Goal: Task Accomplishment & Management: Manage account settings

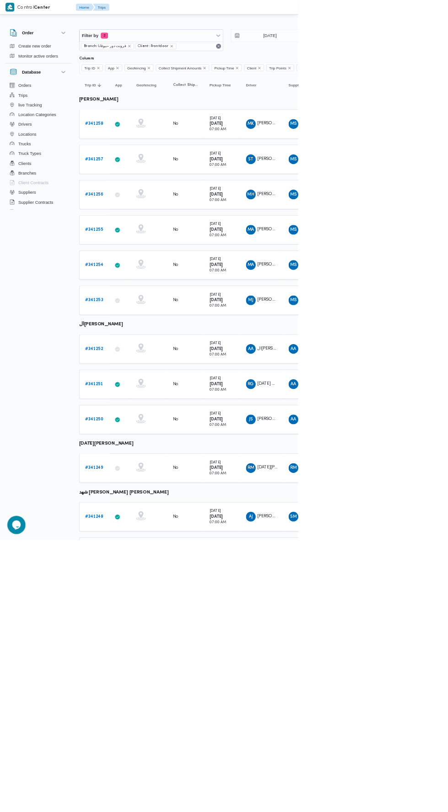
click at [414, 184] on span "[PERSON_NAME] [PERSON_NAME]" at bounding box center [439, 186] width 106 height 6
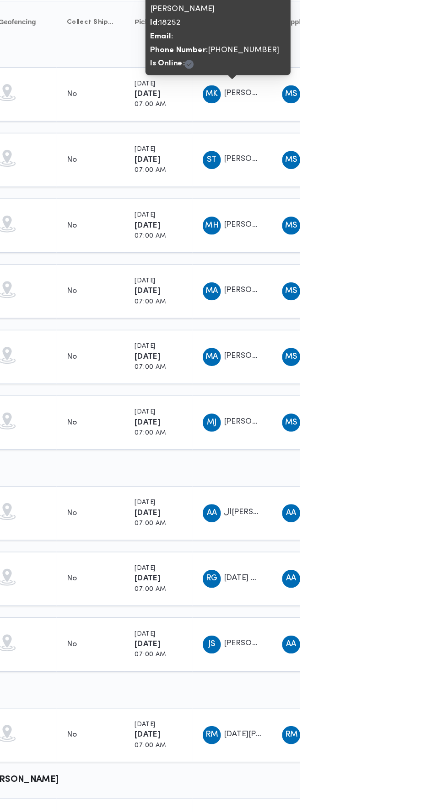
click at [396, 236] on span "[PERSON_NAME] [PERSON_NAME]" at bounding box center [439, 239] width 106 height 6
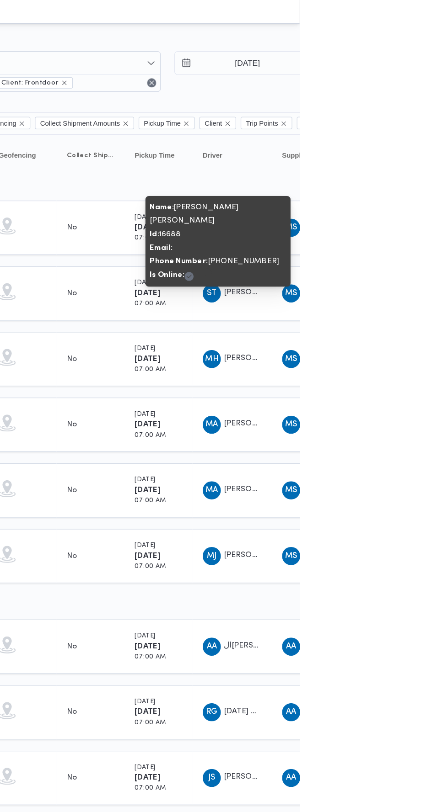
click at [416, 338] on span "MA [PERSON_NAME] [PERSON_NAME]" at bounding box center [393, 345] width 48 height 15
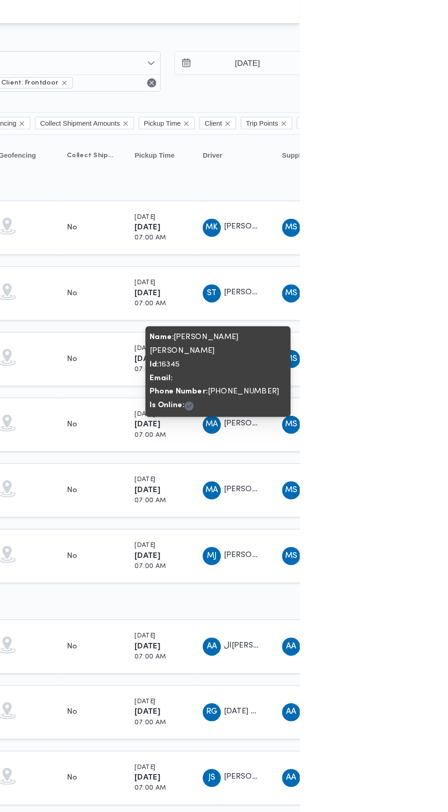
click at [403, 448] on span "[PERSON_NAME] [PERSON_NAME]" at bounding box center [439, 451] width 106 height 6
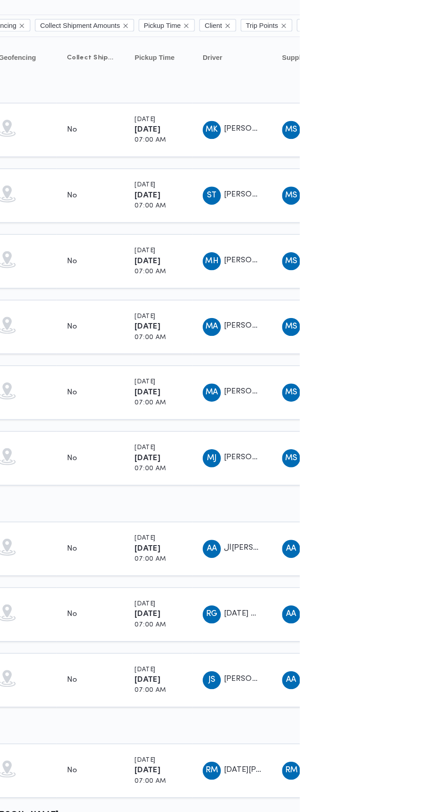
click at [401, 395] on span "[PERSON_NAME] [PERSON_NAME]" at bounding box center [439, 398] width 106 height 6
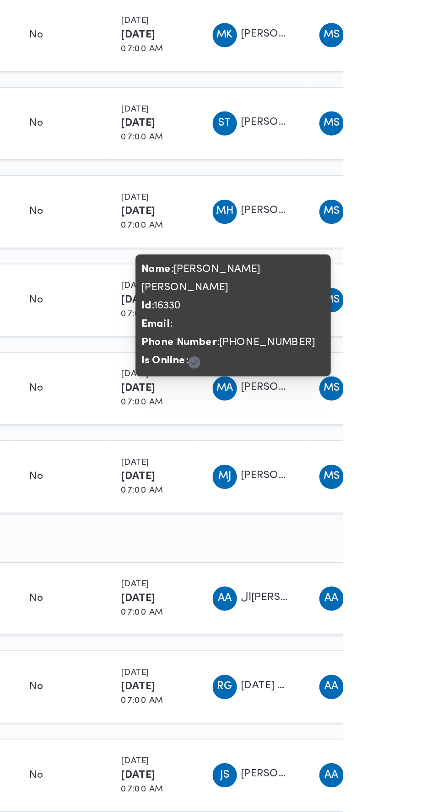
click at [407, 444] on span "MJ [PERSON_NAME] [PERSON_NAME]" at bounding box center [393, 451] width 48 height 15
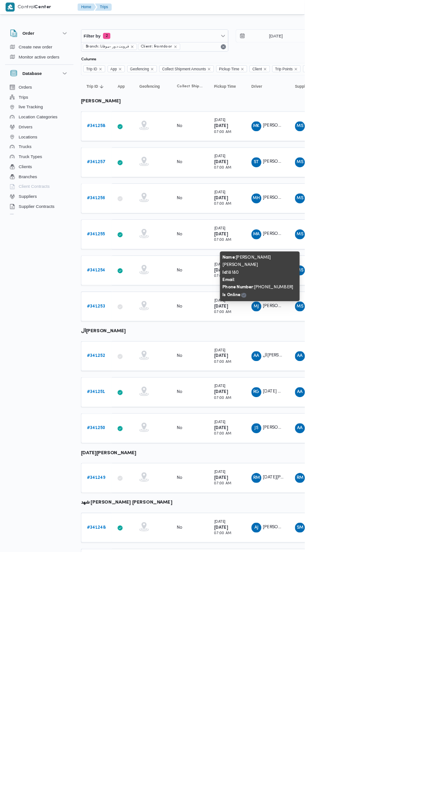
click at [406, 527] on span "AA ال[PERSON_NAME]" at bounding box center [393, 524] width 48 height 15
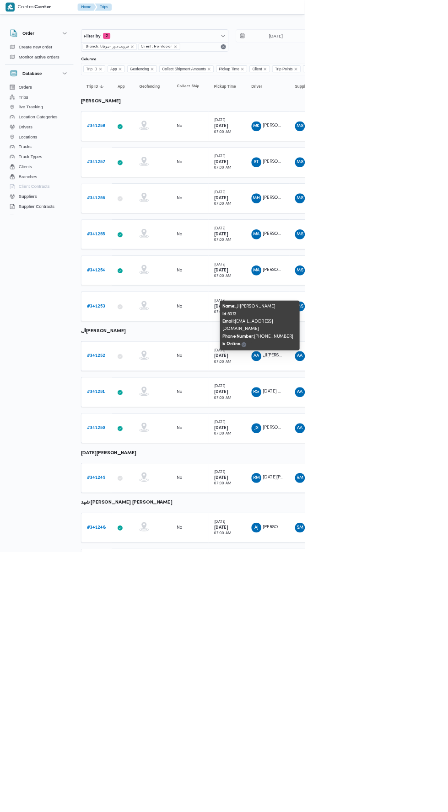
click at [399, 571] on span "[PERSON_NAME][DATE] غريب [PERSON_NAME]" at bounding box center [393, 578] width 48 height 15
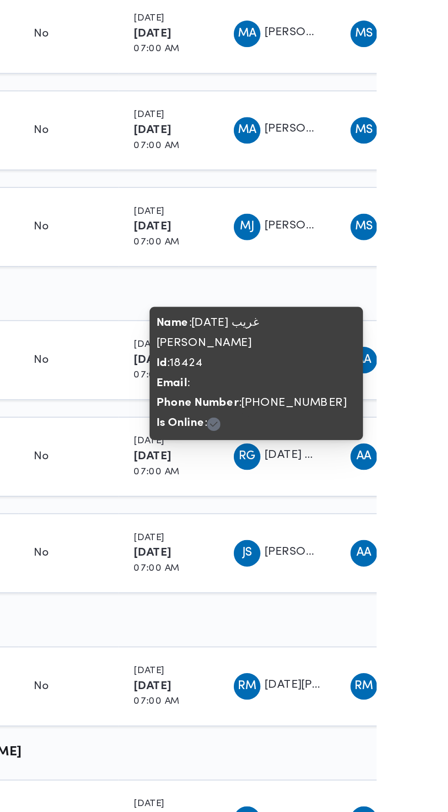
click at [397, 581] on div "[PERSON_NAME][DATE] غريب [PERSON_NAME]" at bounding box center [393, 578] width 55 height 22
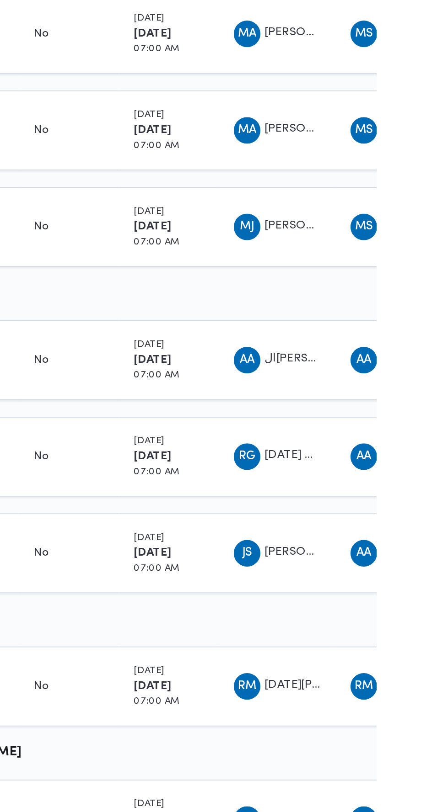
click at [401, 517] on span "AA ال[PERSON_NAME]" at bounding box center [393, 524] width 48 height 15
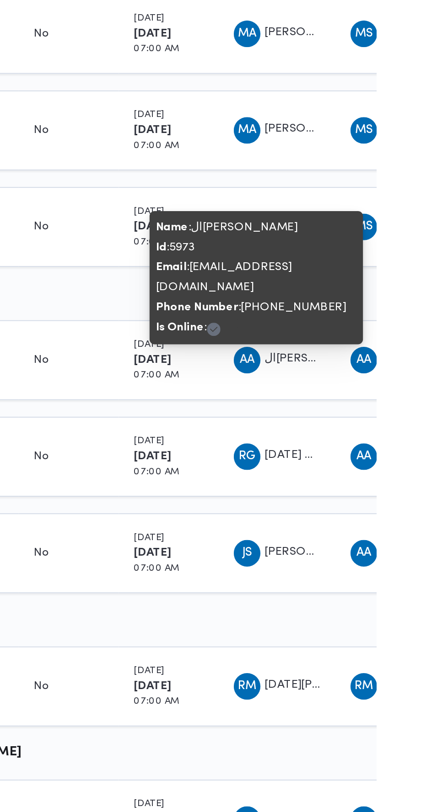
click at [422, 516] on td "Driver AA ال[PERSON_NAME]" at bounding box center [393, 525] width 64 height 44
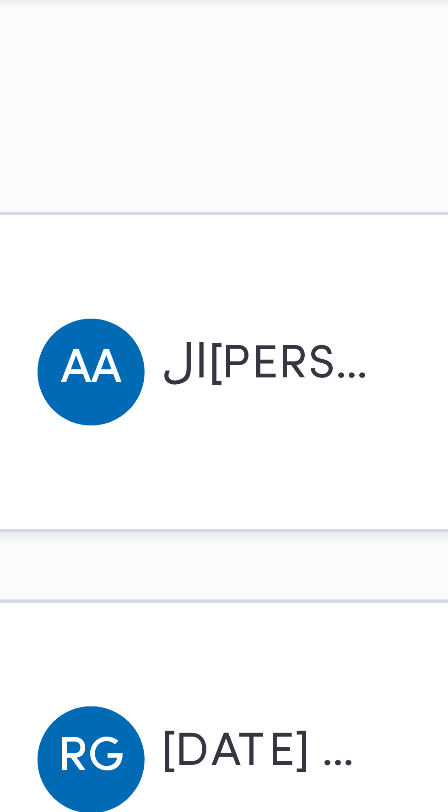
click at [403, 521] on span "ال[PERSON_NAME]" at bounding box center [415, 524] width 59 height 6
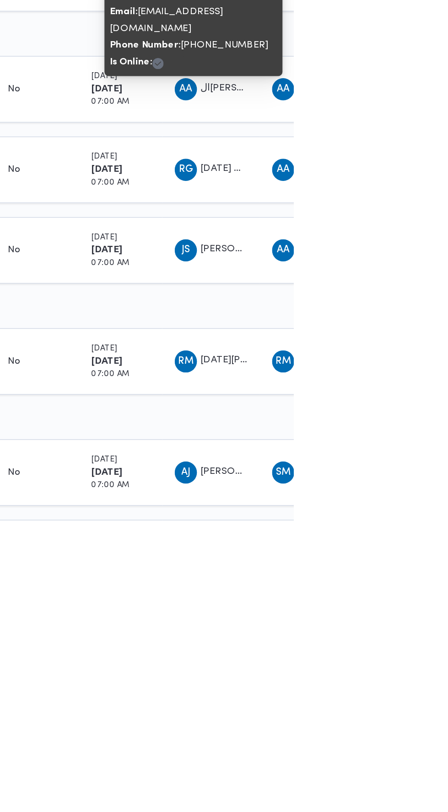
click at [397, 773] on span "AJ [PERSON_NAME] [PERSON_NAME]" at bounding box center [393, 777] width 48 height 15
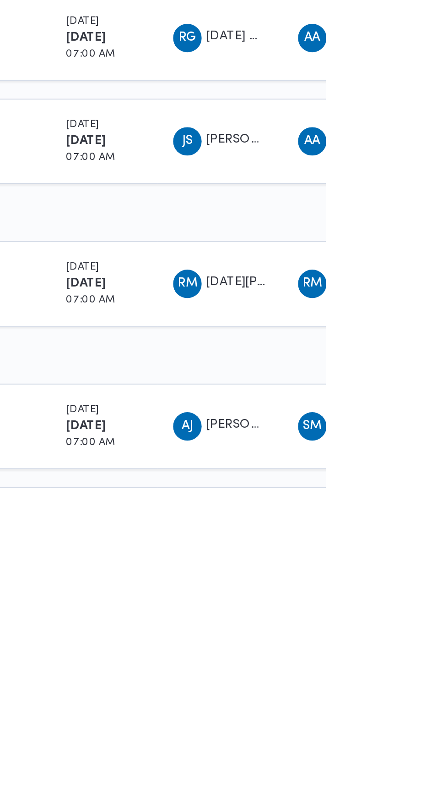
click at [410, 775] on span "AJ [PERSON_NAME] [PERSON_NAME]" at bounding box center [393, 777] width 48 height 15
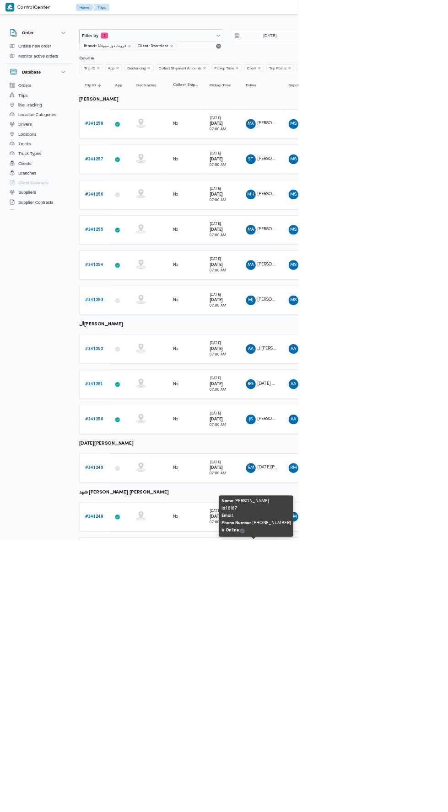
click at [410, 18] on div at bounding box center [306, 10] width 276 height 21
click at [415, 50] on input "[DATE]" at bounding box center [399, 53] width 104 height 18
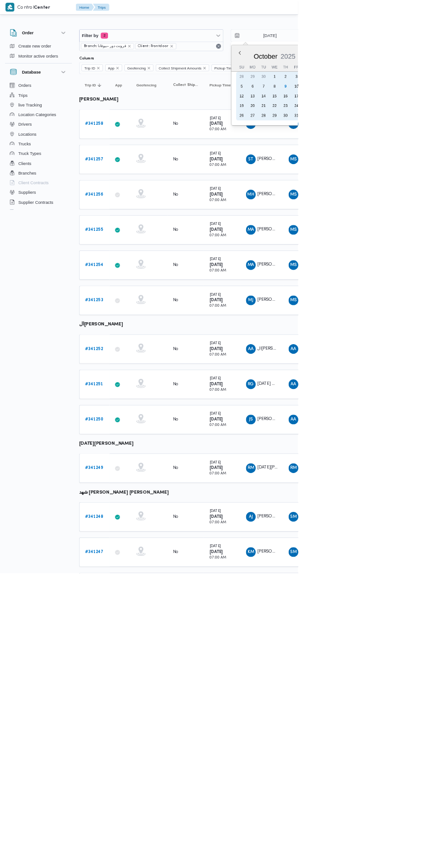
click at [434, 124] on div "9" at bounding box center [428, 130] width 15 height 15
type input "[DATE]"
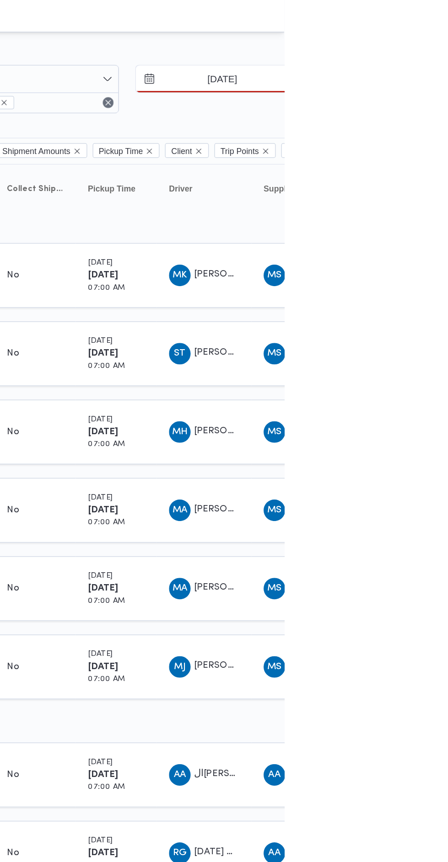
click at [424, 50] on input "[DATE]" at bounding box center [399, 53] width 104 height 18
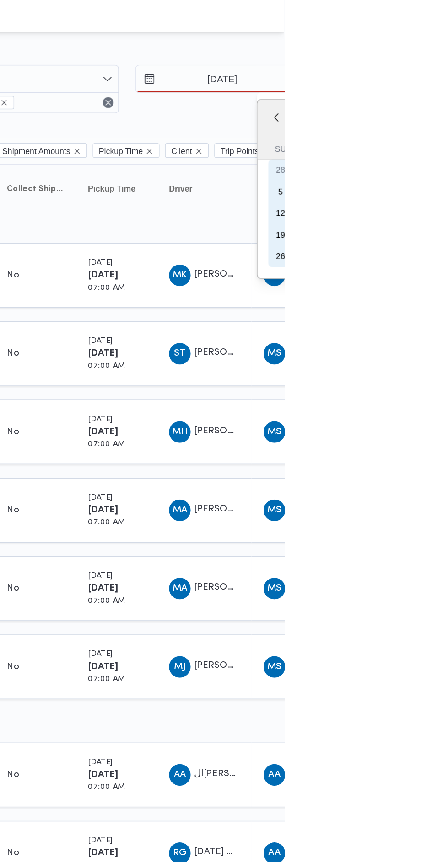
type input "[DATE]"
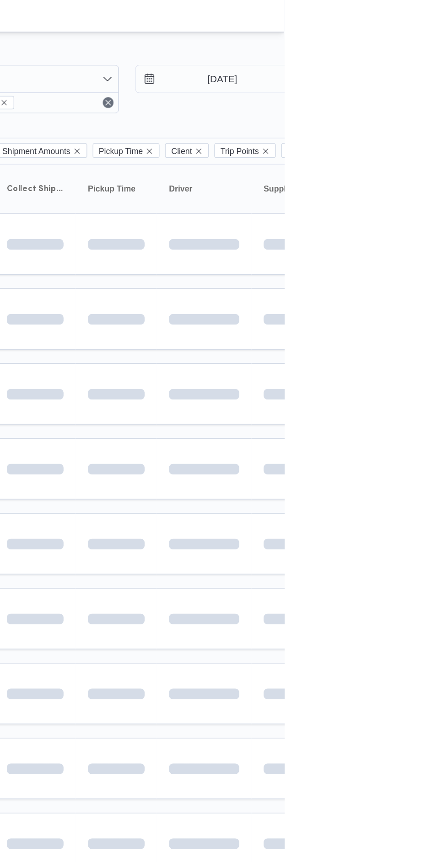
click at [447, 266] on span at bounding box center [431, 266] width 105 height 7
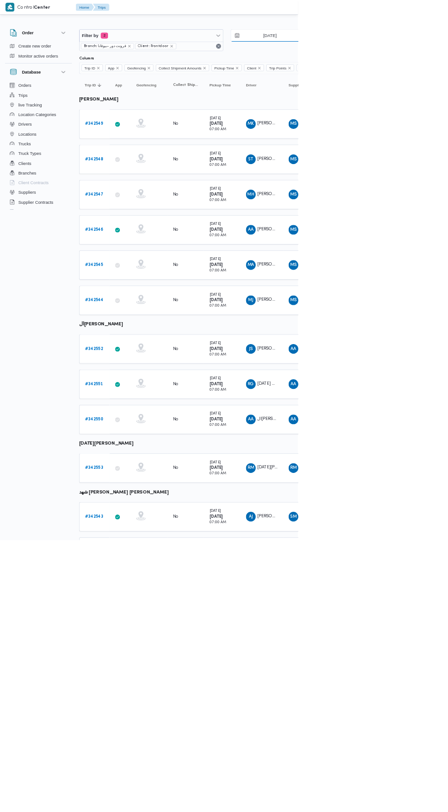
click at [391, 53] on input "[DATE]" at bounding box center [399, 53] width 104 height 18
click at [395, 773] on span "[PERSON_NAME] [PERSON_NAME]" at bounding box center [439, 776] width 106 height 6
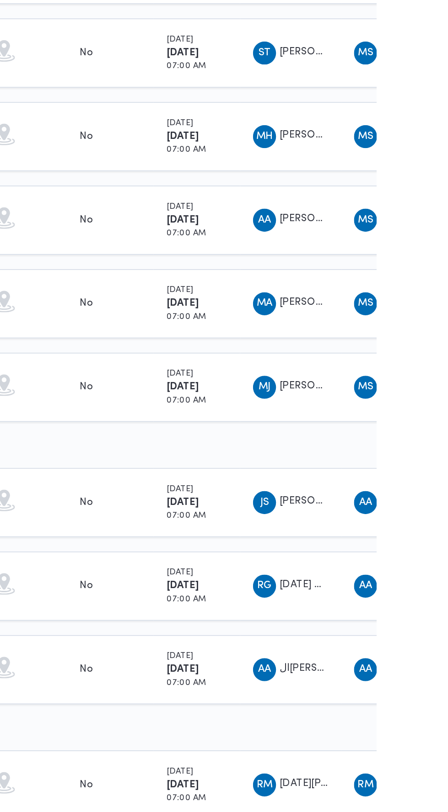
click at [404, 399] on span "MA [PERSON_NAME] [PERSON_NAME]" at bounding box center [393, 398] width 48 height 15
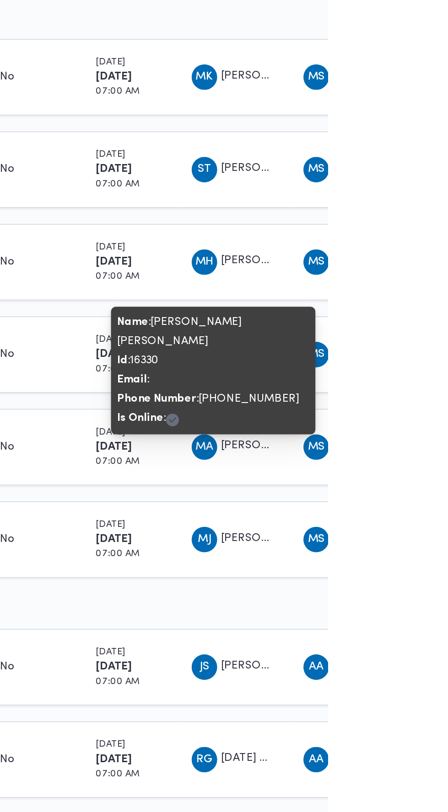
click at [408, 290] on span "[PERSON_NAME] غلاب" at bounding box center [419, 292] width 67 height 6
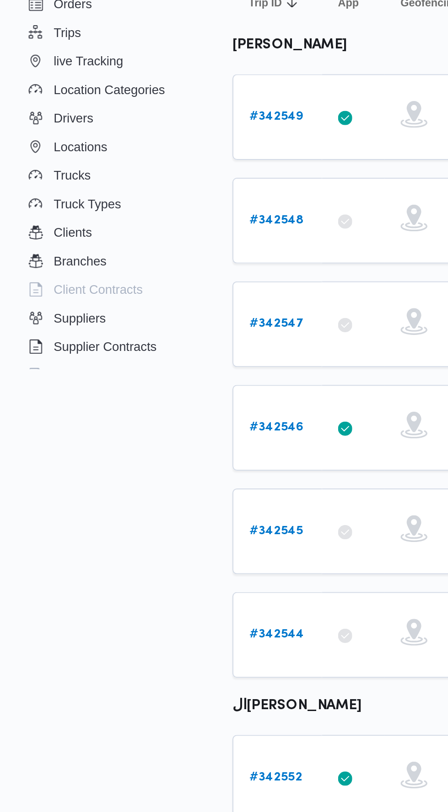
click at [146, 289] on b "# 342547" at bounding box center [142, 292] width 28 height 6
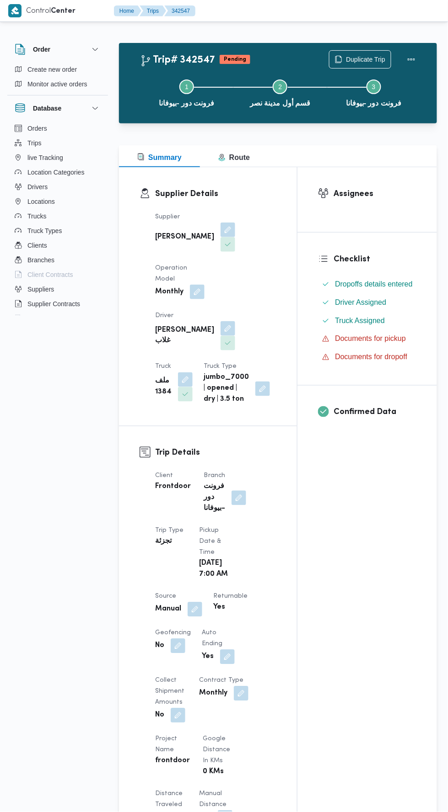
click at [220, 321] on button "button" at bounding box center [227, 328] width 15 height 15
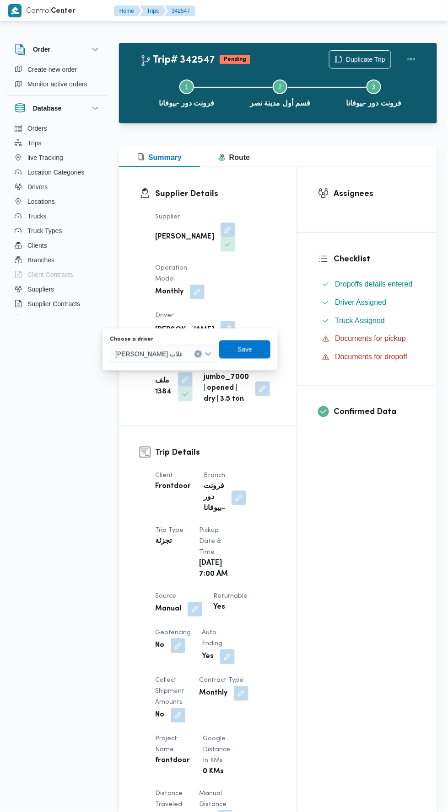
click at [186, 354] on input "Choose a driver" at bounding box center [186, 354] width 1 height 11
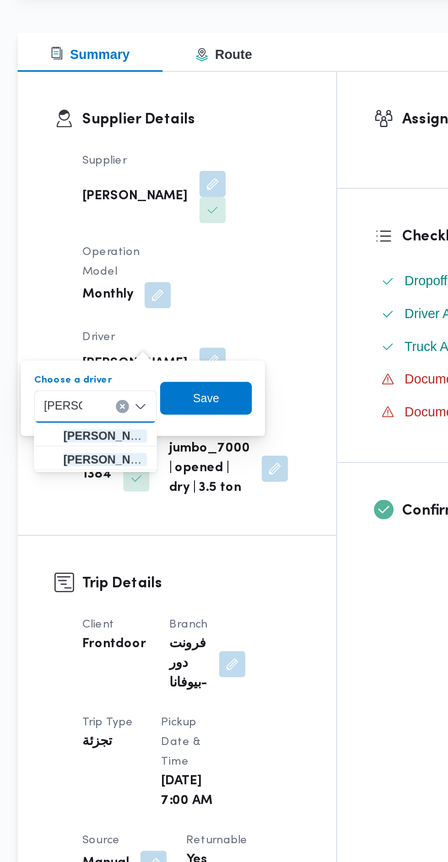
type input "[PERSON_NAME]"
click at [170, 383] on span "[PERSON_NAME] دي خطاب غلاب" at bounding box center [167, 384] width 47 height 11
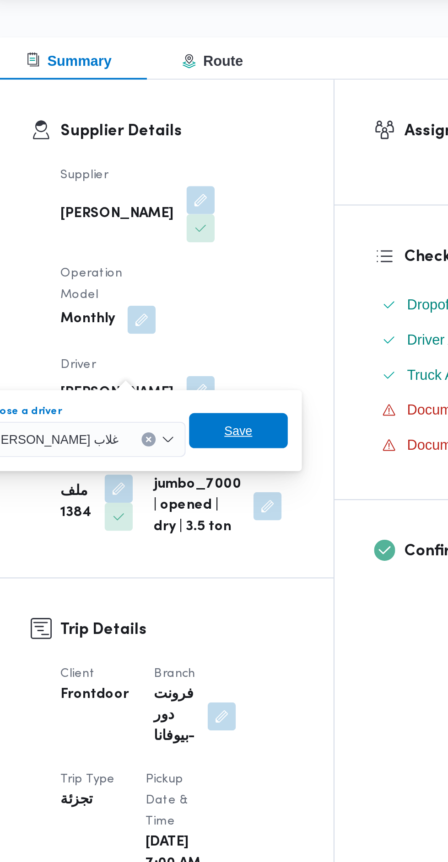
click at [242, 351] on span "Save" at bounding box center [247, 349] width 15 height 11
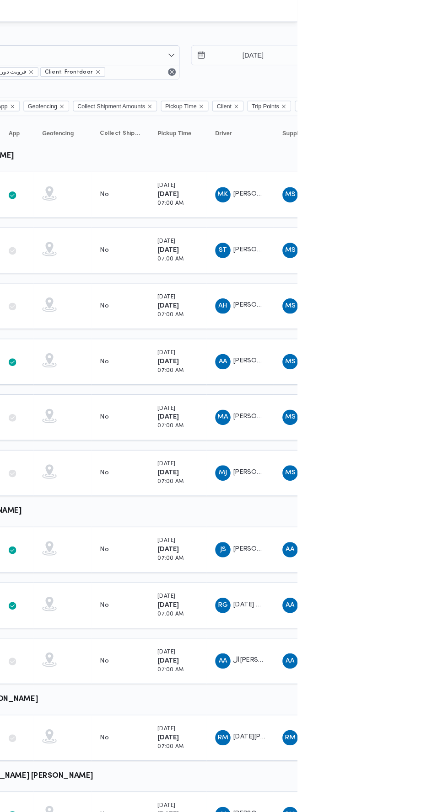
click at [398, 180] on span "MK [PERSON_NAME] [PERSON_NAME]" at bounding box center [393, 186] width 48 height 15
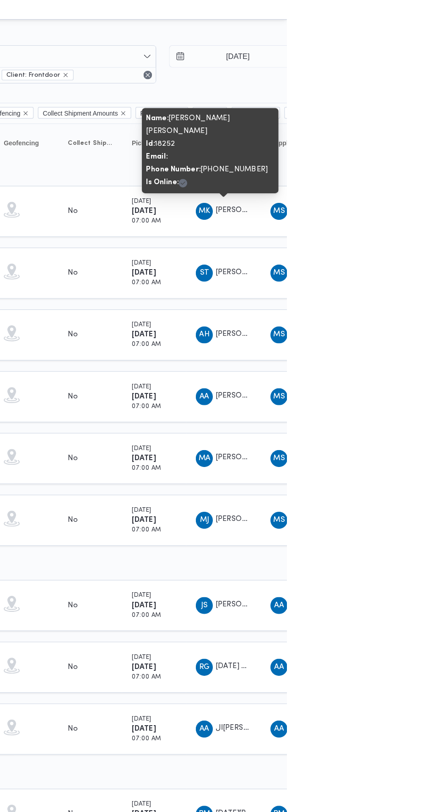
click at [402, 444] on span "MJ [PERSON_NAME] [PERSON_NAME]" at bounding box center [393, 451] width 48 height 15
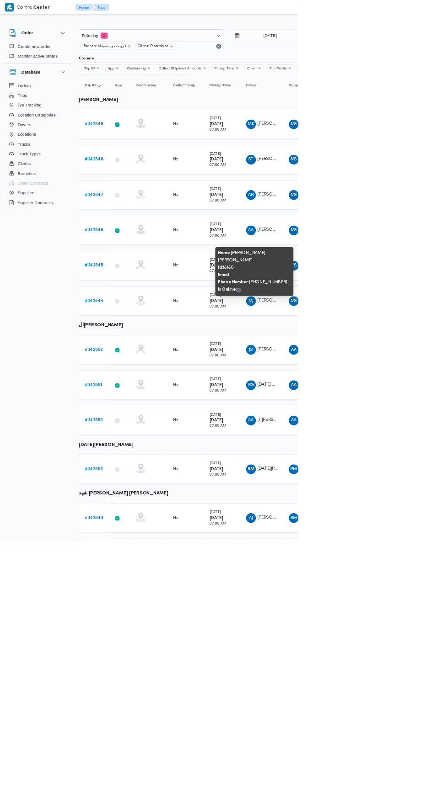
click at [400, 183] on span "[PERSON_NAME] [PERSON_NAME]" at bounding box center [439, 186] width 106 height 6
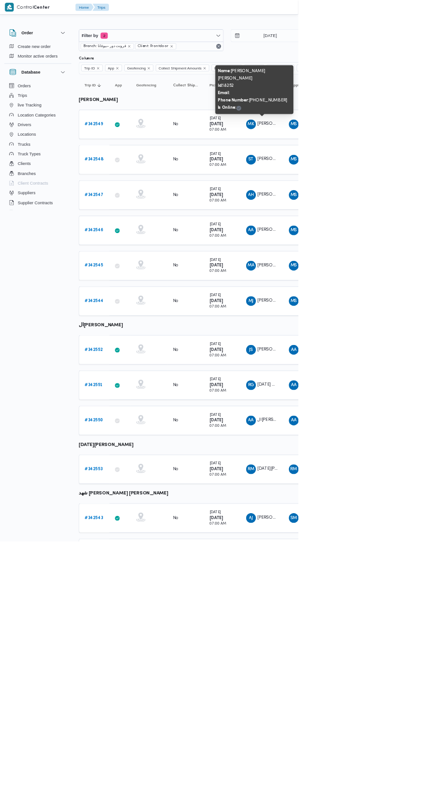
click at [398, 237] on span "[PERSON_NAME] [PERSON_NAME]" at bounding box center [439, 239] width 106 height 6
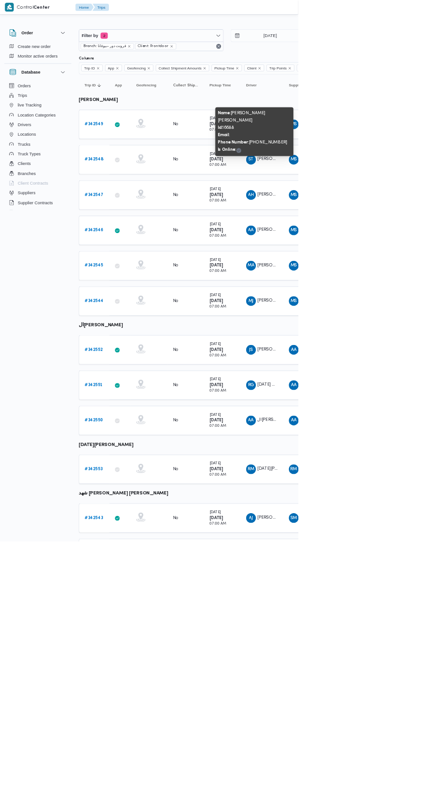
click at [397, 273] on td "Driver AH [PERSON_NAME] غلاب" at bounding box center [393, 293] width 64 height 44
click at [419, 289] on div "AH [PERSON_NAME] غلاب" at bounding box center [393, 293] width 55 height 22
click at [410, 293] on span "[PERSON_NAME] غلاب" at bounding box center [419, 292] width 67 height 6
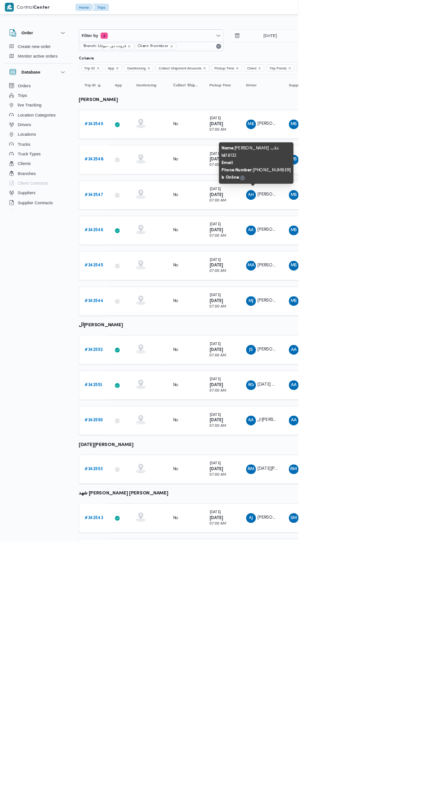
click at [392, 342] on span "[PERSON_NAME] [PERSON_NAME]" at bounding box center [439, 345] width 106 height 6
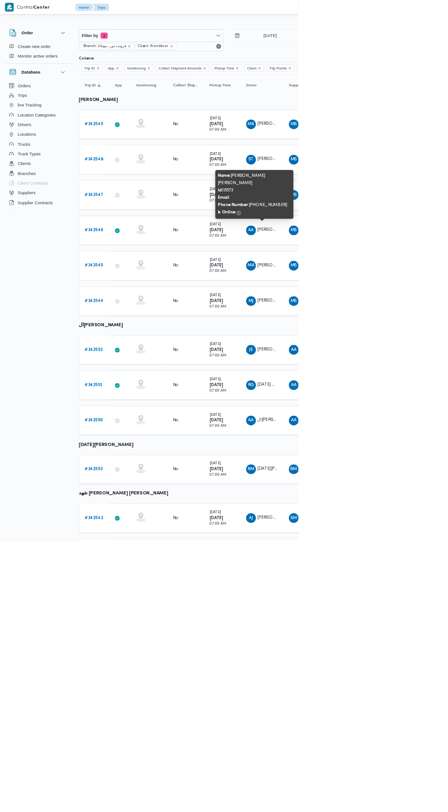
click at [376, 394] on span "MA" at bounding box center [377, 398] width 10 height 15
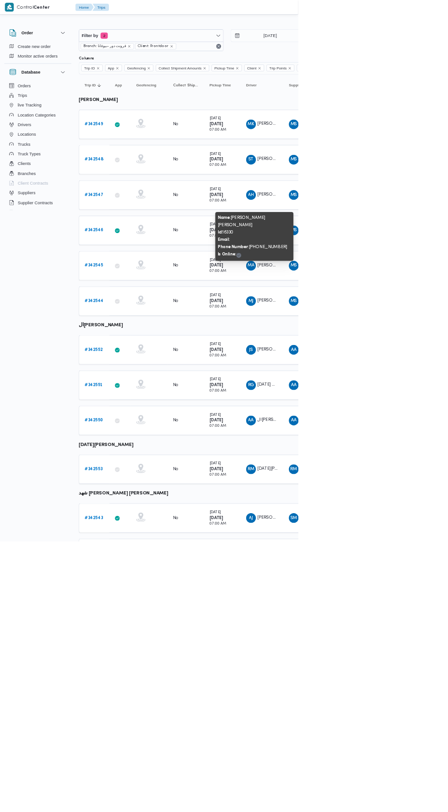
click at [392, 450] on span "MJ [PERSON_NAME] [PERSON_NAME]" at bounding box center [393, 451] width 48 height 15
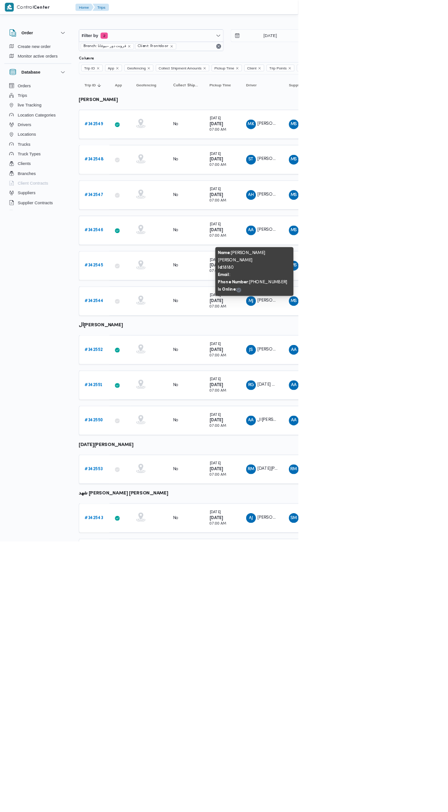
click at [392, 342] on span "[PERSON_NAME] [PERSON_NAME]" at bounding box center [439, 345] width 106 height 6
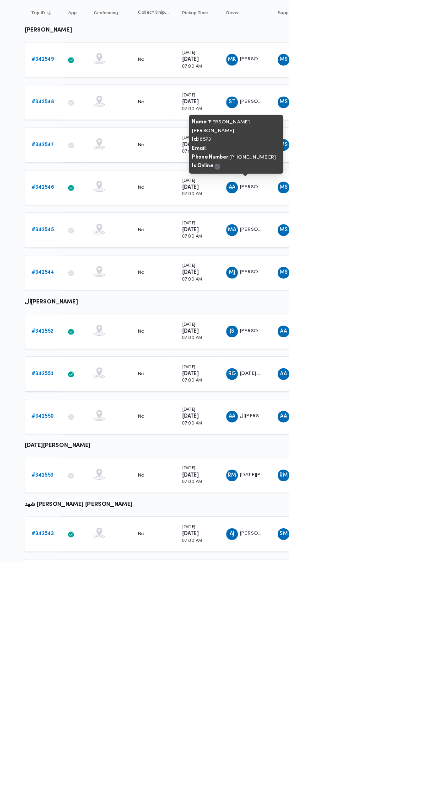
click at [404, 773] on span "[PERSON_NAME] [PERSON_NAME]" at bounding box center [439, 776] width 106 height 6
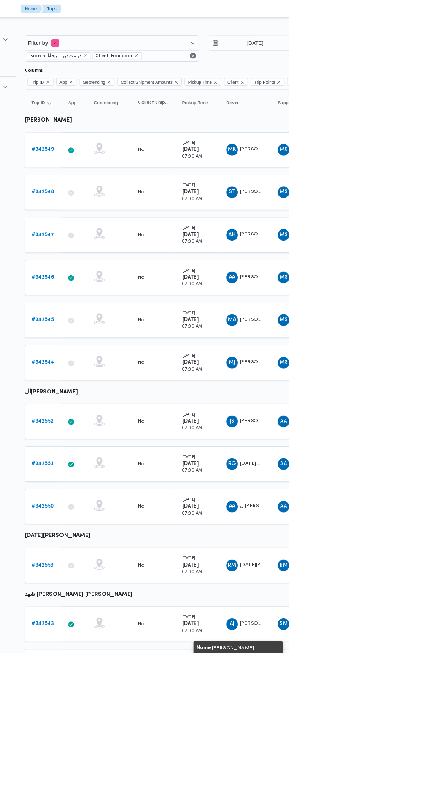
click at [419, 169] on td "Driver MK [PERSON_NAME] [PERSON_NAME]" at bounding box center [393, 187] width 64 height 44
click at [400, 179] on span "MK [PERSON_NAME] [PERSON_NAME]" at bounding box center [393, 186] width 48 height 15
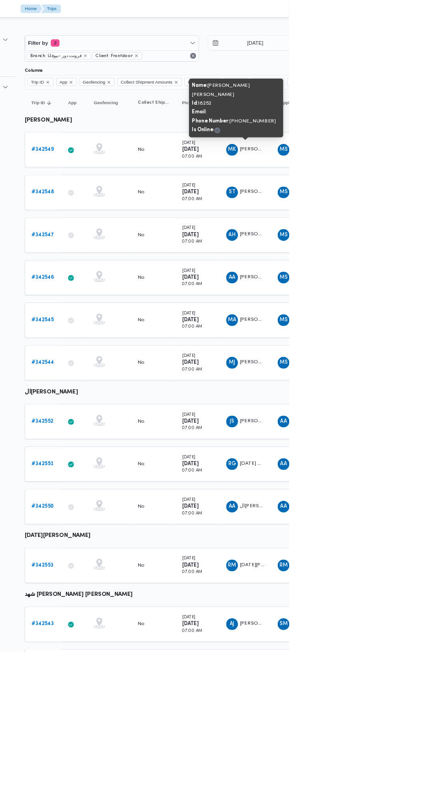
click at [396, 240] on span "ST [PERSON_NAME] [PERSON_NAME]" at bounding box center [393, 239] width 48 height 15
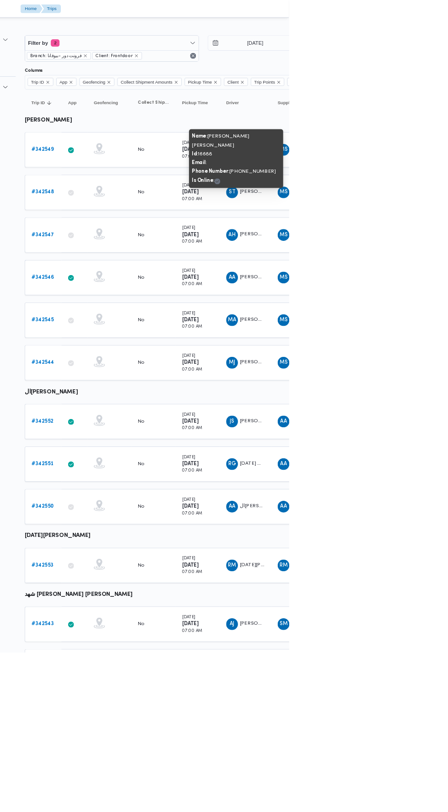
click at [406, 285] on span "AH [PERSON_NAME] غلاب" at bounding box center [393, 292] width 48 height 15
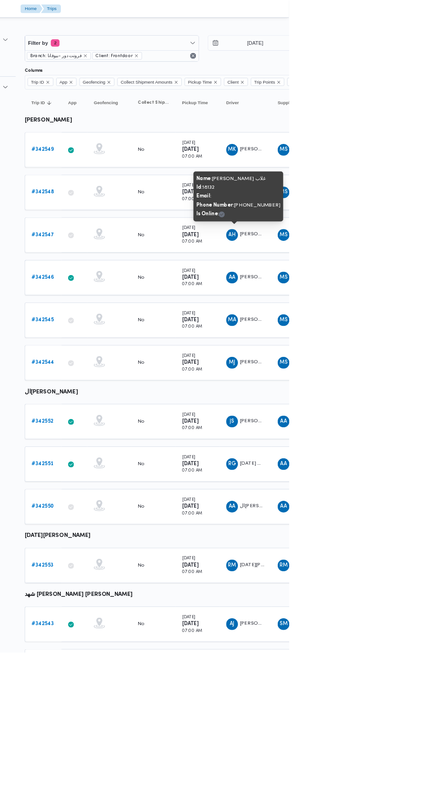
click at [407, 338] on span "AA [PERSON_NAME] [PERSON_NAME]" at bounding box center [393, 345] width 48 height 15
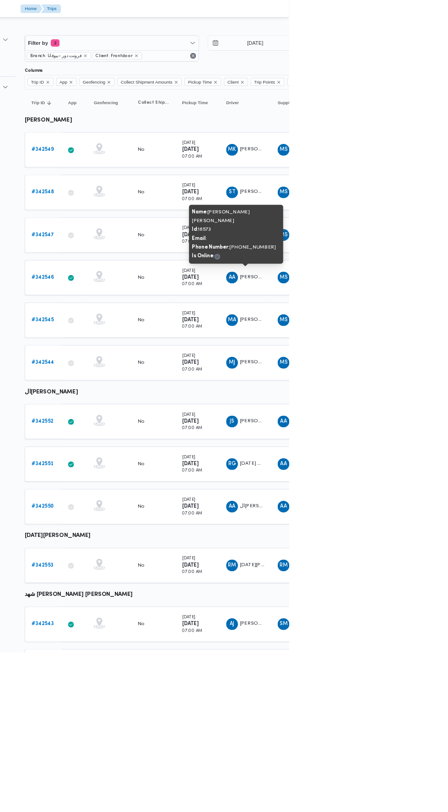
click at [402, 395] on span "[PERSON_NAME] [PERSON_NAME]" at bounding box center [439, 398] width 106 height 6
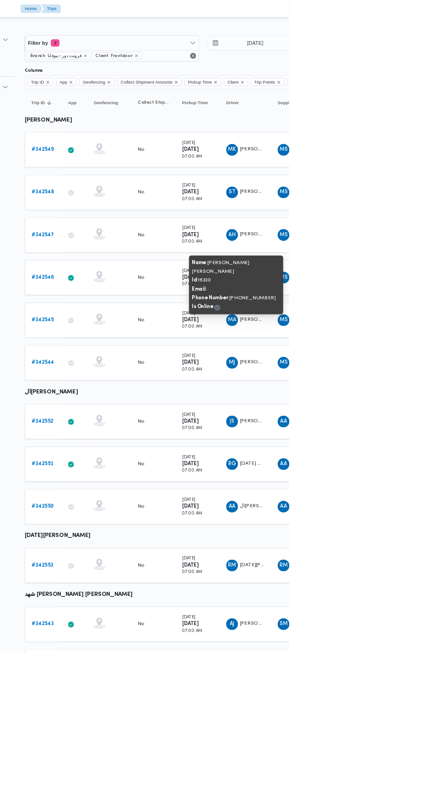
click at [403, 433] on td "Driver MJ [PERSON_NAME] [PERSON_NAME]" at bounding box center [393, 452] width 64 height 44
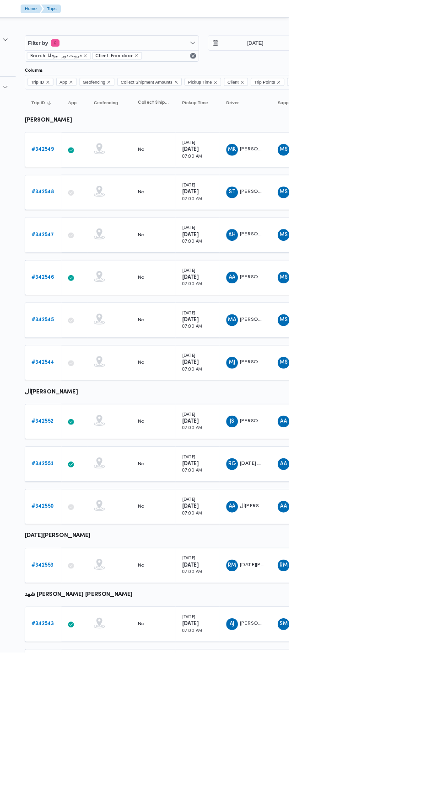
click at [400, 434] on td "Driver MJ [PERSON_NAME] [PERSON_NAME]" at bounding box center [393, 452] width 64 height 44
click at [400, 452] on span "MJ [PERSON_NAME] [PERSON_NAME]" at bounding box center [393, 451] width 48 height 15
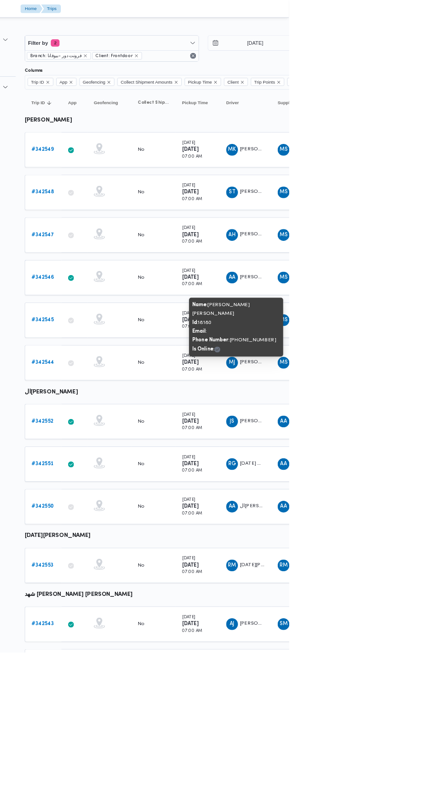
click at [147, 169] on td "Trip ID # 342549" at bounding box center [142, 187] width 46 height 44
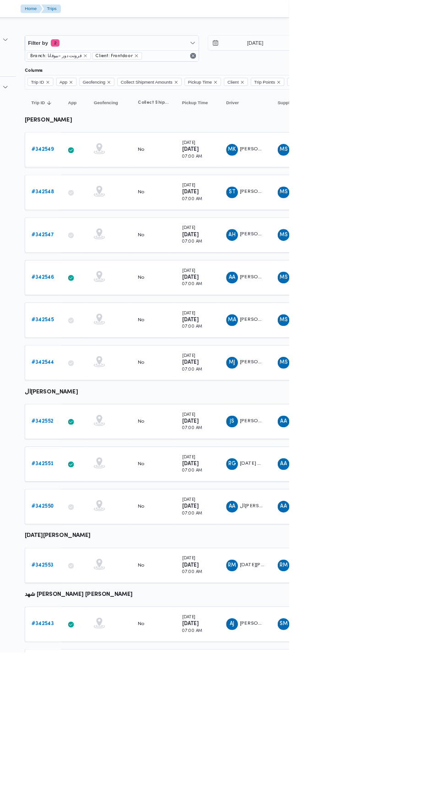
click at [142, 188] on b "# 342549" at bounding box center [141, 186] width 27 height 6
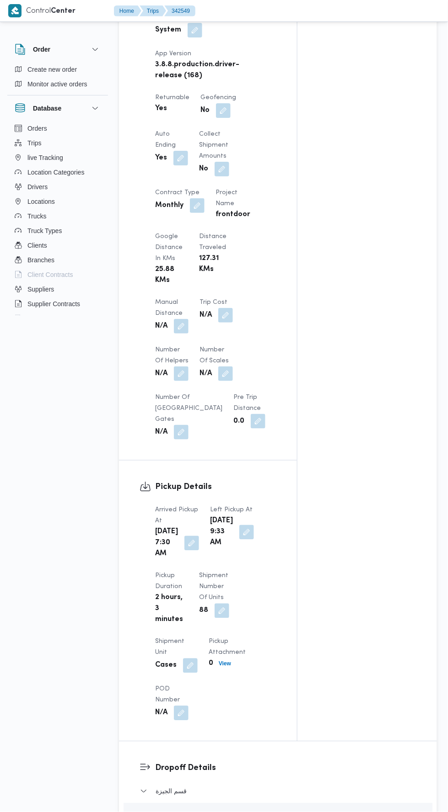
scroll to position [579, 0]
click at [184, 329] on button "button" at bounding box center [181, 327] width 15 height 15
click at [176, 366] on input "Manual Distance" at bounding box center [152, 367] width 91 height 18
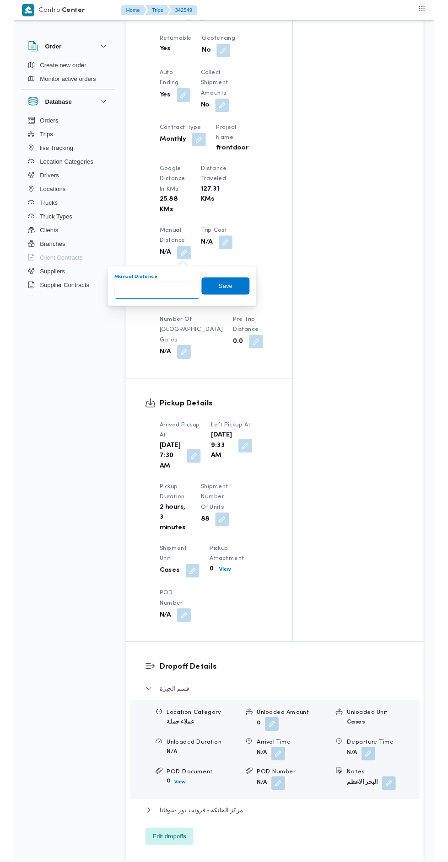
scroll to position [636, 0]
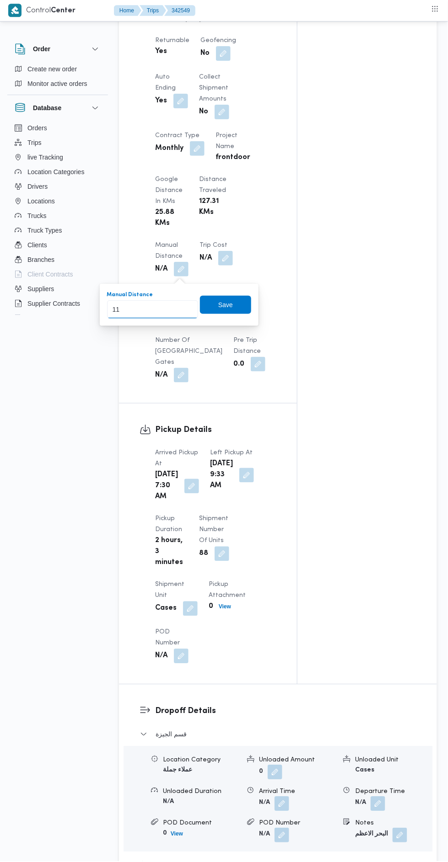
type input "110"
click at [235, 310] on span "Save" at bounding box center [225, 305] width 51 height 18
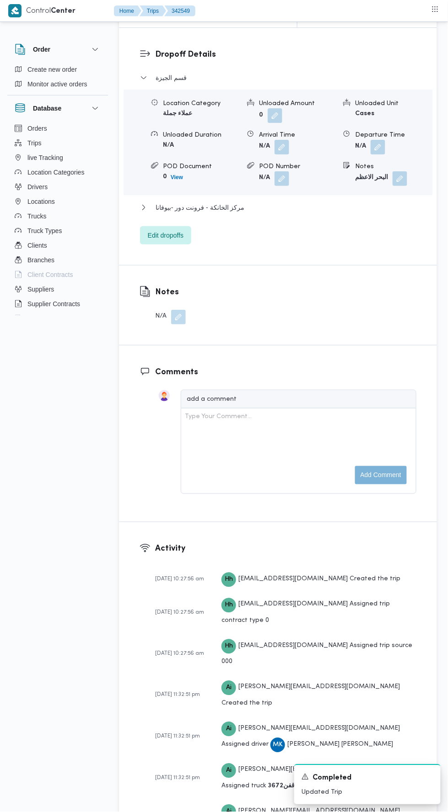
scroll to position [1308, 0]
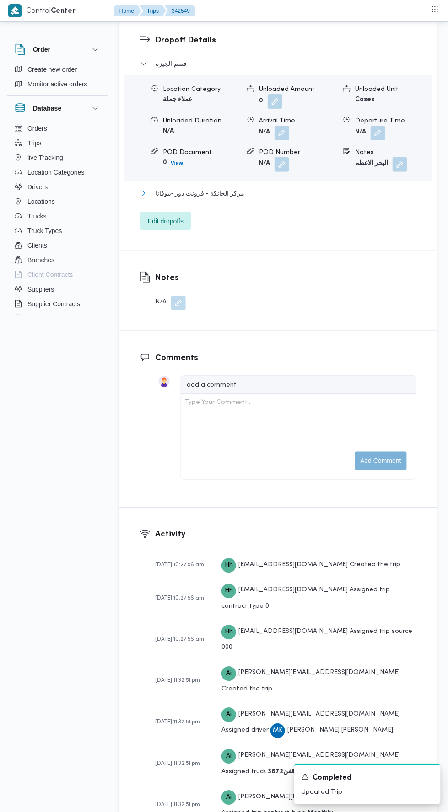
click at [317, 199] on button "مركز الخانكة - فرونت دور -بيوفانا" at bounding box center [278, 193] width 276 height 11
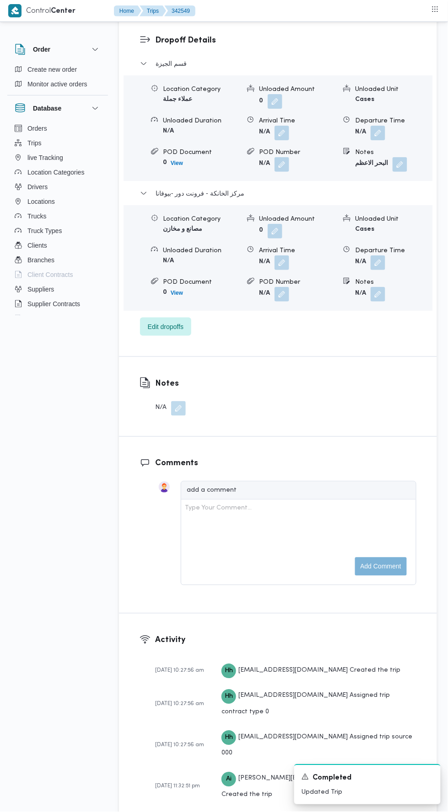
click at [382, 270] on button "button" at bounding box center [377, 263] width 15 height 15
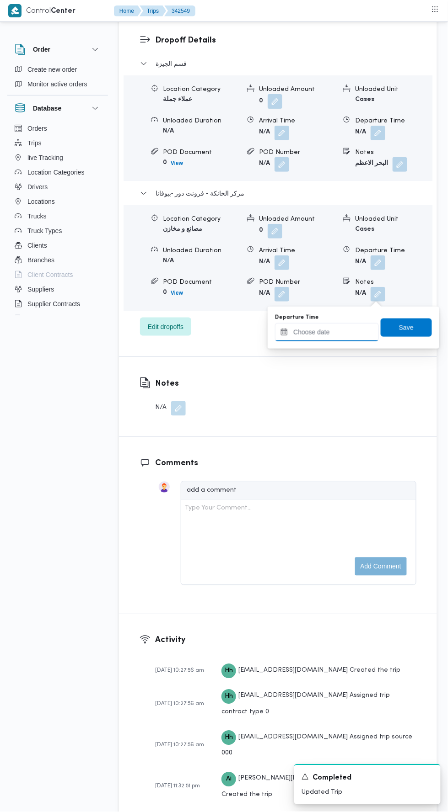
click at [361, 334] on input "Departure Time" at bounding box center [327, 332] width 104 height 18
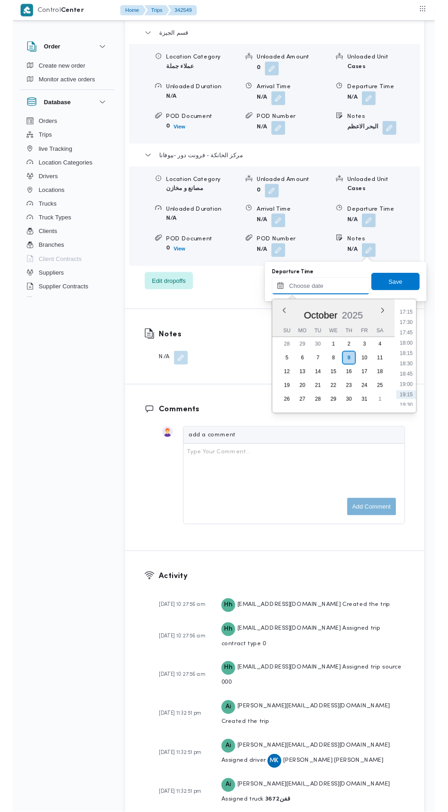
scroll to position [751, 0]
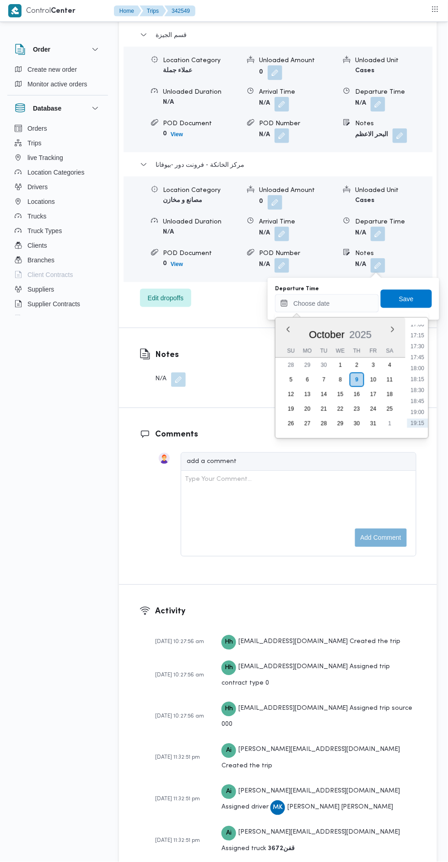
click at [412, 344] on li "17:30" at bounding box center [417, 346] width 21 height 9
type input "[DATE] 17:30"
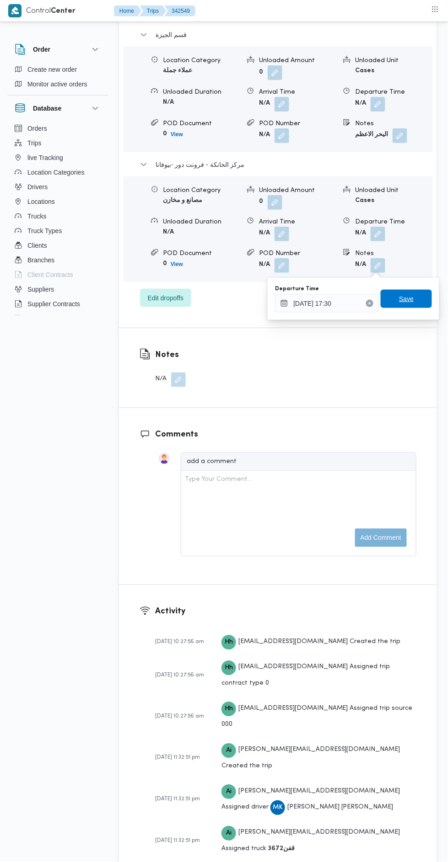
click at [413, 297] on span "Save" at bounding box center [406, 298] width 15 height 11
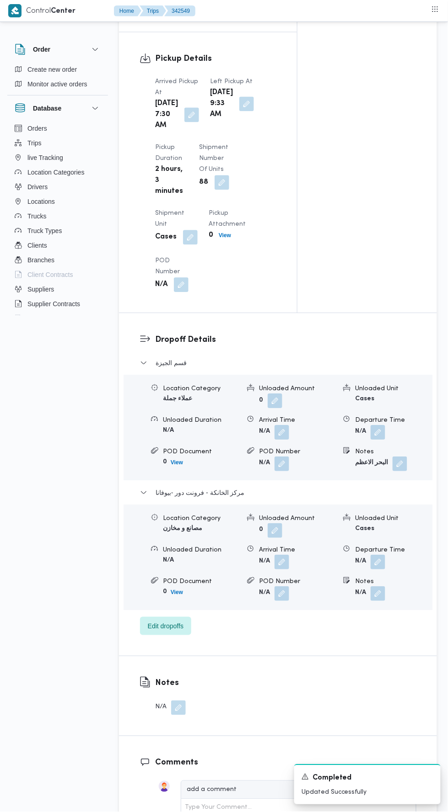
scroll to position [0, 0]
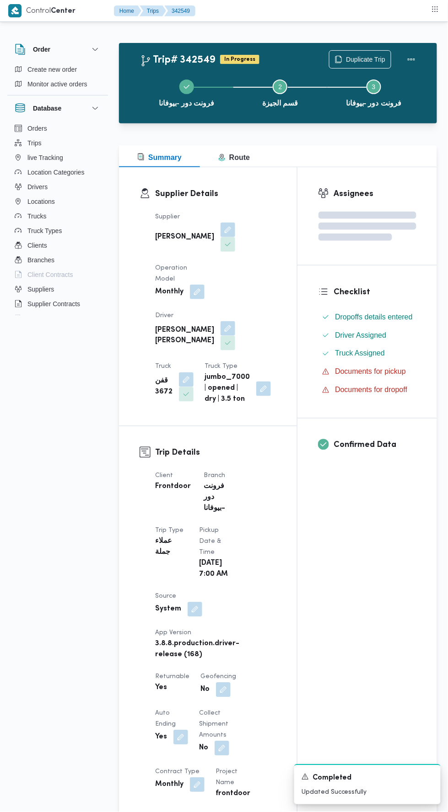
click at [420, 51] on div at bounding box center [411, 59] width 18 height 18
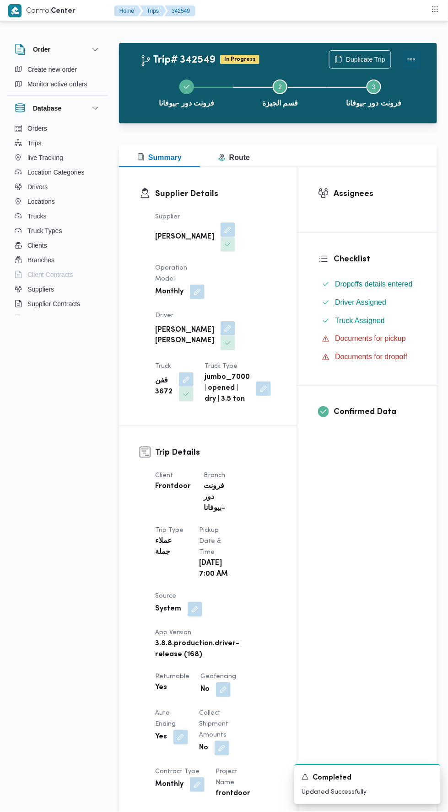
click at [411, 63] on button "Actions" at bounding box center [411, 59] width 18 height 18
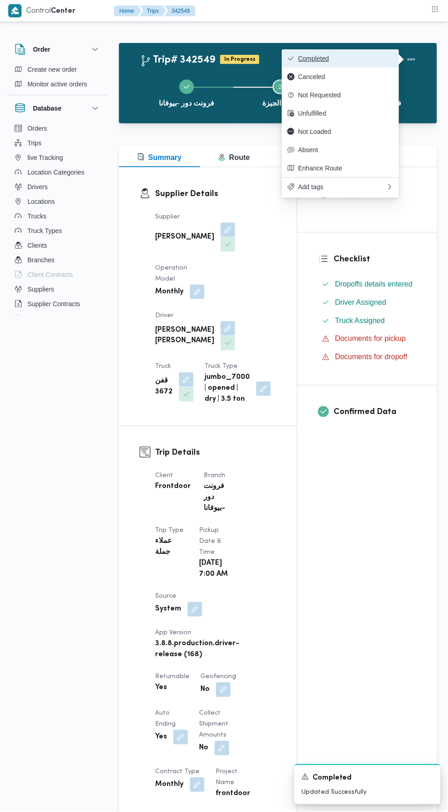
click at [384, 59] on span "Completed" at bounding box center [345, 58] width 95 height 7
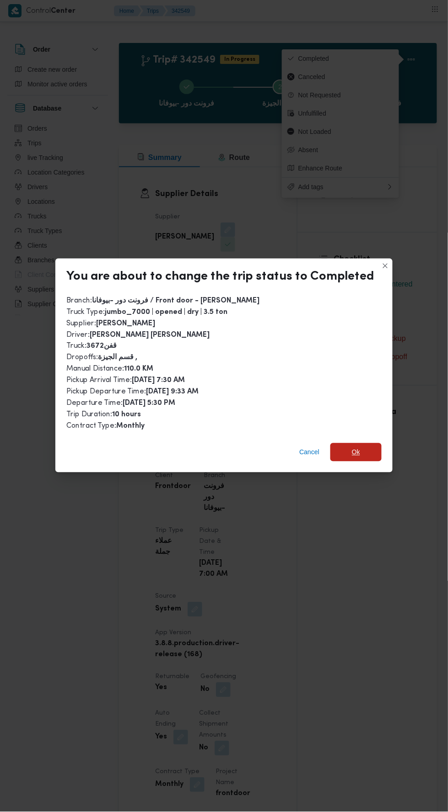
click at [353, 447] on span "Ok" at bounding box center [356, 452] width 8 height 11
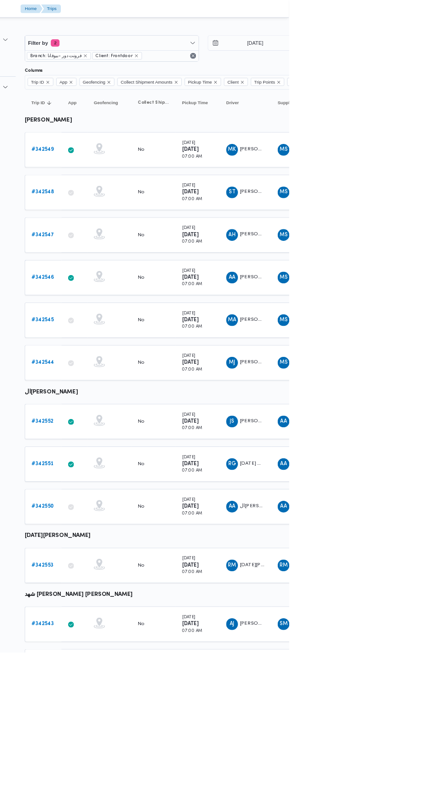
click at [150, 236] on b "# 342548" at bounding box center [142, 239] width 28 height 6
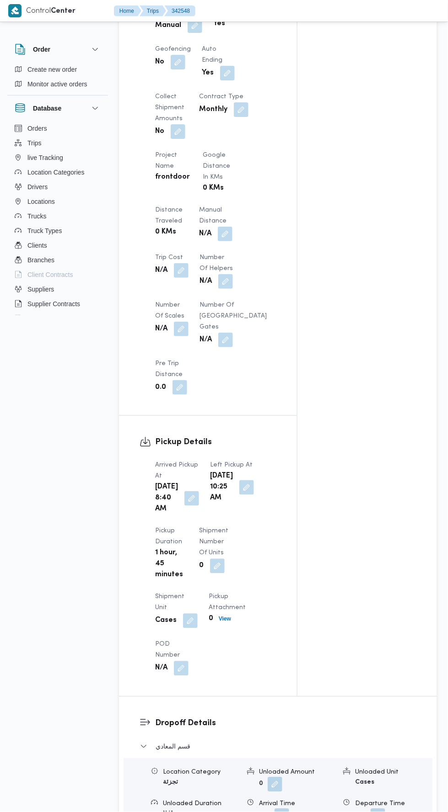
scroll to position [623, 0]
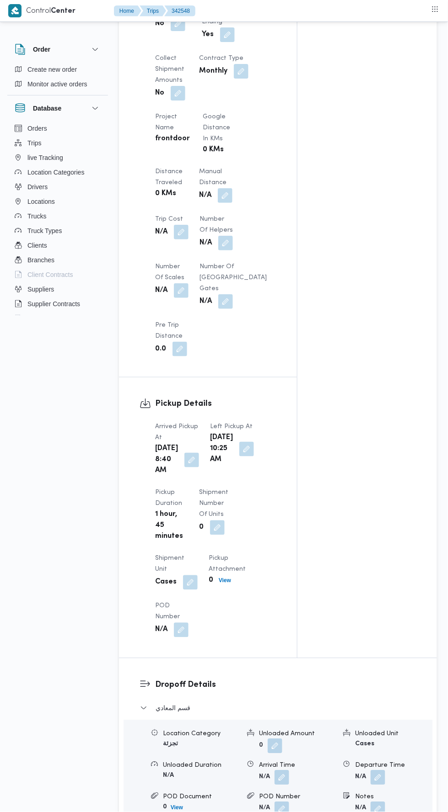
click at [223, 188] on button "button" at bounding box center [225, 195] width 15 height 15
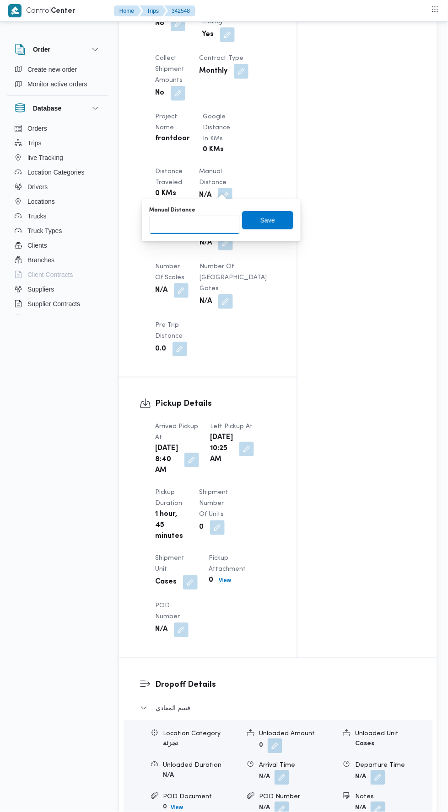
click at [206, 222] on input "Manual Distance" at bounding box center [194, 225] width 91 height 18
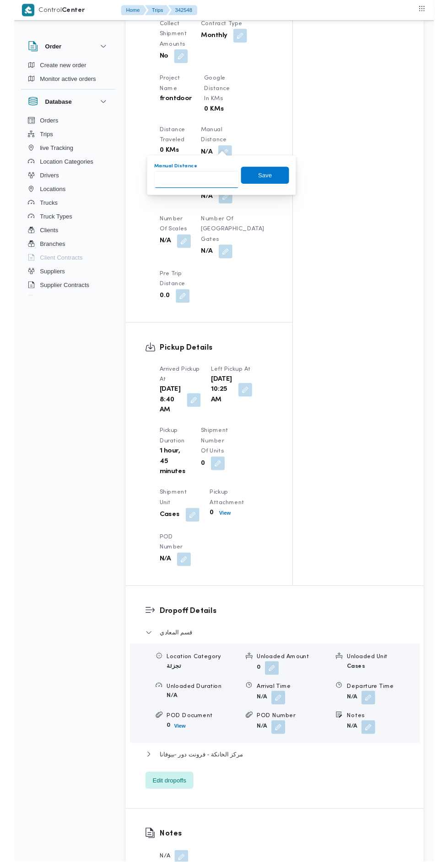
scroll to position [656, 0]
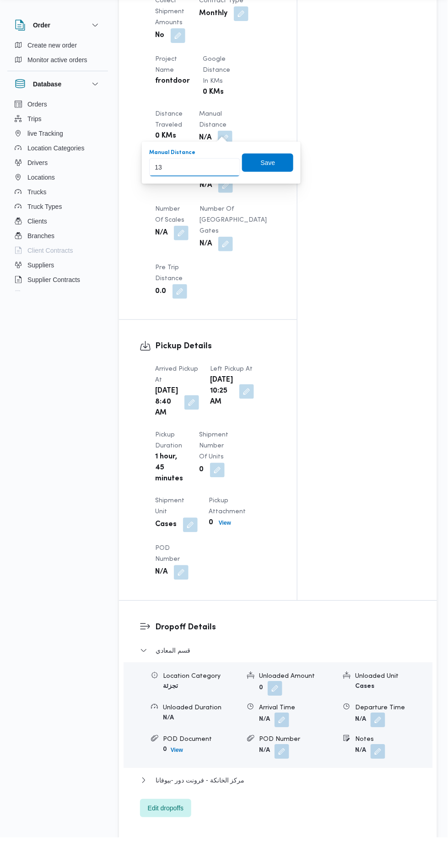
type input "133"
click at [281, 182] on span "Save" at bounding box center [267, 187] width 51 height 18
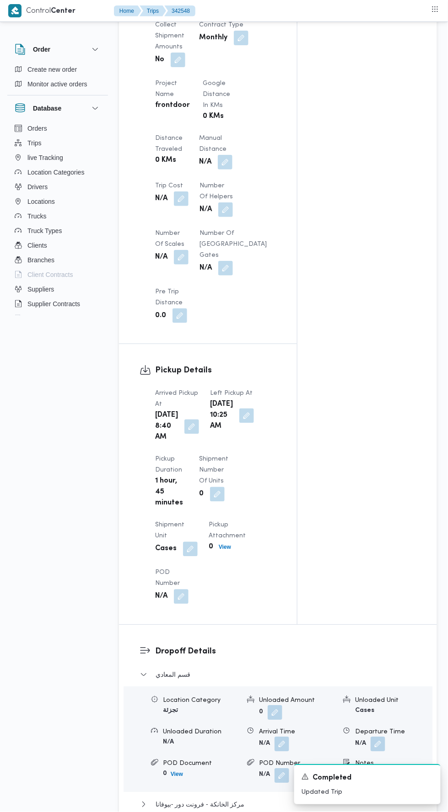
scroll to position [1202, 0]
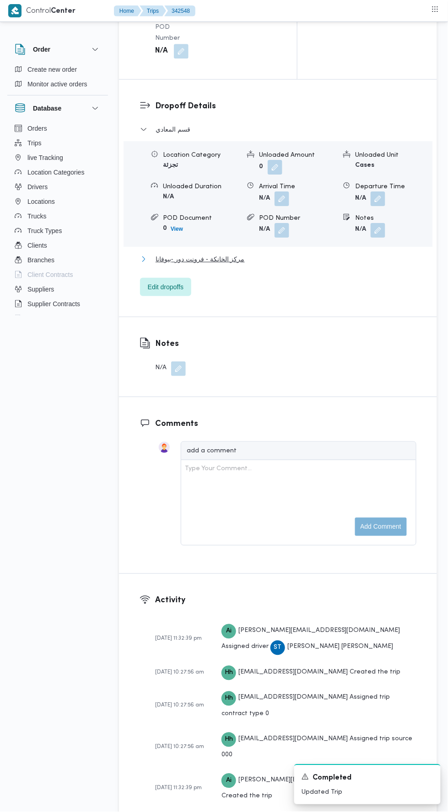
click at [285, 265] on button "مركز الخانكة - فرونت دور -بيوفانا" at bounding box center [278, 259] width 276 height 11
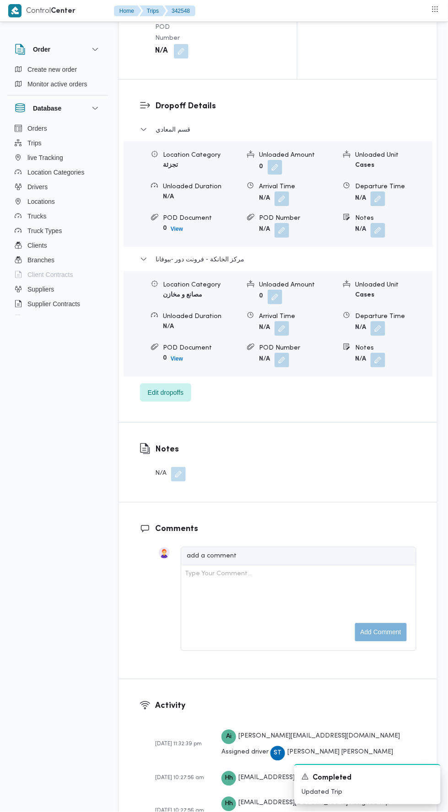
click at [380, 336] on button "button" at bounding box center [377, 328] width 15 height 15
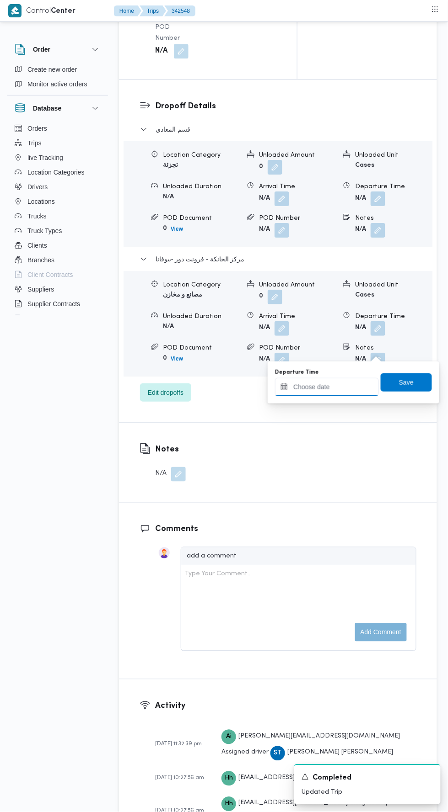
click at [349, 386] on input "Departure Time" at bounding box center [327, 387] width 104 height 18
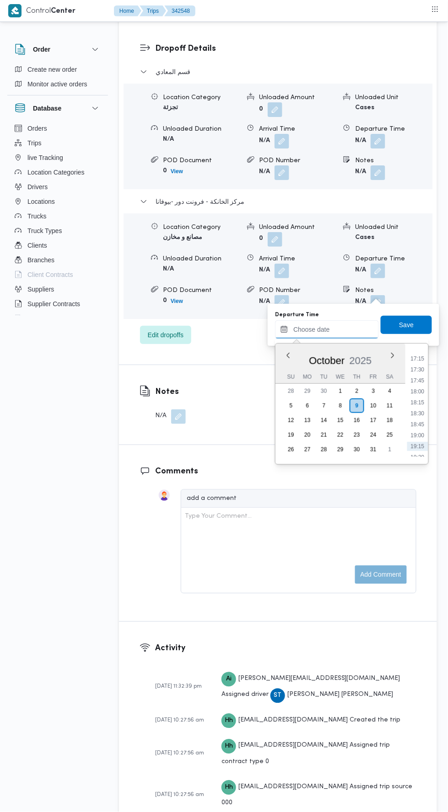
scroll to position [747, 0]
click at [417, 375] on li "17:30" at bounding box center [417, 376] width 21 height 9
type input "[DATE] 17:30"
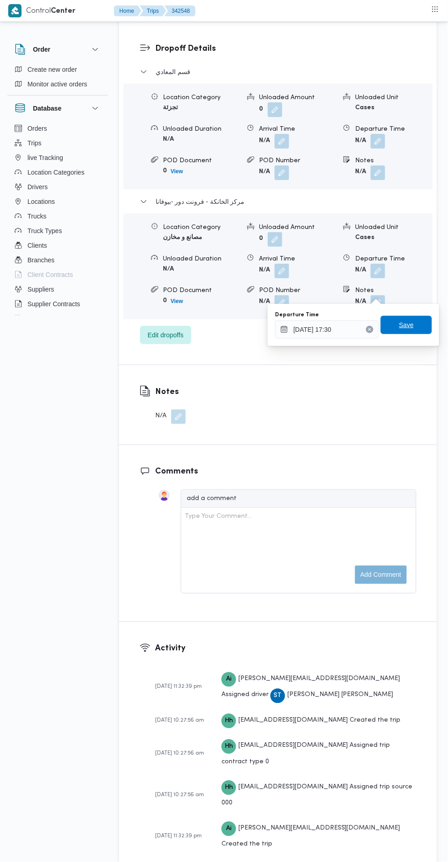
click at [408, 321] on span "Save" at bounding box center [406, 325] width 15 height 11
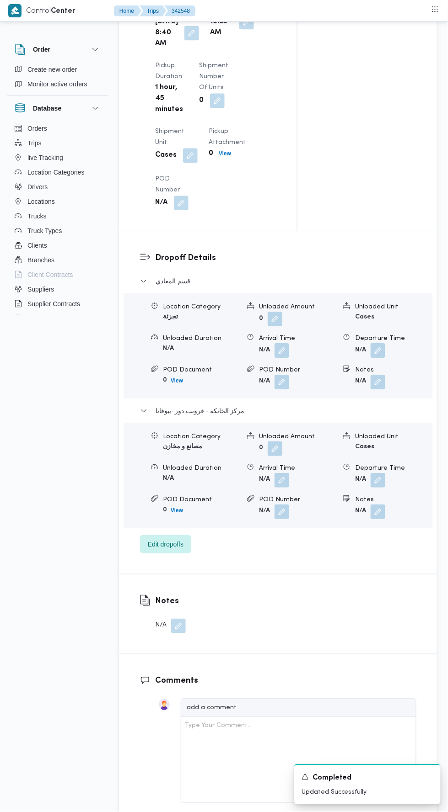
scroll to position [0, 0]
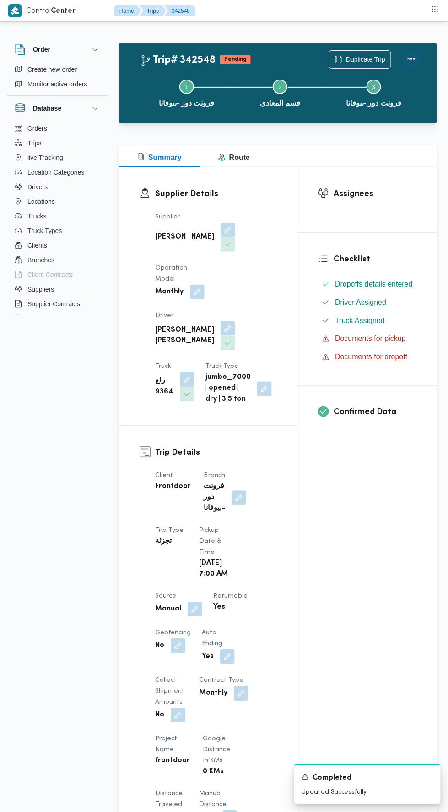
click at [414, 54] on button "Actions" at bounding box center [411, 59] width 18 height 18
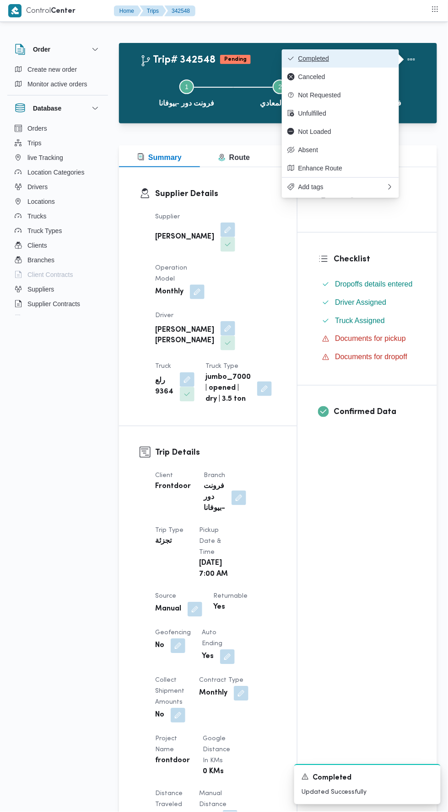
click at [374, 53] on button "Completed" at bounding box center [340, 58] width 117 height 18
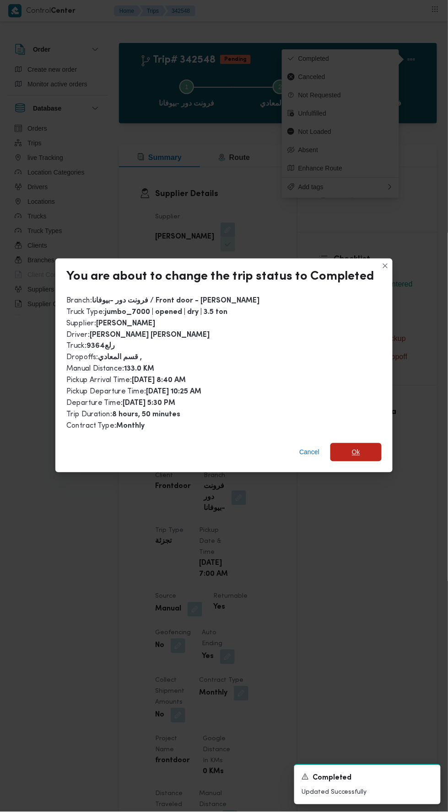
click at [367, 443] on span "Ok" at bounding box center [355, 452] width 51 height 18
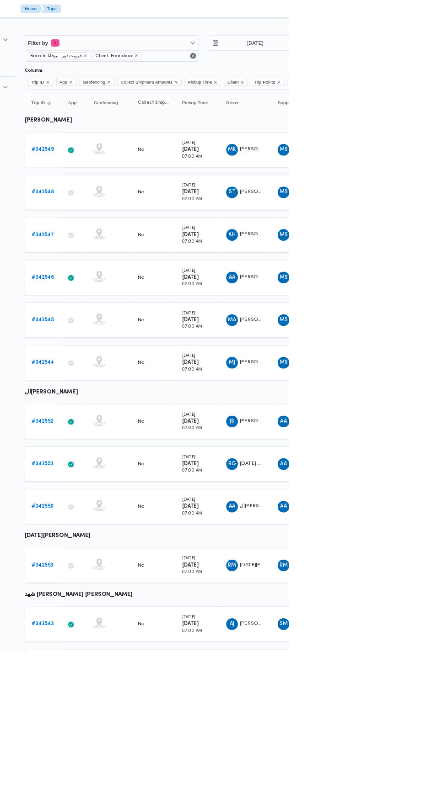
click at [140, 289] on b "# 342547" at bounding box center [142, 292] width 28 height 6
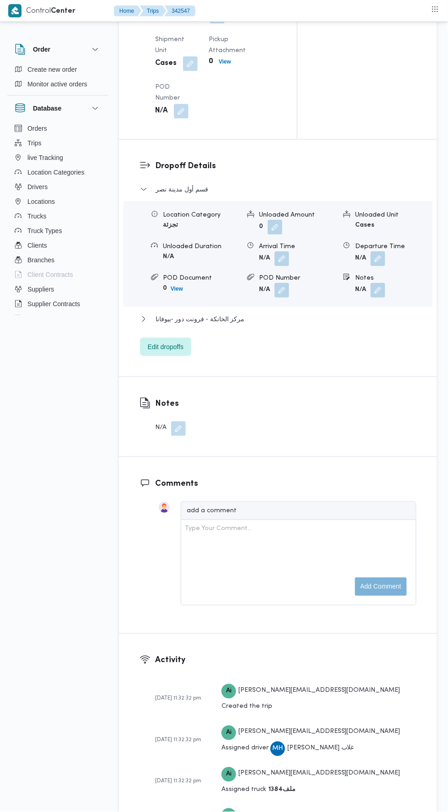
scroll to position [1128, 0]
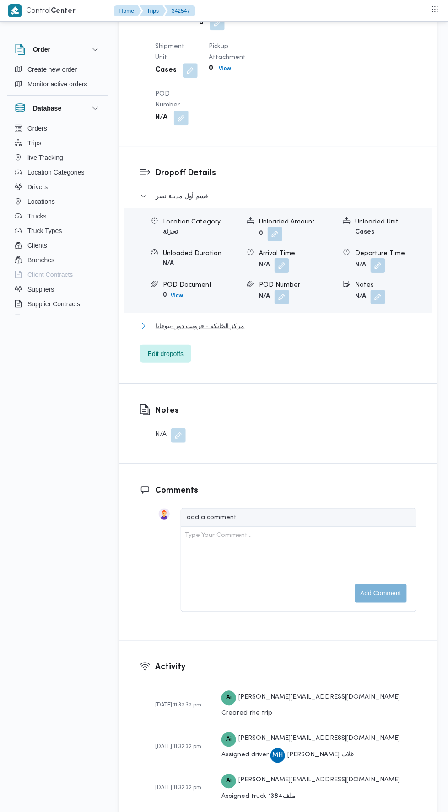
click at [347, 331] on button "مركز الخانكة - فرونت دور -بيوفانا" at bounding box center [278, 325] width 276 height 11
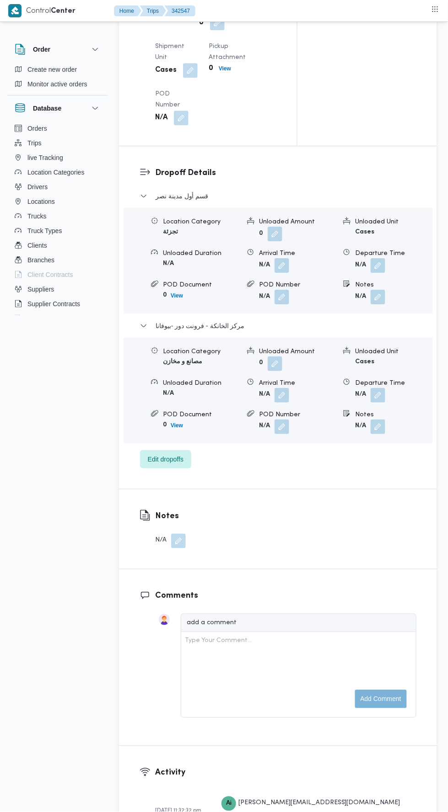
click at [380, 403] on button "button" at bounding box center [377, 395] width 15 height 15
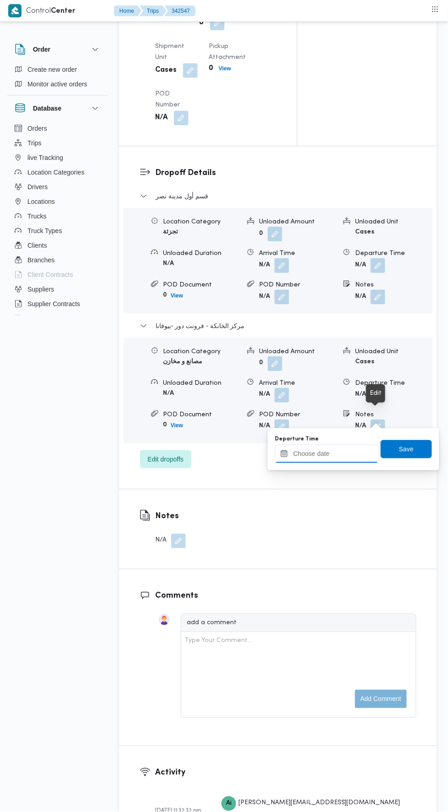
click at [367, 457] on input "Departure Time" at bounding box center [327, 454] width 104 height 18
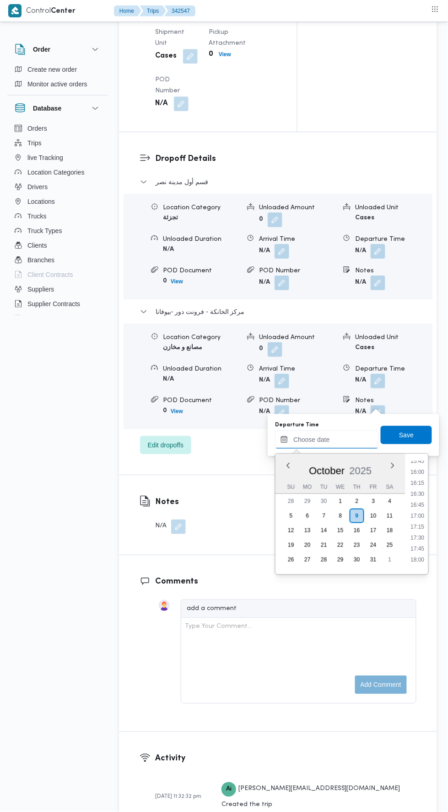
scroll to position [696, 0]
click at [419, 473] on li "16:00" at bounding box center [417, 472] width 21 height 9
type input "[DATE] 16:00"
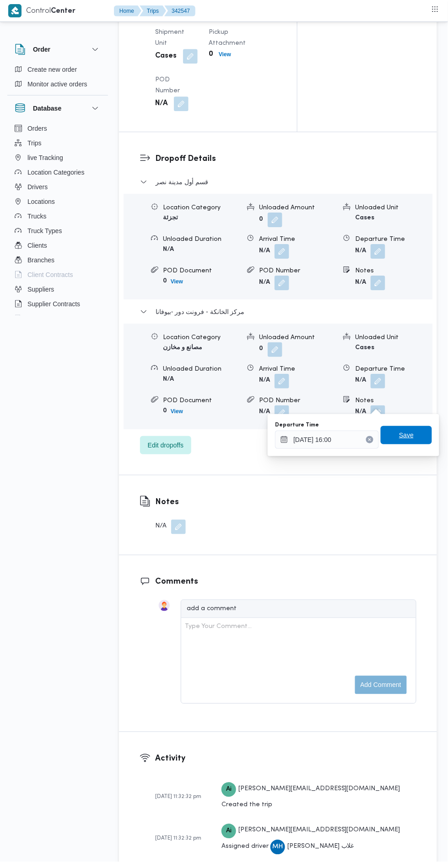
click at [407, 434] on span "Save" at bounding box center [406, 435] width 15 height 11
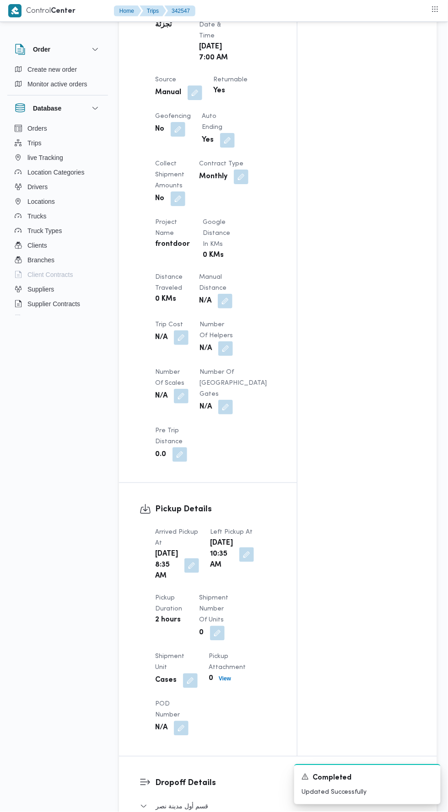
scroll to position [516, 0]
click at [226, 295] on button "button" at bounding box center [225, 302] width 15 height 15
click at [223, 331] on input "Manual Distance" at bounding box center [194, 331] width 91 height 18
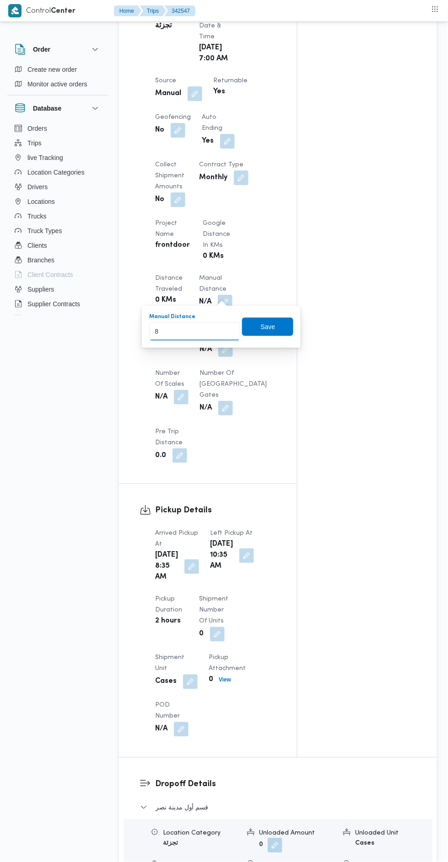
type input "89"
click at [282, 331] on span "Save" at bounding box center [267, 327] width 51 height 18
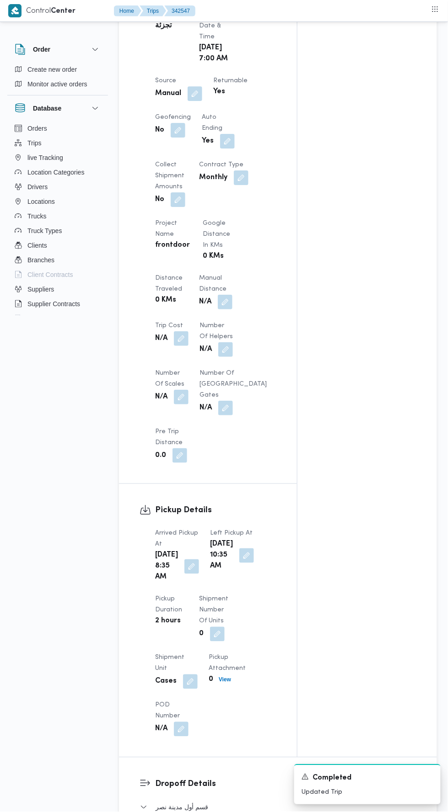
scroll to position [0, 0]
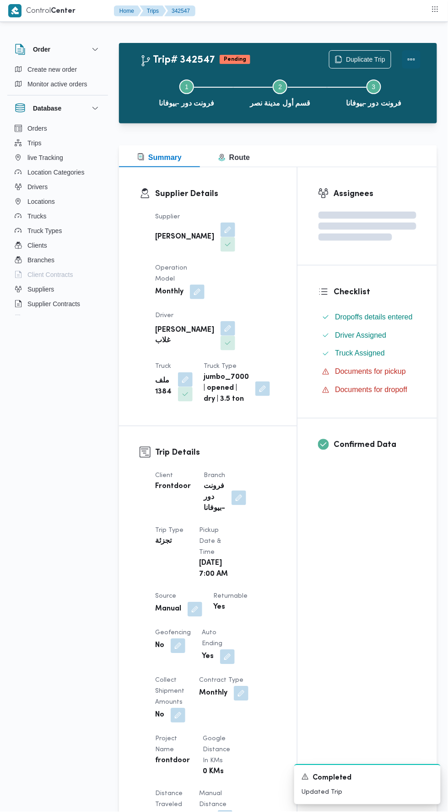
click at [415, 53] on button "Actions" at bounding box center [411, 59] width 18 height 18
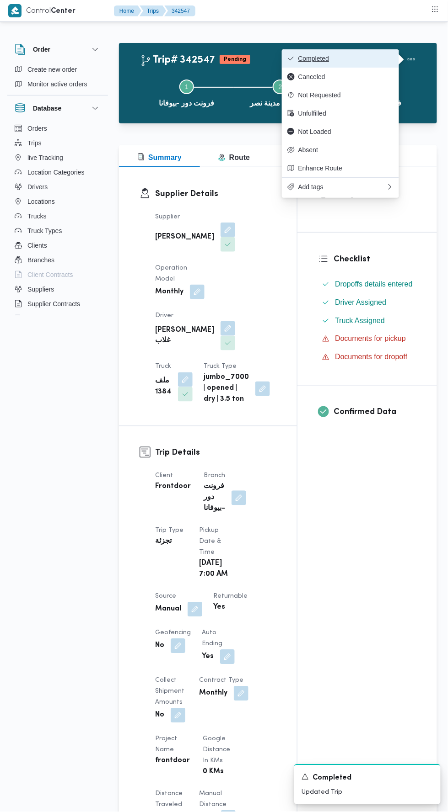
click at [385, 54] on button "Completed" at bounding box center [340, 58] width 117 height 18
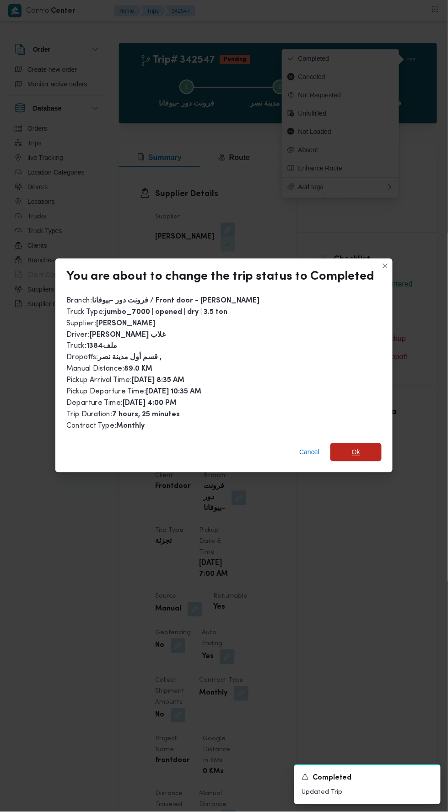
click at [355, 452] on span "Ok" at bounding box center [355, 452] width 51 height 18
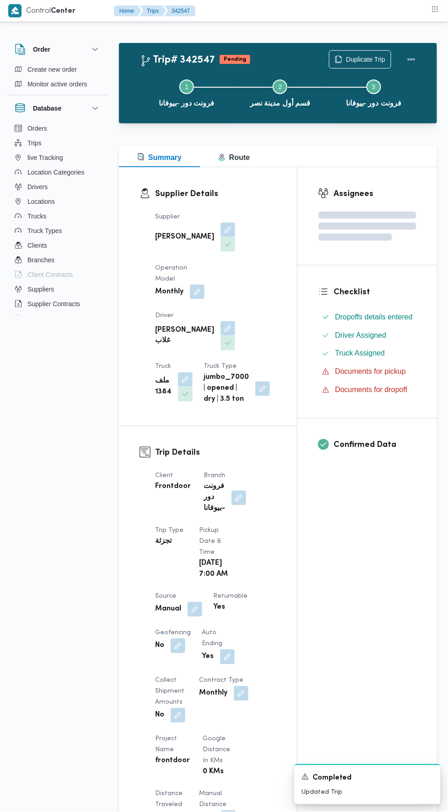
click at [318, 570] on div "Assignees Checklist Dropoffs details entered Driver Assigned Truck Assigned Doc…" at bounding box center [366, 720] width 139 height 1106
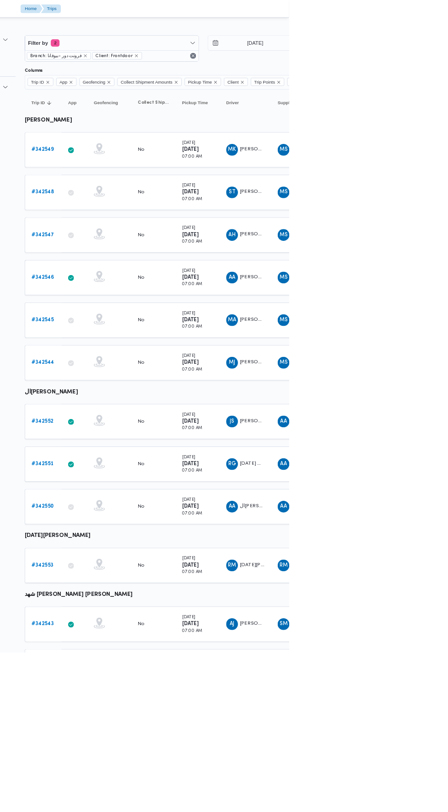
click at [147, 342] on b "# 342546" at bounding box center [142, 345] width 28 height 6
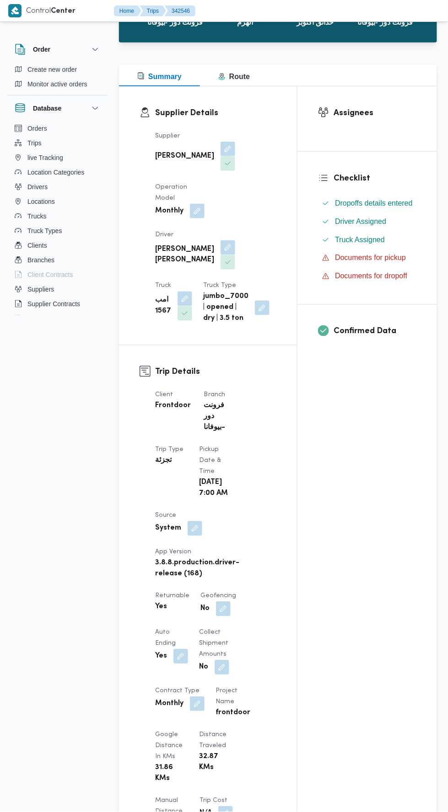
scroll to position [532, 0]
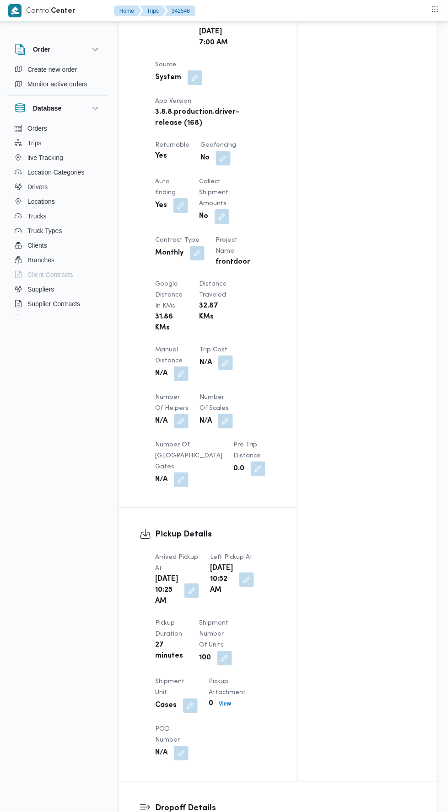
click at [177, 367] on button "button" at bounding box center [181, 374] width 15 height 15
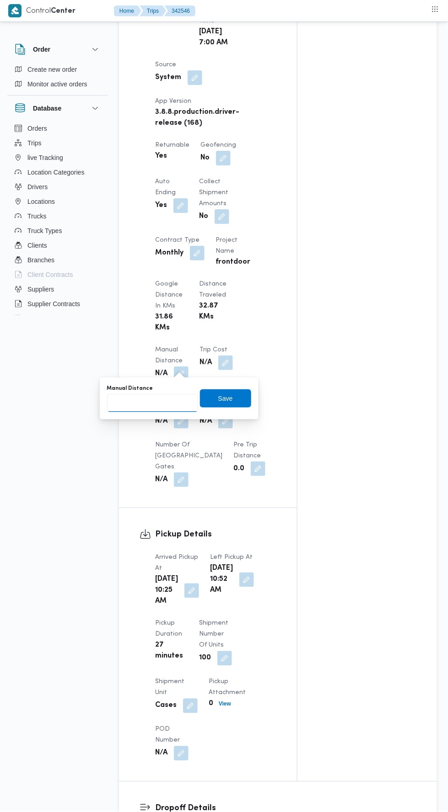
click at [183, 404] on input "Manual Distance" at bounding box center [152, 403] width 91 height 18
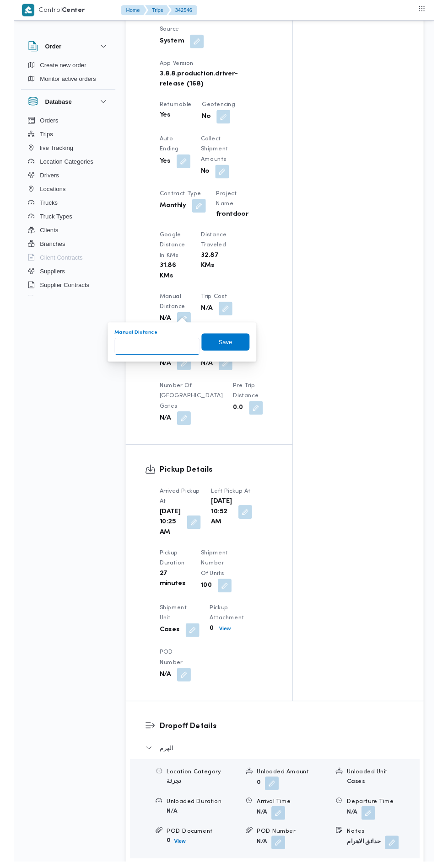
scroll to position [571, 0]
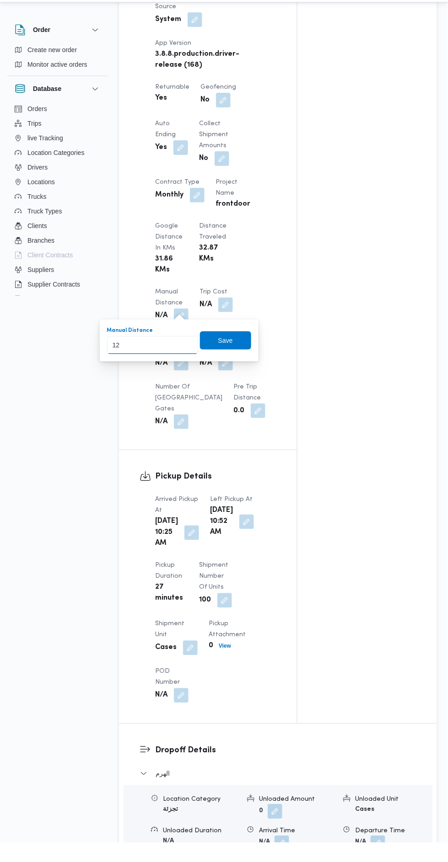
type input "120"
click at [242, 351] on span "Save" at bounding box center [225, 360] width 51 height 18
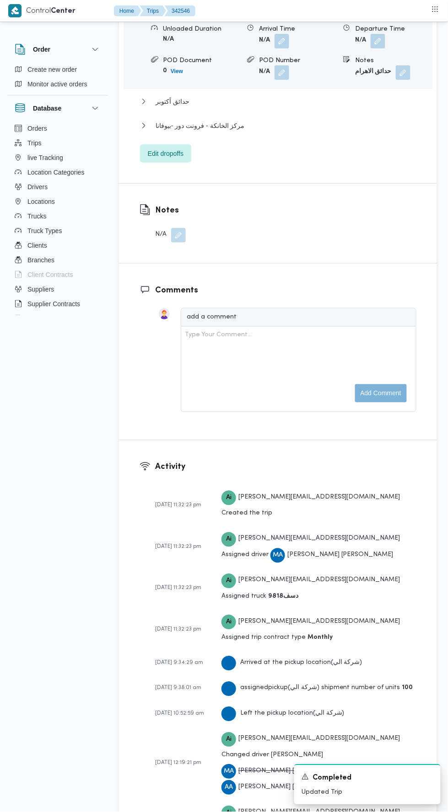
scroll to position [1393, 0]
click at [327, 131] on button "مركز الخانكة - فرونت دور -بيوفانا" at bounding box center [278, 125] width 276 height 11
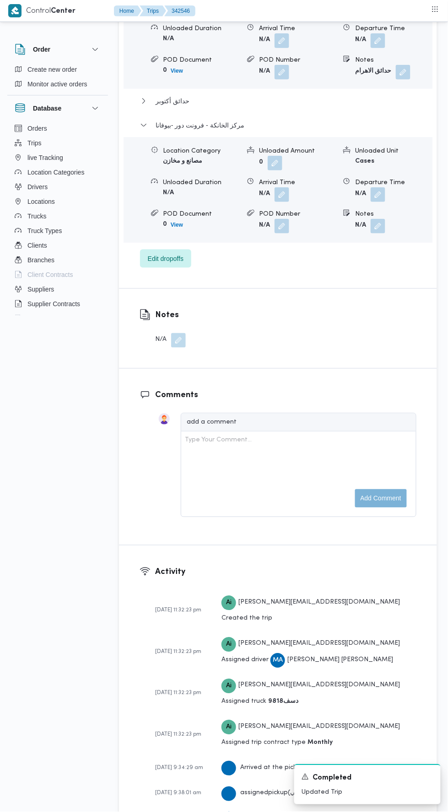
click at [380, 202] on button "button" at bounding box center [377, 194] width 15 height 15
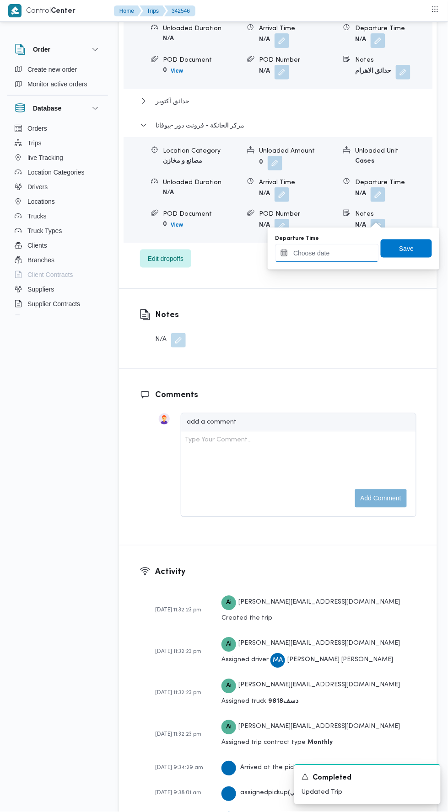
click at [350, 260] on input "Departure Time" at bounding box center [327, 253] width 104 height 18
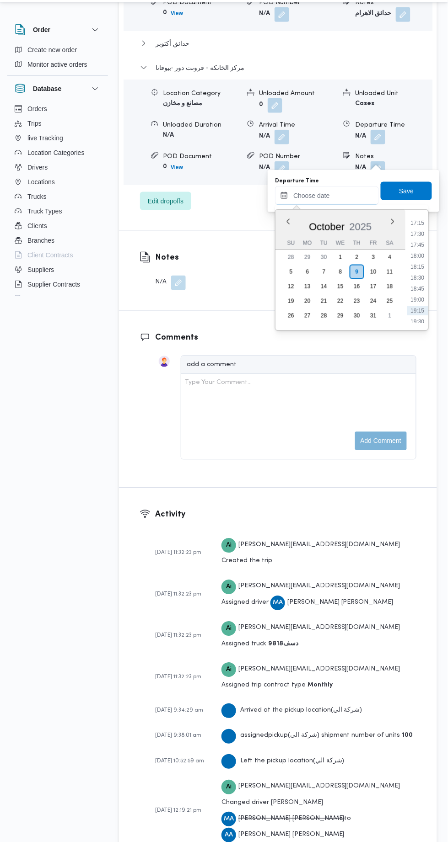
scroll to position [752, 0]
click at [419, 242] on li "17:15" at bounding box center [417, 246] width 21 height 9
type input "[DATE] 17:15"
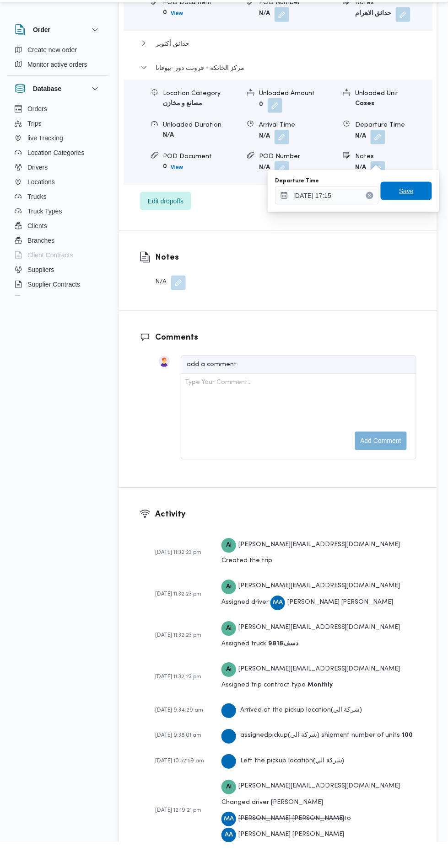
click at [407, 209] on span "Save" at bounding box center [406, 210] width 15 height 11
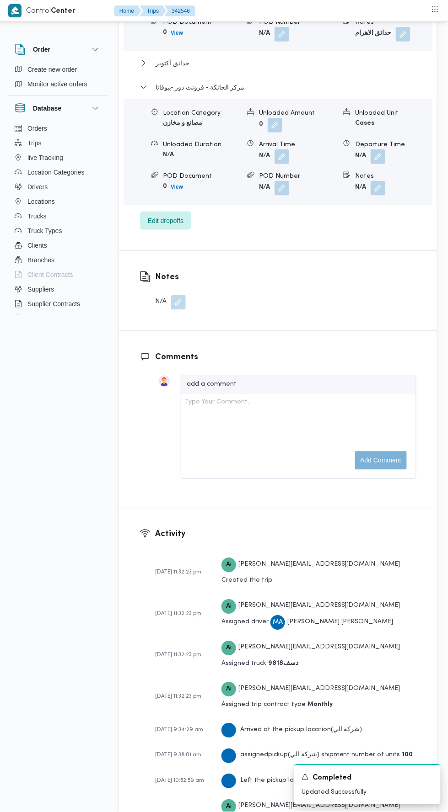
scroll to position [0, 0]
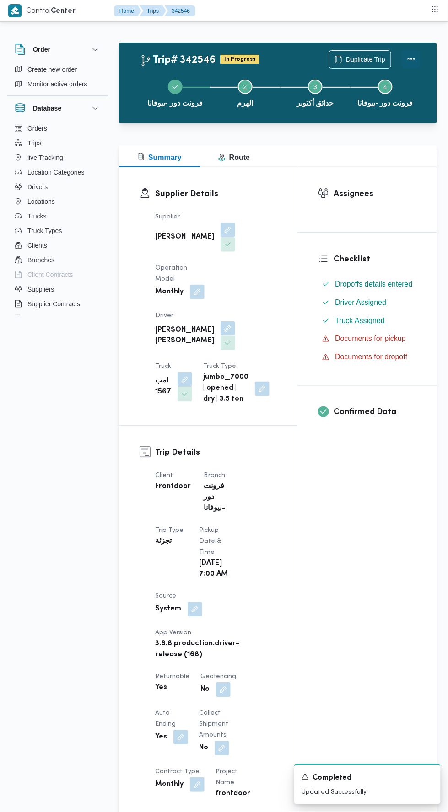
click at [413, 53] on button "Actions" at bounding box center [411, 59] width 18 height 18
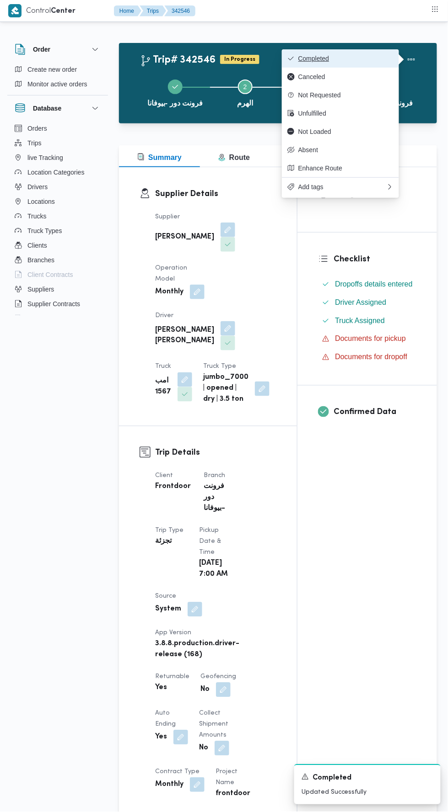
click at [371, 55] on span "Completed" at bounding box center [345, 58] width 95 height 7
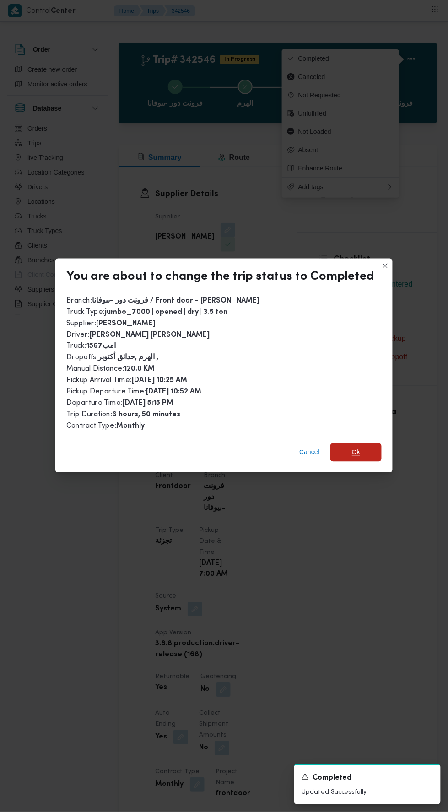
click at [346, 450] on span "Ok" at bounding box center [355, 452] width 51 height 18
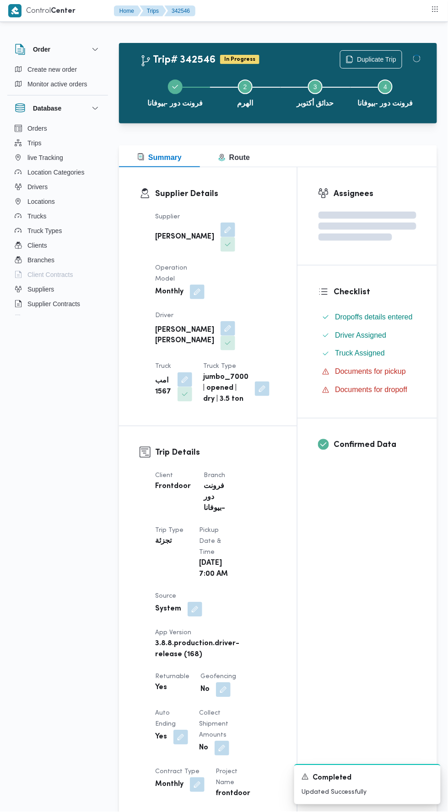
click at [319, 547] on div "Assignees Checklist Dropoffs details entered Driver Assigned Truck Assigned Doc…" at bounding box center [366, 740] width 139 height 1147
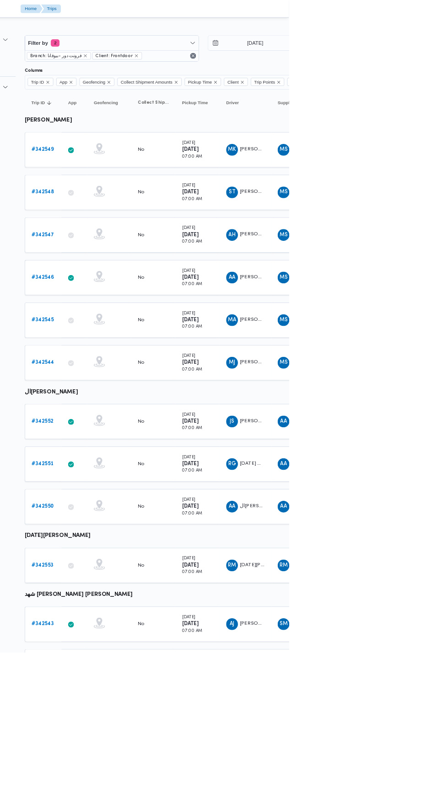
click at [146, 395] on b "# 342545" at bounding box center [141, 398] width 27 height 6
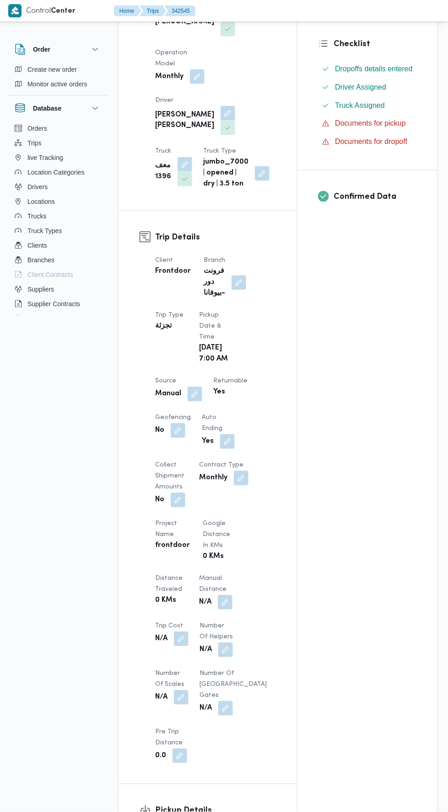
scroll to position [221, 0]
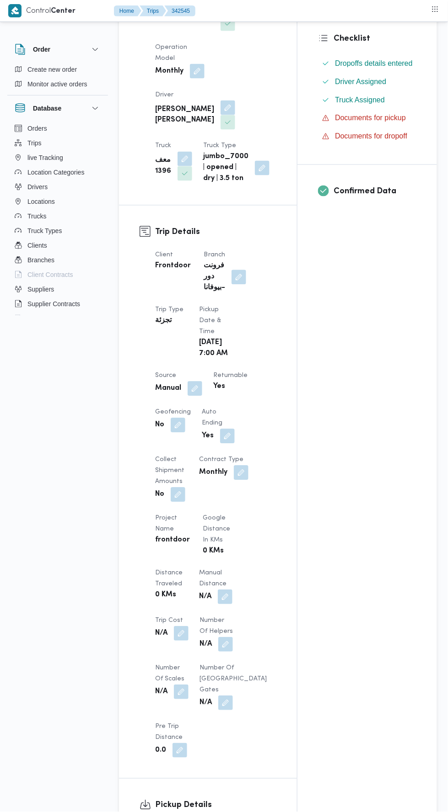
click at [219, 590] on button "button" at bounding box center [225, 597] width 15 height 15
click at [202, 625] on input "Manual Distance" at bounding box center [194, 627] width 91 height 18
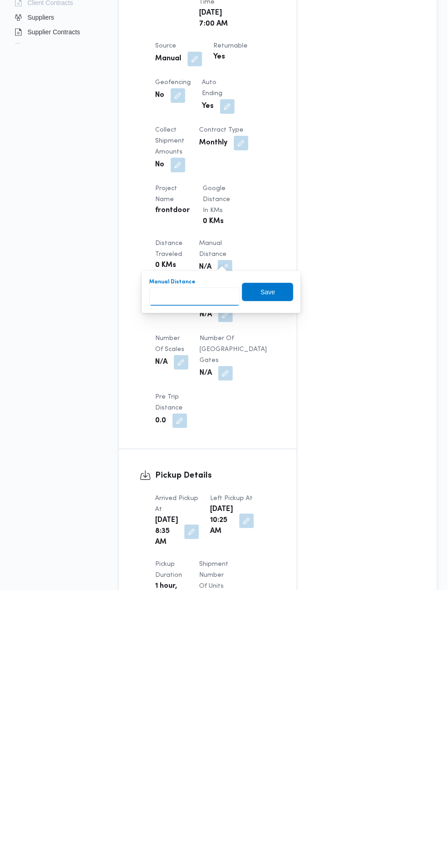
scroll to position [279, 0]
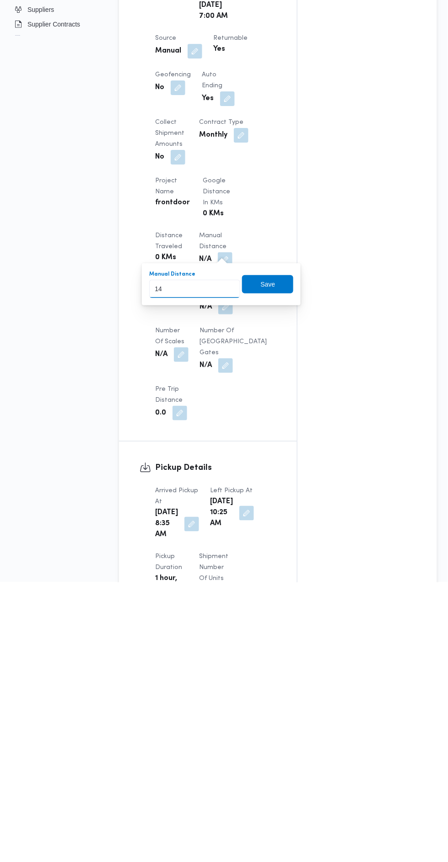
type input "140"
click at [283, 565] on span "Save" at bounding box center [267, 564] width 51 height 18
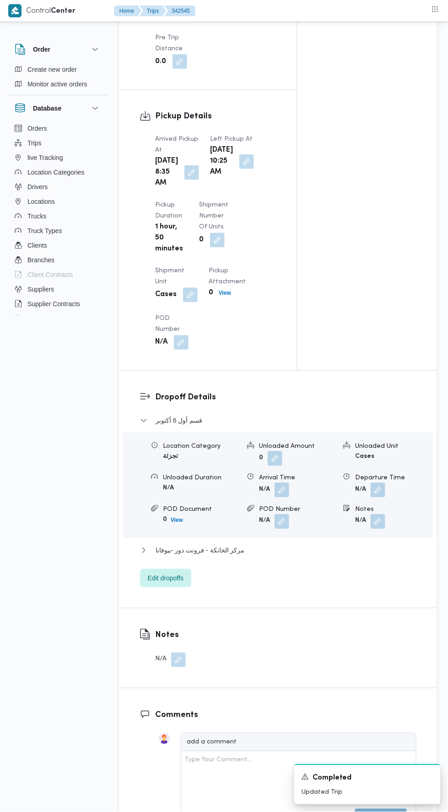
scroll to position [915, 0]
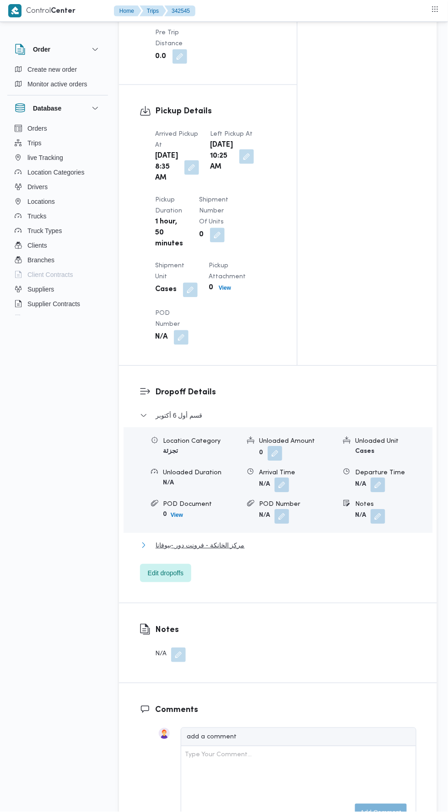
click at [264, 551] on button "مركز الخانكة - فرونت دور -بيوفانا" at bounding box center [278, 545] width 276 height 11
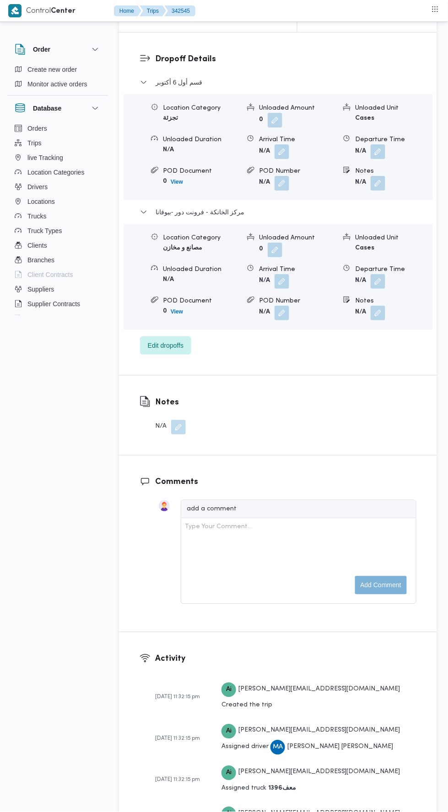
scroll to position [1250, 0]
click at [380, 288] on button "button" at bounding box center [377, 280] width 15 height 15
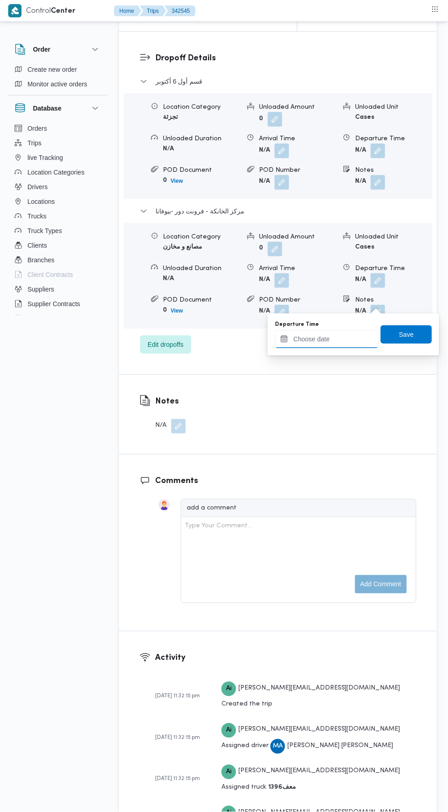
click at [372, 339] on input "Departure Time" at bounding box center [327, 339] width 104 height 18
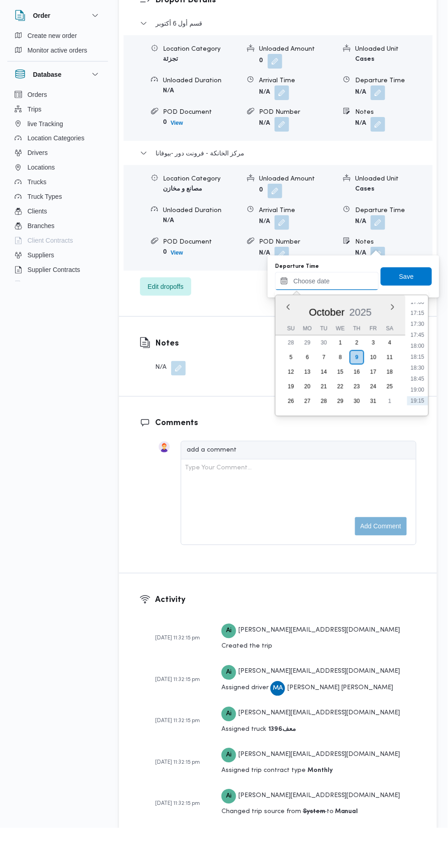
scroll to position [751, 0]
click at [418, 355] on li "17:30" at bounding box center [417, 358] width 21 height 9
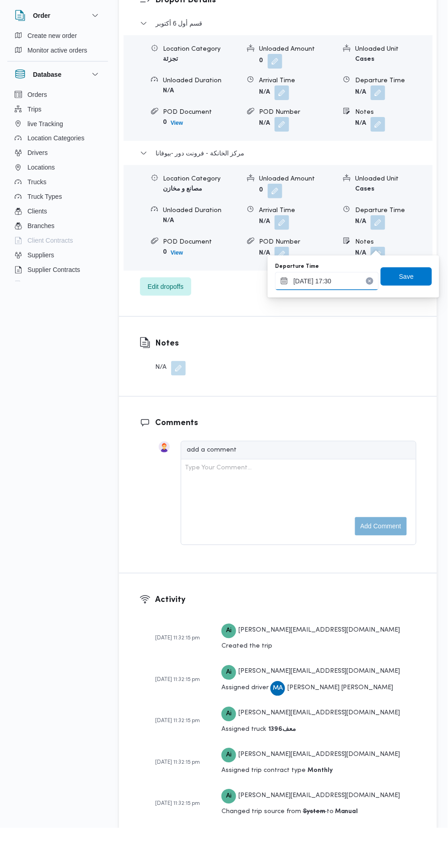
click at [355, 311] on input "[DATE] 17:30" at bounding box center [327, 315] width 104 height 18
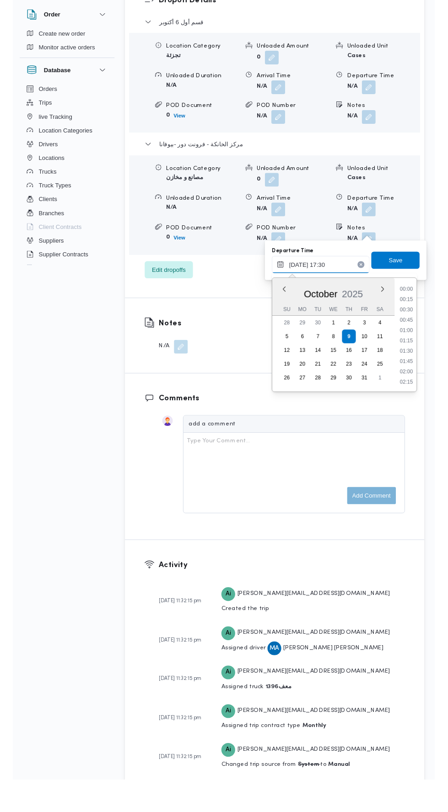
scroll to position [712, 0]
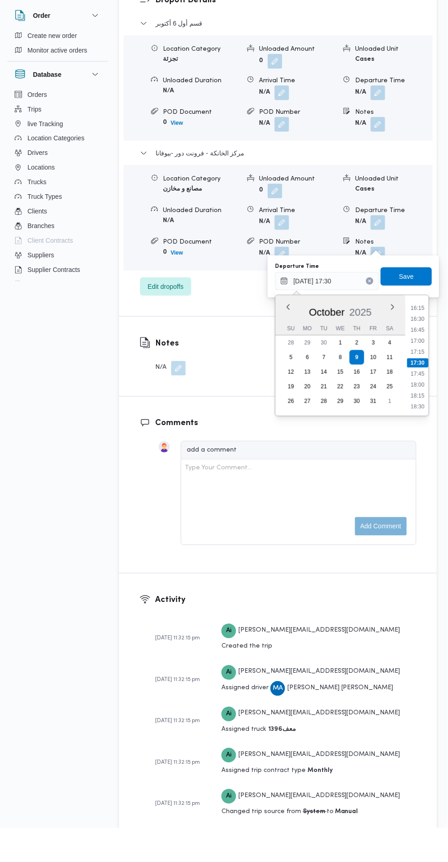
click at [418, 374] on li "17:00" at bounding box center [417, 374] width 21 height 9
type input "[DATE] 17:00"
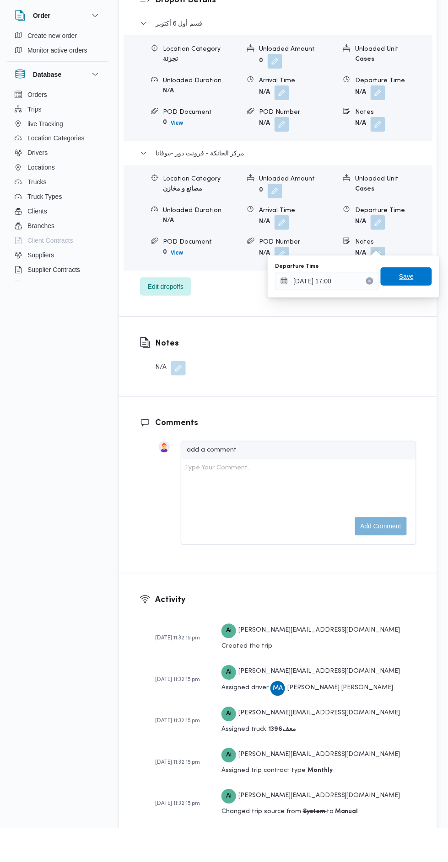
click at [413, 308] on span "Save" at bounding box center [406, 310] width 15 height 11
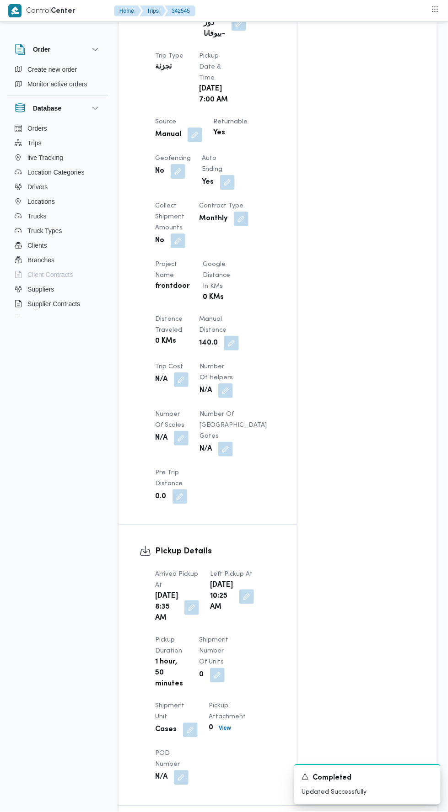
scroll to position [0, 0]
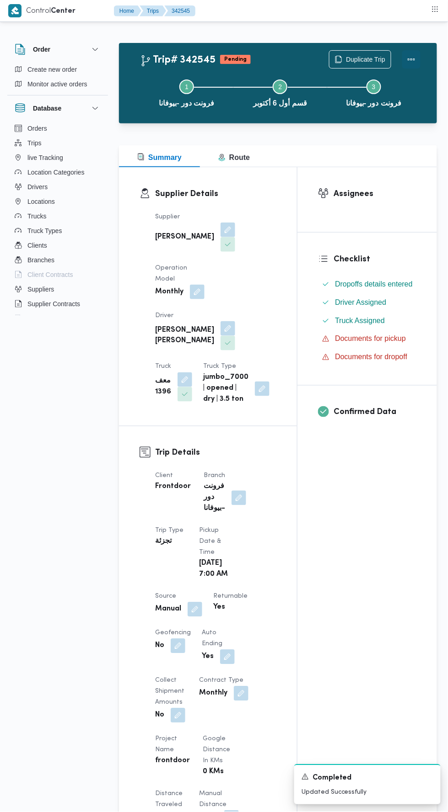
click at [414, 52] on button "Actions" at bounding box center [411, 59] width 18 height 18
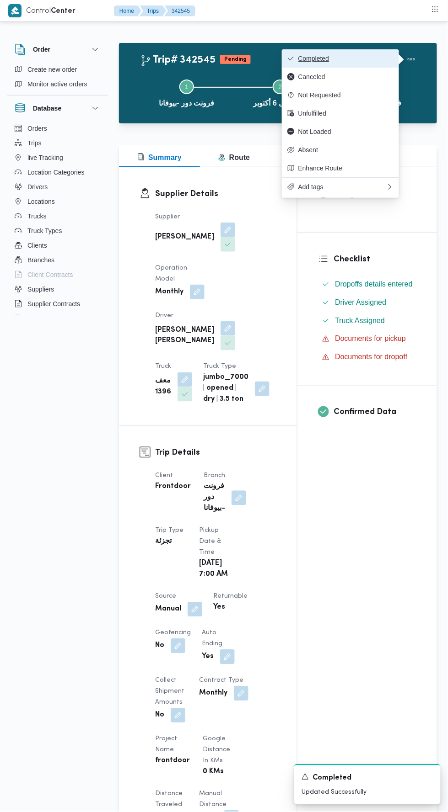
click at [383, 59] on span "Completed" at bounding box center [345, 58] width 95 height 7
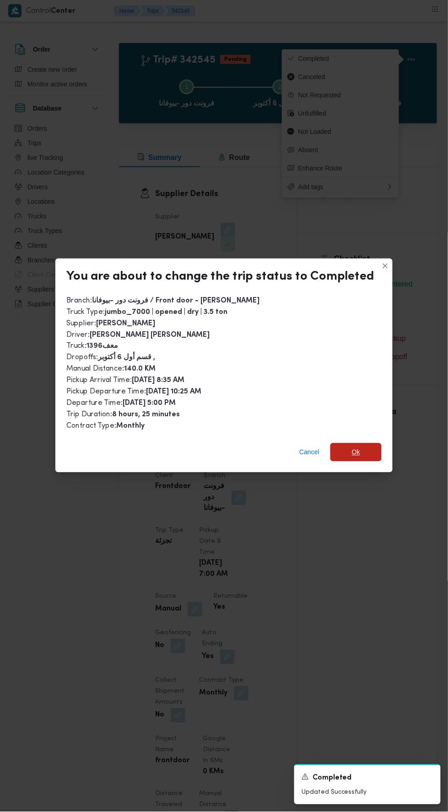
click at [376, 443] on span "Ok" at bounding box center [355, 452] width 51 height 18
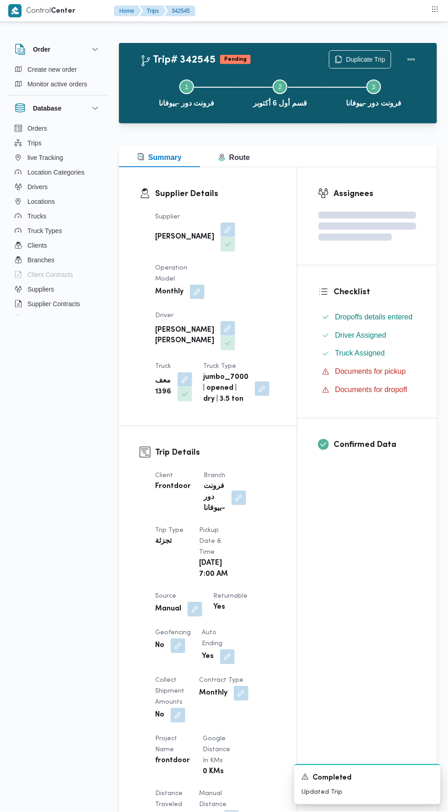
click at [318, 569] on div "Assignees Checklist Dropoffs details entered Driver Assigned Truck Assigned Doc…" at bounding box center [366, 724] width 139 height 1114
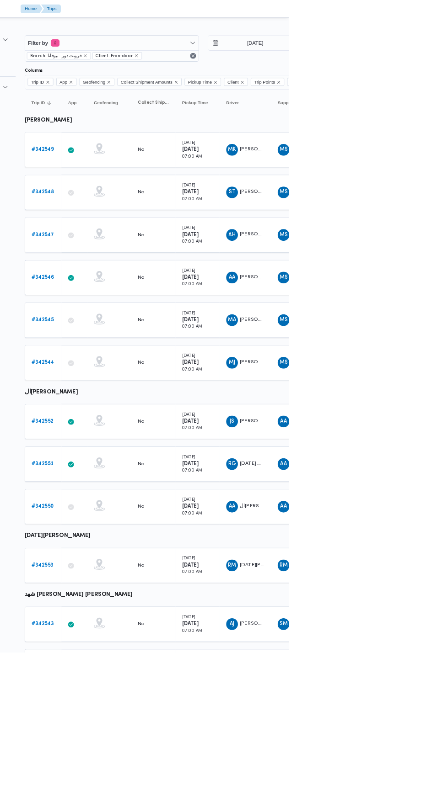
click at [150, 430] on td "Trip ID # 342544" at bounding box center [142, 452] width 46 height 44
click at [144, 448] on b "# 342544" at bounding box center [142, 451] width 28 height 6
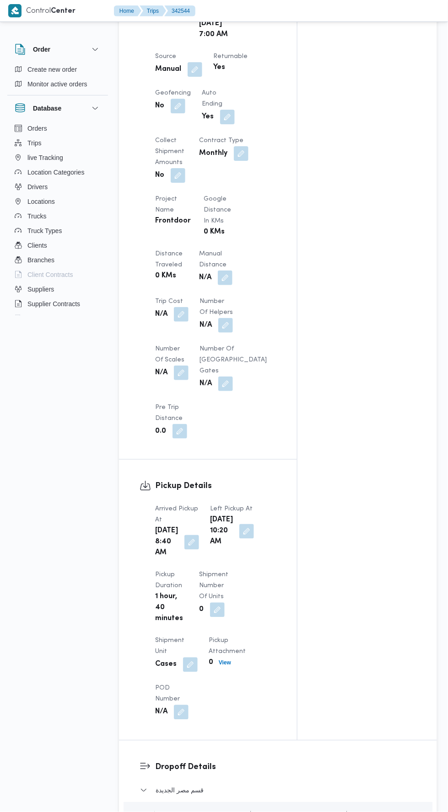
scroll to position [547, 0]
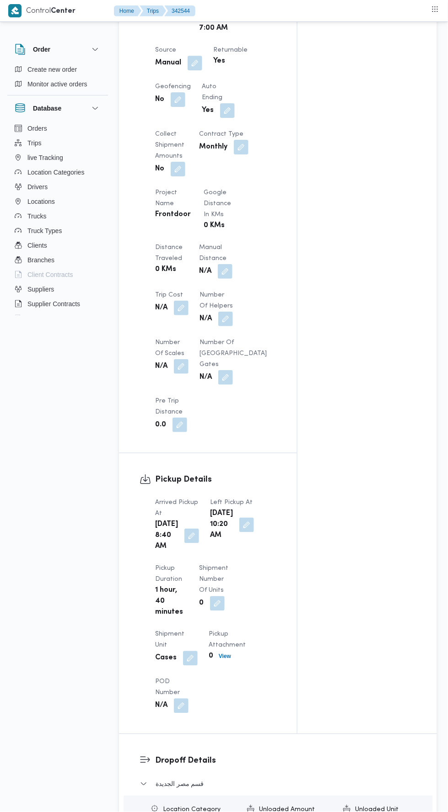
click at [228, 264] on button "button" at bounding box center [225, 271] width 15 height 15
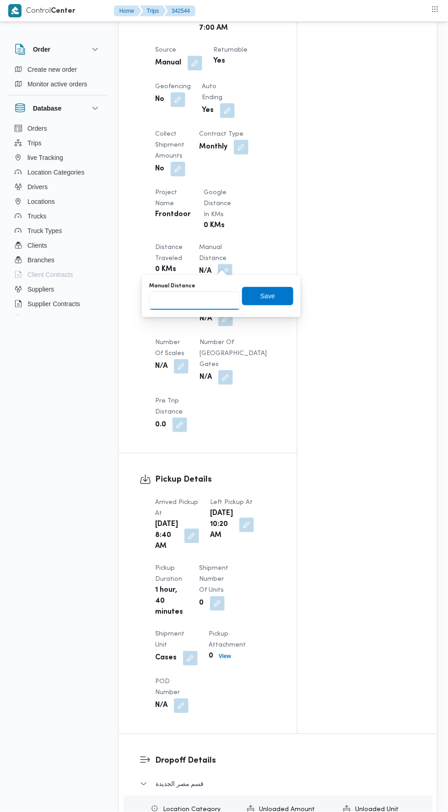
click at [221, 300] on input "Manual Distance" at bounding box center [194, 301] width 91 height 18
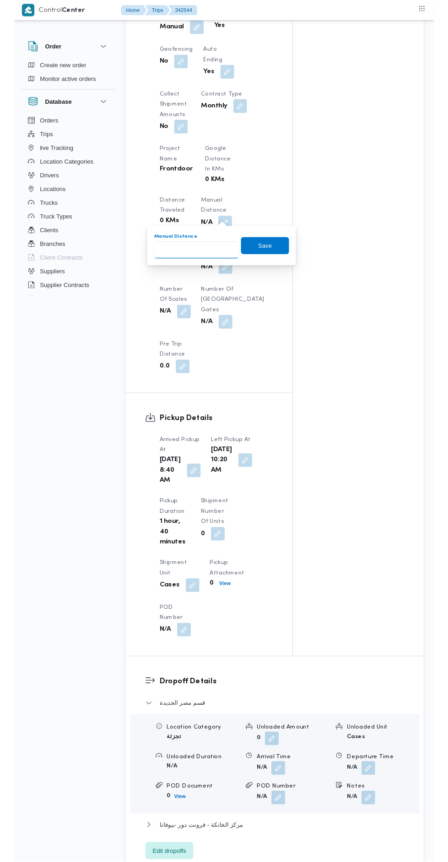
scroll to position [581, 0]
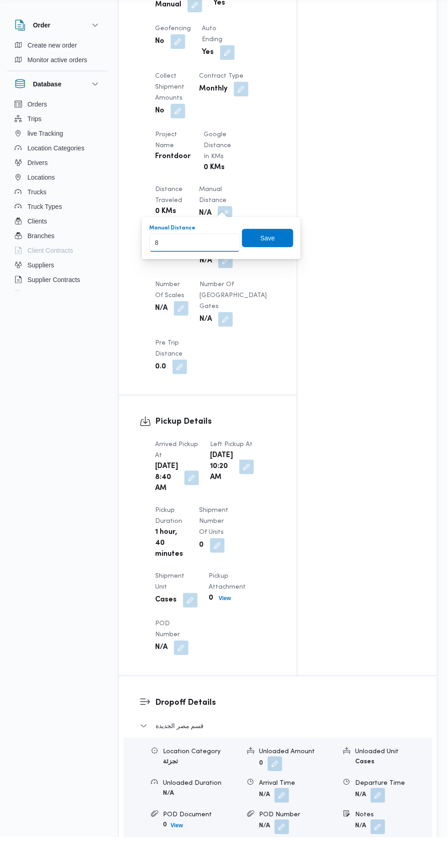
type input "89"
click at [276, 262] on span "Save" at bounding box center [267, 262] width 51 height 18
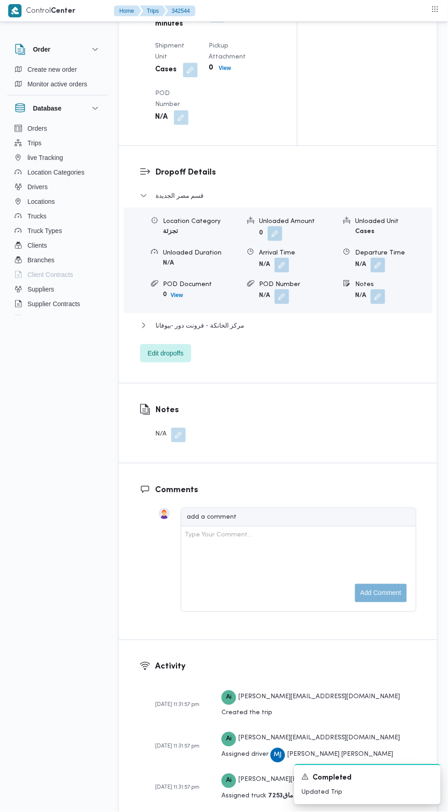
scroll to position [1140, 0]
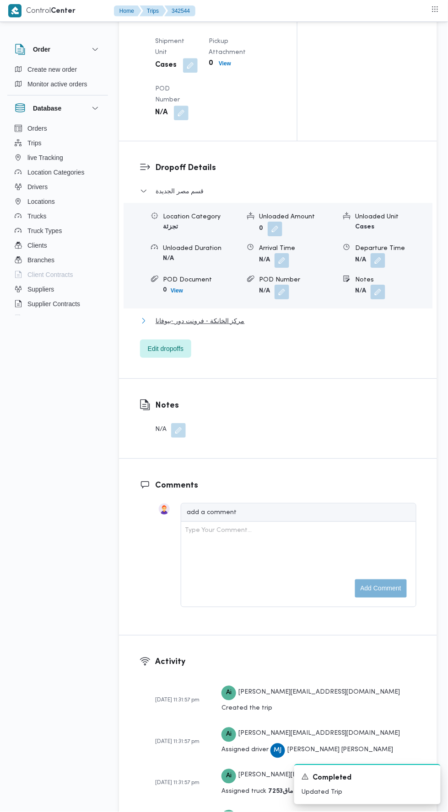
click at [361, 326] on button "مركز الخانكة - فرونت دور -بيوفانا" at bounding box center [278, 320] width 276 height 11
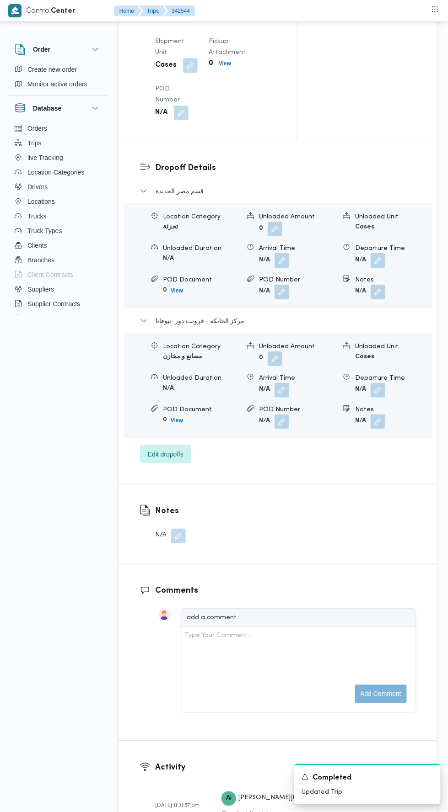
click at [384, 398] on button "button" at bounding box center [377, 390] width 15 height 15
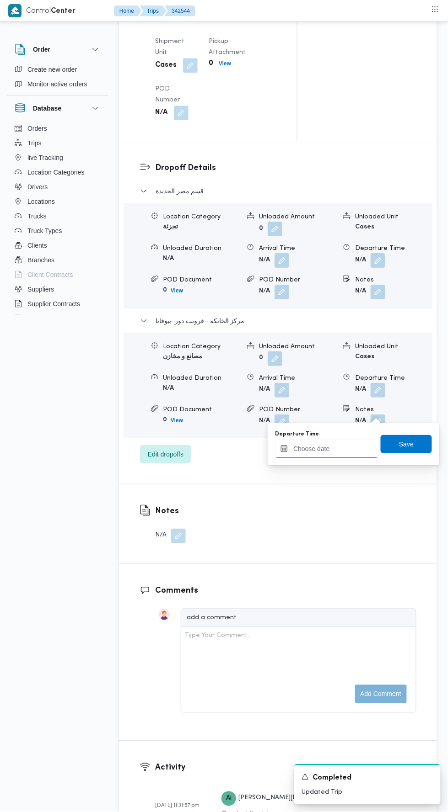
click at [364, 448] on input "Departure Time" at bounding box center [327, 449] width 104 height 18
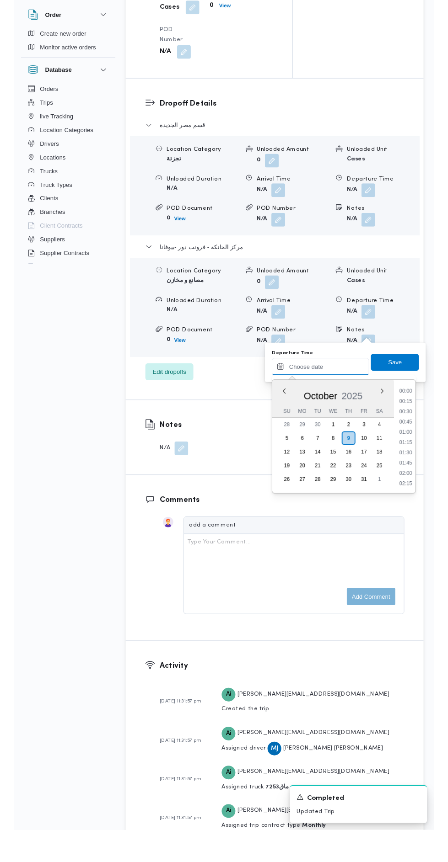
scroll to position [789, 0]
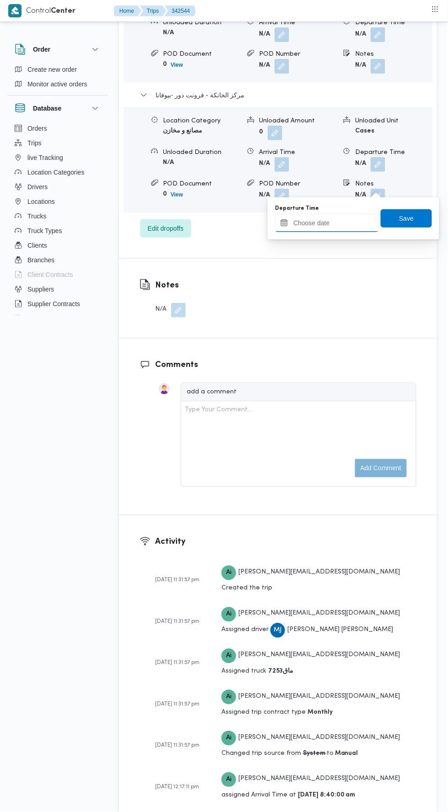
click at [353, 220] on input "Departure Time" at bounding box center [327, 223] width 104 height 18
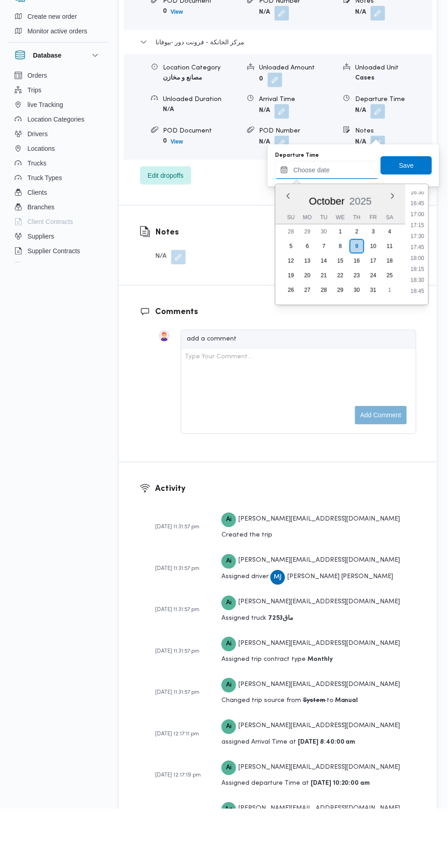
scroll to position [731, 0]
click at [417, 252] on li "16:45" at bounding box center [417, 253] width 21 height 9
type input "[DATE] 16:45"
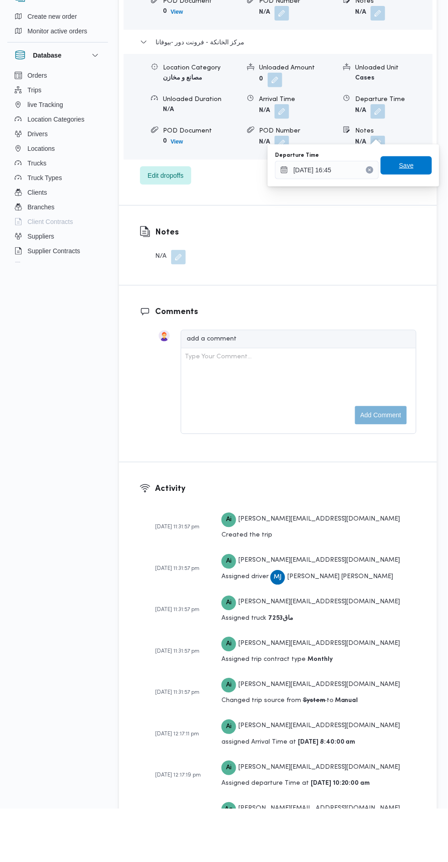
click at [413, 215] on span "Save" at bounding box center [406, 218] width 15 height 11
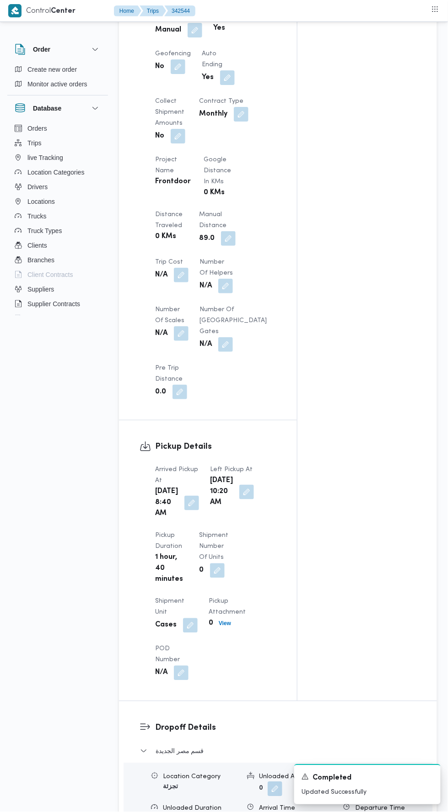
scroll to position [0, 0]
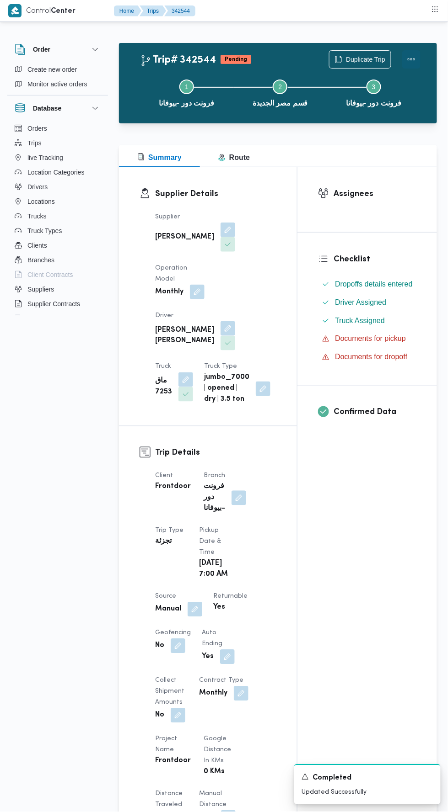
click at [413, 53] on button "Actions" at bounding box center [411, 59] width 18 height 18
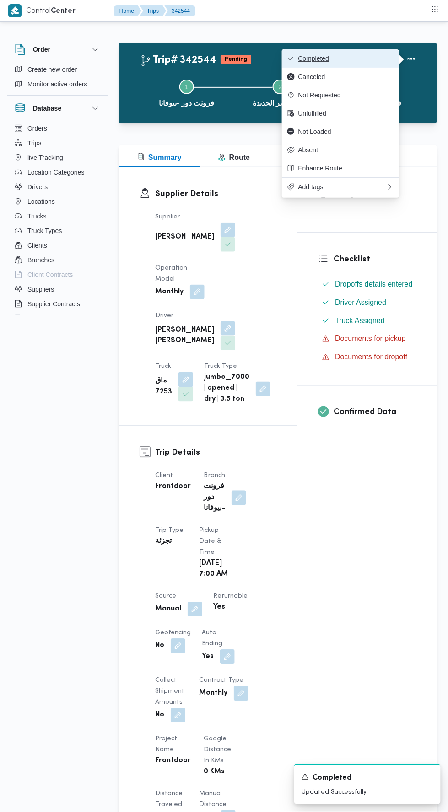
click at [384, 57] on span "Completed" at bounding box center [345, 58] width 95 height 7
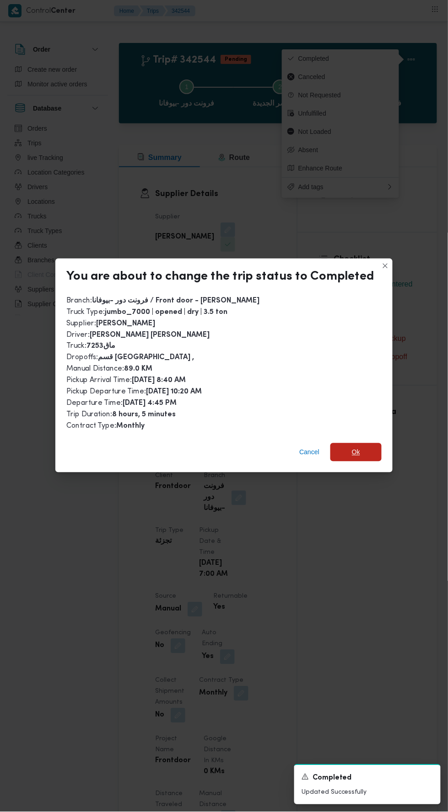
click at [361, 446] on span "Ok" at bounding box center [355, 452] width 51 height 18
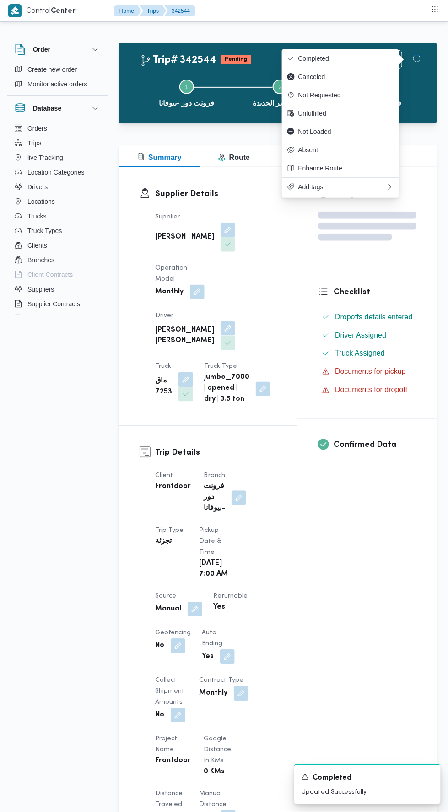
click at [312, 590] on div "Assignees Checklist Dropoffs details entered Driver Assigned Truck Assigned Doc…" at bounding box center [366, 724] width 139 height 1114
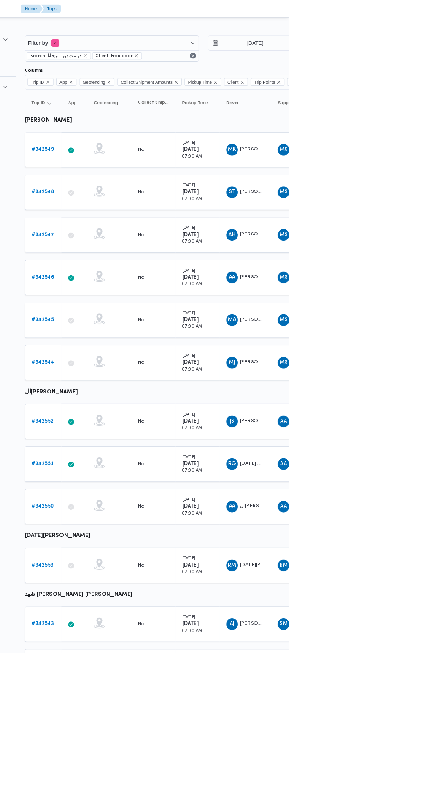
click at [150, 522] on b "# 342552" at bounding box center [141, 525] width 27 height 6
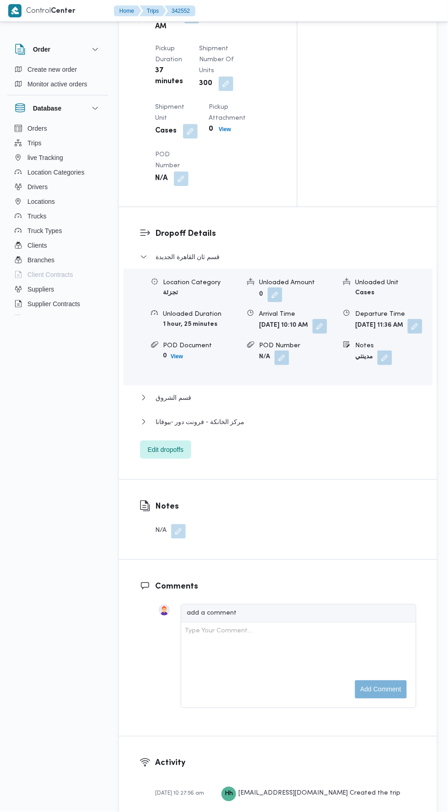
scroll to position [1109, 0]
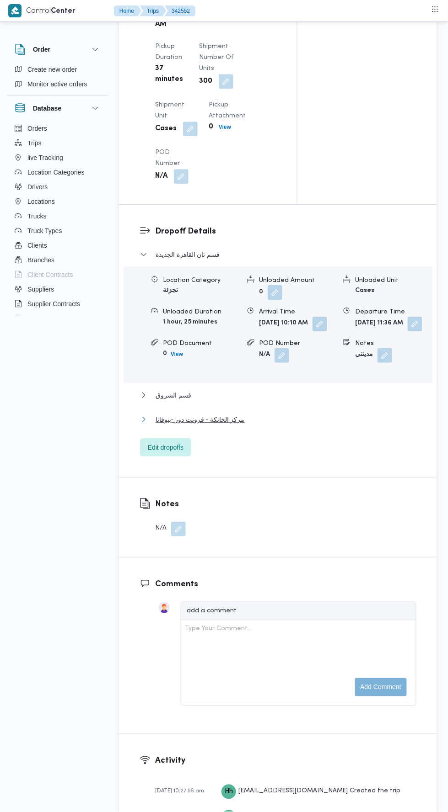
click at [303, 425] on button "مركز الخانكة - فرونت دور -بيوفانا" at bounding box center [278, 419] width 276 height 11
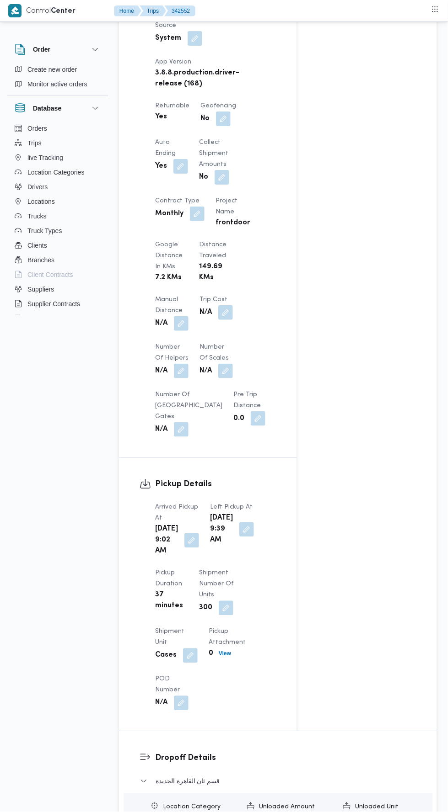
scroll to position [584, 0]
click at [182, 315] on button "button" at bounding box center [181, 322] width 15 height 15
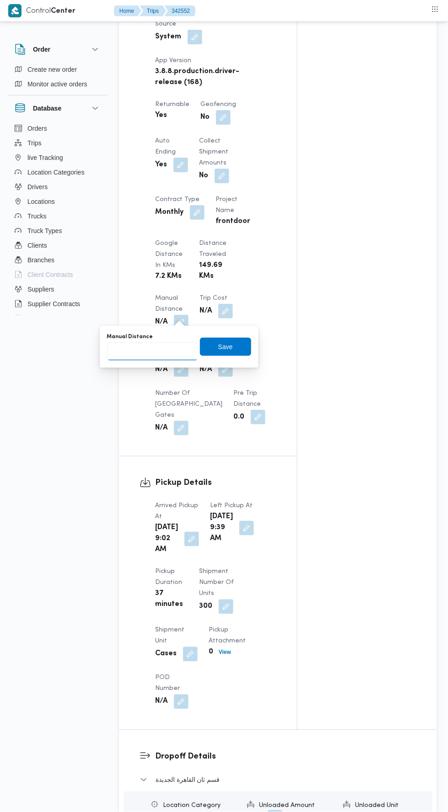
click at [172, 352] on input "Manual Distance" at bounding box center [152, 351] width 91 height 18
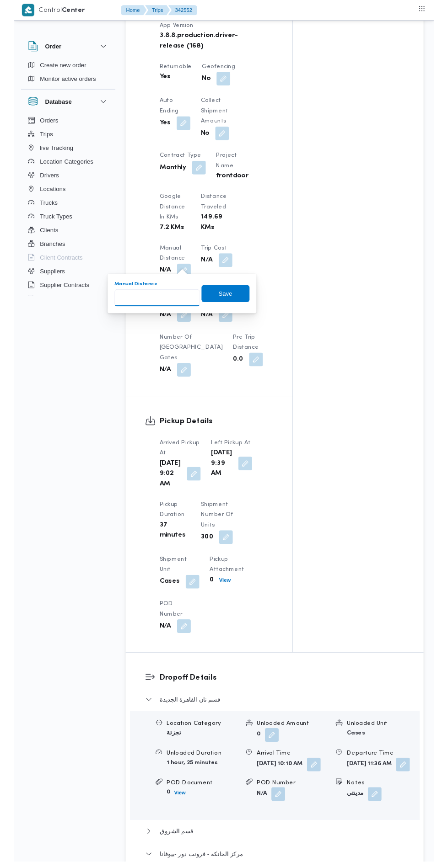
scroll to position [617, 0]
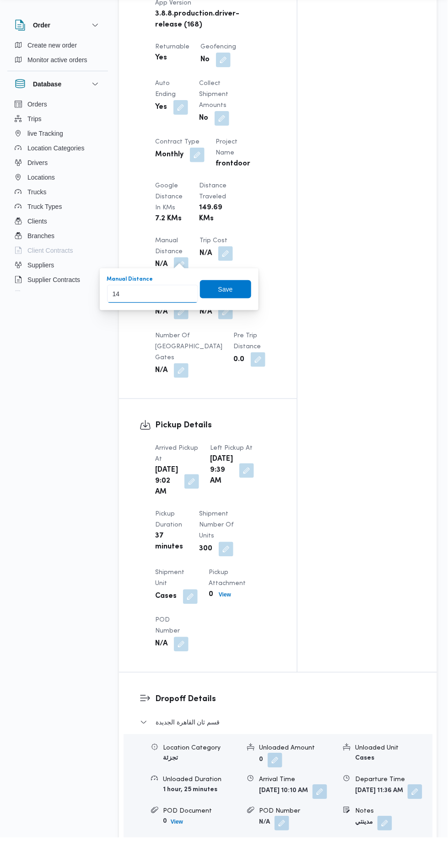
type input "140"
click at [229, 309] on span "Save" at bounding box center [225, 313] width 15 height 11
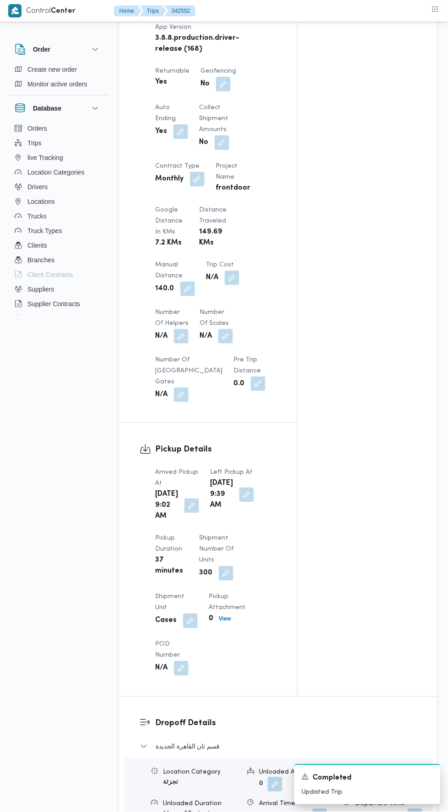
click at [191, 283] on button "button" at bounding box center [187, 289] width 15 height 15
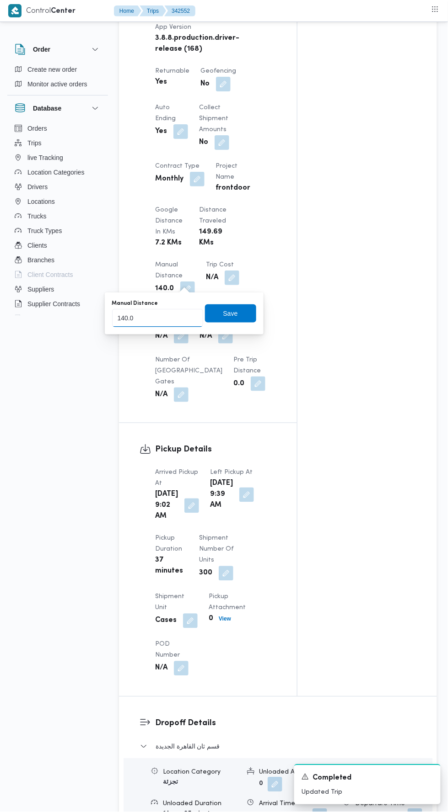
click at [182, 318] on input "140.0" at bounding box center [157, 318] width 91 height 18
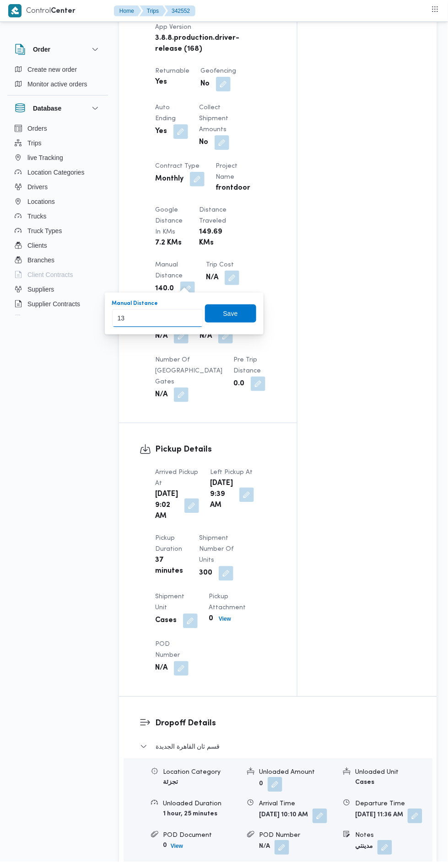
type input "130"
click at [235, 305] on span "Save" at bounding box center [230, 313] width 51 height 18
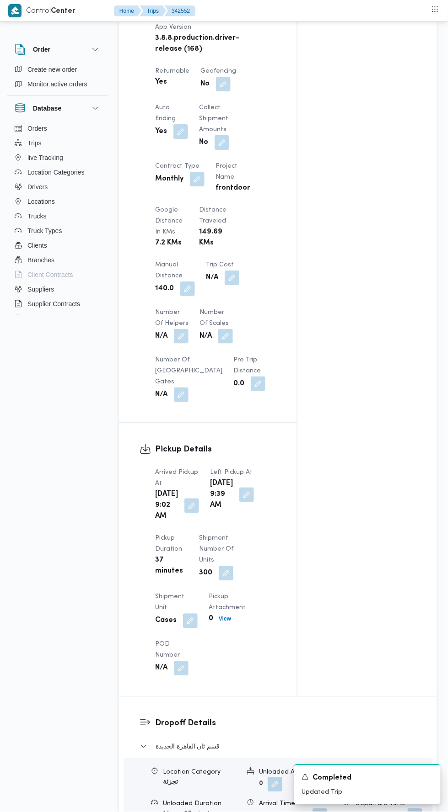
scroll to position [0, 0]
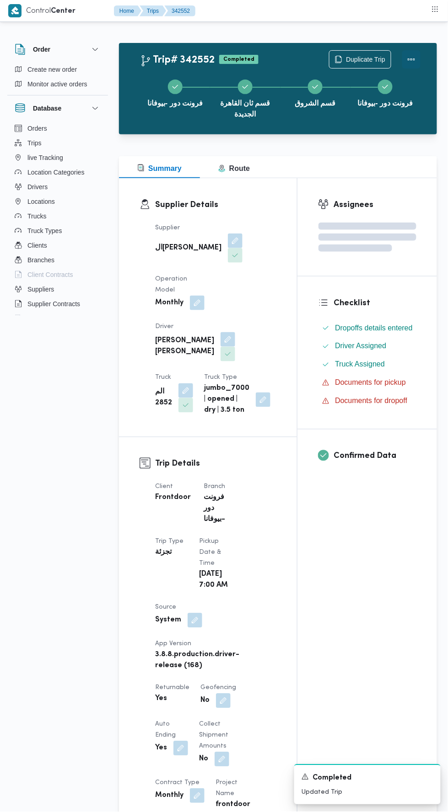
click at [413, 67] on button "Actions" at bounding box center [411, 59] width 18 height 18
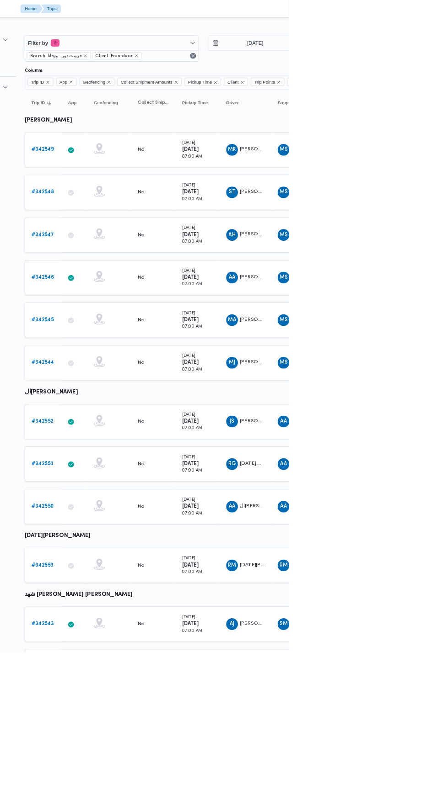
click at [142, 575] on b "# 342551" at bounding box center [141, 578] width 27 height 6
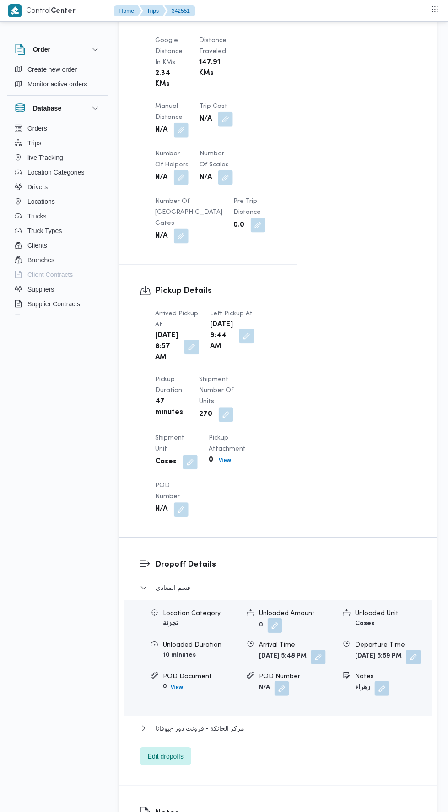
scroll to position [776, 0]
click at [185, 123] on button "button" at bounding box center [181, 130] width 15 height 15
click at [171, 160] on input "Manual Distance" at bounding box center [152, 159] width 91 height 18
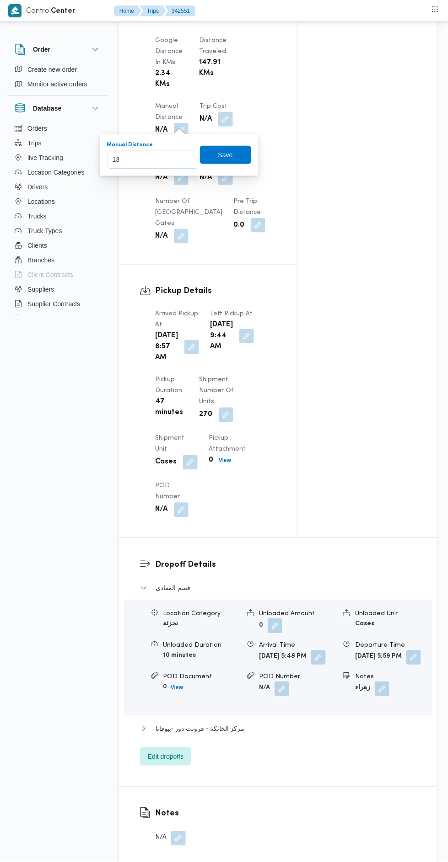
type input "134"
click at [226, 154] on span "Save" at bounding box center [225, 154] width 15 height 11
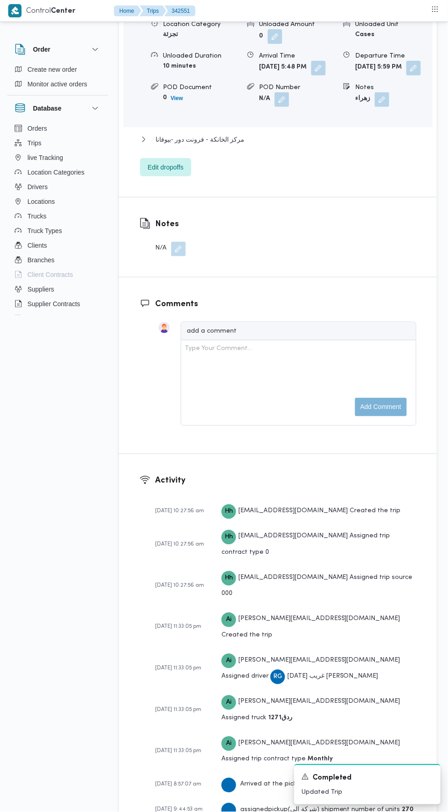
scroll to position [1366, 0]
click at [369, 144] on button "مركز الخانكة - فرونت دور -بيوفانا" at bounding box center [278, 138] width 276 height 11
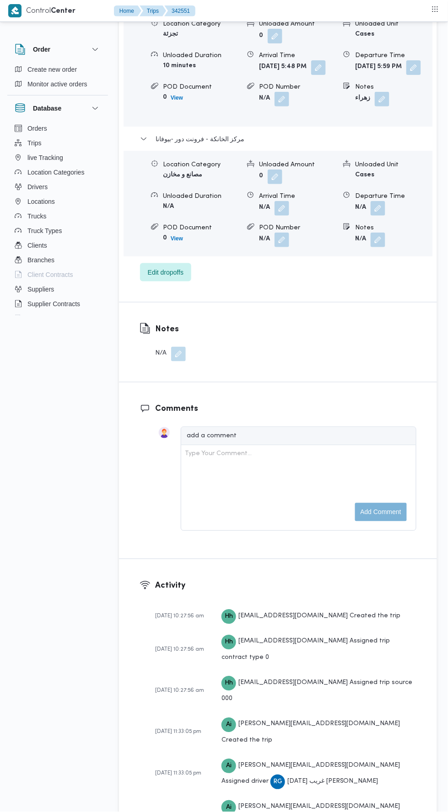
click at [406, 75] on button "button" at bounding box center [413, 67] width 15 height 15
click at [311, 75] on button "button" at bounding box center [318, 67] width 15 height 15
click at [263, 137] on input "[DATE] 17:48" at bounding box center [241, 137] width 104 height 18
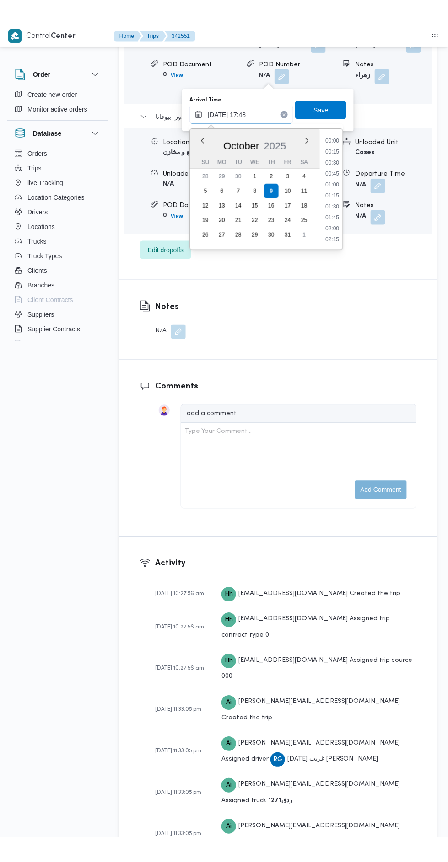
scroll to position [723, 0]
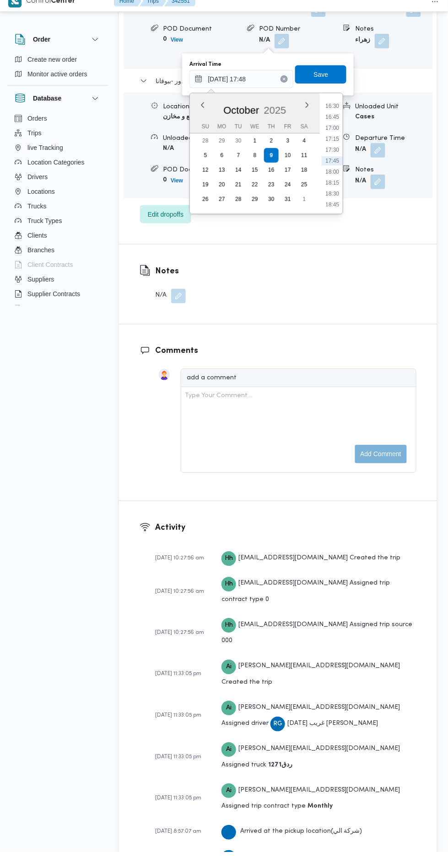
click at [333, 137] on li "17:00" at bounding box center [331, 137] width 21 height 9
type input "[DATE] 17:00"
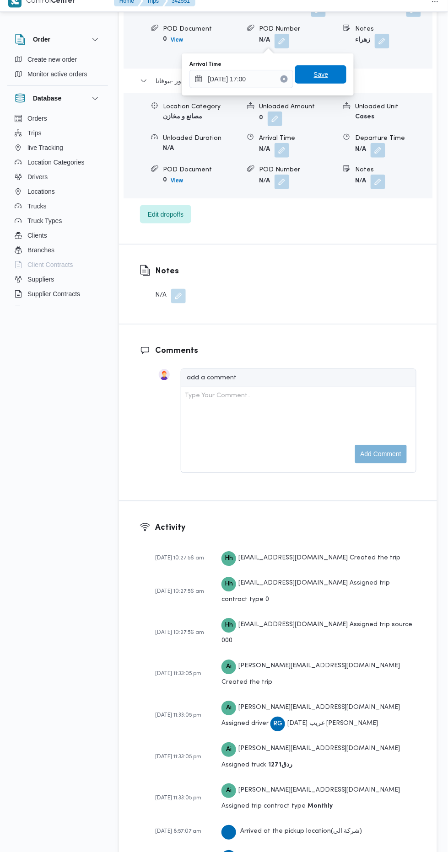
click at [321, 84] on span "Save" at bounding box center [321, 84] width 15 height 11
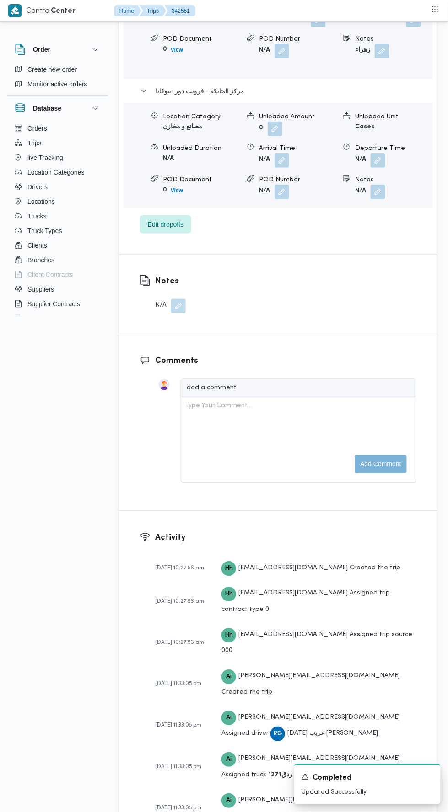
click at [406, 27] on button "button" at bounding box center [413, 19] width 15 height 15
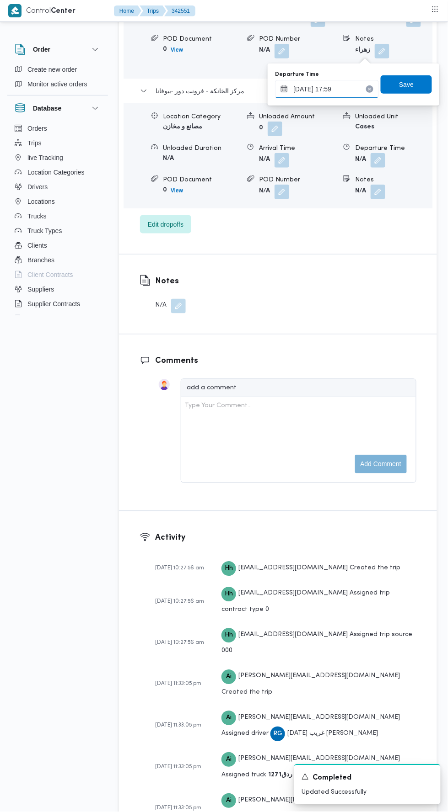
click at [351, 91] on input "[DATE] 17:59" at bounding box center [327, 89] width 104 height 18
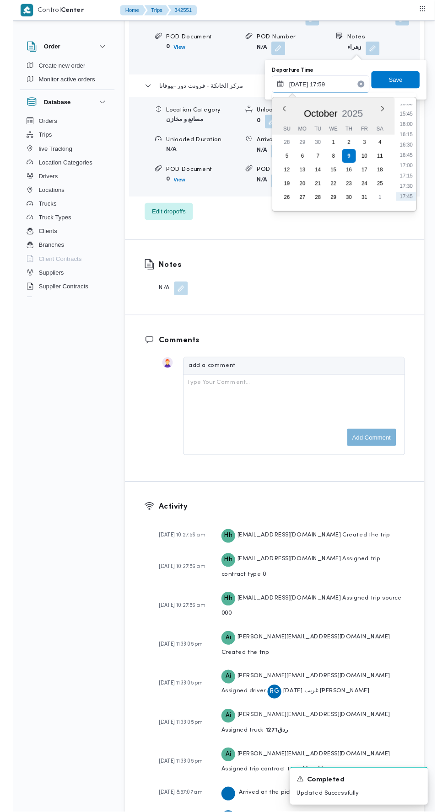
scroll to position [678, 0]
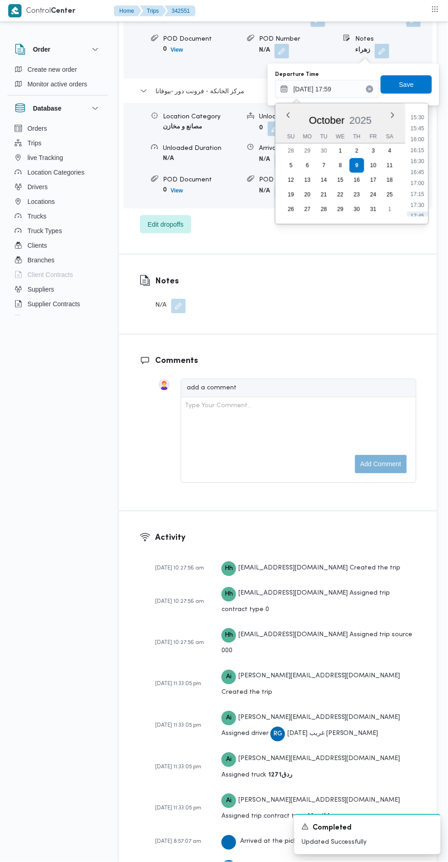
click at [417, 106] on div "Time 00:00 00:15 00:30 00:45 01:00 01:15 01:30 01:45 02:00 02:15 02:30 02:45 03…" at bounding box center [416, 163] width 23 height 121
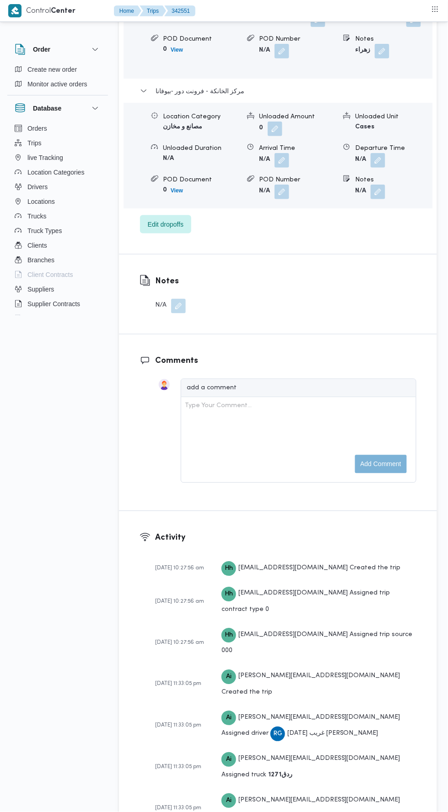
click at [310, 27] on button "button" at bounding box center [317, 19] width 15 height 15
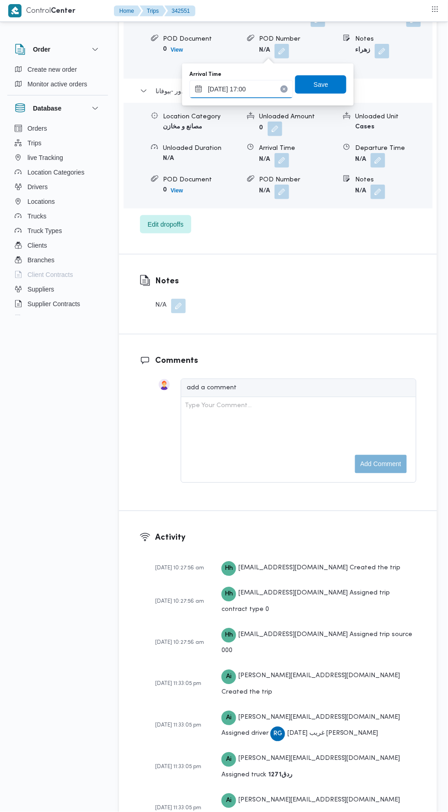
click at [272, 85] on input "[DATE] 17:00" at bounding box center [241, 89] width 104 height 18
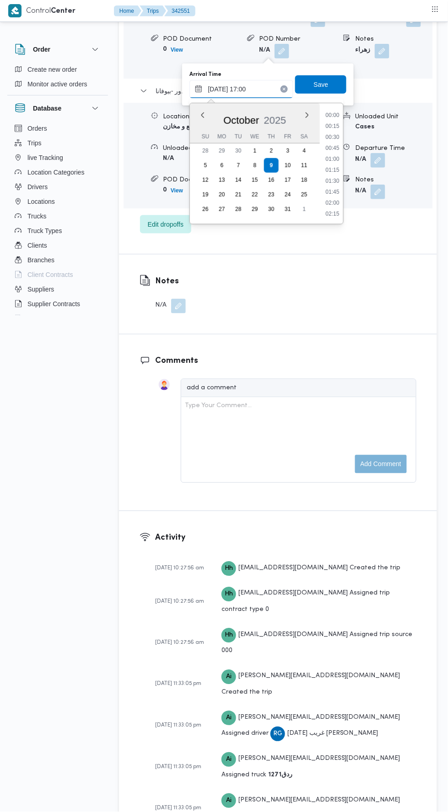
scroll to position [690, 0]
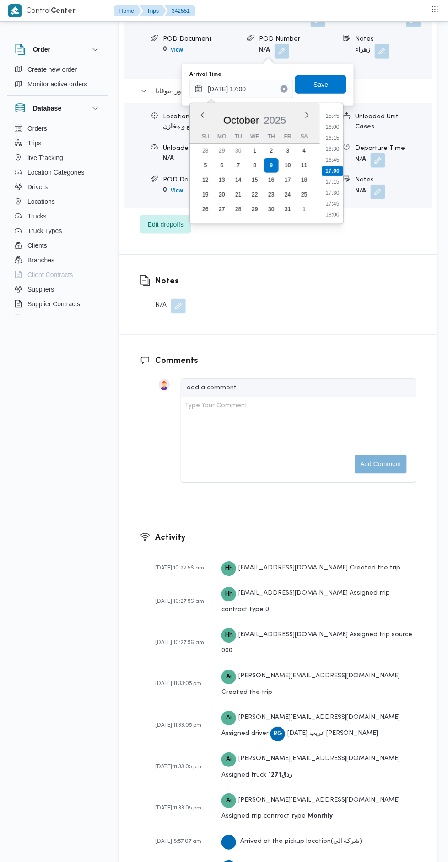
click at [332, 104] on div "Time 00:00 00:15 00:30 00:45 01:00 01:15 01:30 01:45 02:00 02:15 02:30 02:45 03…" at bounding box center [331, 163] width 23 height 121
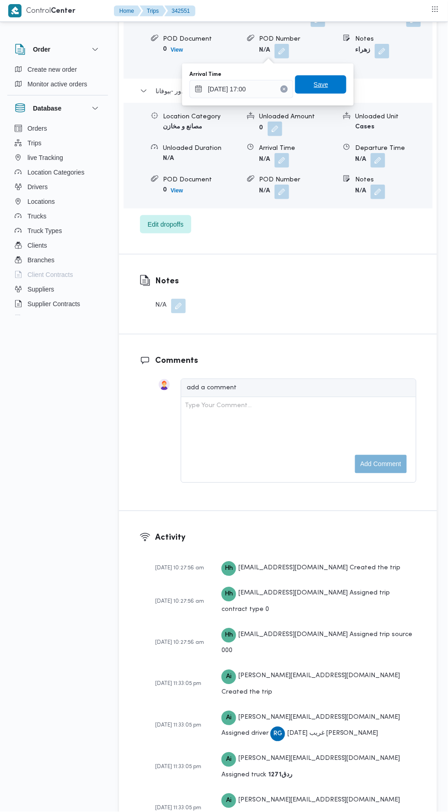
click at [331, 83] on span "Save" at bounding box center [320, 84] width 51 height 18
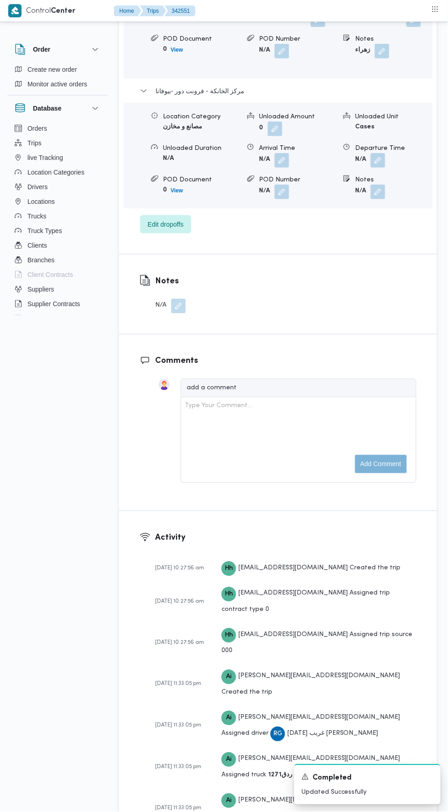
click at [288, 27] on form "[DATE] 5:00 PM" at bounding box center [297, 19] width 77 height 15
click at [310, 27] on button "button" at bounding box center [317, 19] width 15 height 15
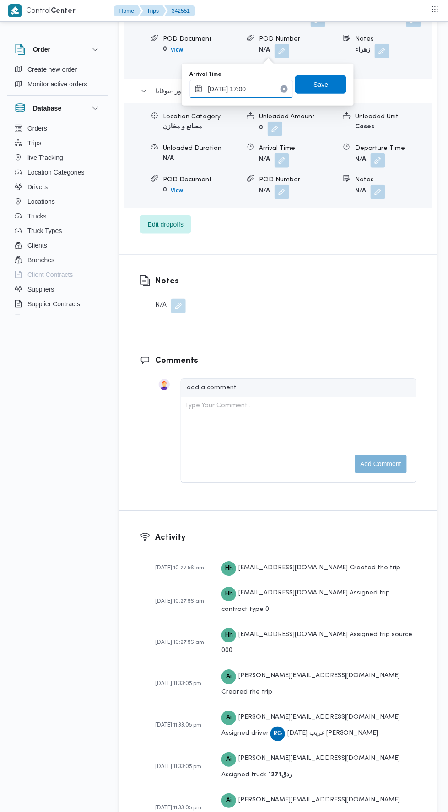
click at [250, 89] on input "[DATE] 17:00" at bounding box center [241, 89] width 104 height 18
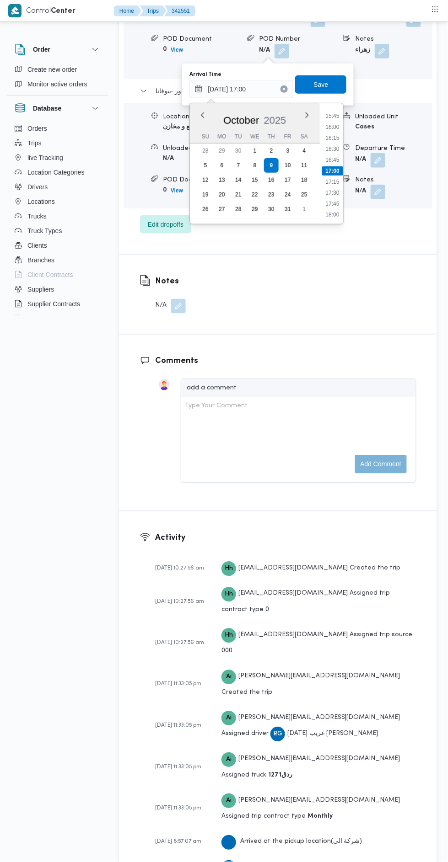
click at [330, 118] on li "15:45" at bounding box center [332, 116] width 21 height 9
type input "[DATE] 15:45"
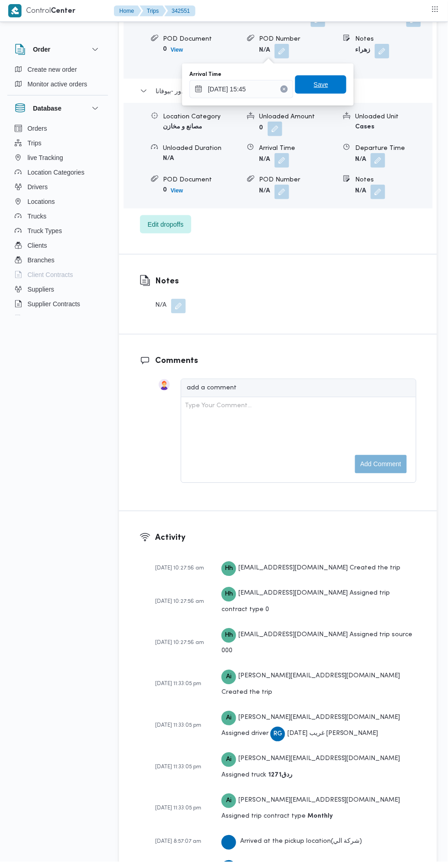
click at [313, 82] on span "Save" at bounding box center [320, 84] width 51 height 18
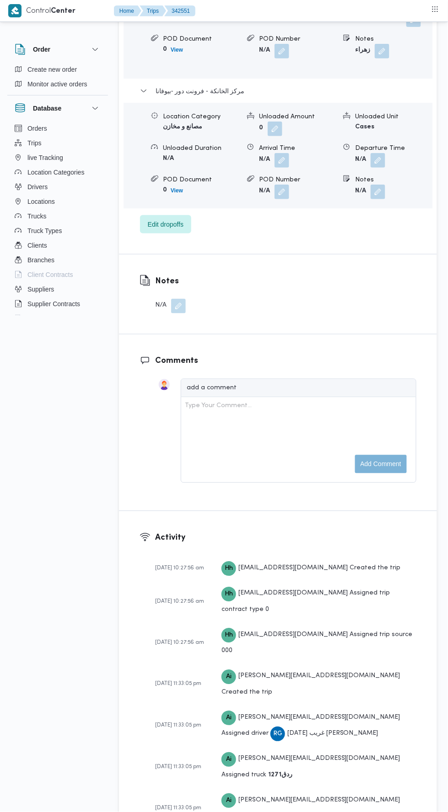
click at [406, 27] on button "button" at bounding box center [413, 19] width 15 height 15
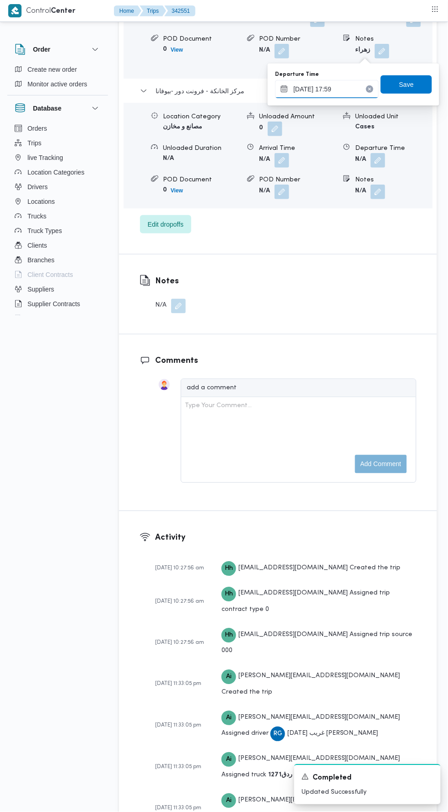
click at [345, 87] on input "[DATE] 17:59" at bounding box center [327, 89] width 104 height 18
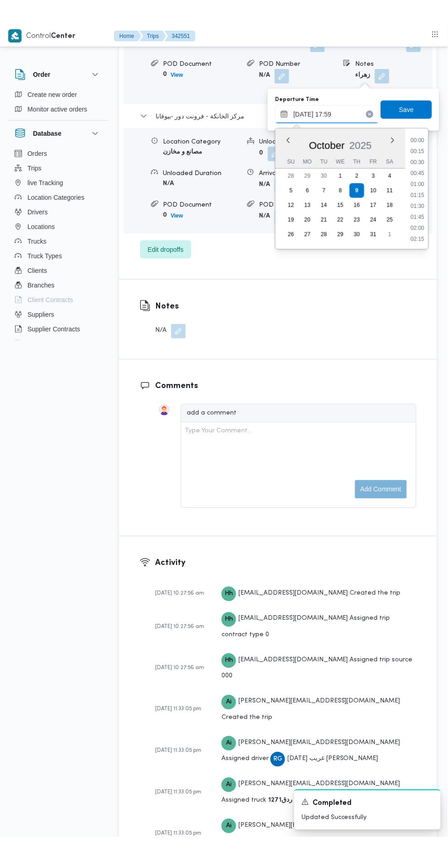
scroll to position [723, 0]
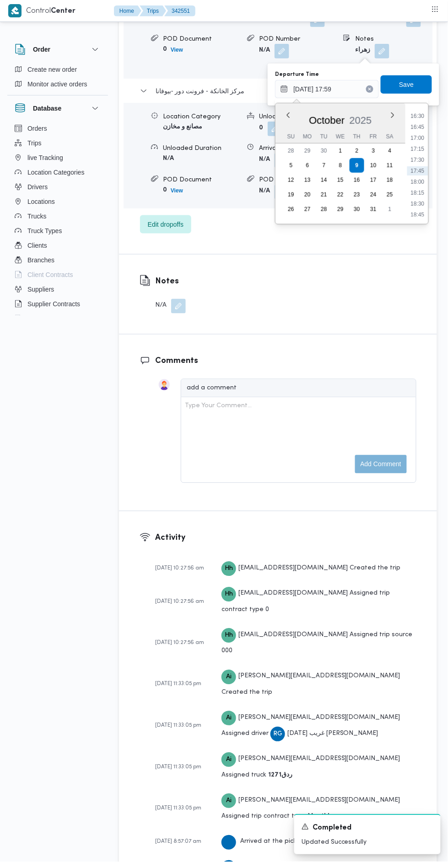
click at [417, 115] on li "16:30" at bounding box center [417, 116] width 21 height 9
type input "[DATE] 16:30"
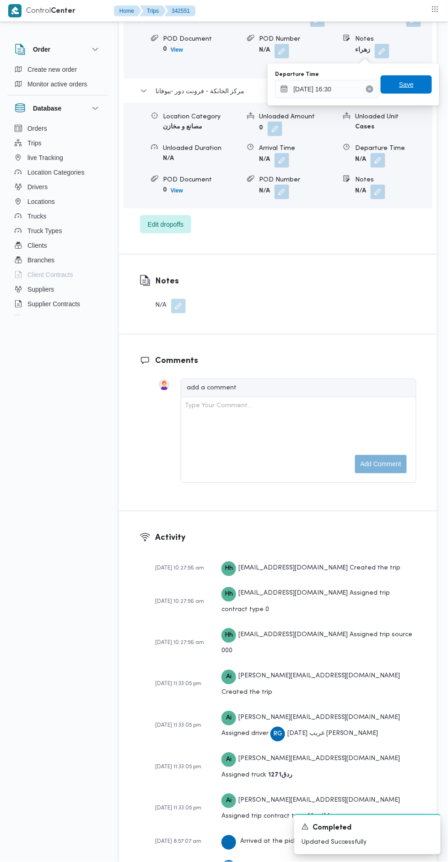
click at [410, 82] on span "Save" at bounding box center [406, 84] width 15 height 11
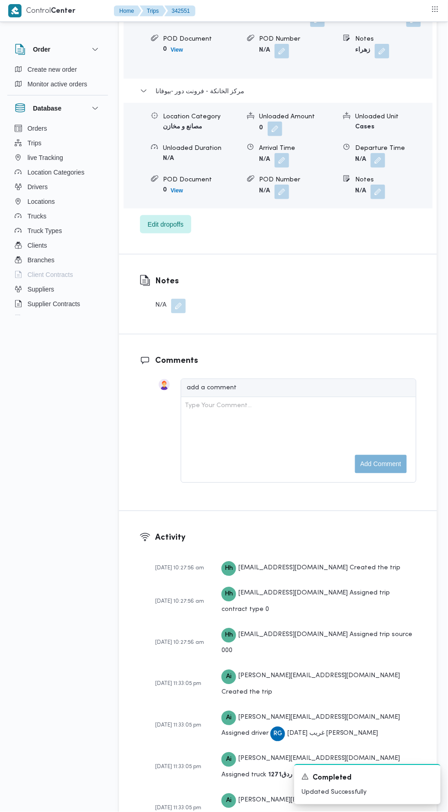
click at [375, 168] on button "button" at bounding box center [377, 160] width 15 height 15
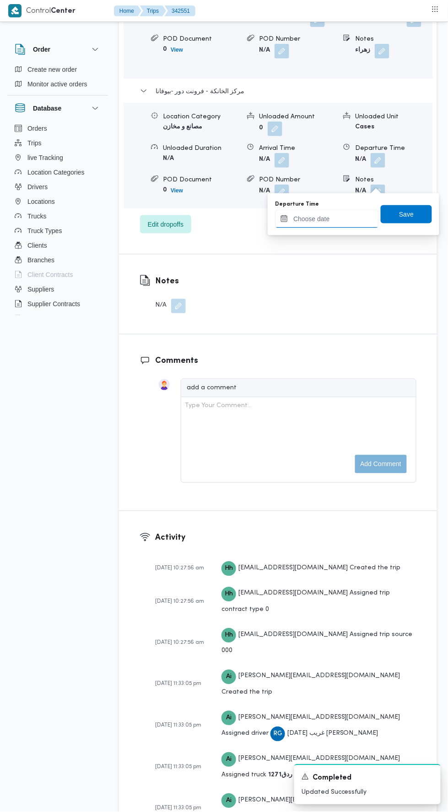
click at [355, 218] on input "Departure Time" at bounding box center [327, 219] width 104 height 18
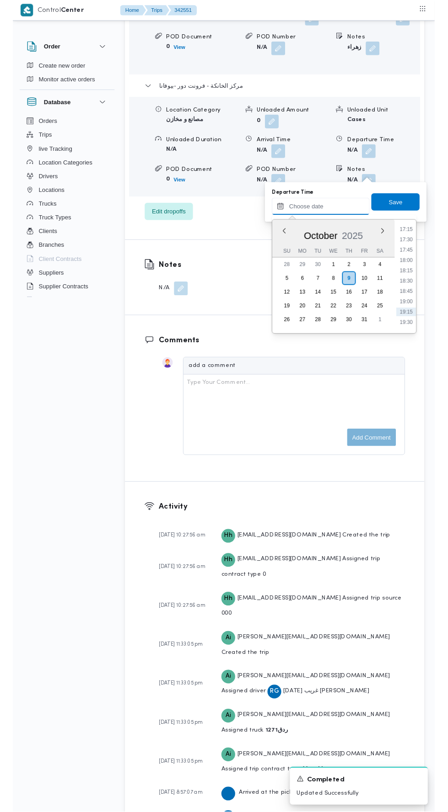
scroll to position [750, 0]
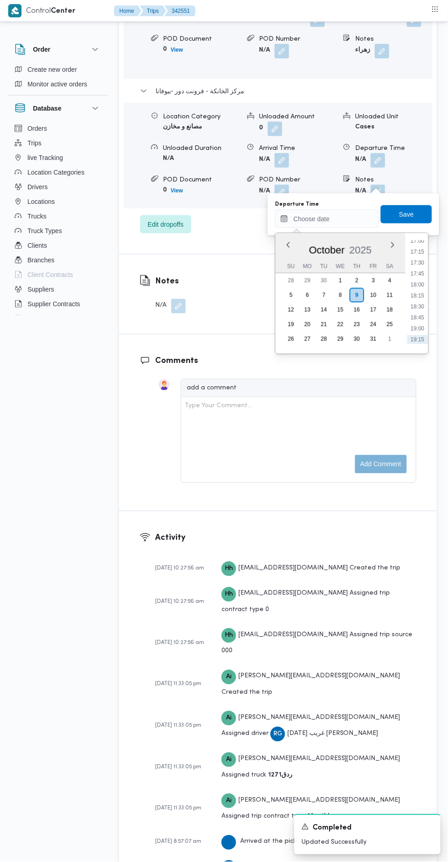
click at [418, 242] on li "17:00" at bounding box center [417, 240] width 21 height 9
type input "[DATE] 17:00"
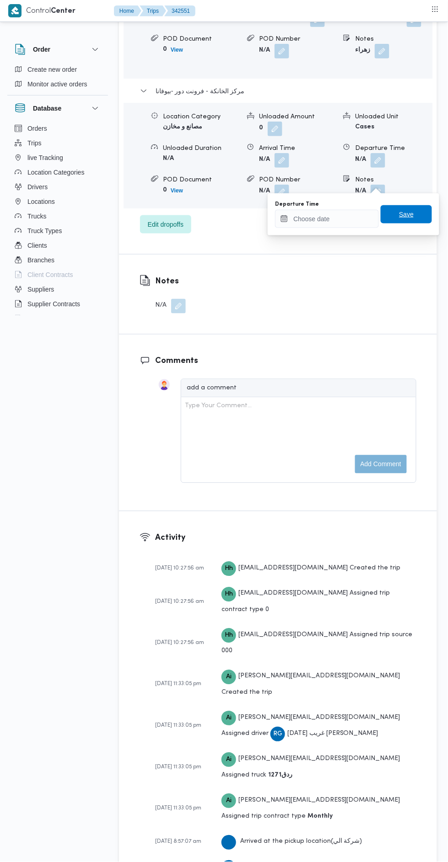
click at [407, 216] on span "Save" at bounding box center [406, 214] width 15 height 11
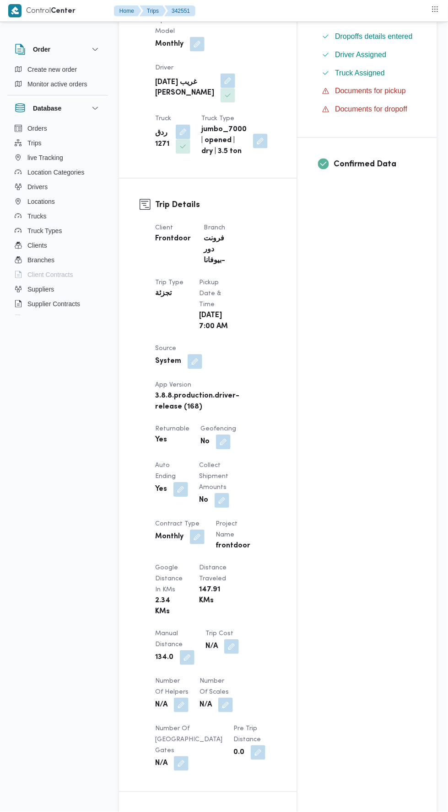
scroll to position [0, 0]
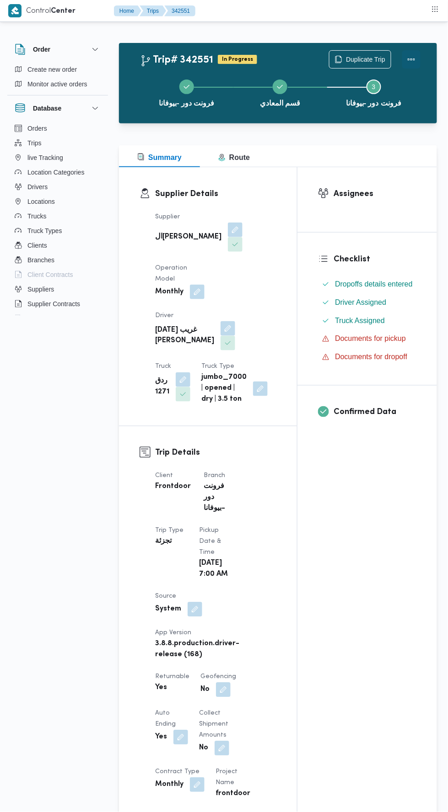
click at [410, 50] on button "Actions" at bounding box center [411, 59] width 18 height 18
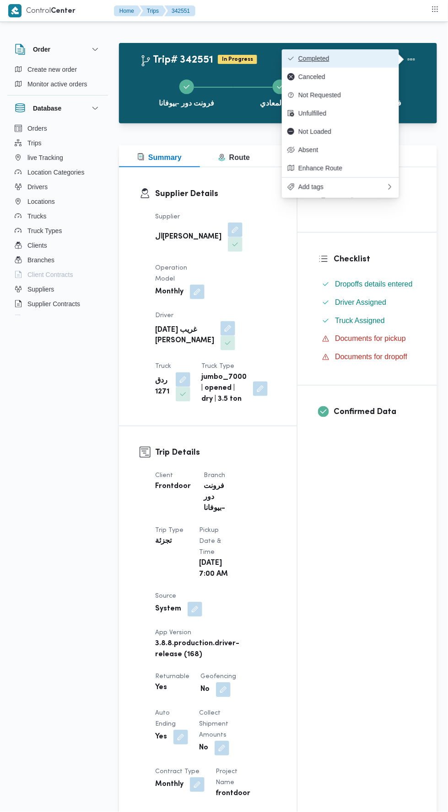
click at [383, 58] on span "Completed" at bounding box center [345, 58] width 95 height 7
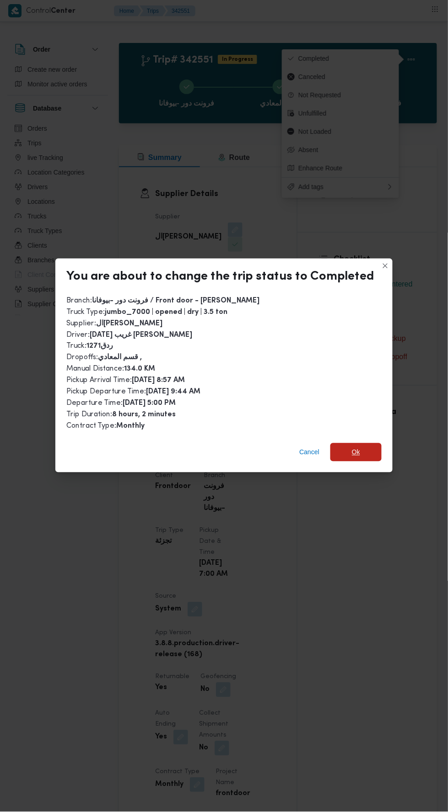
click at [367, 447] on span "Ok" at bounding box center [355, 452] width 51 height 18
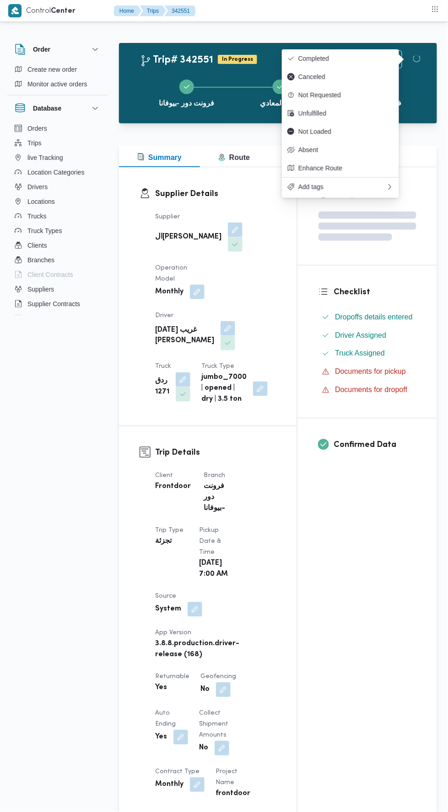
click at [314, 601] on div "Assignees Checklist Dropoffs details entered Driver Assigned Truck Assigned Doc…" at bounding box center [366, 740] width 139 height 1147
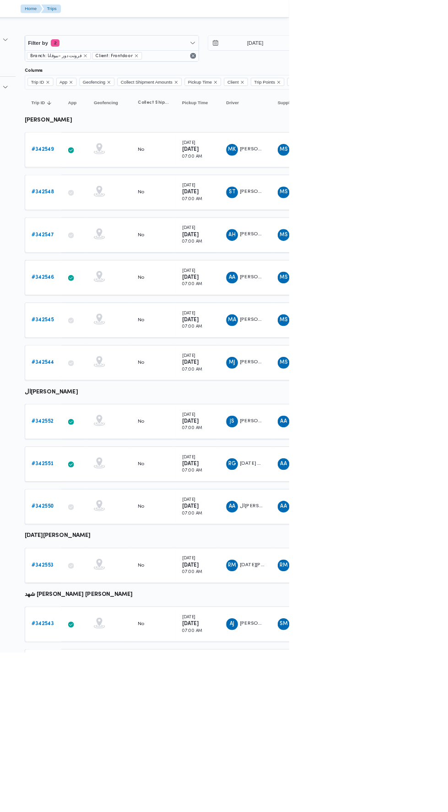
click at [148, 628] on b "# 342550" at bounding box center [141, 631] width 27 height 6
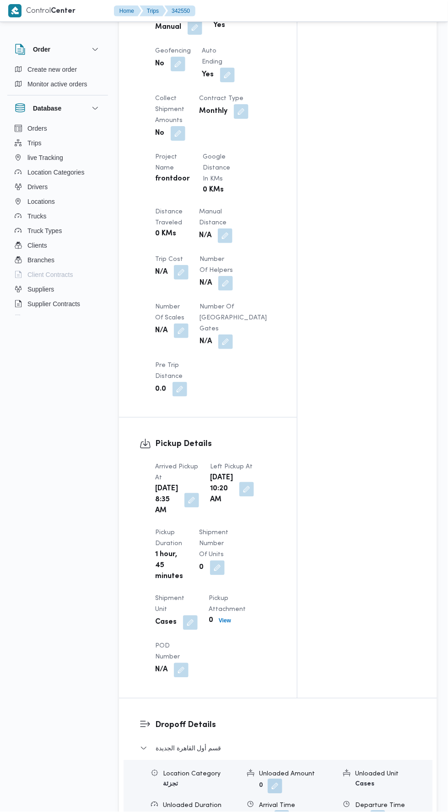
scroll to position [583, 0]
click at [227, 228] on button "button" at bounding box center [225, 235] width 15 height 15
click at [204, 266] on input "Manual Distance" at bounding box center [194, 265] width 91 height 18
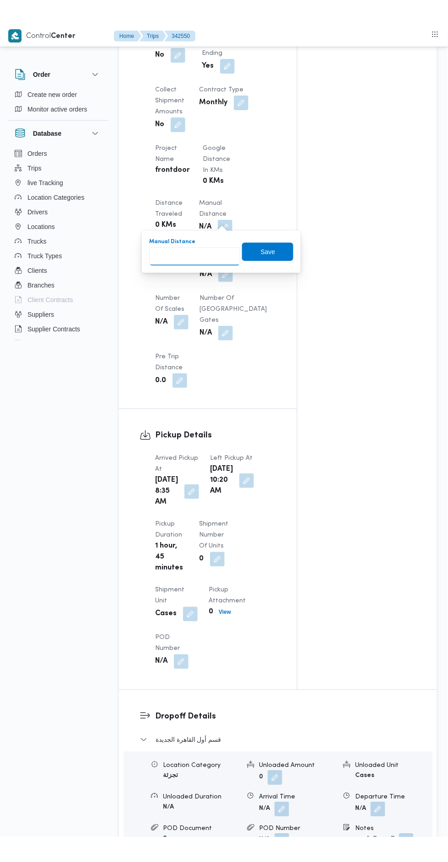
scroll to position [626, 0]
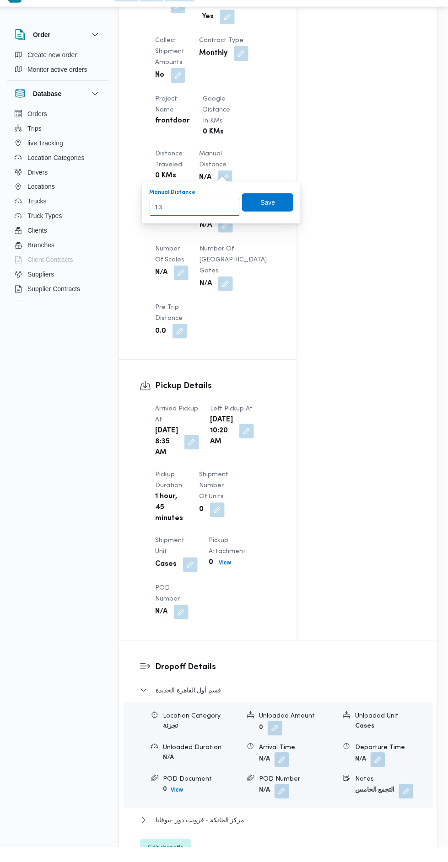
type input "130"
click at [270, 219] on span "Save" at bounding box center [268, 217] width 15 height 11
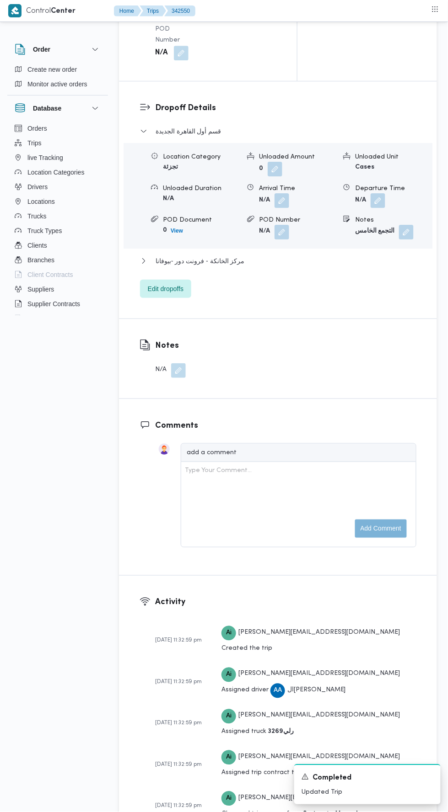
scroll to position [1196, 0]
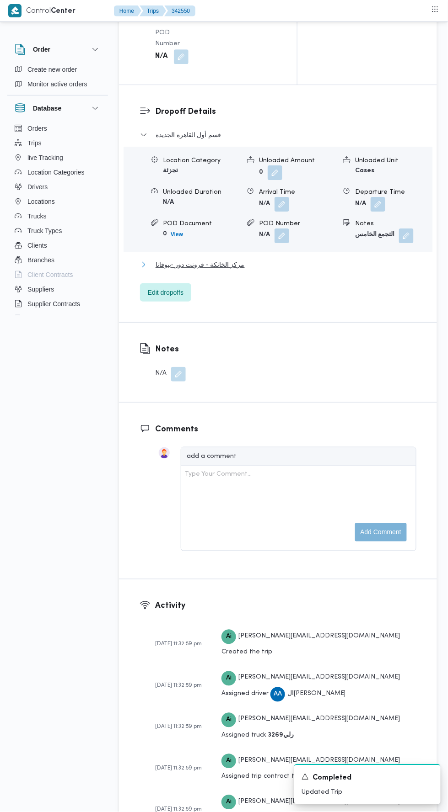
click at [294, 270] on button "مركز الخانكة - فرونت دور -بيوفانا" at bounding box center [278, 264] width 276 height 11
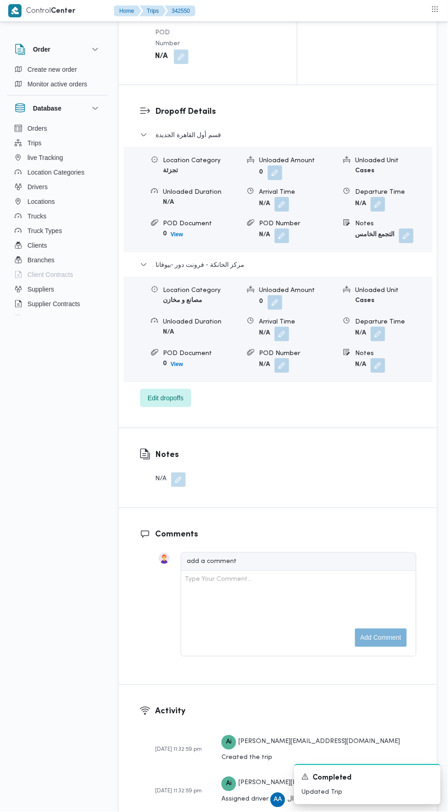
click at [379, 341] on button "button" at bounding box center [377, 334] width 15 height 15
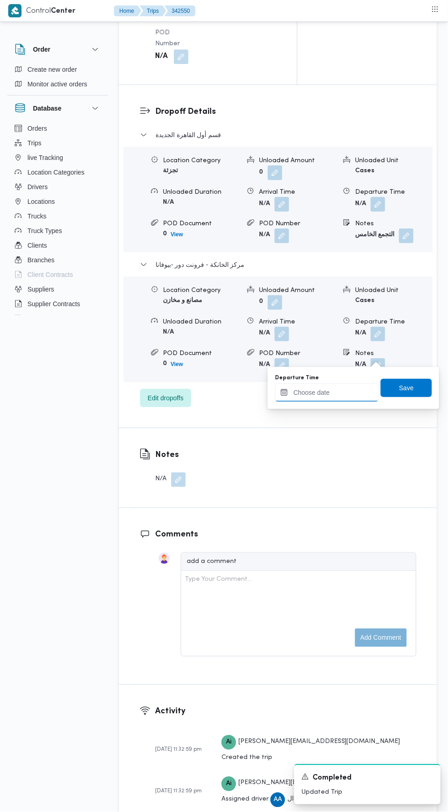
click at [351, 389] on input "Departure Time" at bounding box center [327, 393] width 104 height 18
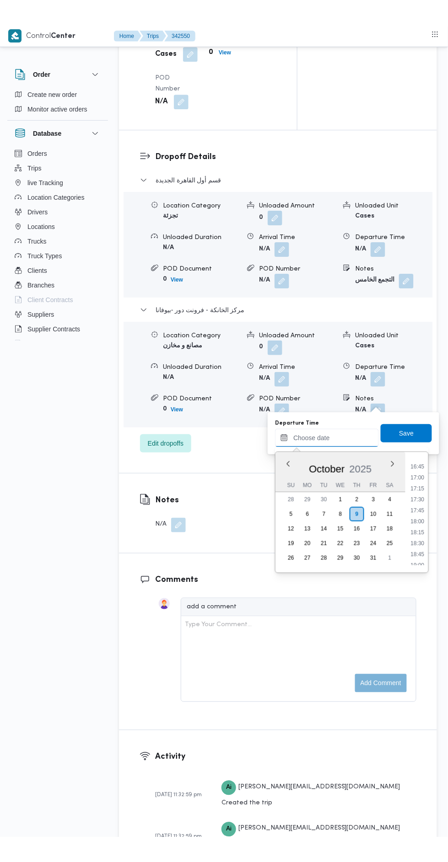
scroll to position [705, 0]
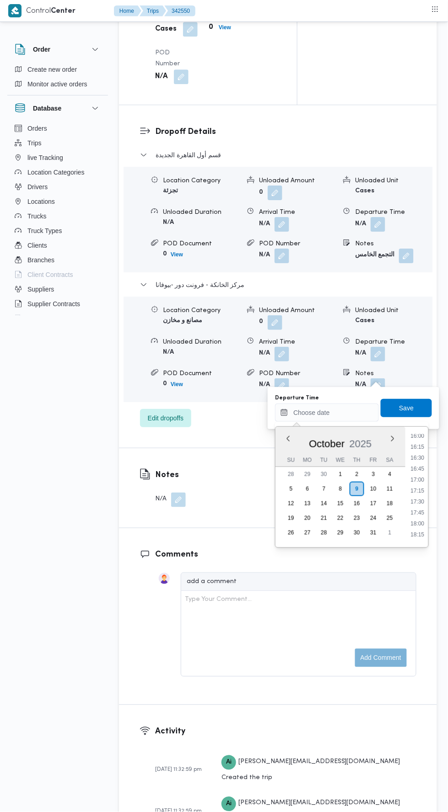
click at [415, 444] on li "16:15" at bounding box center [417, 447] width 21 height 9
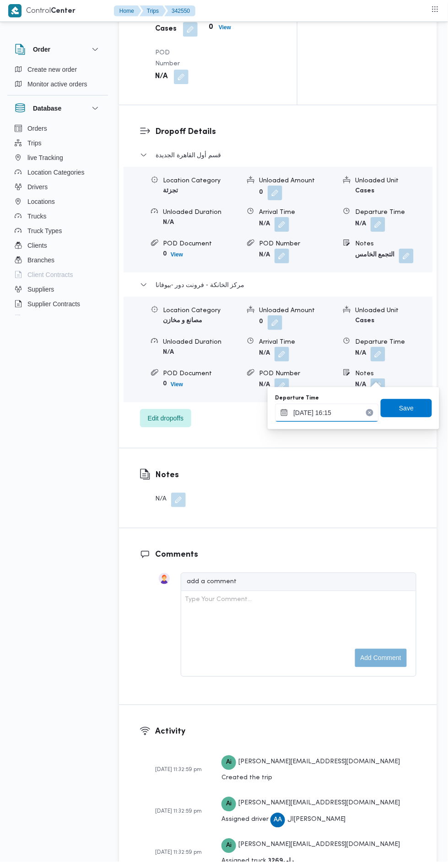
click at [349, 415] on input "[DATE] 16:15" at bounding box center [327, 413] width 104 height 18
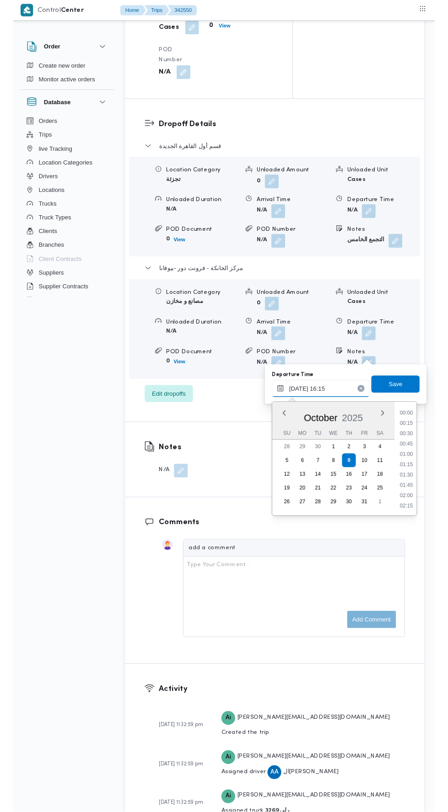
scroll to position [657, 0]
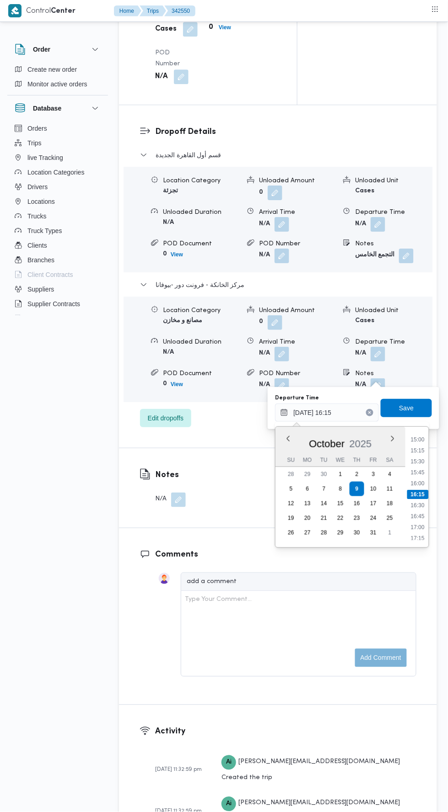
click at [420, 507] on li "16:30" at bounding box center [417, 505] width 21 height 9
type input "[DATE] 16:30"
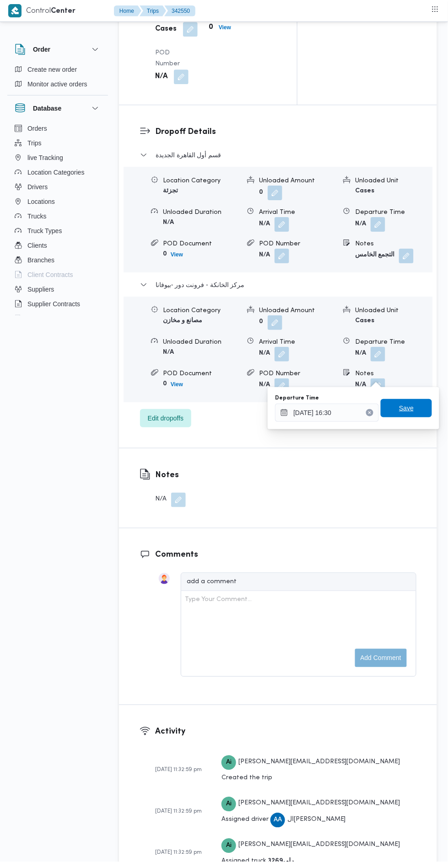
click at [410, 403] on span "Save" at bounding box center [406, 408] width 15 height 11
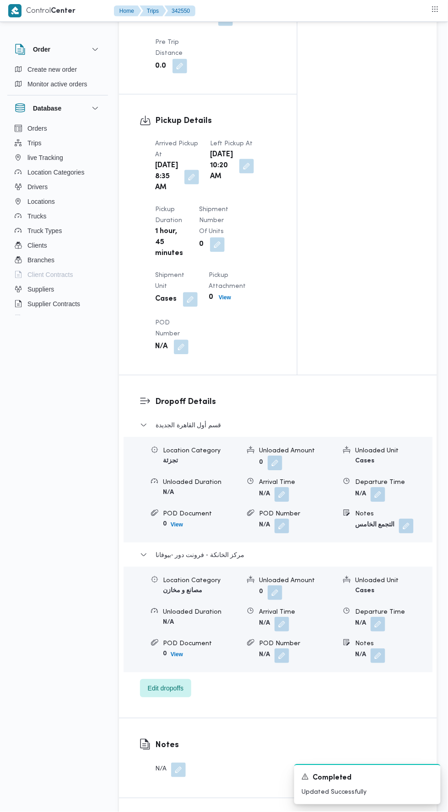
scroll to position [0, 0]
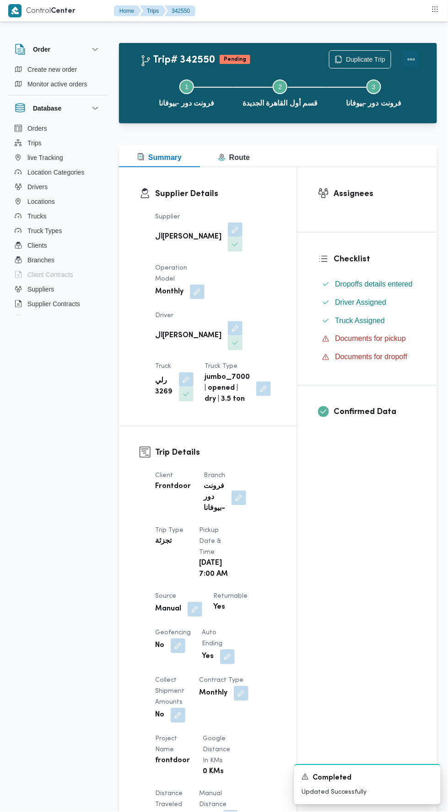
click at [414, 55] on button "Actions" at bounding box center [411, 59] width 18 height 18
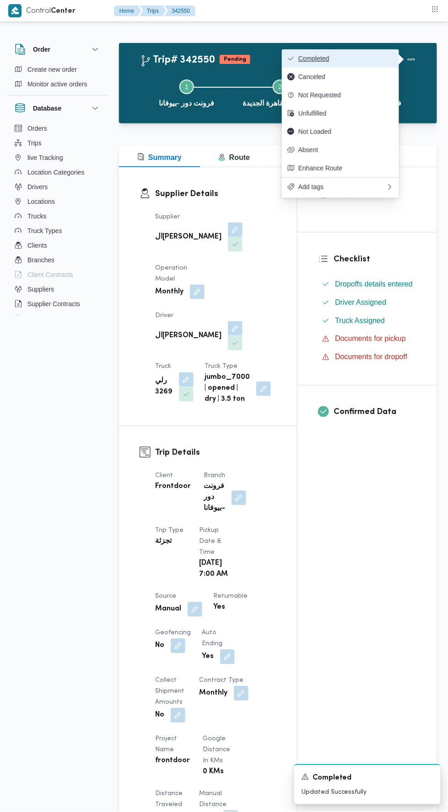
click at [364, 60] on span "Completed" at bounding box center [345, 58] width 95 height 7
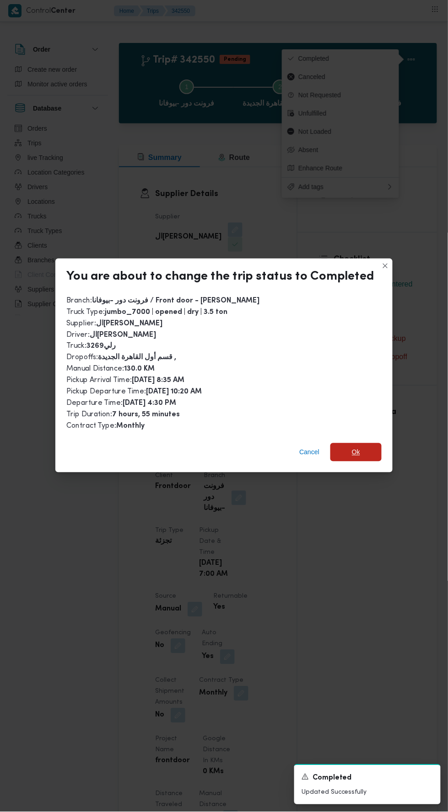
click at [357, 447] on span "Ok" at bounding box center [356, 452] width 8 height 11
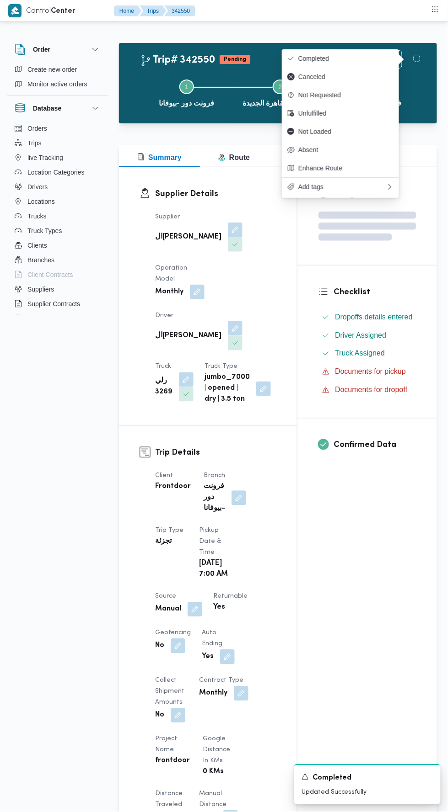
click at [304, 599] on div "Assignees Checklist Dropoffs details entered Driver Assigned Truck Assigned Doc…" at bounding box center [366, 724] width 139 height 1114
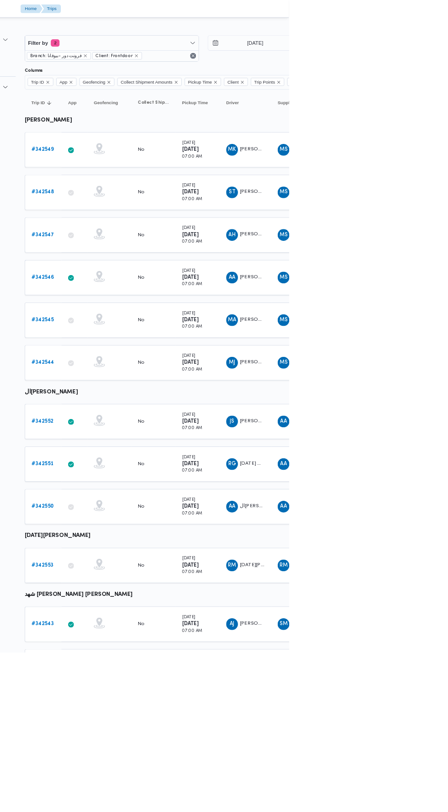
click at [147, 701] on b "# 342553" at bounding box center [141, 704] width 27 height 6
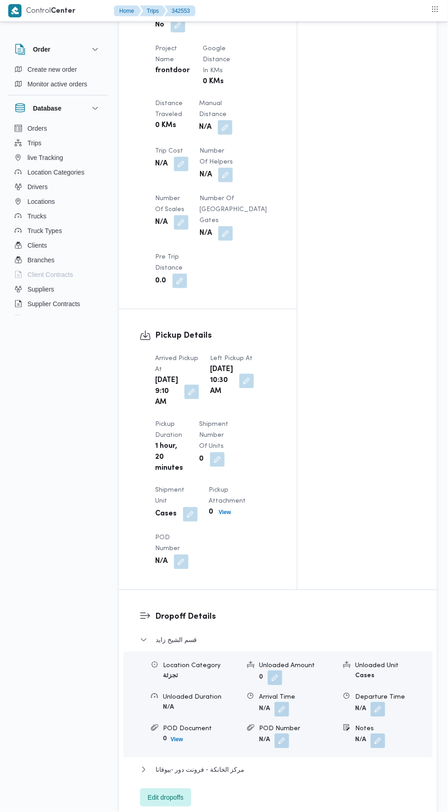
scroll to position [651, 0]
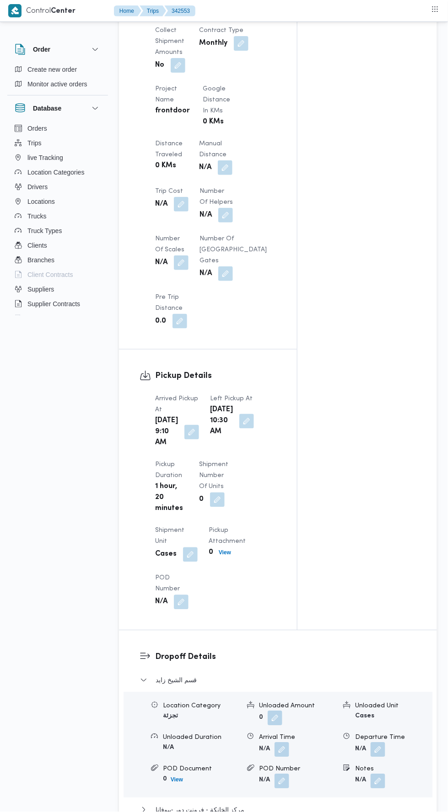
click at [225, 160] on button "button" at bounding box center [225, 167] width 15 height 15
click at [211, 196] on input "Manual Distance" at bounding box center [194, 197] width 91 height 18
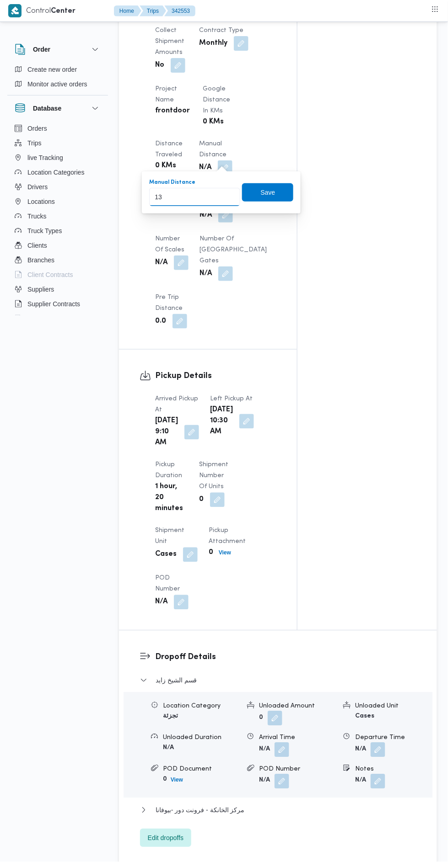
type input "135"
click at [269, 192] on span "Save" at bounding box center [268, 192] width 15 height 11
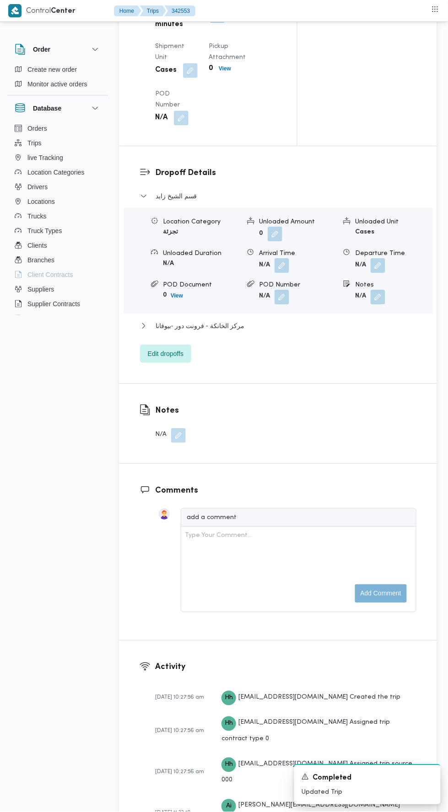
scroll to position [1144, 0]
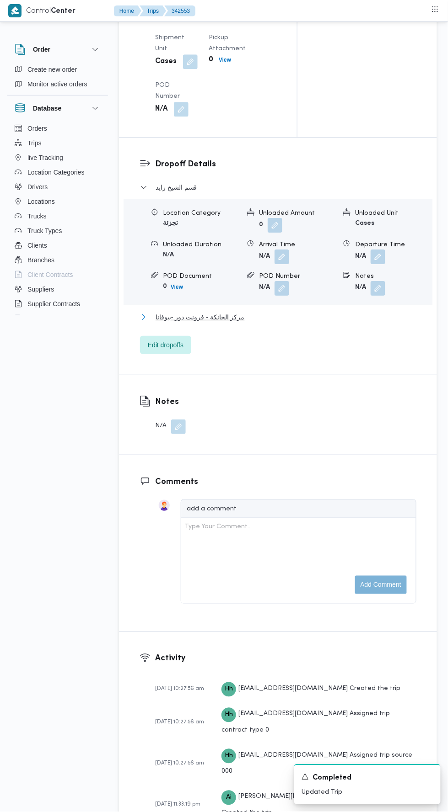
click at [273, 323] on button "مركز الخانكة - فرونت دور -بيوفانا" at bounding box center [278, 317] width 276 height 11
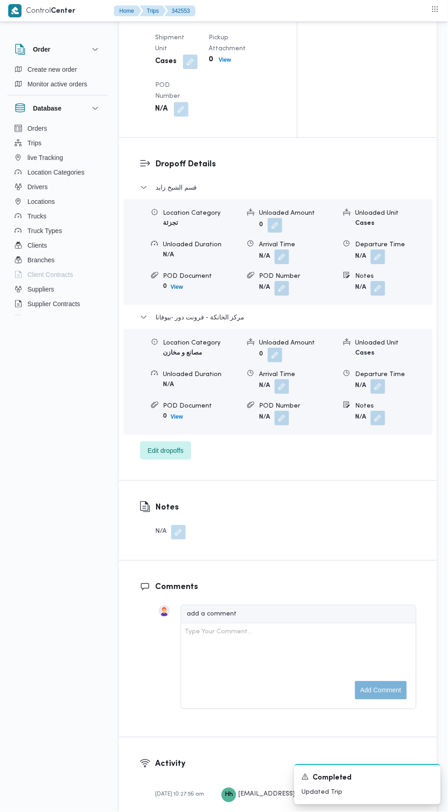
click at [380, 394] on button "button" at bounding box center [377, 386] width 15 height 15
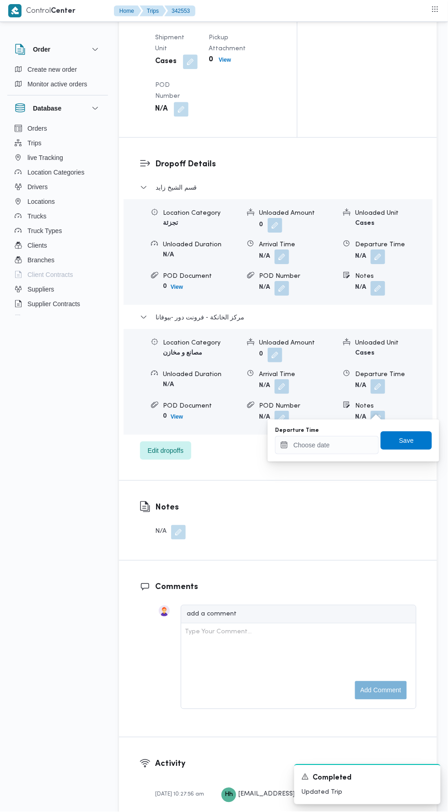
click at [352, 460] on div "قسم [PERSON_NAME] Category تجزئة Unloaded Amount 0 Unloaded Unit Cases Unloaded…" at bounding box center [278, 321] width 276 height 278
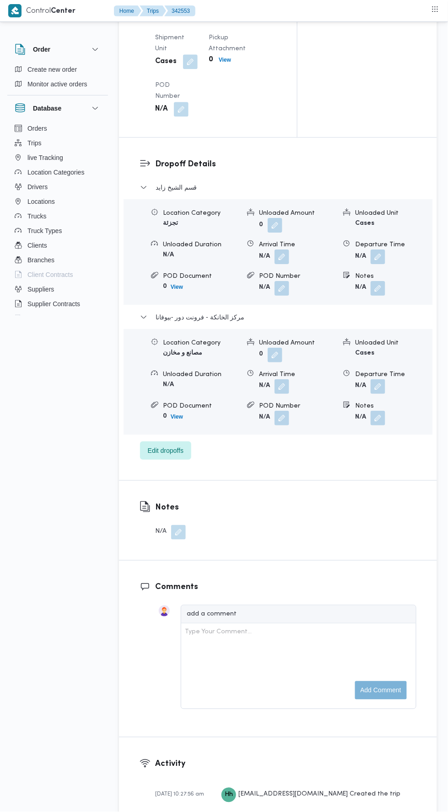
click at [379, 394] on button "button" at bounding box center [377, 386] width 15 height 15
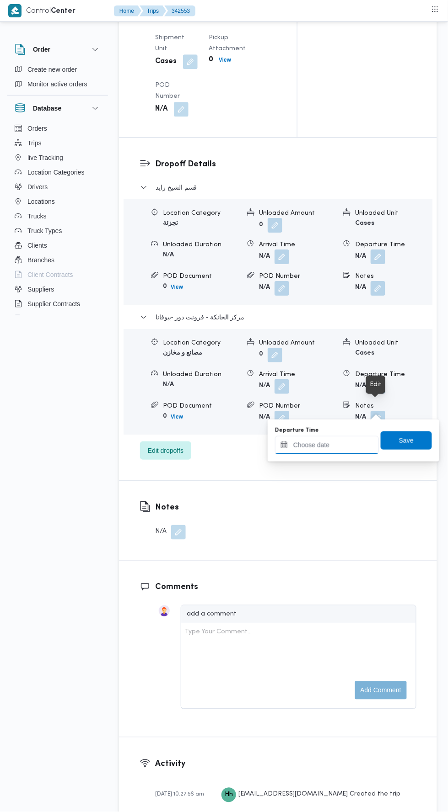
click at [348, 443] on input "Departure Time" at bounding box center [327, 445] width 104 height 18
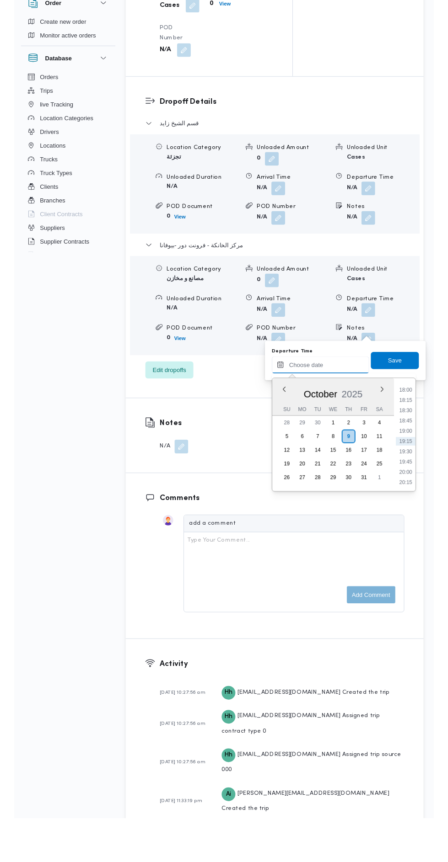
scroll to position [1153, 0]
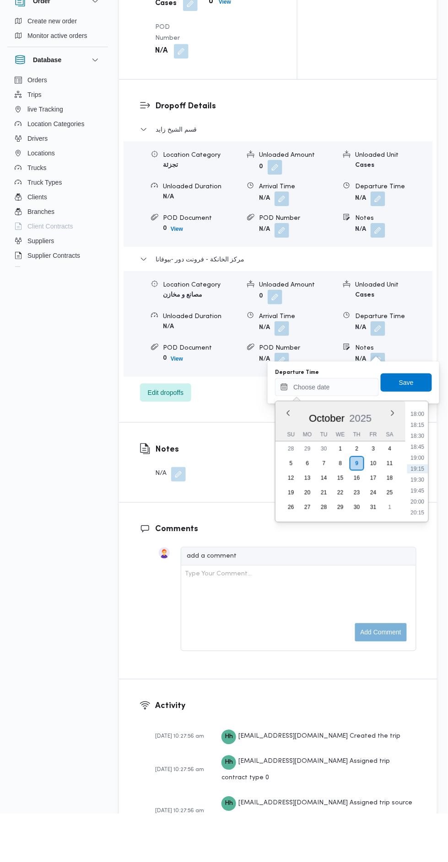
click at [416, 475] on li "18:15" at bounding box center [417, 473] width 21 height 9
type input "[DATE] 18:15"
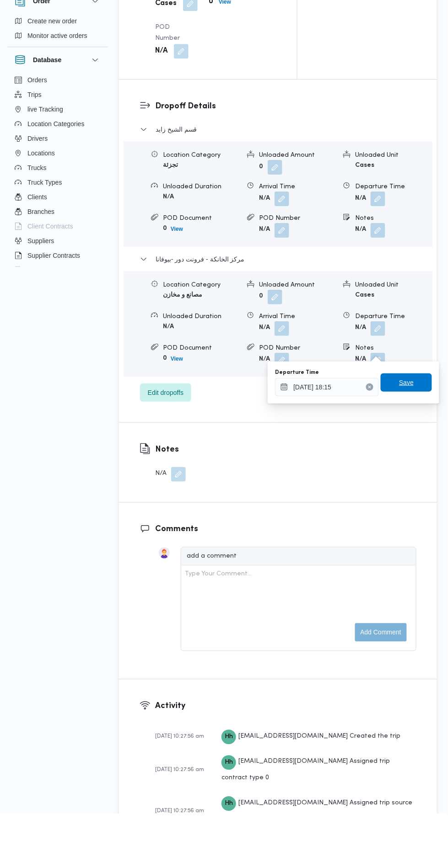
click at [405, 430] on span "Save" at bounding box center [406, 431] width 15 height 11
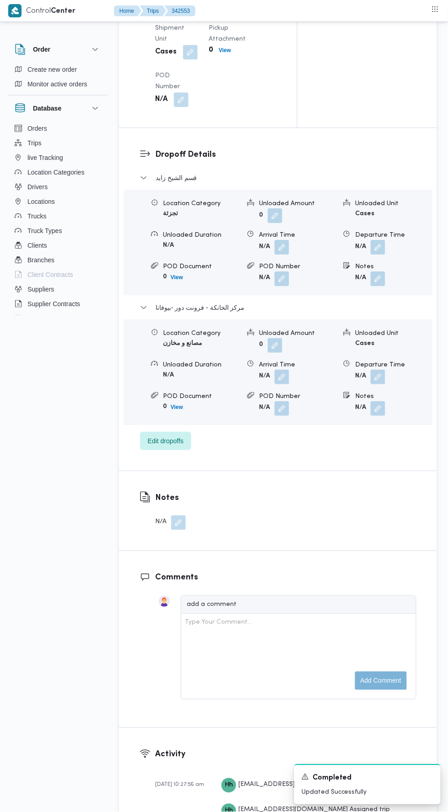
scroll to position [0, 0]
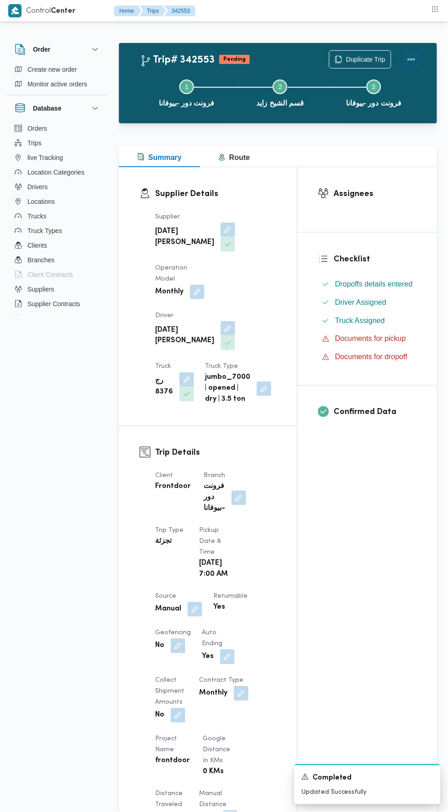
click at [411, 53] on button "Actions" at bounding box center [411, 59] width 18 height 18
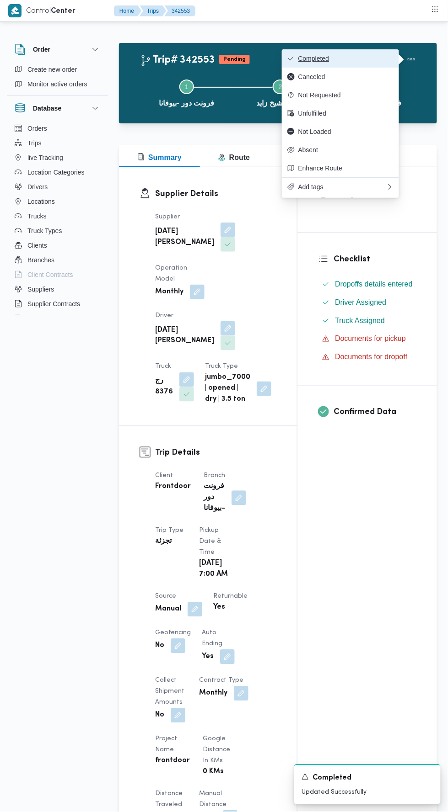
click at [362, 53] on button "Completed" at bounding box center [340, 58] width 117 height 18
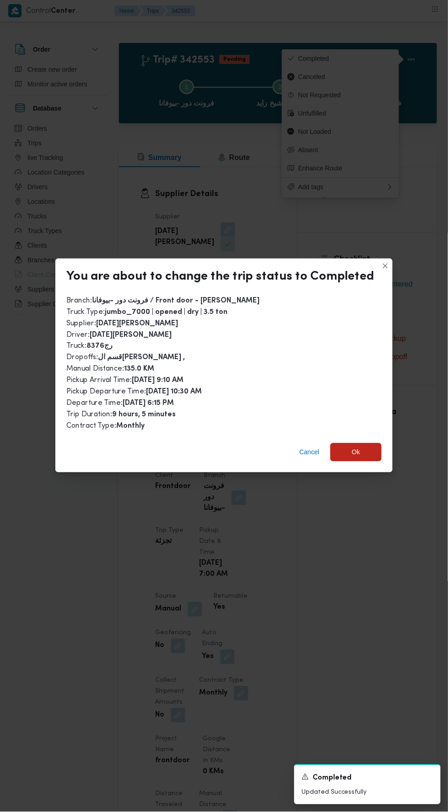
click at [365, 436] on div "Cancel Ok" at bounding box center [223, 454] width 337 height 37
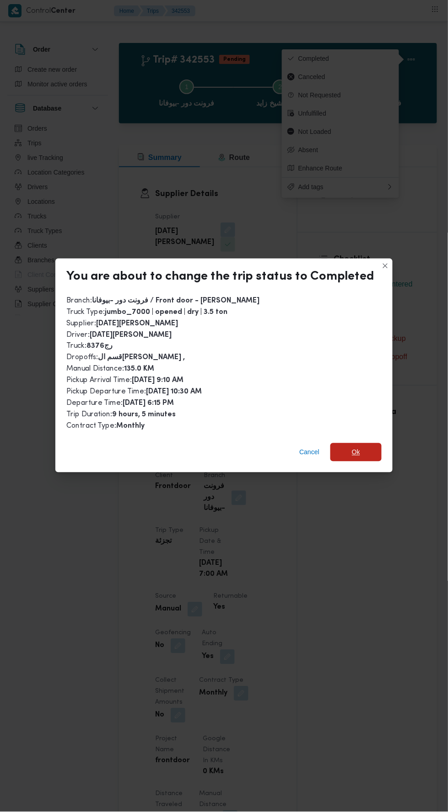
click at [347, 443] on span "Ok" at bounding box center [355, 452] width 51 height 18
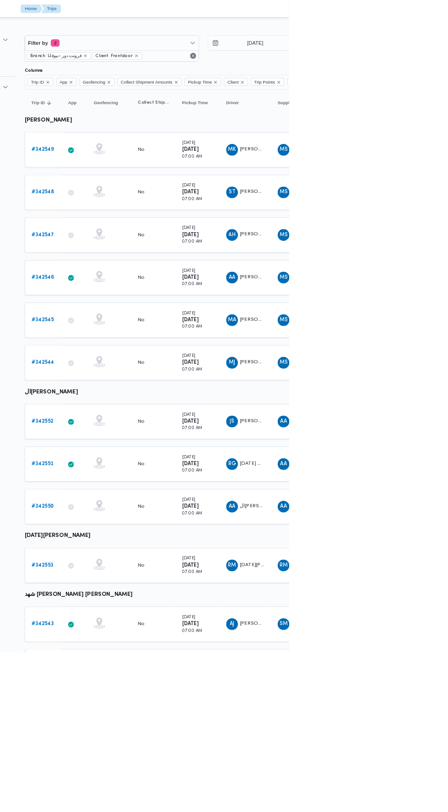
click at [151, 774] on b "# 342543" at bounding box center [141, 777] width 27 height 6
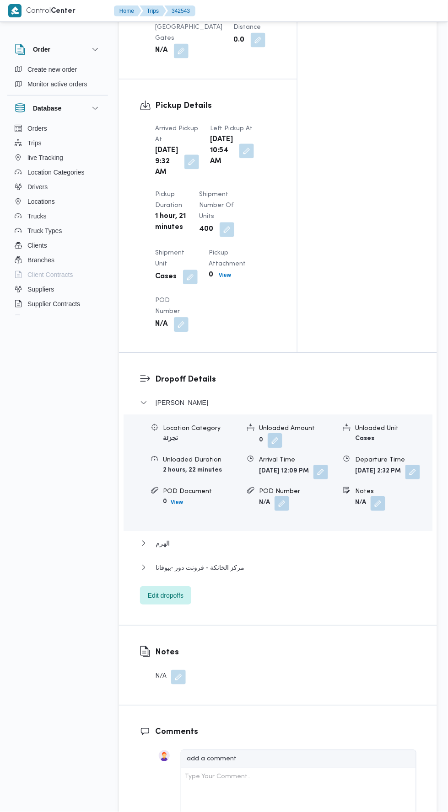
scroll to position [977, 0]
click at [284, 548] on button "الهرم" at bounding box center [278, 542] width 276 height 11
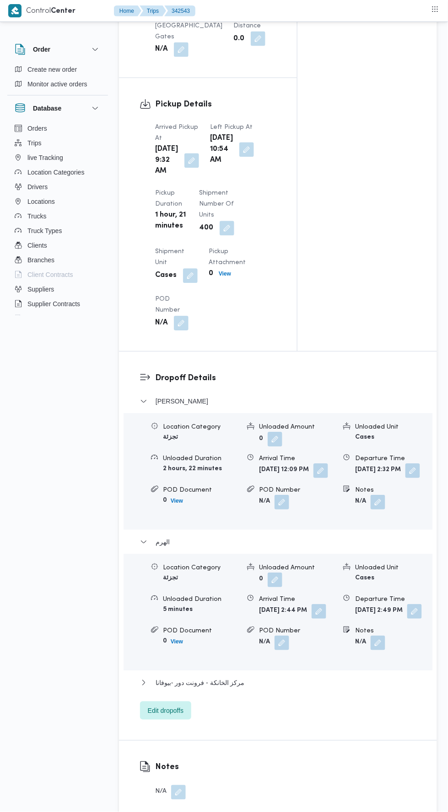
click at [279, 588] on button "button" at bounding box center [274, 580] width 15 height 15
click at [248, 689] on button "مركز الخانكة - فرونت دور -بيوفانا" at bounding box center [278, 683] width 276 height 11
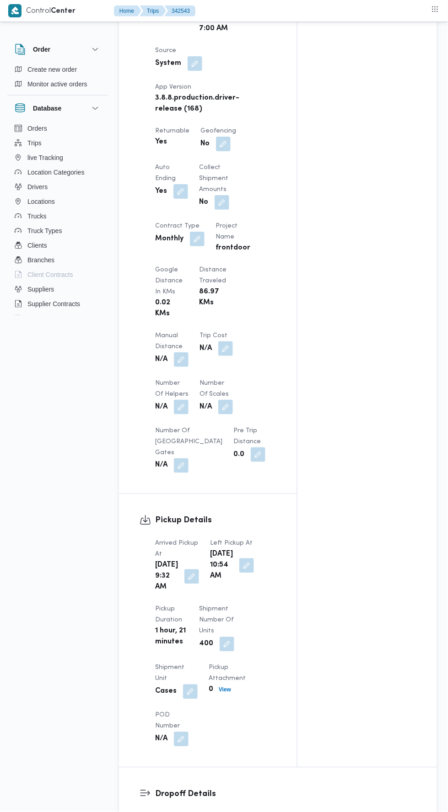
scroll to position [559, 0]
click at [187, 369] on button "button" at bounding box center [181, 361] width 15 height 15
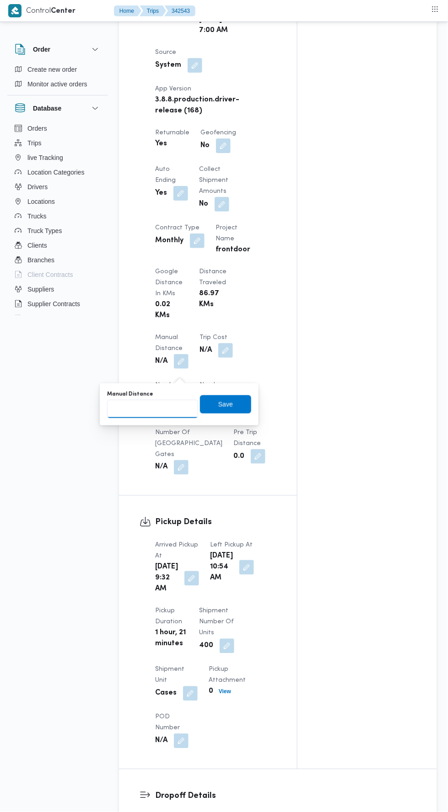
click at [179, 401] on input "Manual Distance" at bounding box center [152, 409] width 91 height 18
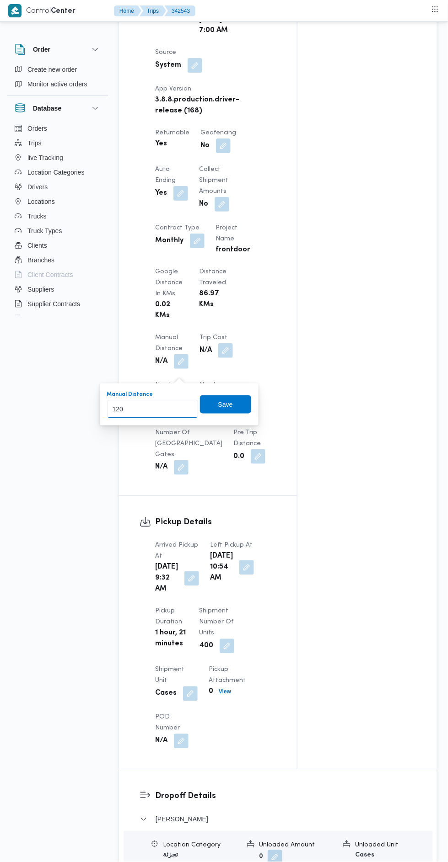
type input "120"
click at [225, 417] on div "Manual Distance 120 Save" at bounding box center [179, 404] width 146 height 29
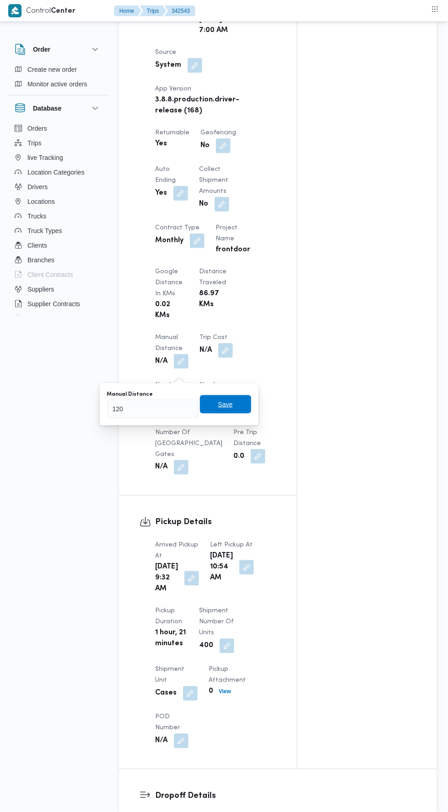
click at [233, 410] on span "Save" at bounding box center [225, 404] width 15 height 11
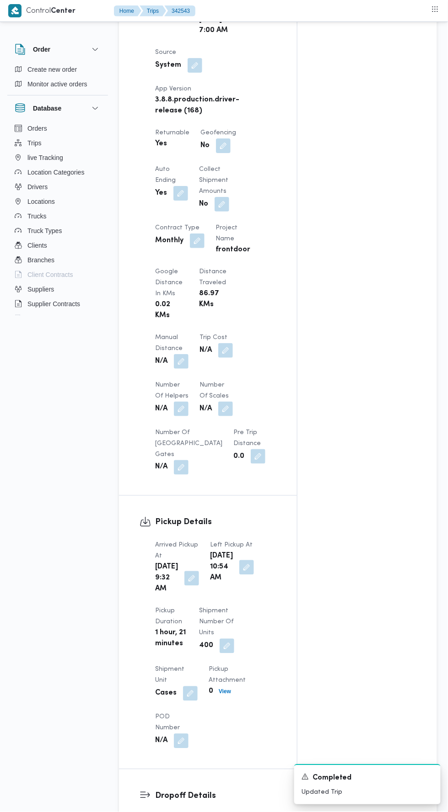
scroll to position [0, 0]
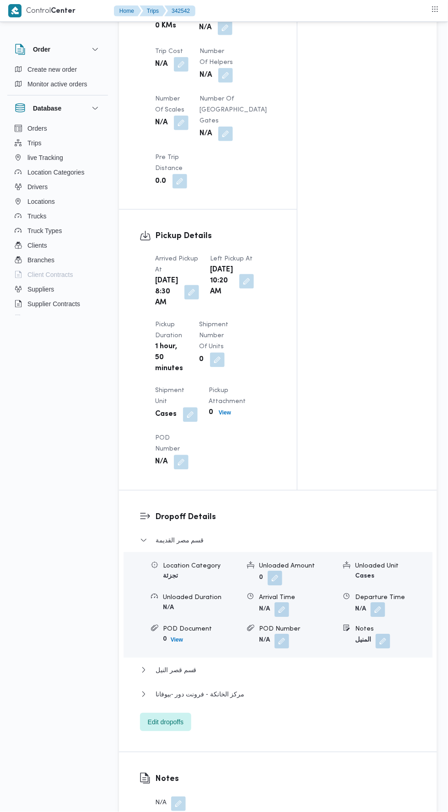
scroll to position [797, 0]
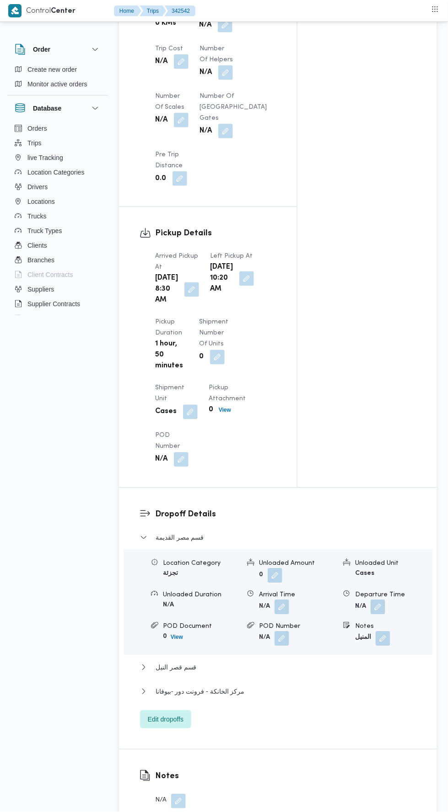
click at [219, 32] on button "button" at bounding box center [225, 25] width 15 height 15
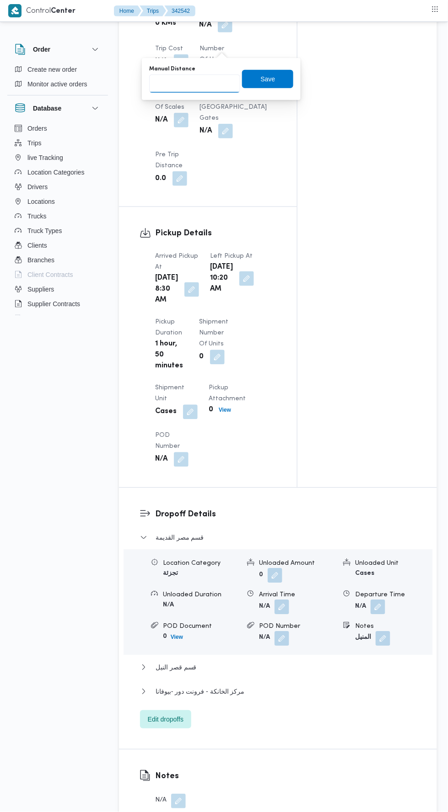
click at [218, 85] on input "Manual Distance" at bounding box center [194, 84] width 91 height 18
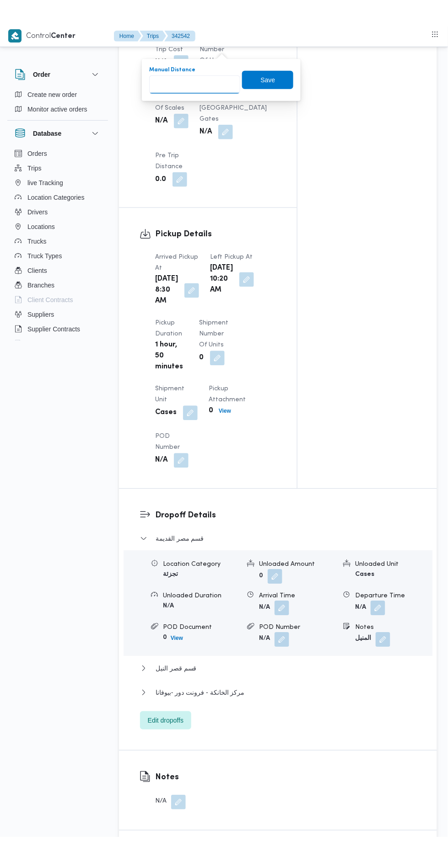
scroll to position [835, 0]
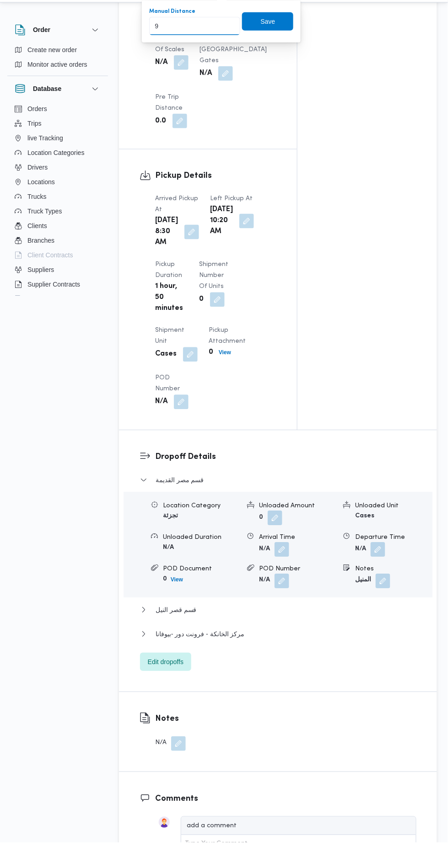
type input "90"
click at [271, 37] on span "Save" at bounding box center [268, 40] width 15 height 11
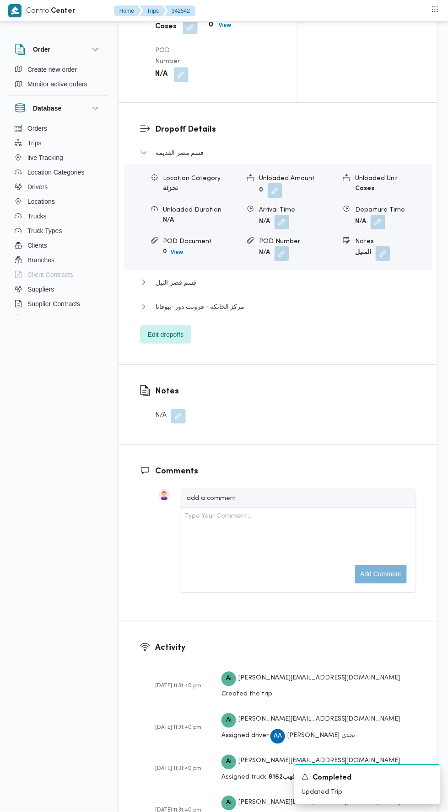
scroll to position [1195, 0]
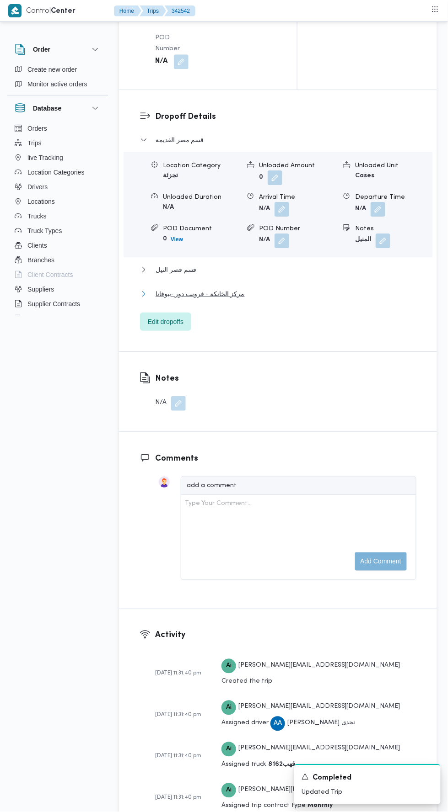
click at [288, 299] on button "مركز الخانكة - فرونت دور -بيوفانا" at bounding box center [278, 293] width 276 height 11
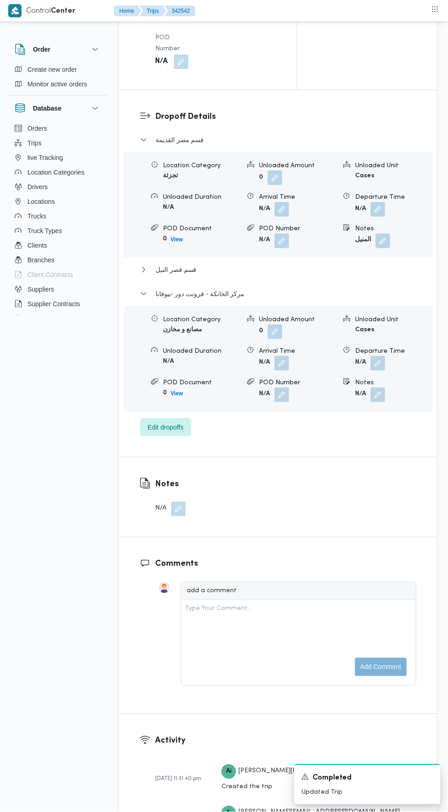
click at [381, 371] on button "button" at bounding box center [377, 363] width 15 height 15
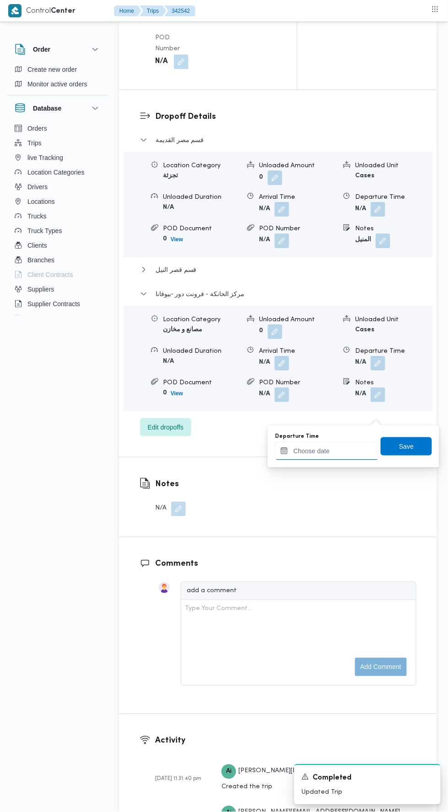
click at [347, 448] on input "Departure Time" at bounding box center [327, 451] width 104 height 18
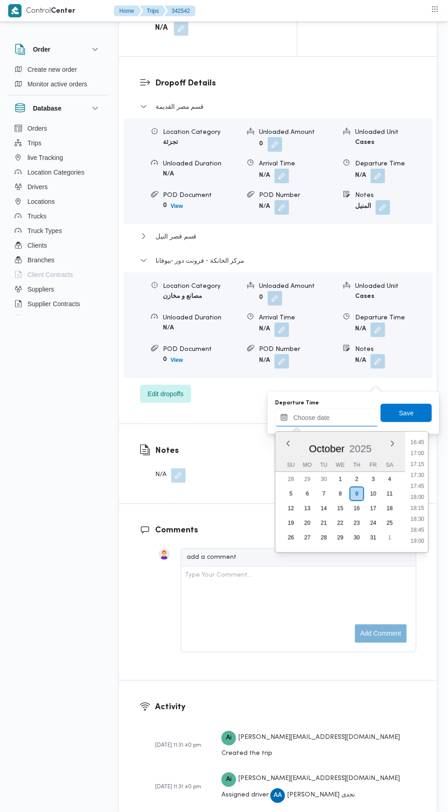
scroll to position [736, 0]
click at [418, 453] on li "17:00" at bounding box center [417, 453] width 21 height 9
type input "[DATE] 17:00"
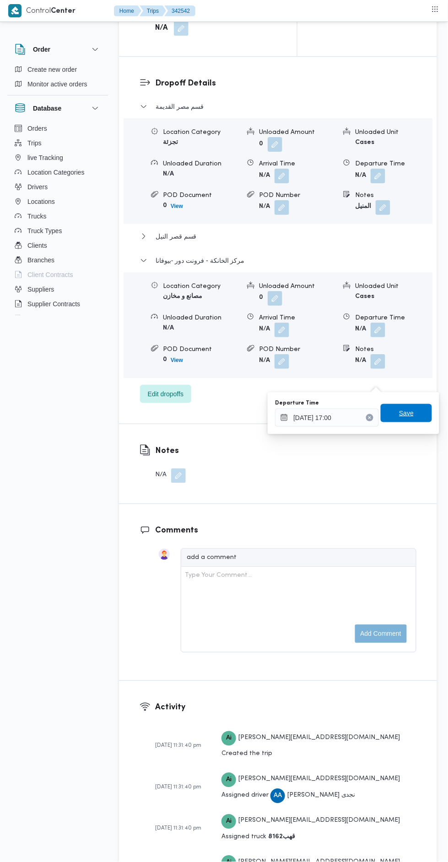
click at [413, 410] on span "Save" at bounding box center [406, 413] width 15 height 11
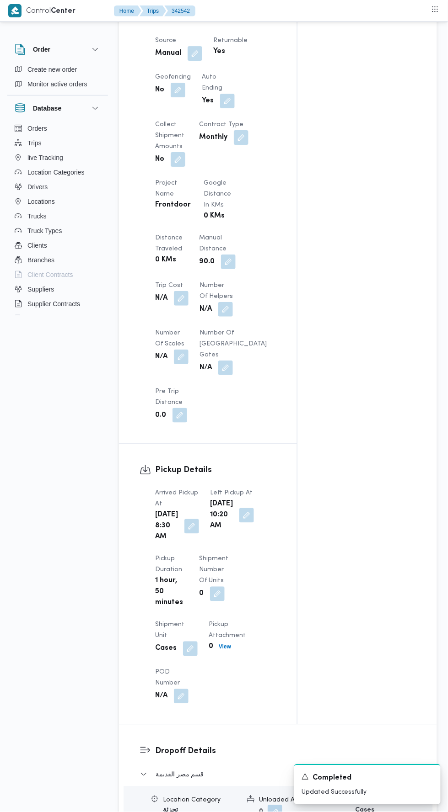
scroll to position [0, 0]
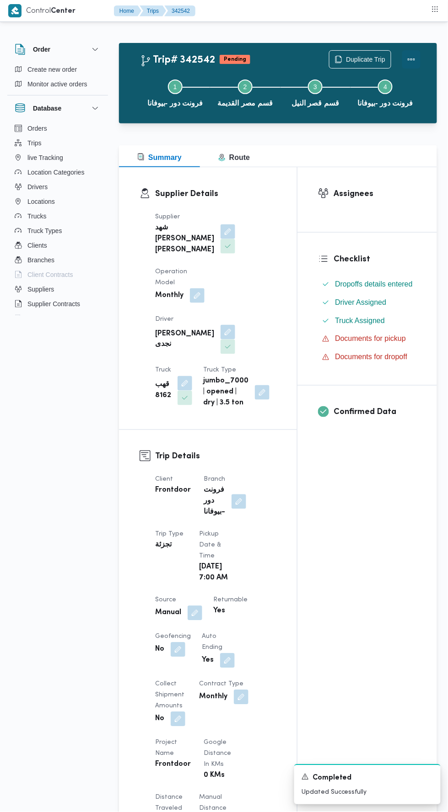
click at [412, 58] on button "Actions" at bounding box center [411, 59] width 18 height 18
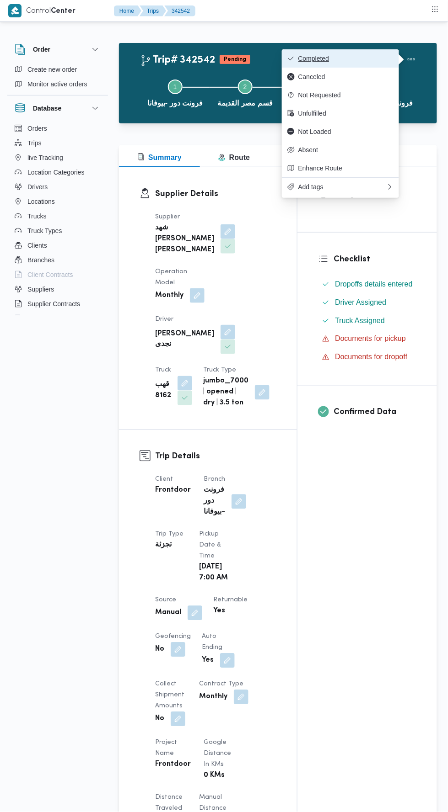
click at [372, 59] on span "Completed" at bounding box center [345, 58] width 95 height 7
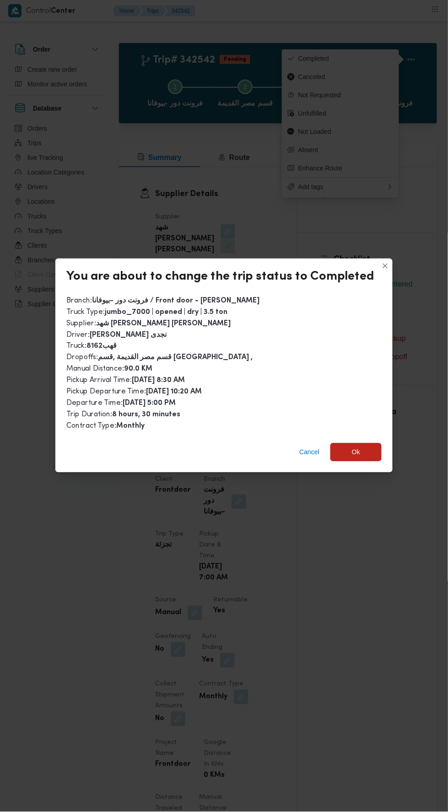
click at [374, 460] on div "Cancel Ok" at bounding box center [223, 454] width 337 height 37
click at [368, 443] on span "Ok" at bounding box center [355, 452] width 51 height 18
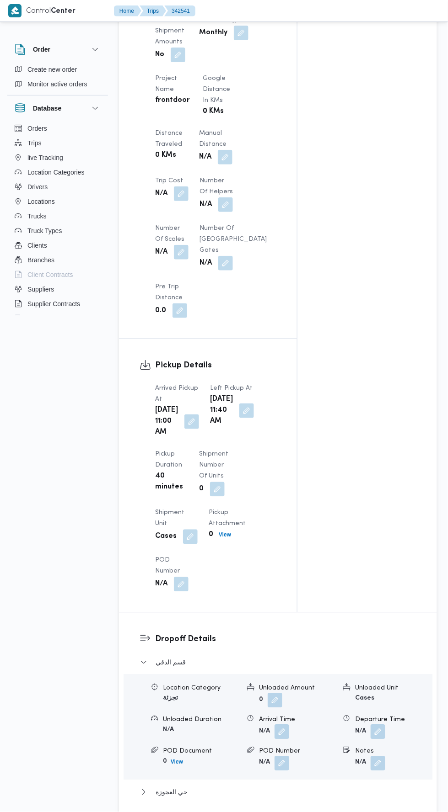
scroll to position [663, 0]
click at [225, 166] on button "button" at bounding box center [225, 158] width 15 height 15
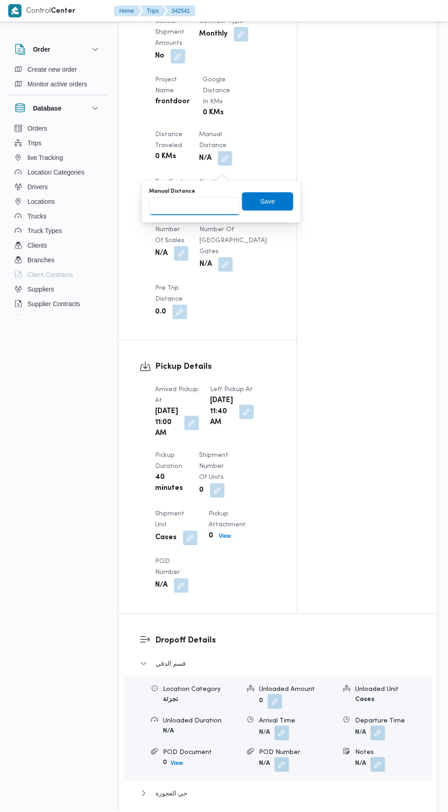
click at [209, 207] on input "Manual Distance" at bounding box center [194, 206] width 91 height 18
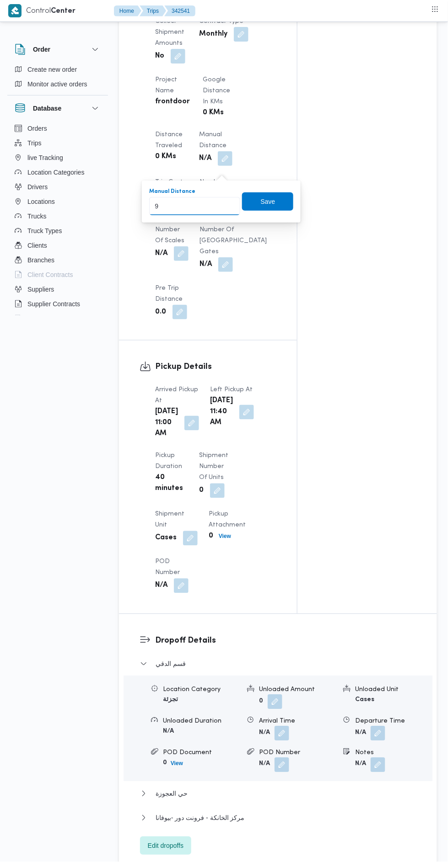
type input "91"
click at [276, 210] on span "Save" at bounding box center [267, 201] width 51 height 18
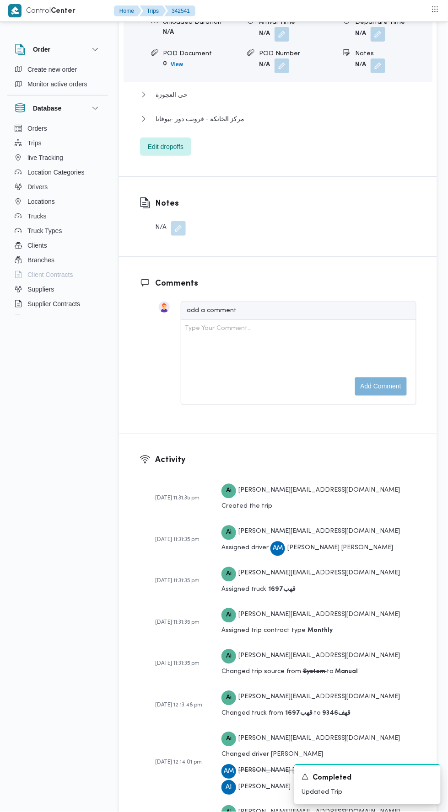
scroll to position [1369, 0]
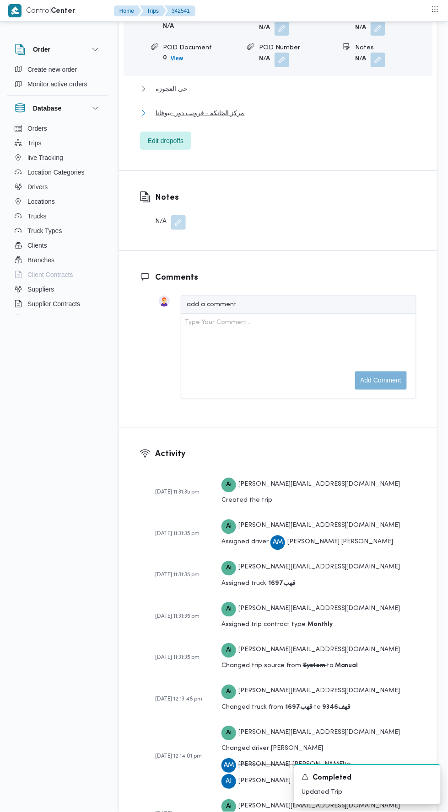
click at [327, 118] on button "مركز الخانكة - فرونت دور -بيوفانا" at bounding box center [278, 112] width 276 height 11
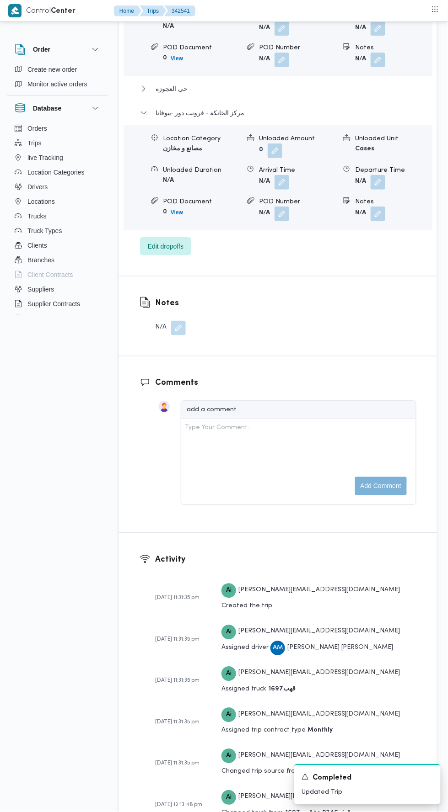
click at [380, 190] on button "button" at bounding box center [377, 182] width 15 height 15
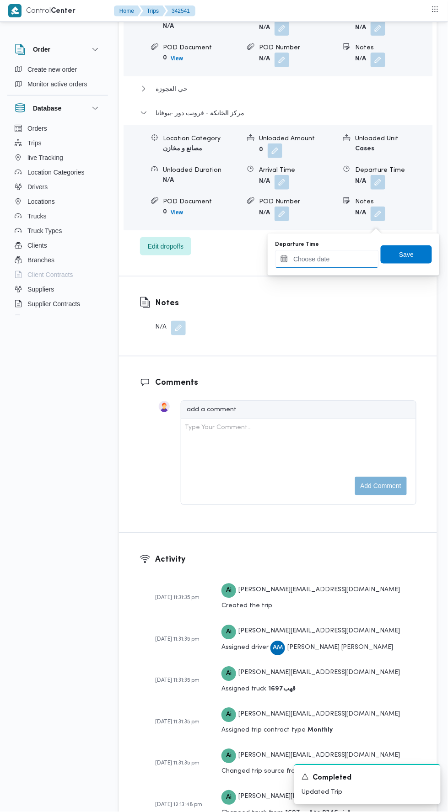
click at [360, 255] on input "Departure Time" at bounding box center [327, 259] width 104 height 18
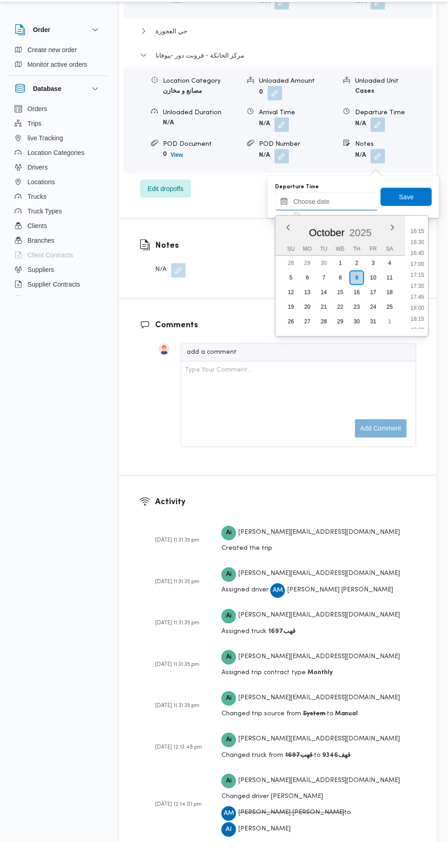
scroll to position [693, 0]
click at [419, 264] on li "16:15" at bounding box center [417, 267] width 21 height 9
type input "[DATE] 16:15"
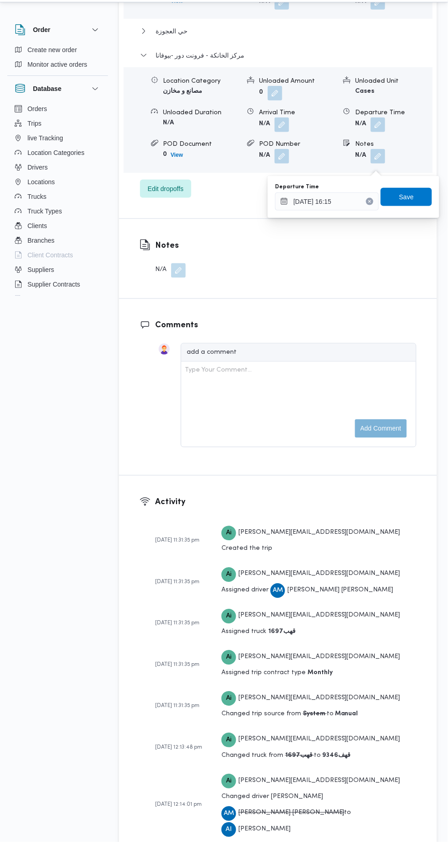
click at [406, 227] on div "Departure Time [DATE] 16:15 Save" at bounding box center [353, 216] width 159 height 29
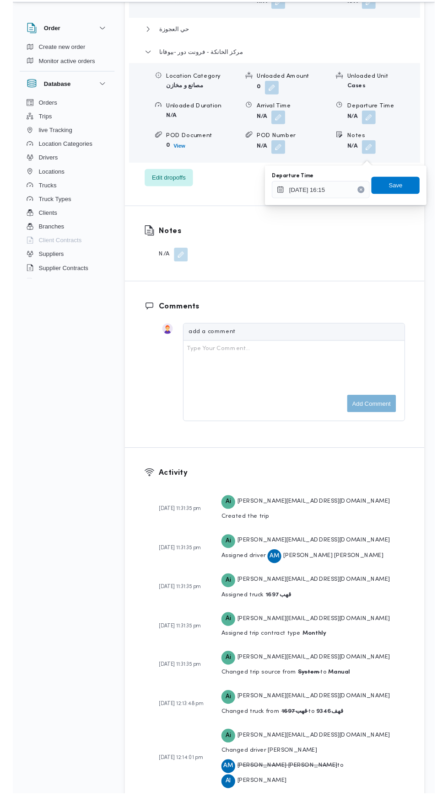
scroll to position [1407, 0]
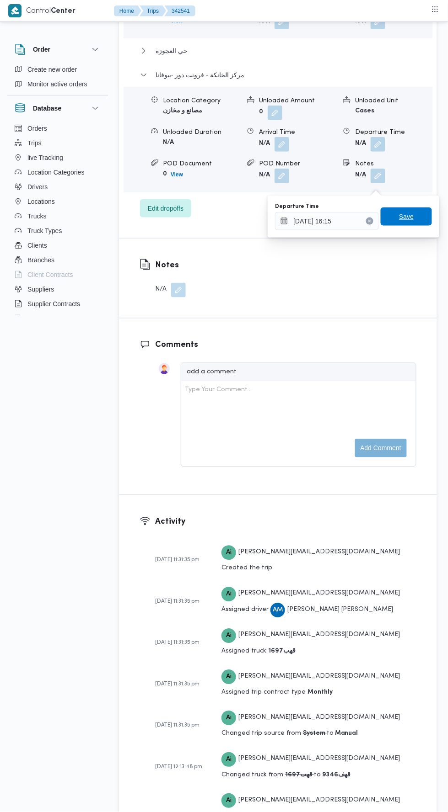
click at [411, 218] on span "Save" at bounding box center [406, 216] width 15 height 11
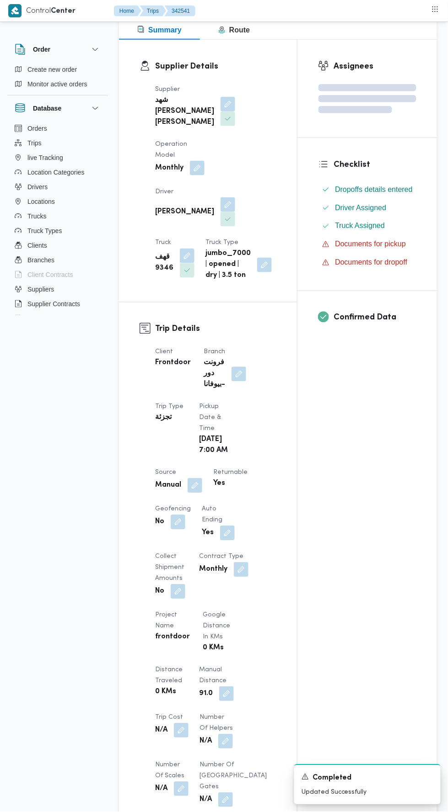
scroll to position [0, 0]
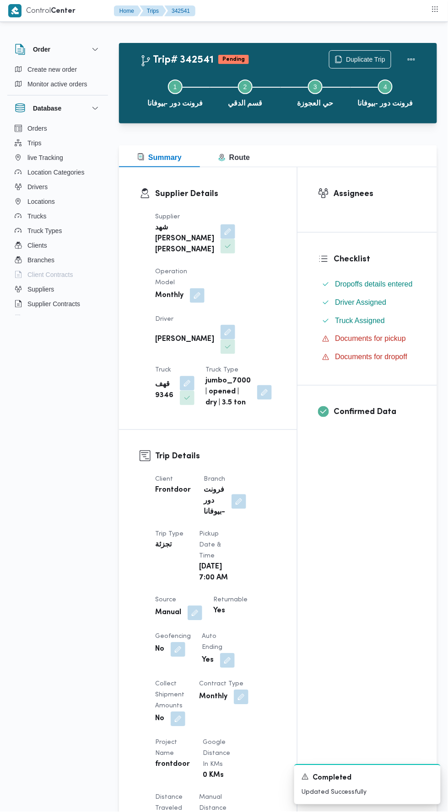
click at [418, 50] on div at bounding box center [411, 59] width 18 height 18
click at [418, 53] on button "Actions" at bounding box center [411, 59] width 18 height 18
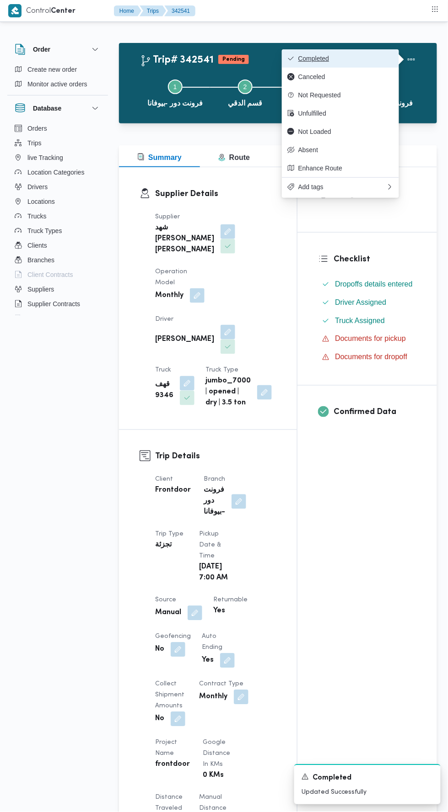
click at [384, 59] on span "Completed" at bounding box center [345, 58] width 95 height 7
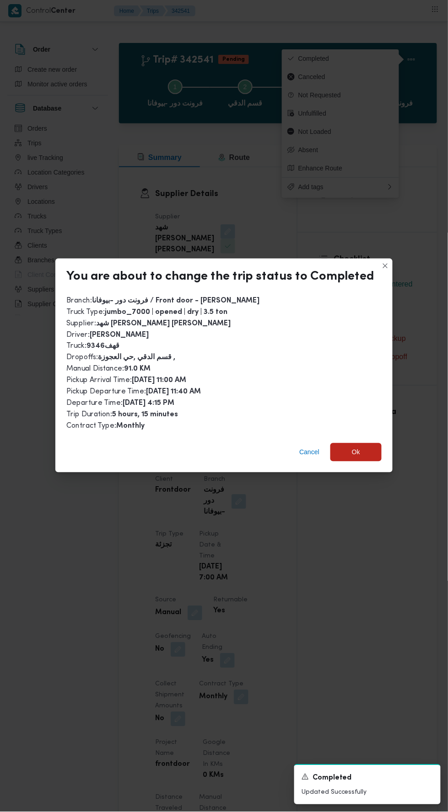
click at [364, 436] on div "Cancel Ok" at bounding box center [223, 454] width 337 height 37
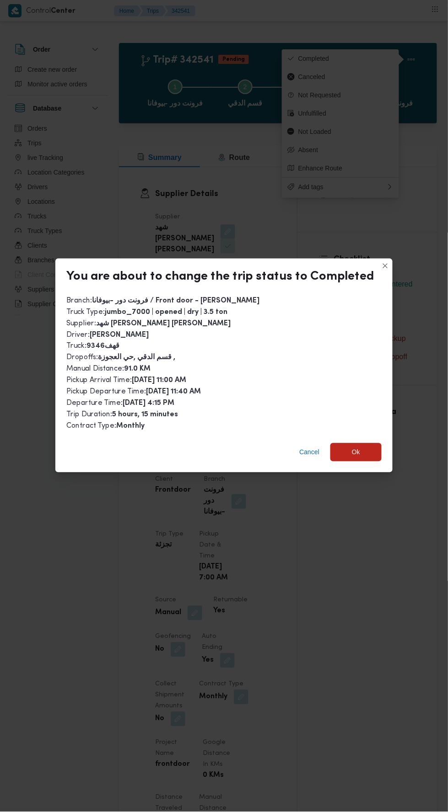
click at [363, 436] on div "Cancel Ok" at bounding box center [223, 454] width 337 height 37
click at [353, 447] on span "Ok" at bounding box center [356, 452] width 8 height 11
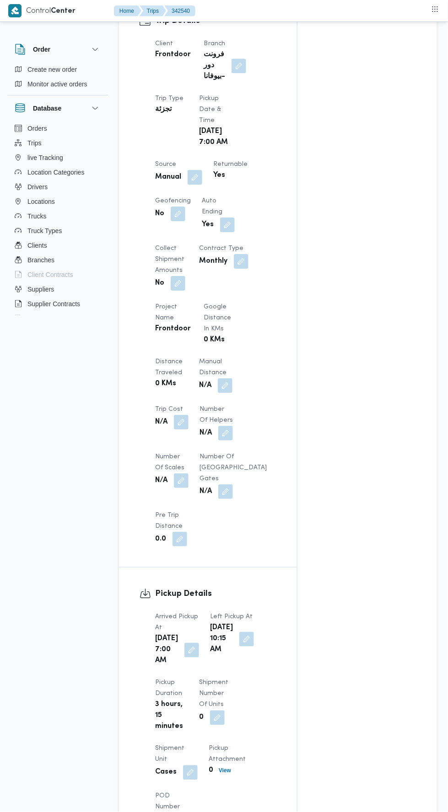
scroll to position [437, 0]
click at [184, 426] on button "button" at bounding box center [181, 421] width 15 height 15
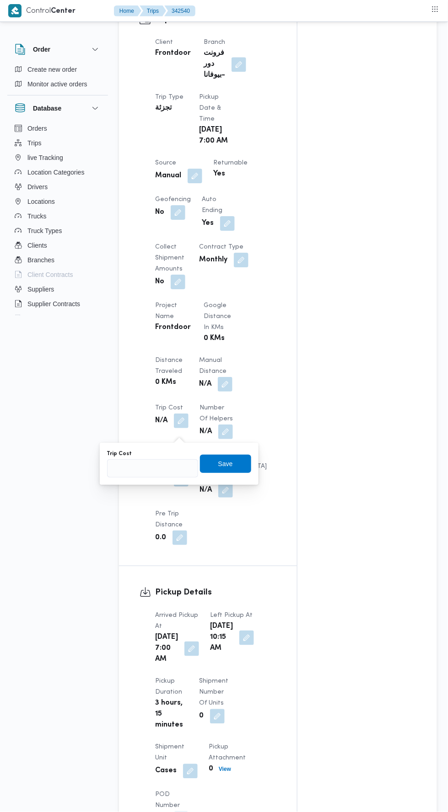
click at [227, 392] on button "button" at bounding box center [225, 384] width 15 height 15
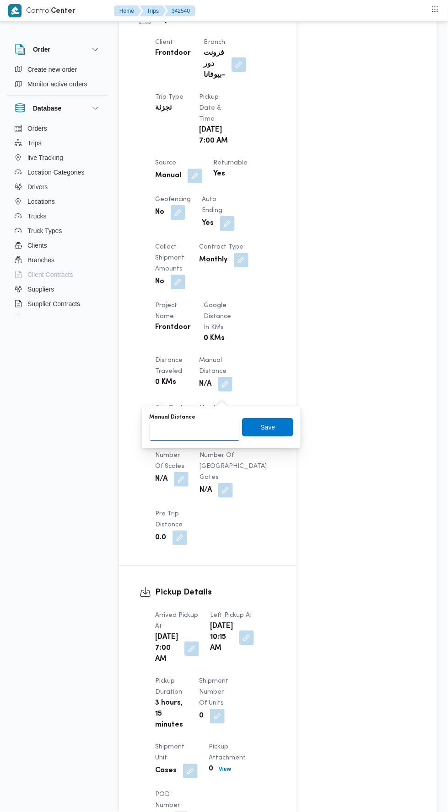
click at [203, 434] on input "Manual Distance" at bounding box center [194, 432] width 91 height 18
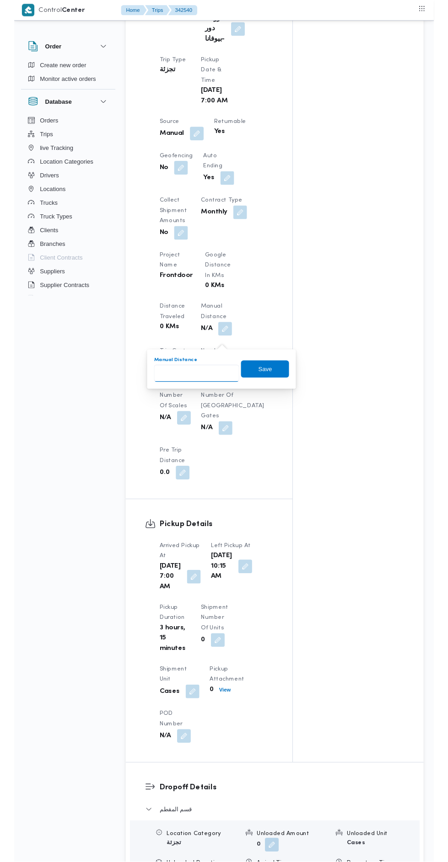
scroll to position [475, 0]
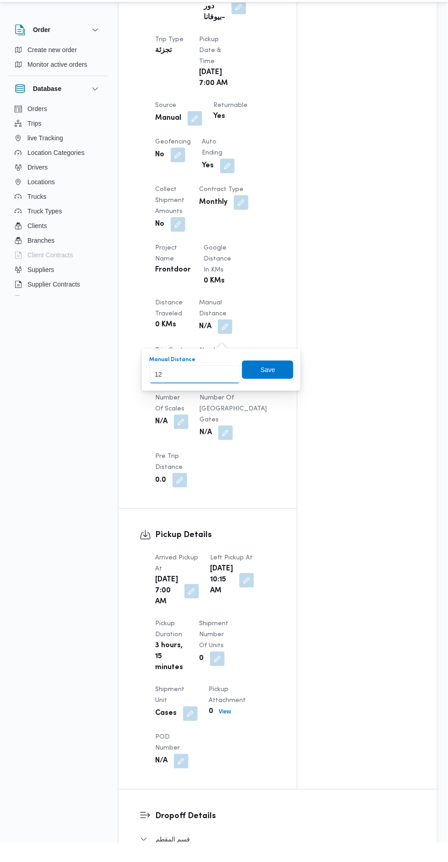
type input "127"
click at [287, 384] on span "Save" at bounding box center [267, 389] width 51 height 18
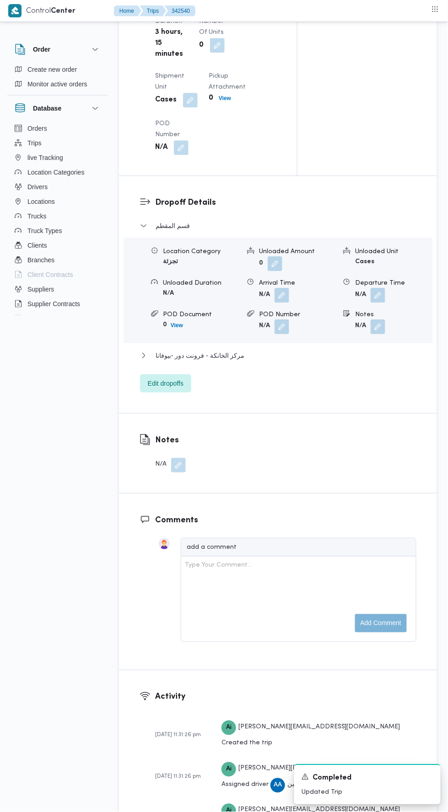
scroll to position [1109, 0]
click at [306, 361] on button "مركز الخانكة - فرونت دور -بيوفانا" at bounding box center [278, 355] width 276 height 11
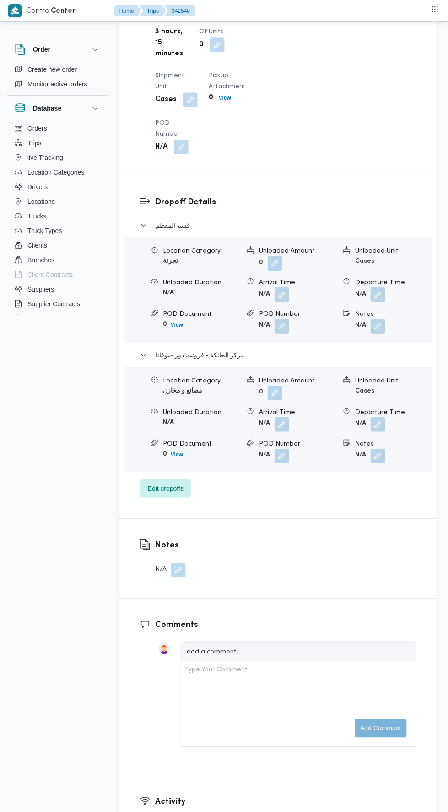
click at [377, 432] on button "button" at bounding box center [377, 424] width 15 height 15
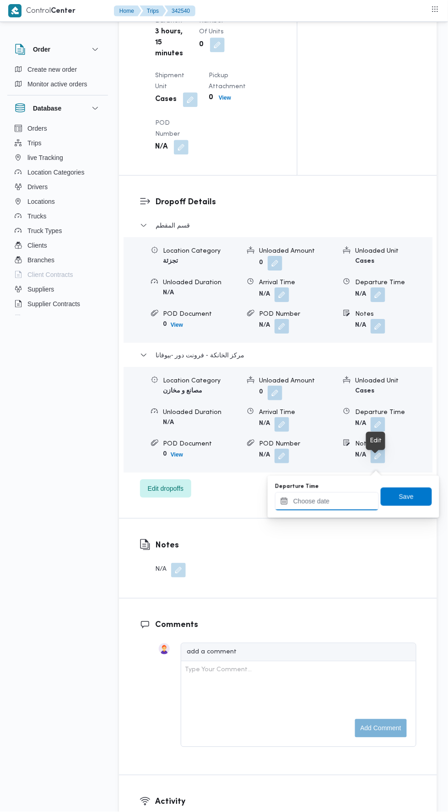
click at [353, 502] on input "Departure Time" at bounding box center [327, 501] width 104 height 18
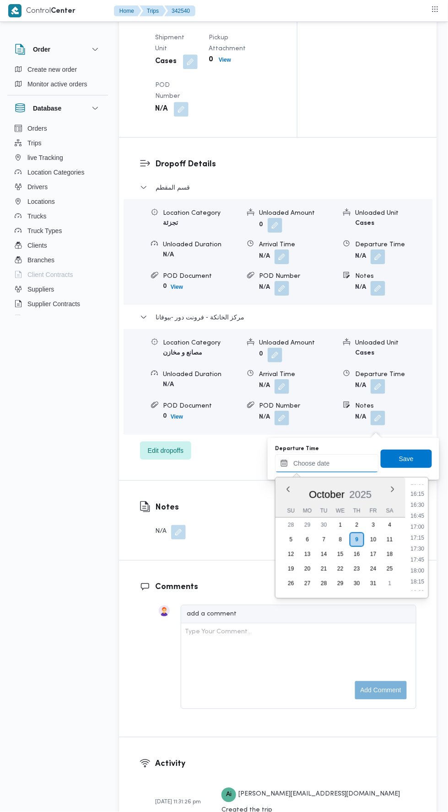
scroll to position [708, 0]
click at [417, 506] on li "16:30" at bounding box center [417, 505] width 21 height 9
type input "[DATE] 16:30"
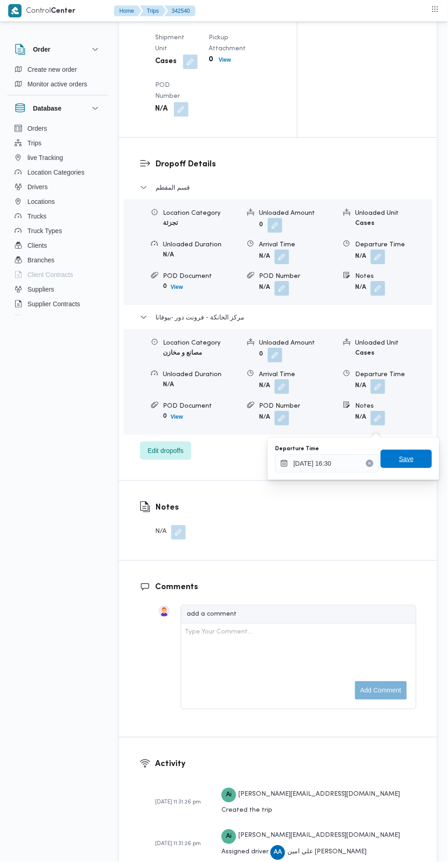
click at [412, 459] on span "Save" at bounding box center [406, 458] width 15 height 11
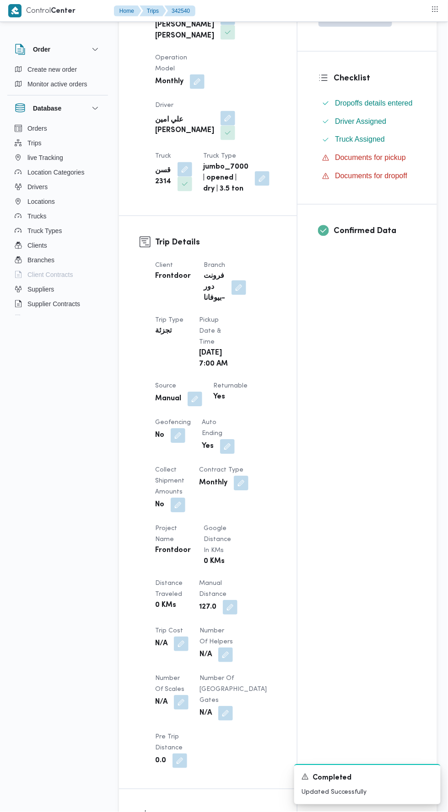
scroll to position [0, 0]
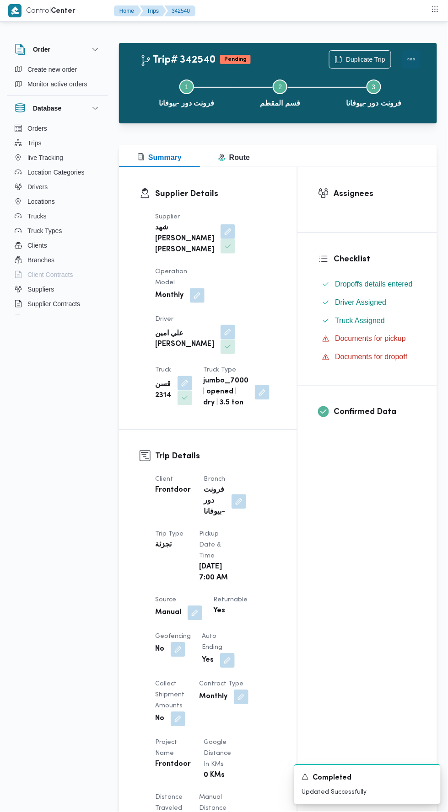
click at [416, 54] on button "Actions" at bounding box center [411, 59] width 18 height 18
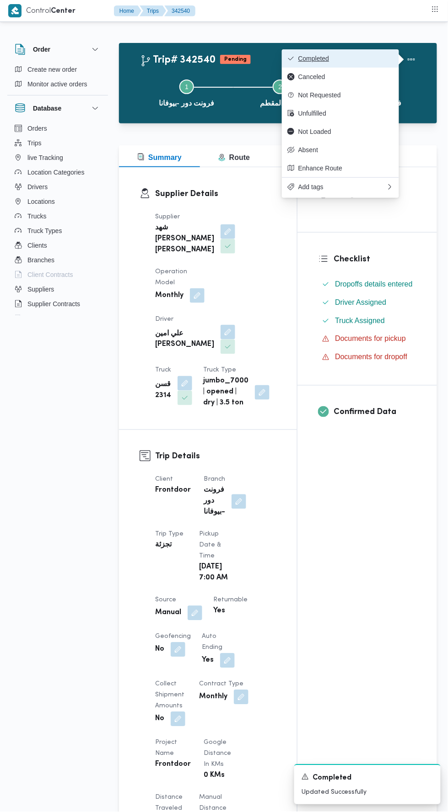
click at [365, 59] on span "Completed" at bounding box center [345, 58] width 95 height 7
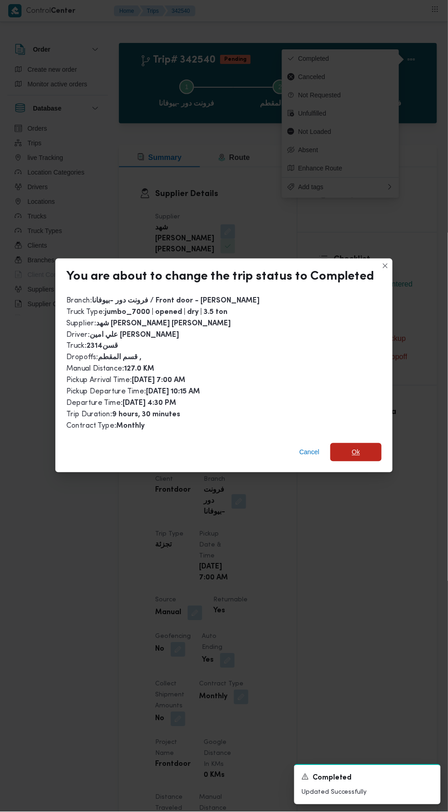
click at [372, 443] on span "Ok" at bounding box center [355, 452] width 51 height 18
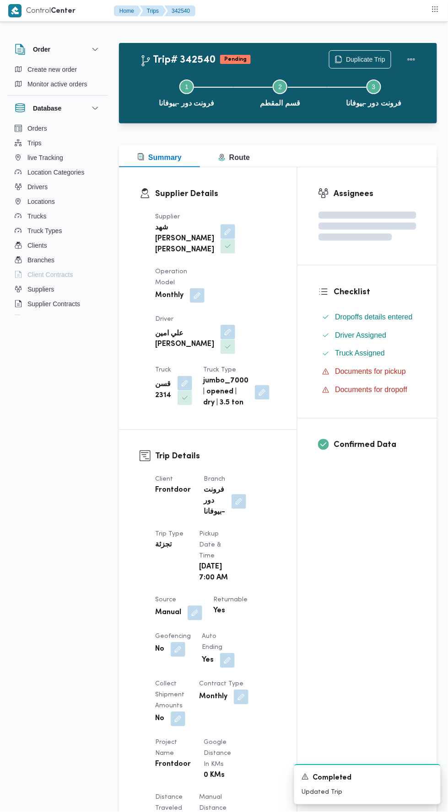
click at [329, 571] on div "Assignees Checklist Dropoffs details entered Driver Assigned Truck Assigned Doc…" at bounding box center [366, 725] width 139 height 1117
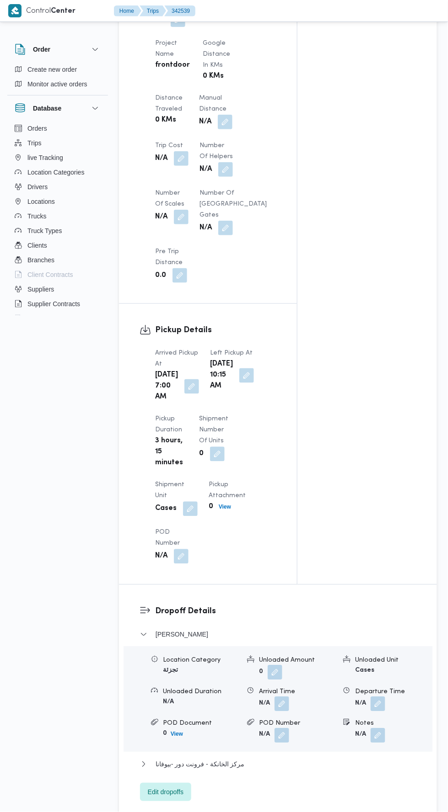
scroll to position [675, 0]
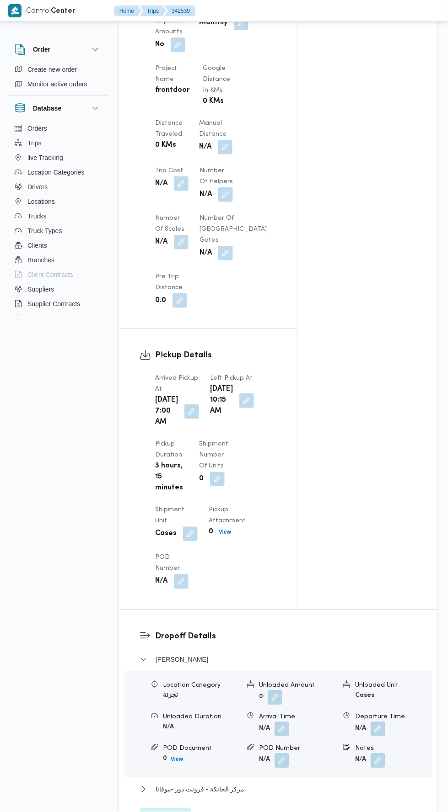
click at [229, 155] on button "button" at bounding box center [225, 147] width 15 height 15
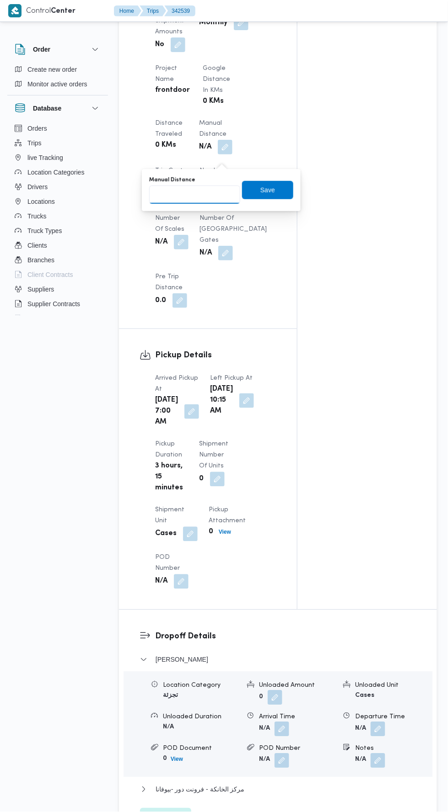
click at [211, 192] on input "Manual Distance" at bounding box center [194, 195] width 91 height 18
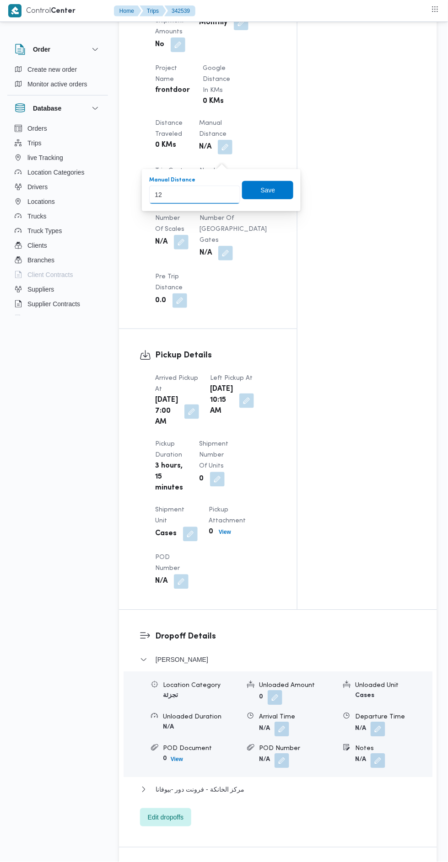
type input "120"
click at [276, 197] on span "Save" at bounding box center [267, 190] width 51 height 18
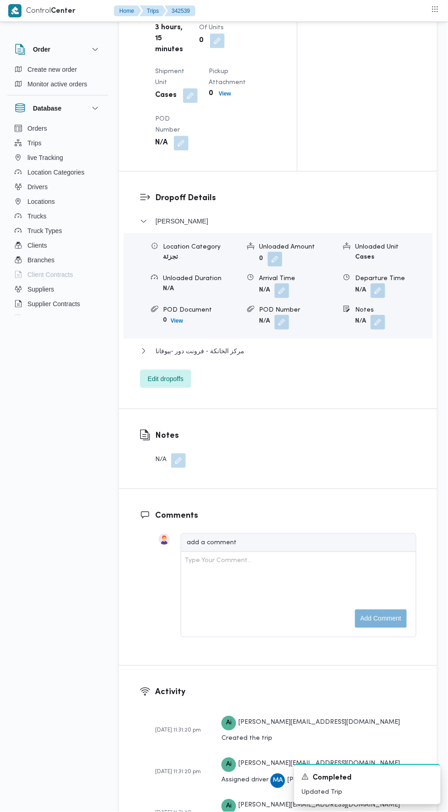
scroll to position [1194, 0]
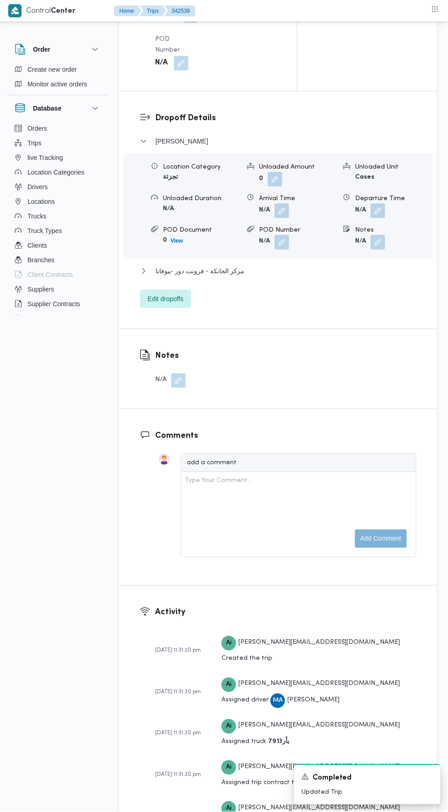
click at [308, 308] on div "[PERSON_NAME] Location Category تجزئة Unloaded Amount 0 Unloaded Unit Cases Unl…" at bounding box center [278, 222] width 276 height 172
click at [297, 277] on button "مركز الخانكة - فرونت دور -بيوفانا" at bounding box center [278, 271] width 276 height 11
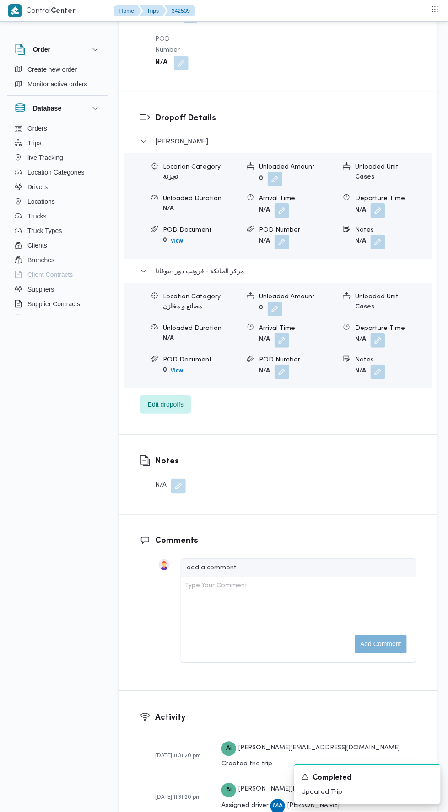
click at [379, 348] on button "button" at bounding box center [377, 340] width 15 height 15
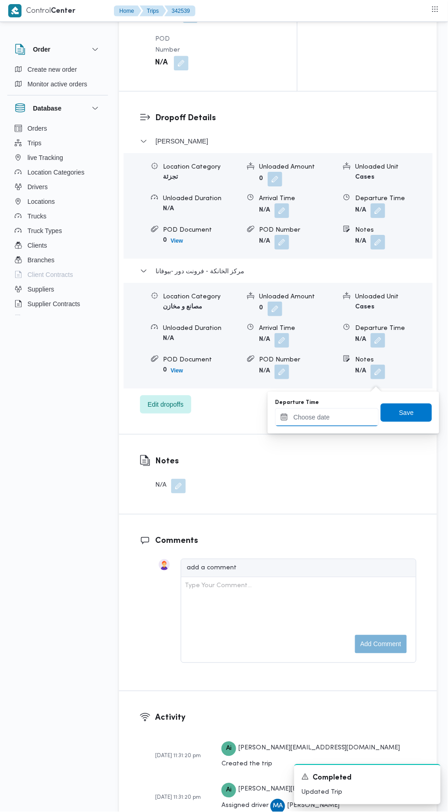
click at [357, 415] on input "Departure Time" at bounding box center [327, 417] width 104 height 18
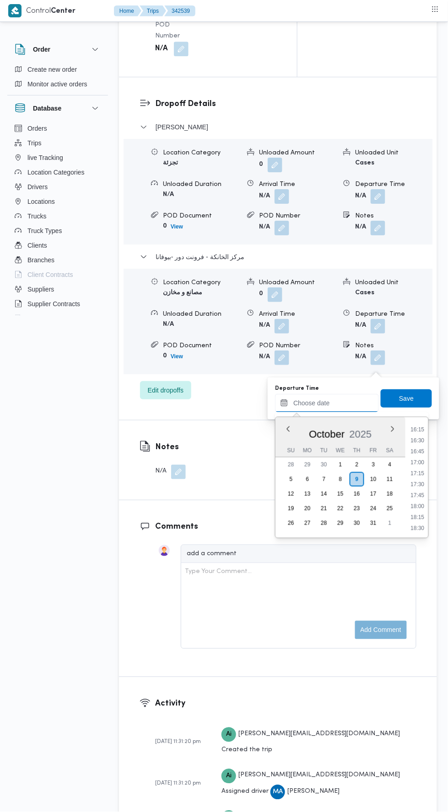
scroll to position [712, 0]
click at [420, 431] on li "16:15" at bounding box center [417, 430] width 21 height 9
type input "[DATE] 16:15"
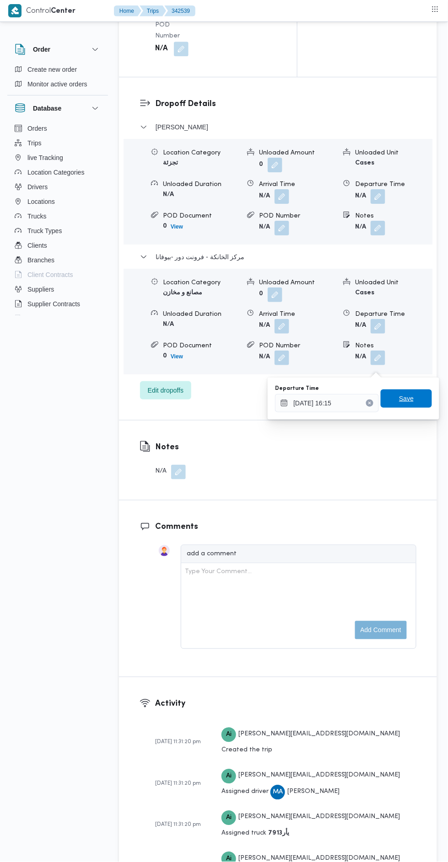
click at [402, 400] on span "Save" at bounding box center [406, 398] width 15 height 11
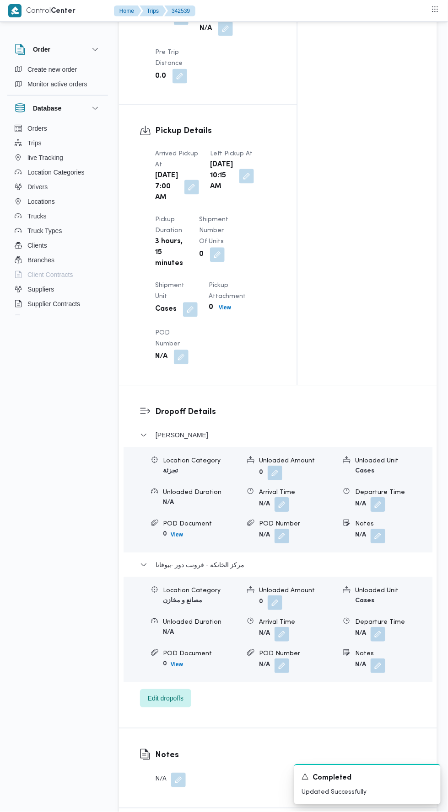
scroll to position [0, 0]
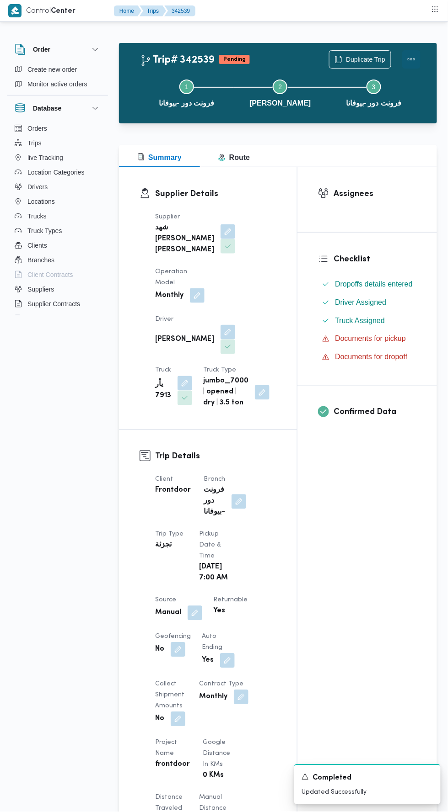
click at [418, 67] on button "Actions" at bounding box center [411, 59] width 18 height 18
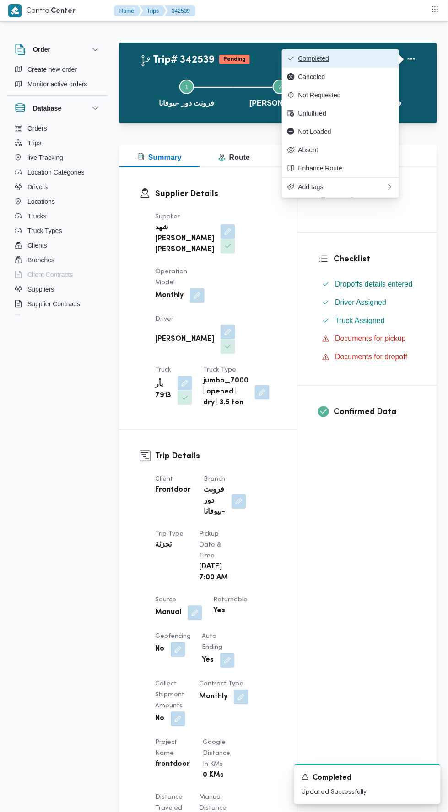
click at [374, 59] on span "Completed" at bounding box center [345, 58] width 95 height 7
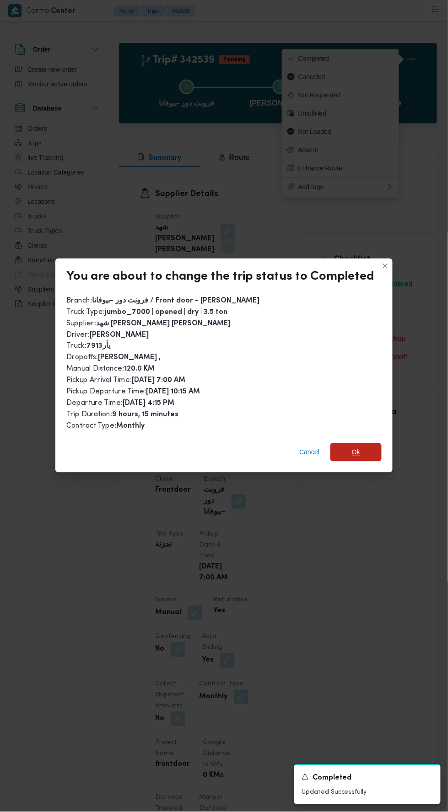
click at [361, 450] on span "Ok" at bounding box center [355, 452] width 51 height 18
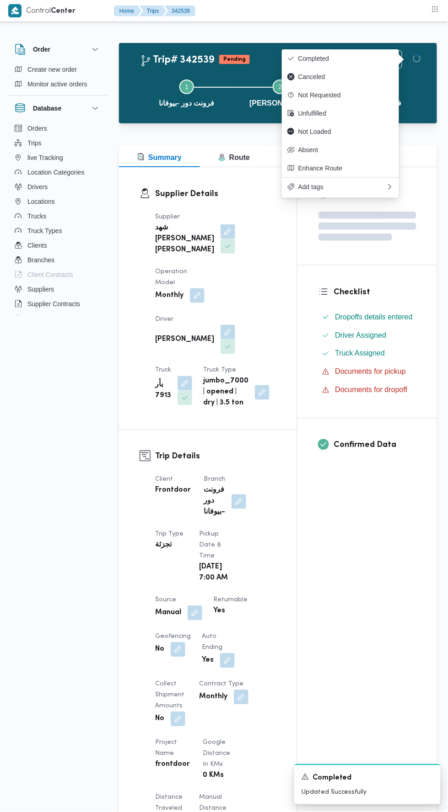
click at [297, 641] on div "Assignees Checklist Dropoffs details entered Driver Assigned Truck Assigned Doc…" at bounding box center [366, 725] width 139 height 1117
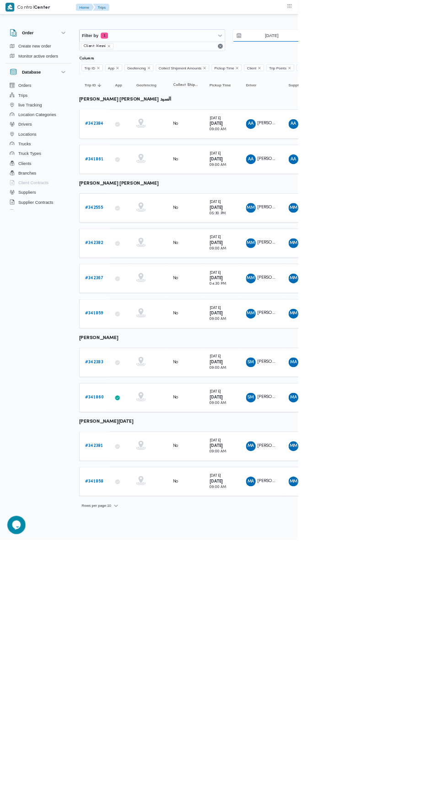
click at [420, 53] on input "7/10/2025" at bounding box center [402, 53] width 104 height 18
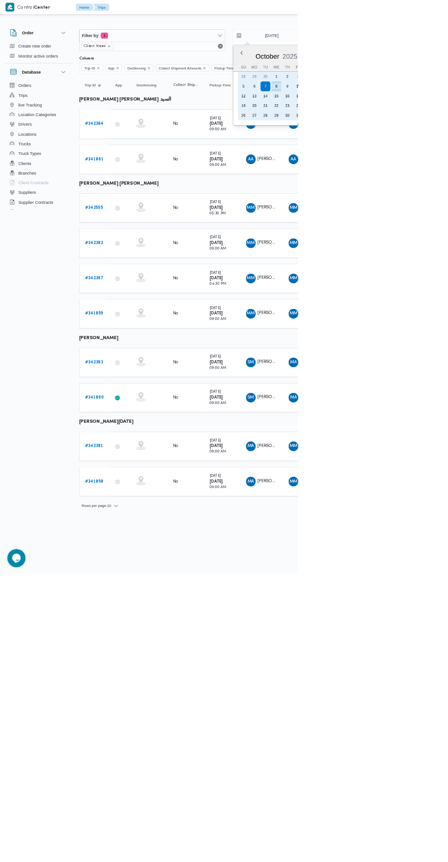
click at [433, 131] on div "9" at bounding box center [431, 130] width 15 height 15
type input "[DATE]"
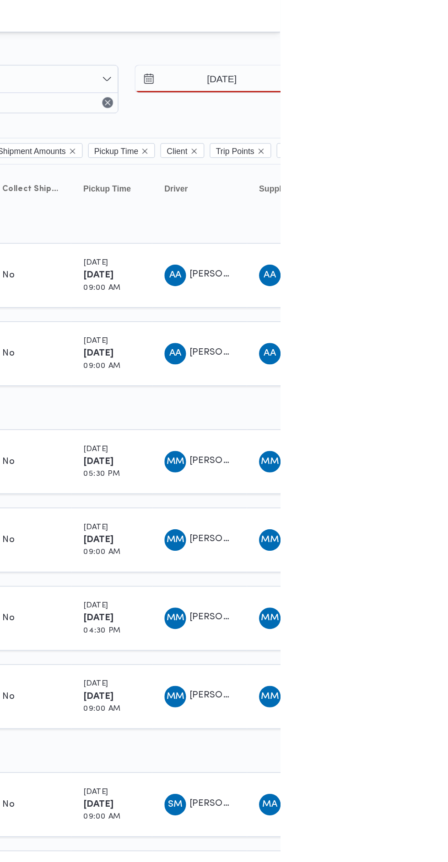
click at [447, 32] on div at bounding box center [393, 36] width 549 height 15
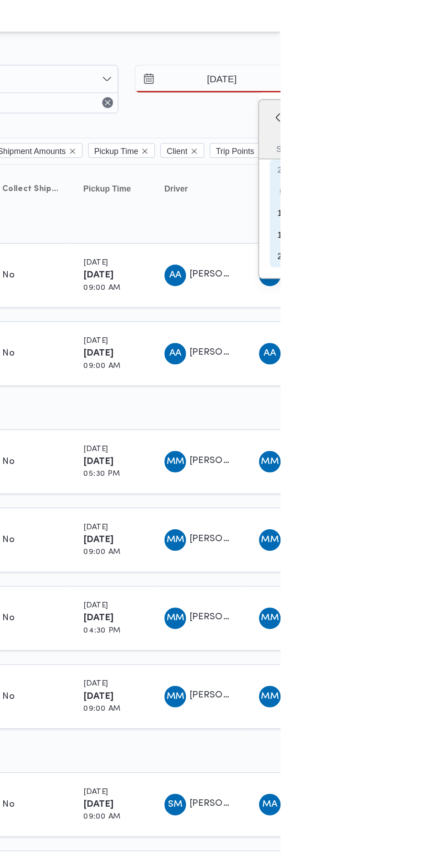
type input "[DATE]"
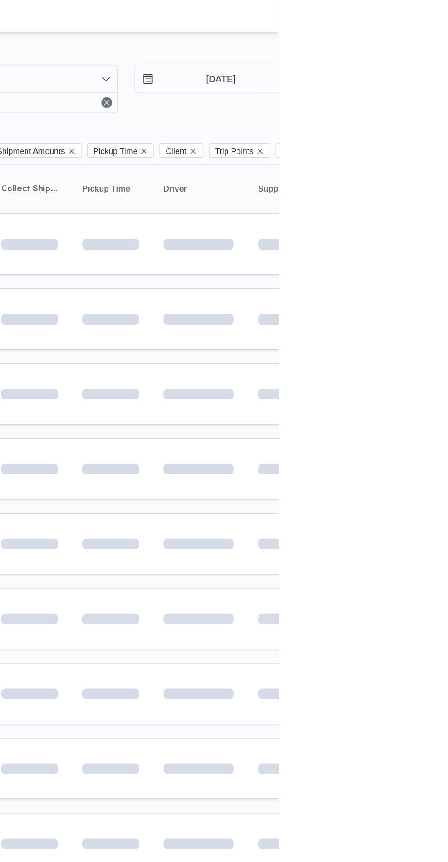
click at [443, 265] on span at bounding box center [430, 266] width 105 height 7
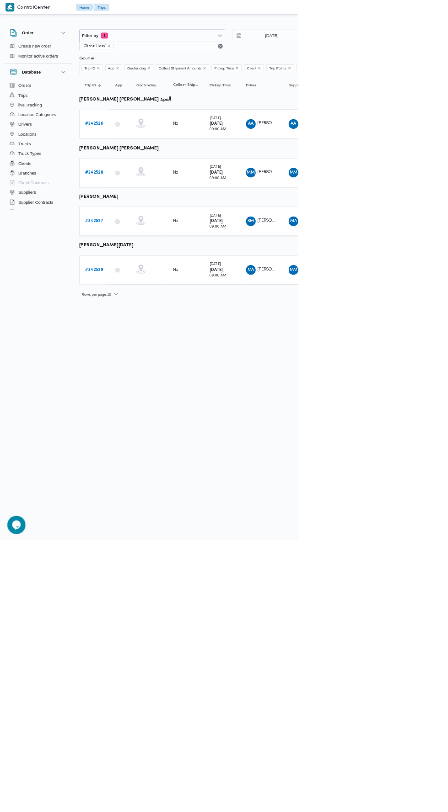
click at [149, 185] on b "# 342526" at bounding box center [141, 186] width 27 height 6
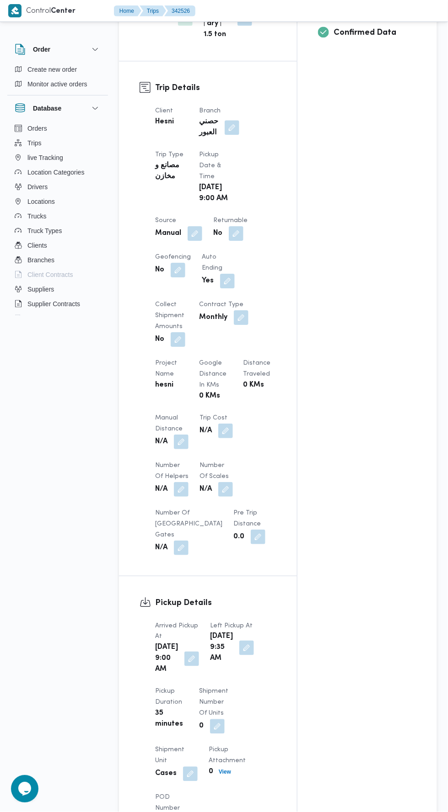
scroll to position [399, 0]
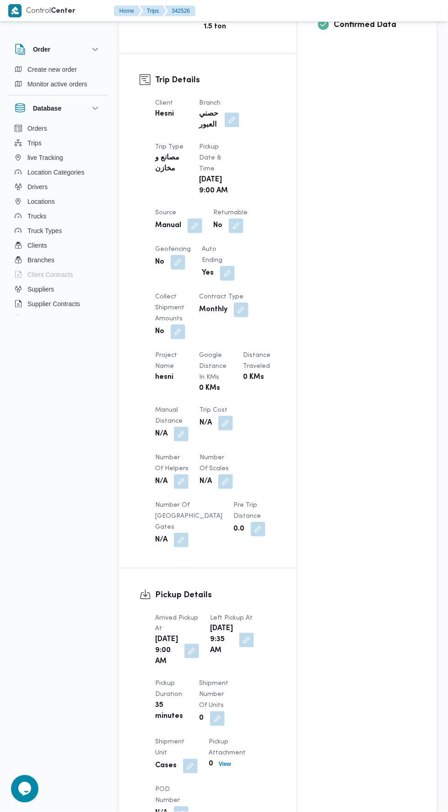
click at [187, 440] on button "button" at bounding box center [181, 434] width 15 height 15
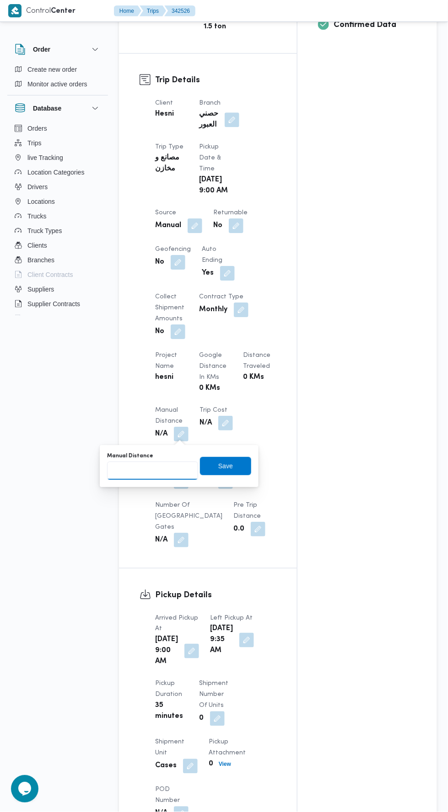
click at [179, 470] on input "Manual Distance" at bounding box center [152, 471] width 91 height 18
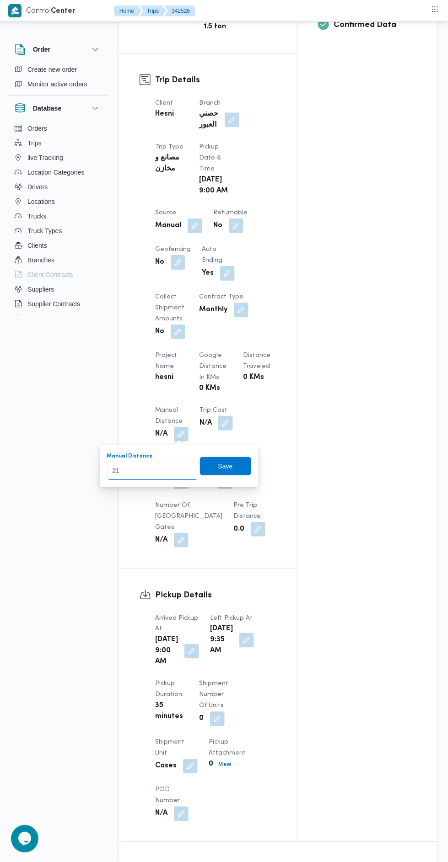
type input "210"
click at [238, 461] on span "Save" at bounding box center [225, 466] width 51 height 18
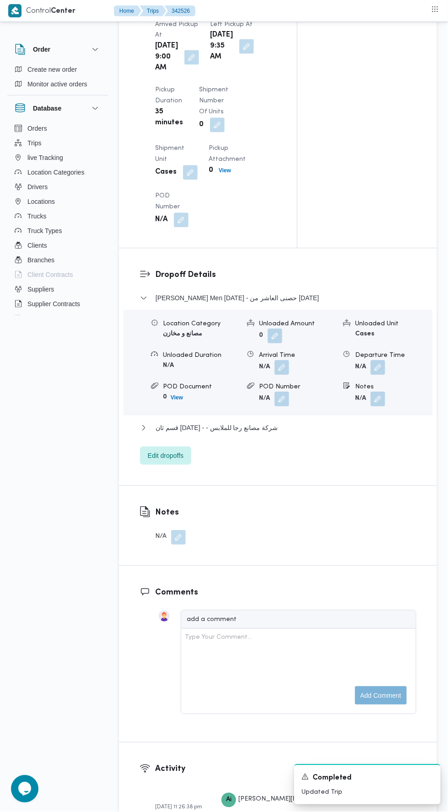
scroll to position [1017, 0]
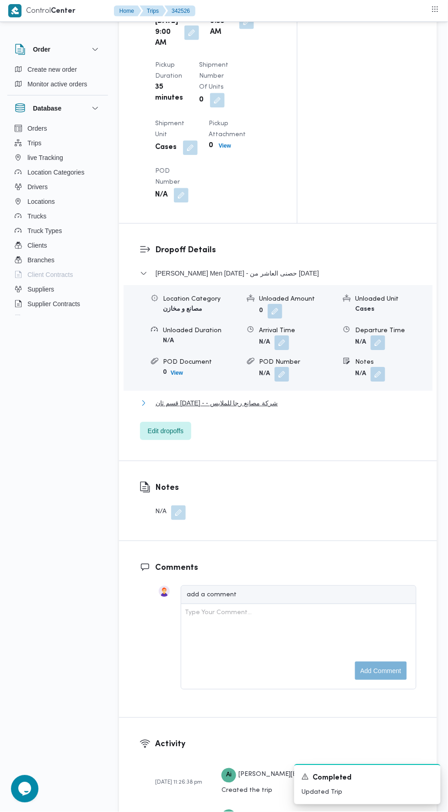
click at [319, 409] on button "قسم ثان 6 أكتوبر - - شركة مصانع رجا للملابس" at bounding box center [278, 403] width 276 height 11
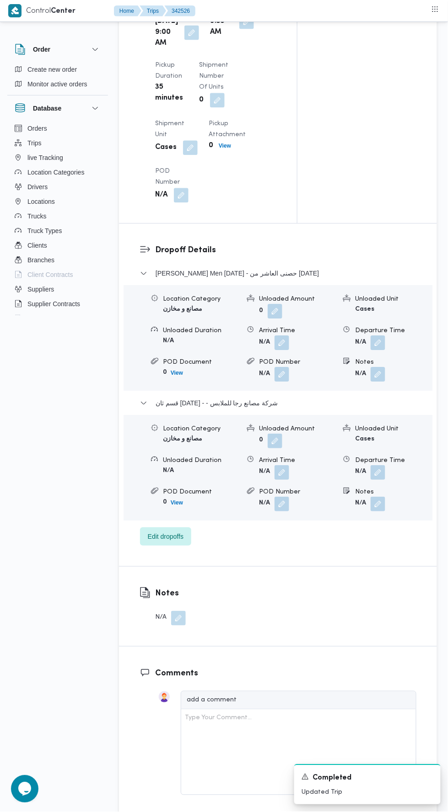
click at [373, 480] on button "button" at bounding box center [377, 473] width 15 height 15
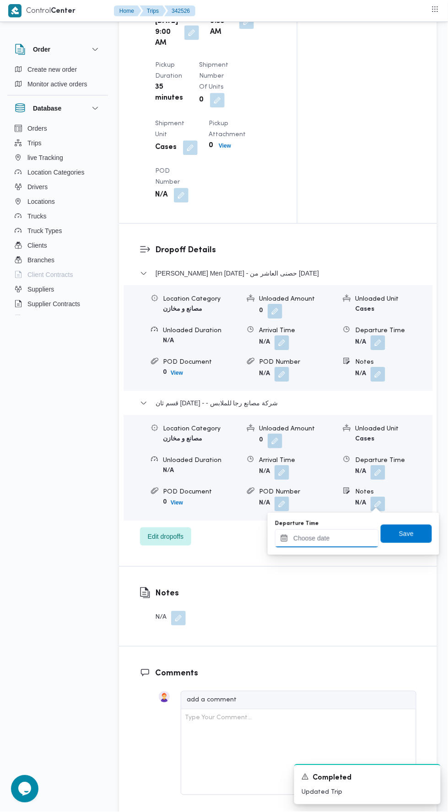
click at [344, 541] on input "Departure Time" at bounding box center [327, 539] width 104 height 18
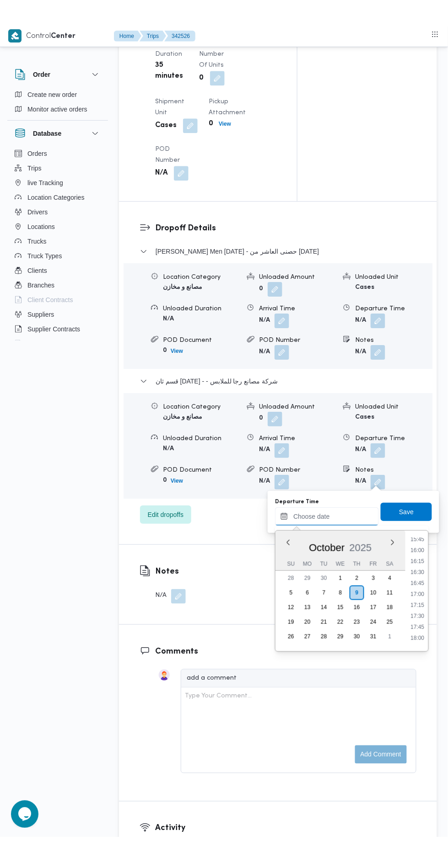
scroll to position [693, 0]
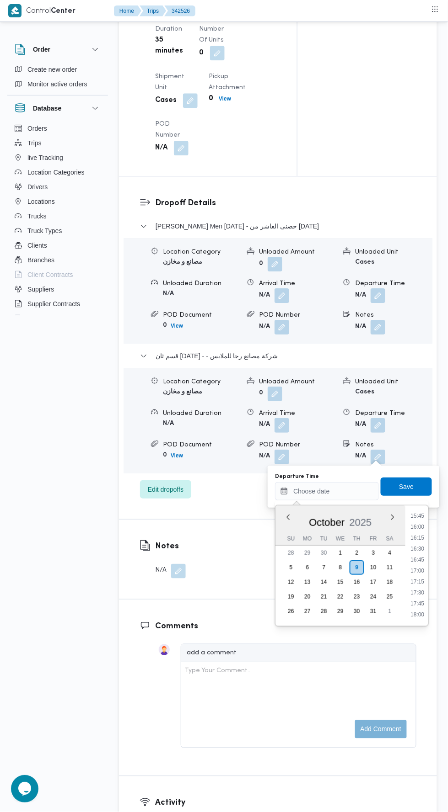
click at [418, 517] on li "15:45" at bounding box center [417, 516] width 21 height 9
type input "[DATE] 15:45"
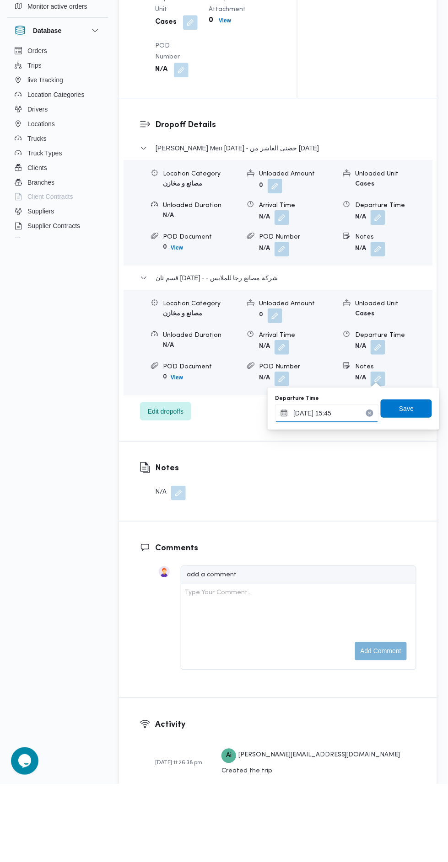
scroll to position [1065, 0]
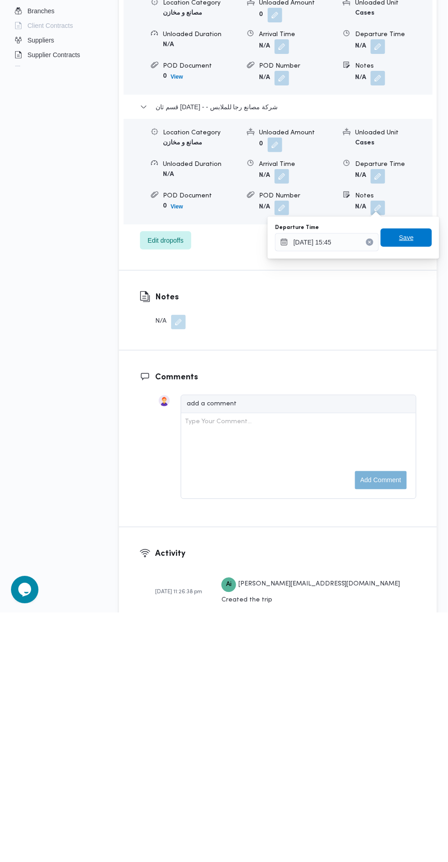
click at [410, 487] on span "Save" at bounding box center [406, 486] width 15 height 11
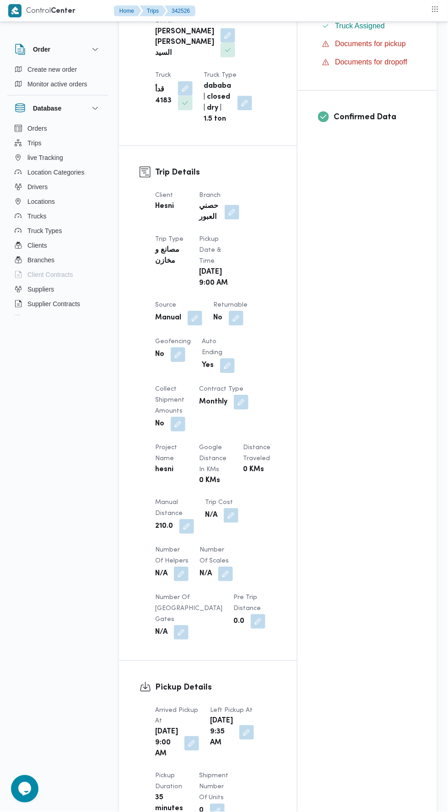
scroll to position [0, 0]
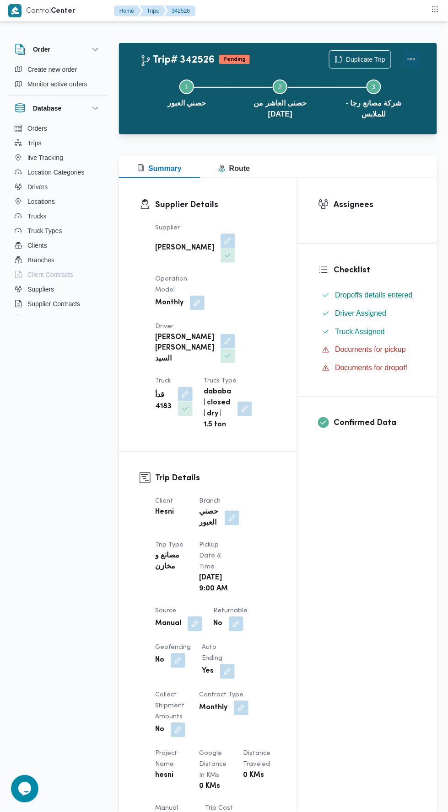
click at [416, 52] on button "Actions" at bounding box center [411, 59] width 18 height 18
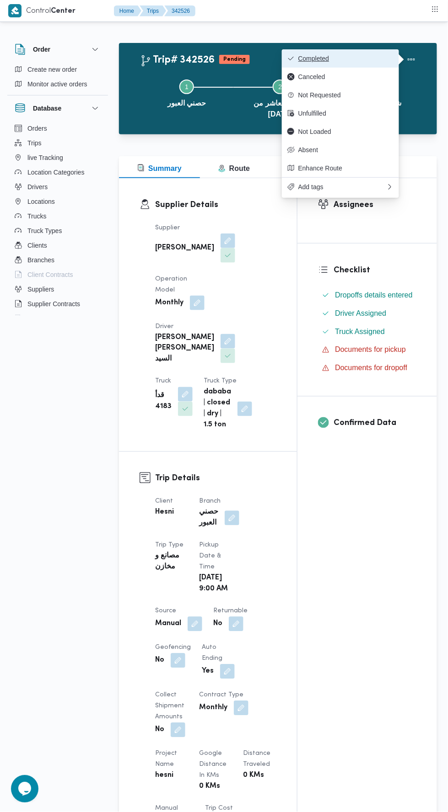
click at [367, 59] on span "Completed" at bounding box center [345, 58] width 95 height 7
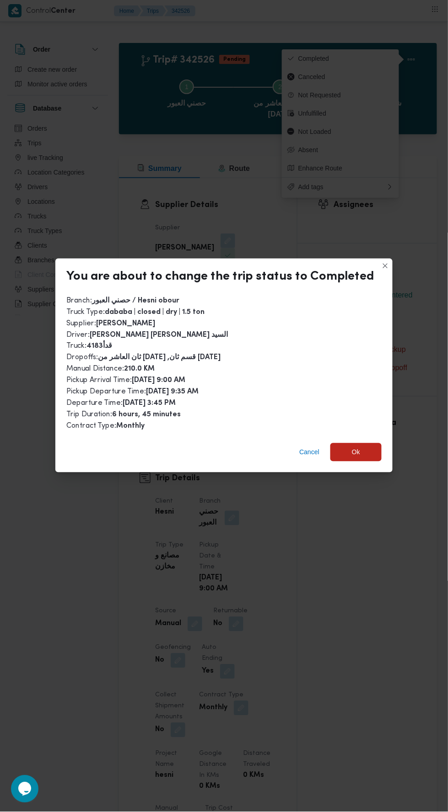
click at [345, 464] on div "Cancel Ok" at bounding box center [223, 454] width 337 height 37
click at [354, 447] on span "Ok" at bounding box center [356, 452] width 8 height 11
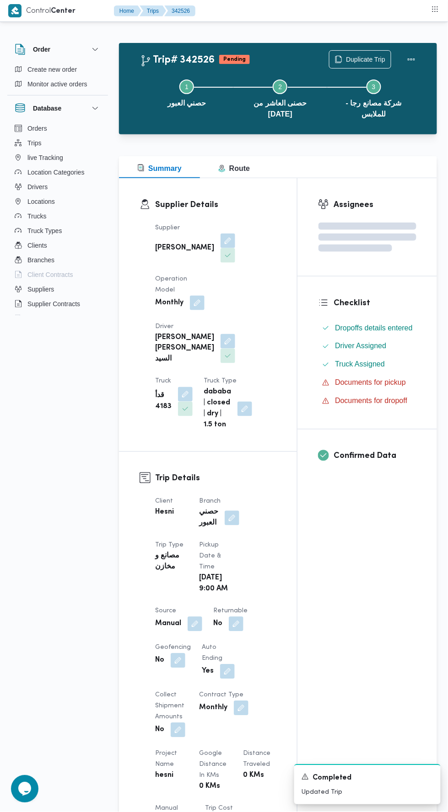
click at [328, 574] on div "Assignees Checklist Dropoffs details entered Driver Assigned Truck Assigned Doc…" at bounding box center [366, 709] width 139 height 1062
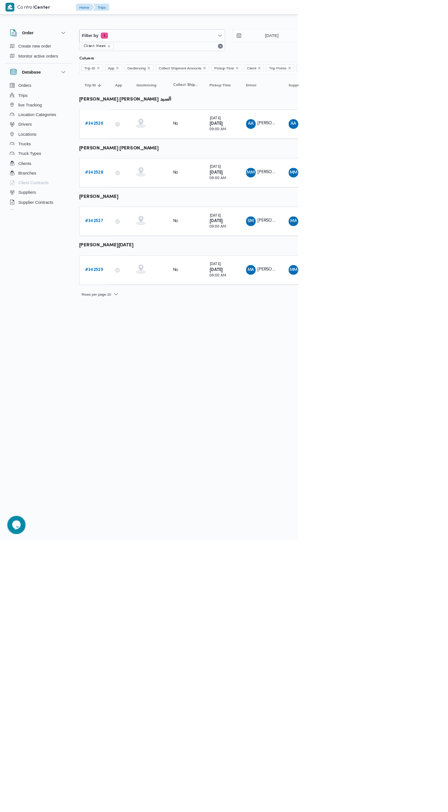
click at [147, 330] on b "# 342527" at bounding box center [141, 333] width 27 height 6
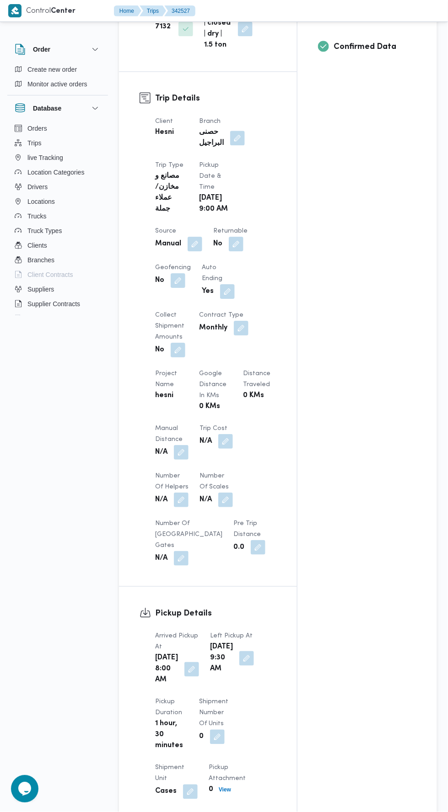
scroll to position [389, 0]
click at [185, 443] on button "button" at bounding box center [181, 450] width 15 height 15
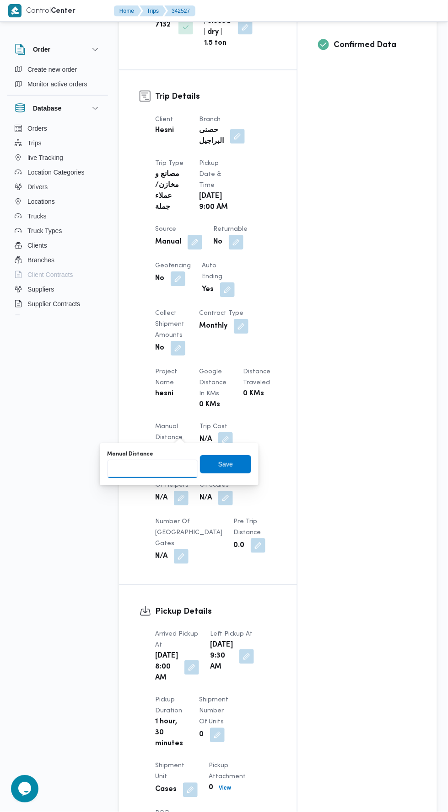
click at [180, 470] on input "Manual Distance" at bounding box center [152, 469] width 91 height 18
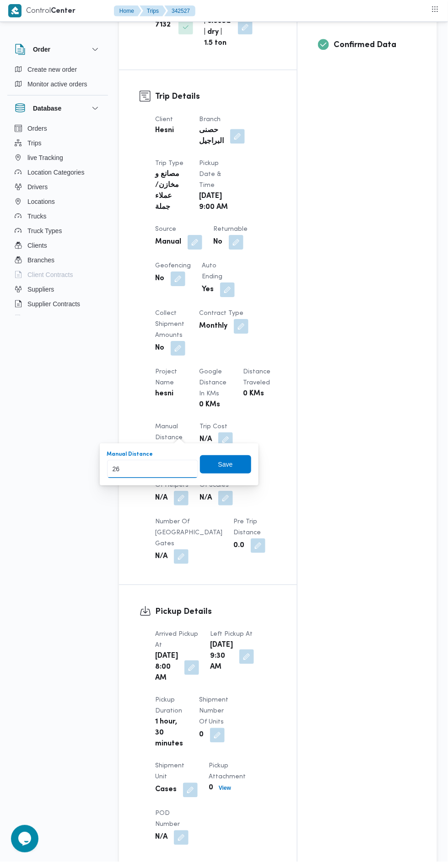
type input "265"
click at [225, 460] on span "Save" at bounding box center [225, 464] width 15 height 11
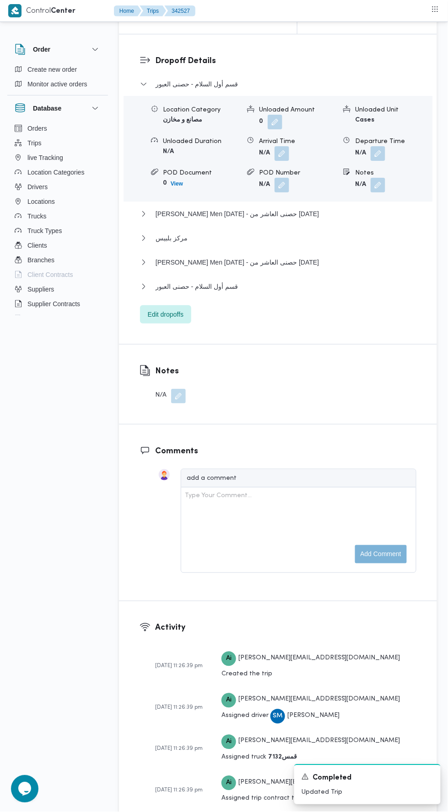
scroll to position [1220, 0]
click at [178, 321] on span "Edit dropoffs" at bounding box center [166, 315] width 36 height 11
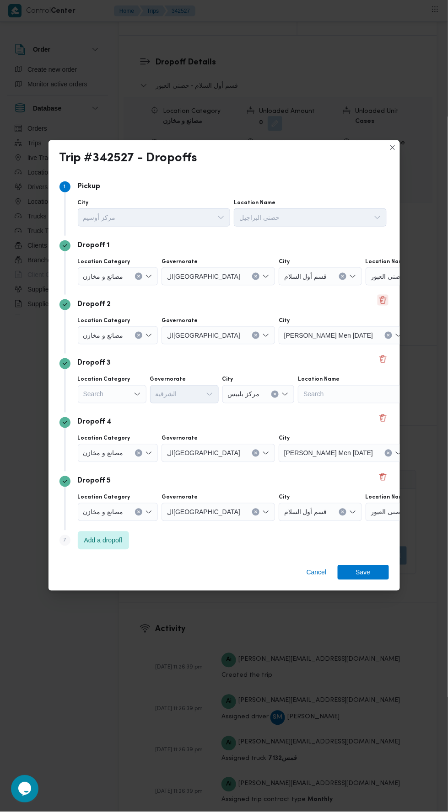
click at [382, 306] on button "Delete" at bounding box center [382, 300] width 11 height 11
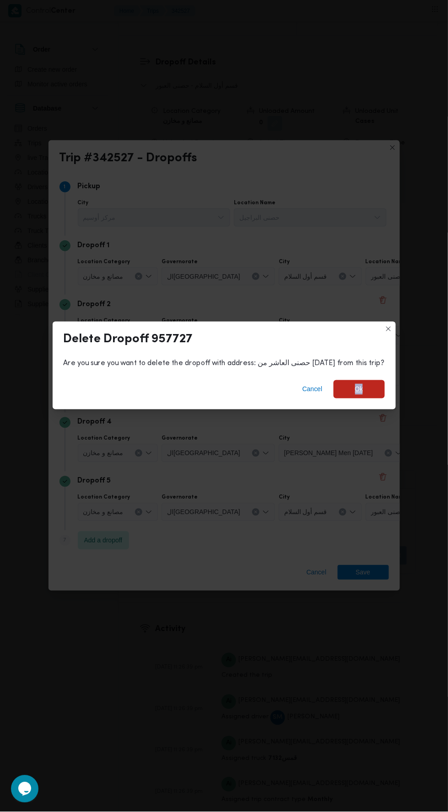
click at [341, 399] on span "Ok" at bounding box center [358, 389] width 51 height 18
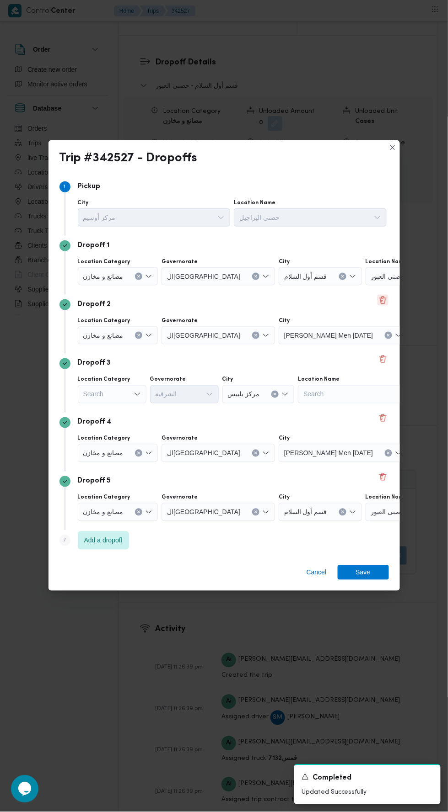
scroll to position [1209, 0]
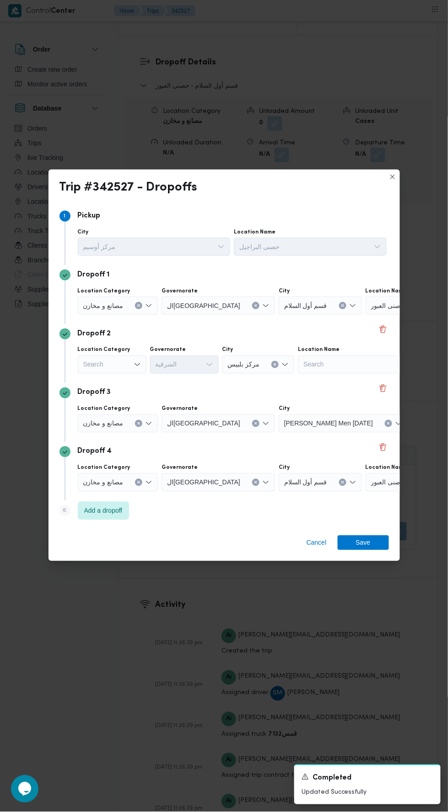
click at [408, 311] on input "Location Name" at bounding box center [408, 305] width 1 height 11
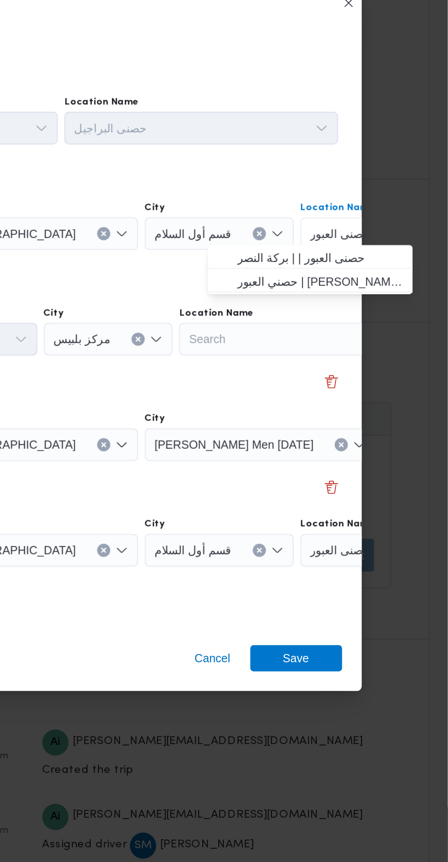
scroll to position [1233, 0]
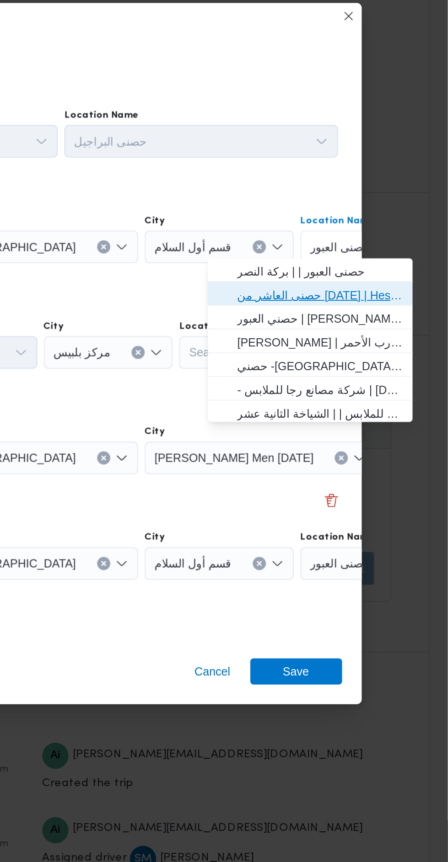
click at [392, 355] on span "حصنى العاشر من رمضان | Hesni Textiles Factory | جزء من مدينة العاشر-مجاورات" at bounding box center [376, 355] width 92 height 11
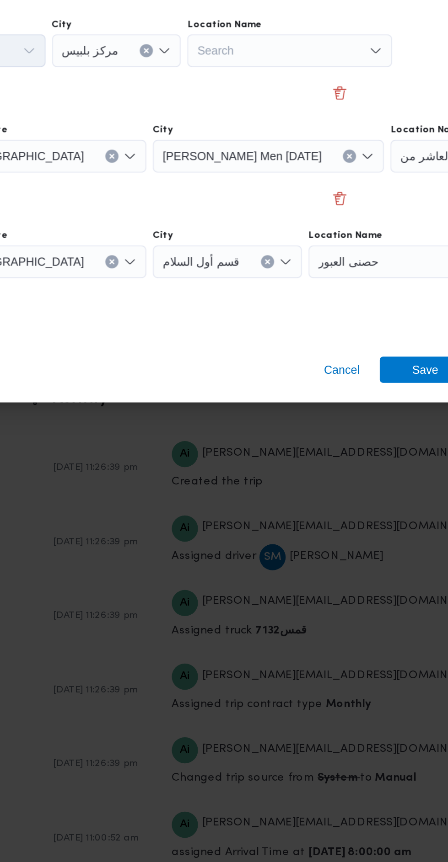
click at [317, 503] on div "حصنى العبور" at bounding box center [355, 505] width 114 height 18
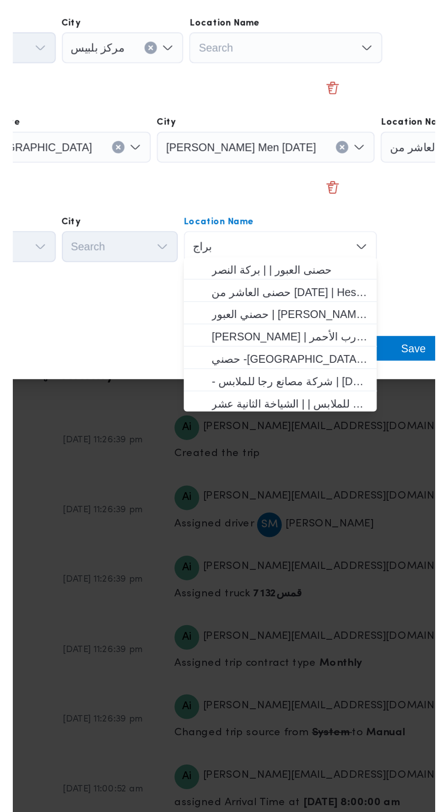
scroll to position [0, 0]
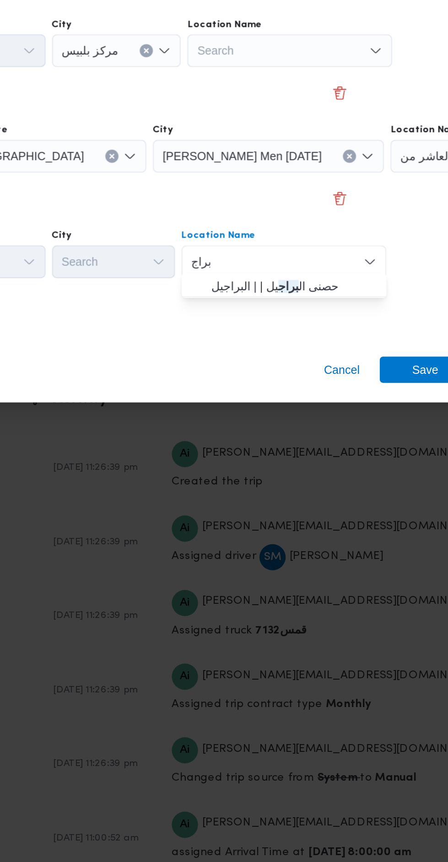
type input "براج"
click at [311, 518] on span "حصنى ال براج يل | | البراجيل" at bounding box center [289, 518] width 92 height 11
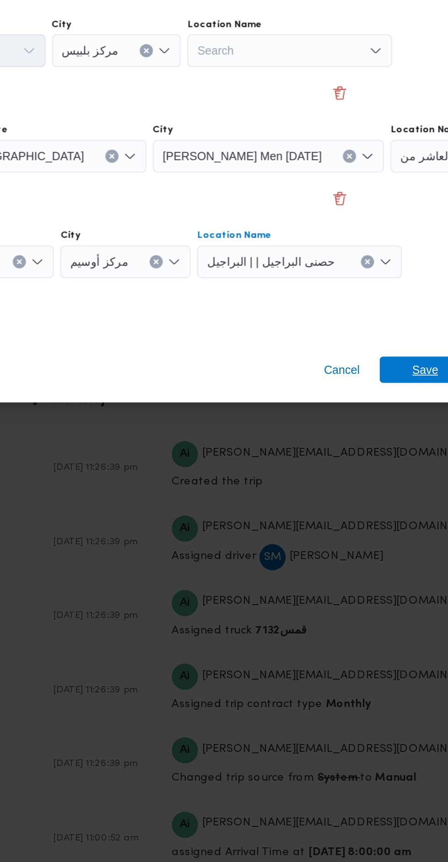
click at [356, 561] on span "Save" at bounding box center [363, 565] width 15 height 15
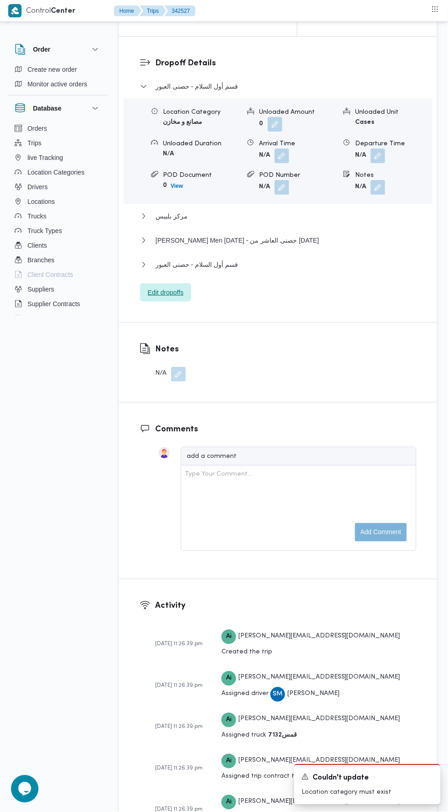
scroll to position [1206, 0]
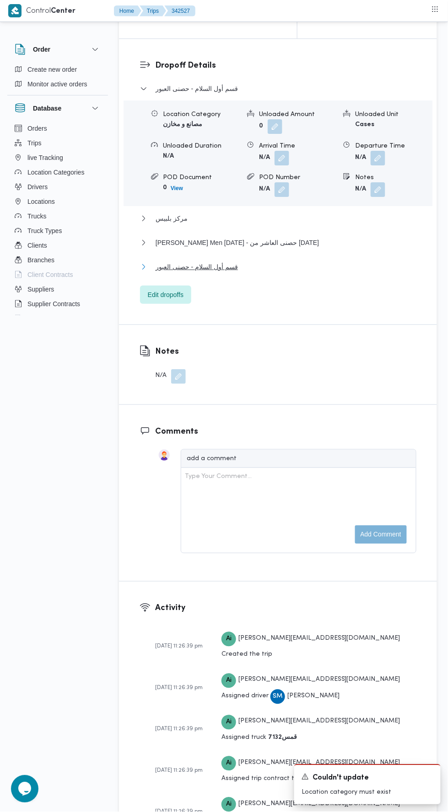
click at [304, 272] on button "قسم أول السلام - حصنى العبور" at bounding box center [278, 266] width 276 height 11
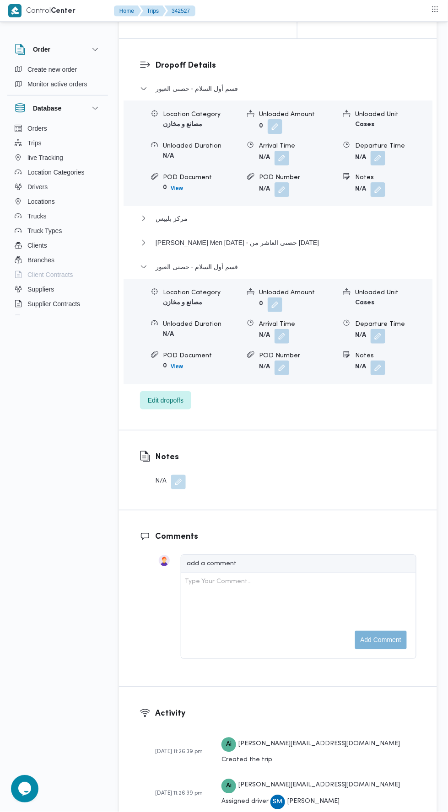
click at [379, 344] on button "button" at bounding box center [377, 336] width 15 height 15
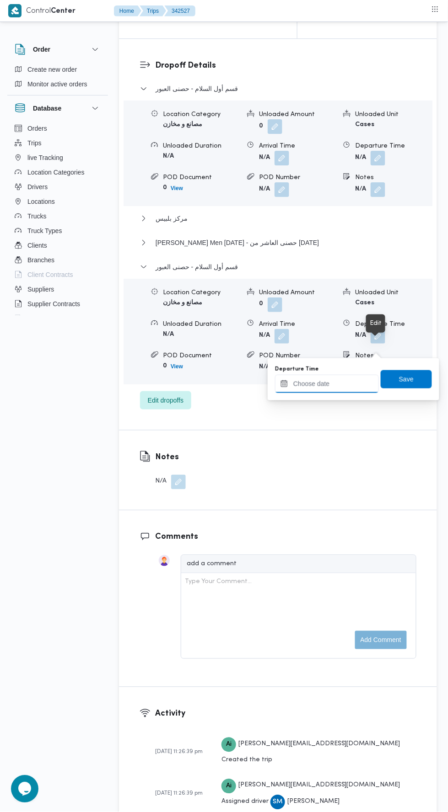
click at [347, 383] on input "Departure Time" at bounding box center [327, 384] width 104 height 18
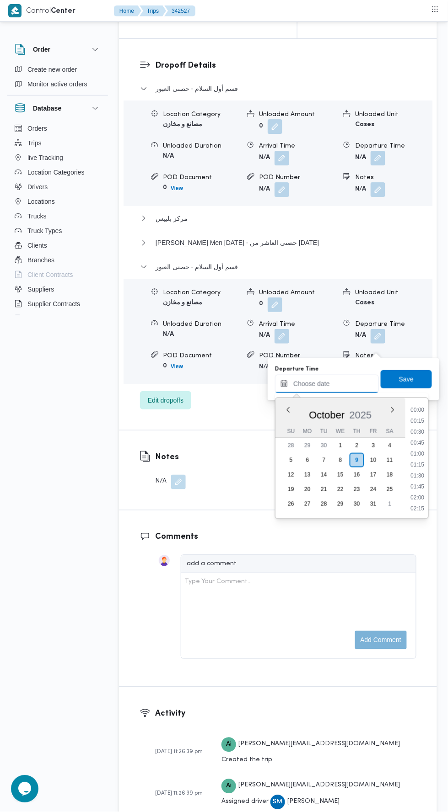
scroll to position [789, 0]
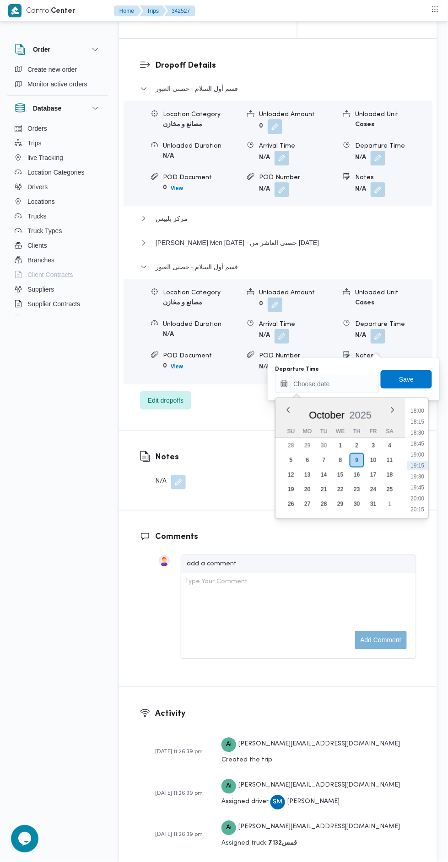
click at [414, 443] on li "18:45" at bounding box center [417, 443] width 21 height 9
type input "09/10/2025 18:45"
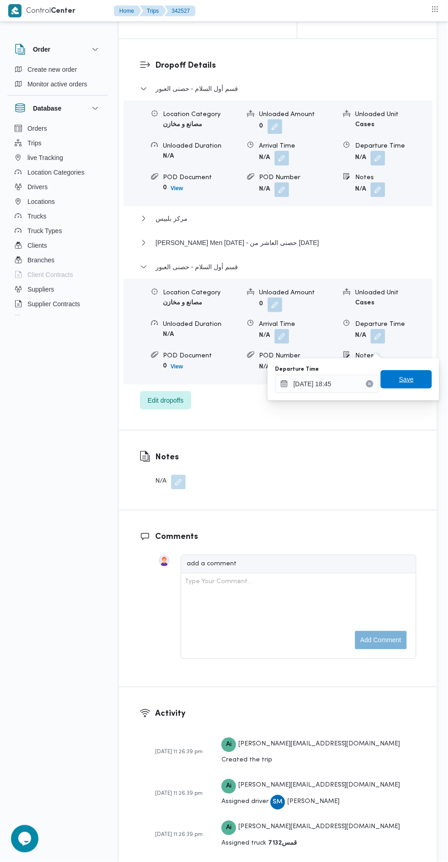
click at [407, 379] on span "Save" at bounding box center [406, 379] width 15 height 11
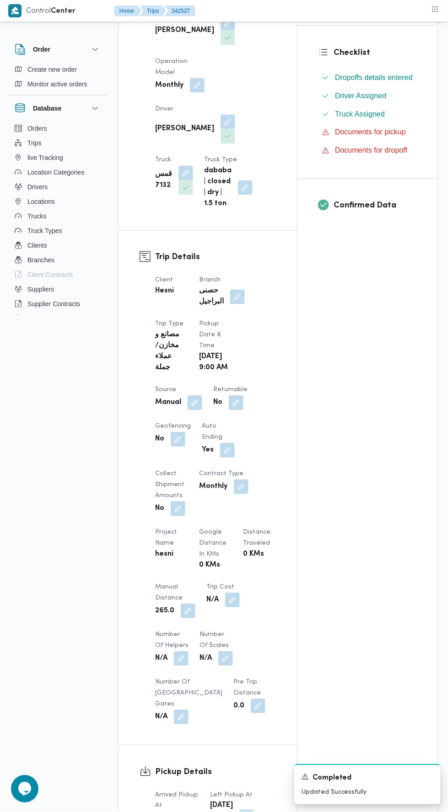
scroll to position [0, 0]
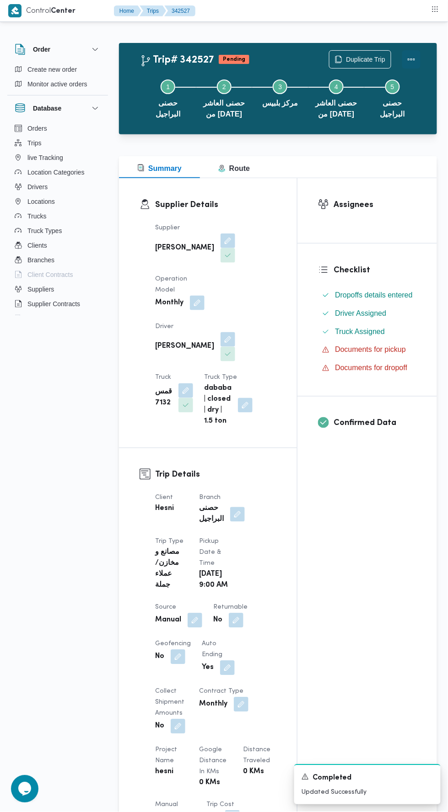
click at [416, 59] on button "Actions" at bounding box center [411, 59] width 18 height 18
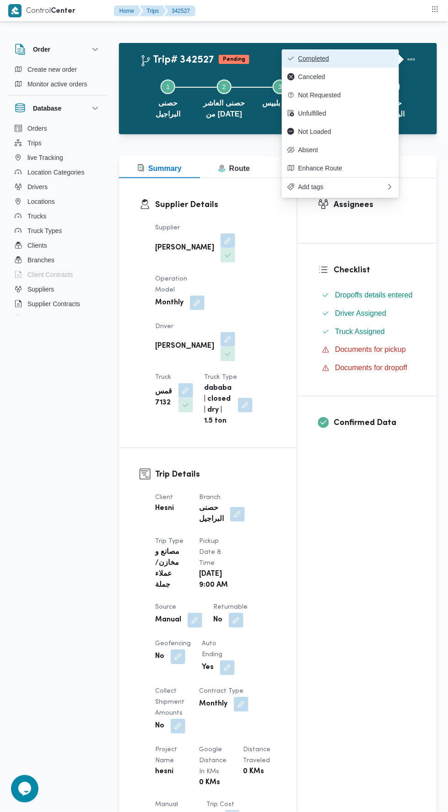
click at [373, 58] on span "Completed" at bounding box center [345, 58] width 95 height 7
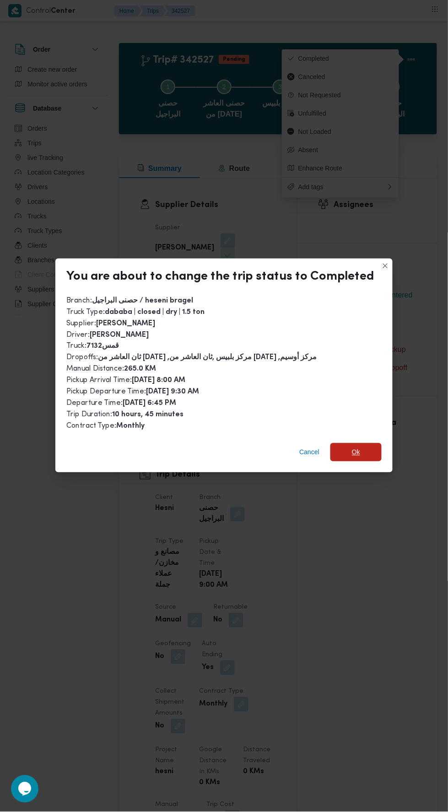
click at [353, 447] on span "Ok" at bounding box center [356, 452] width 8 height 11
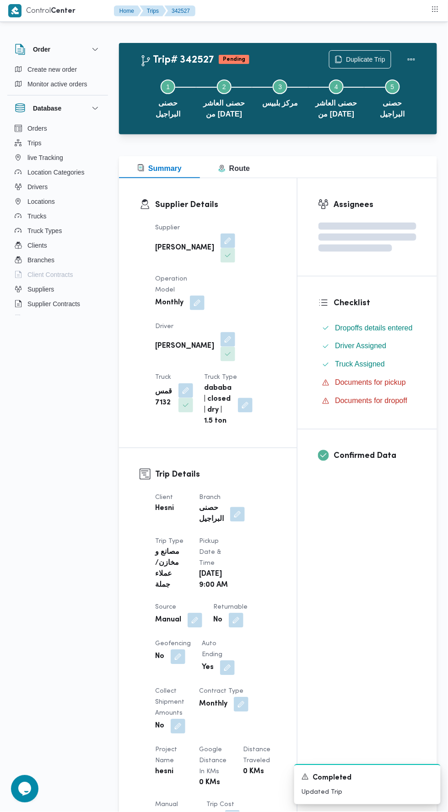
click at [329, 585] on div "Assignees Checklist Dropoffs details entered Driver Assigned Truck Assigned Doc…" at bounding box center [366, 711] width 139 height 1066
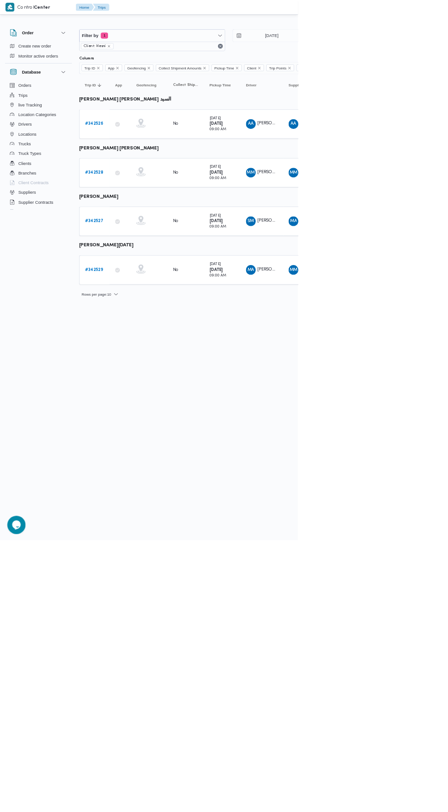
click at [150, 257] on b "# 342528" at bounding box center [141, 259] width 27 height 6
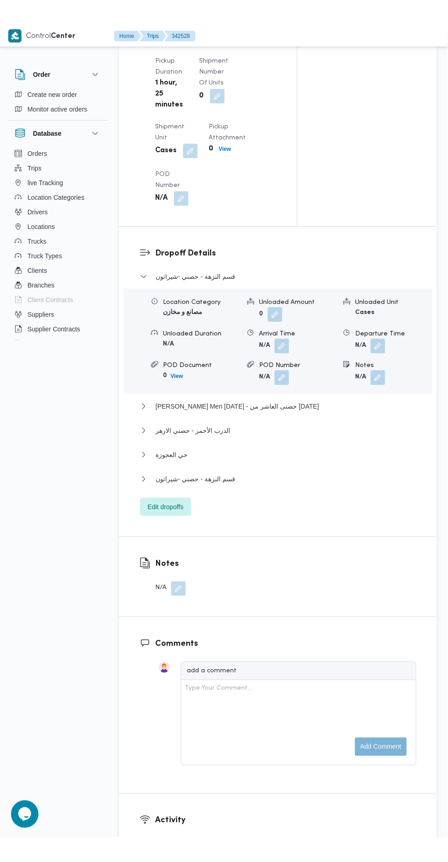
scroll to position [1054, 0]
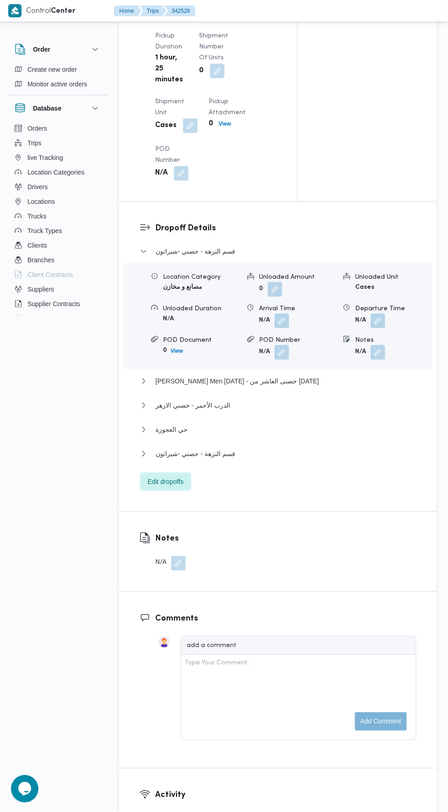
click at [188, 512] on div "Dropoff Details قسم النزهة - حصني -شيراتون Location Category مصانع و مخازن Unlo…" at bounding box center [278, 357] width 318 height 310
click at [191, 491] on span "Edit dropoffs" at bounding box center [165, 482] width 51 height 18
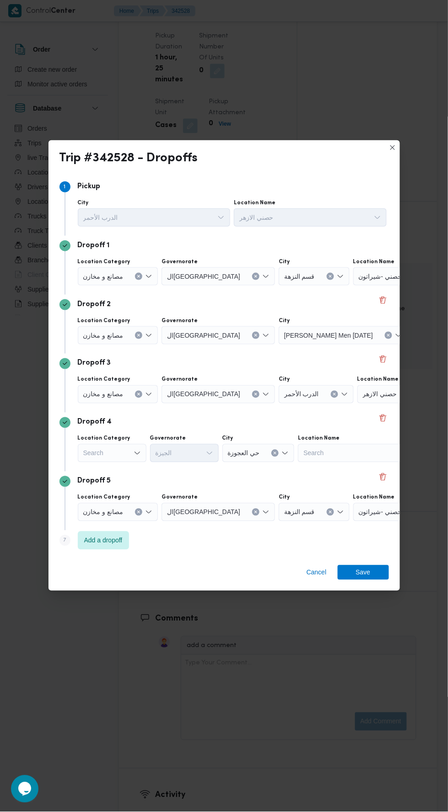
click at [138, 334] on icon "Clear input" at bounding box center [139, 335] width 2 height 2
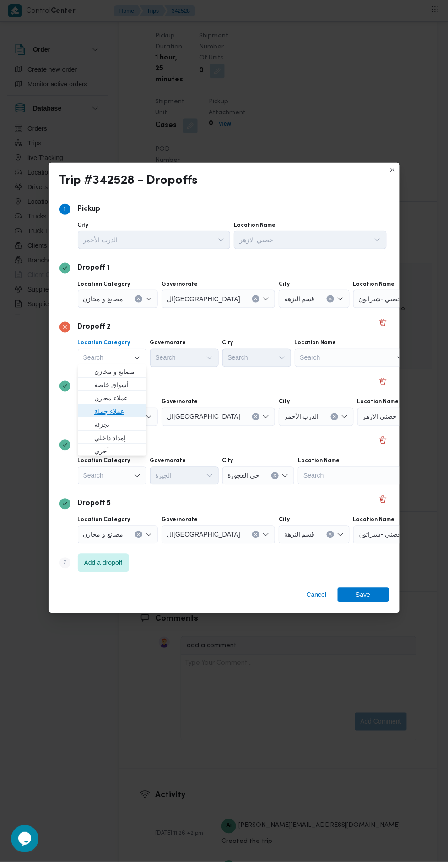
click at [132, 410] on span "عملاء جملة" at bounding box center [117, 411] width 47 height 11
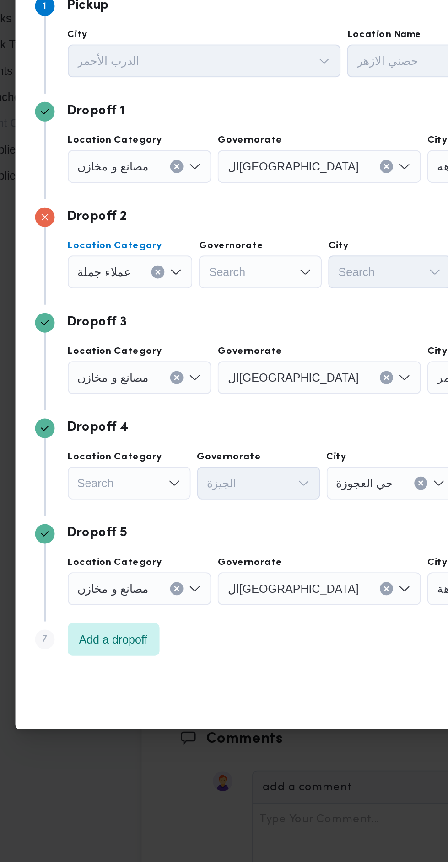
click at [194, 362] on div "Search" at bounding box center [185, 358] width 69 height 18
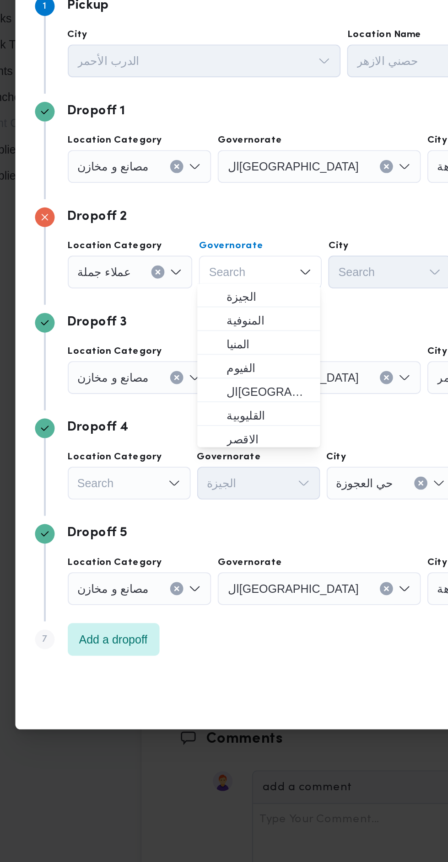
scroll to position [78, 0]
click at [201, 425] on span "القاهرة" at bounding box center [189, 426] width 47 height 11
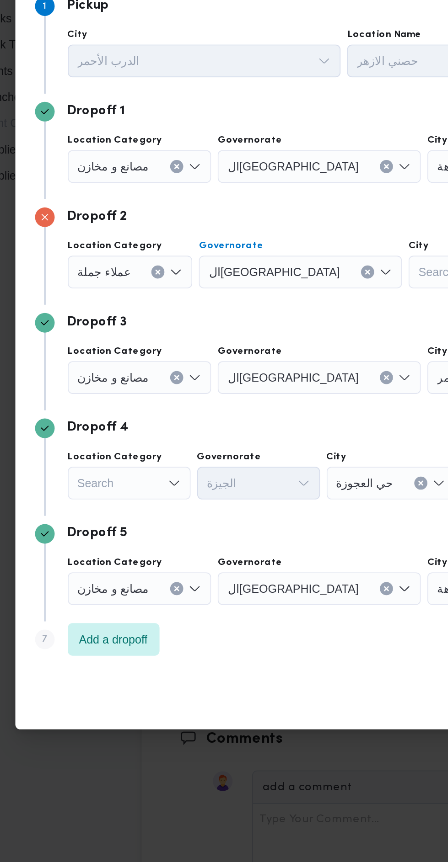
click at [268, 358] on div "Search" at bounding box center [302, 358] width 69 height 18
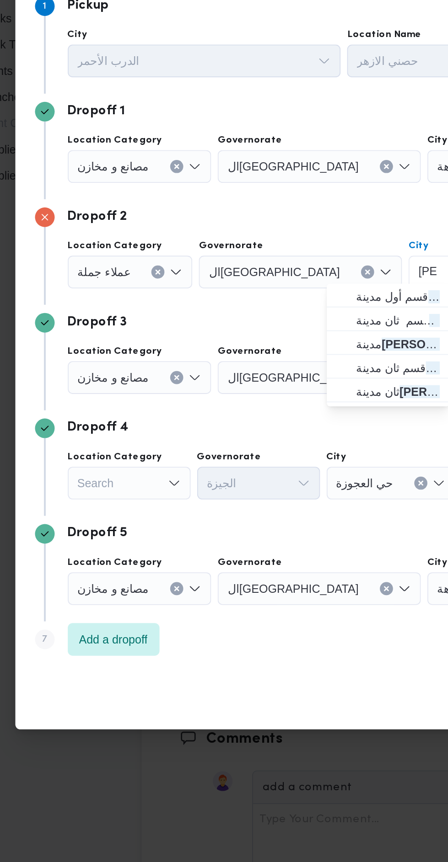
type input "نصر"
click at [252, 370] on span "قسم أول مدينة نصر" at bounding box center [262, 371] width 47 height 11
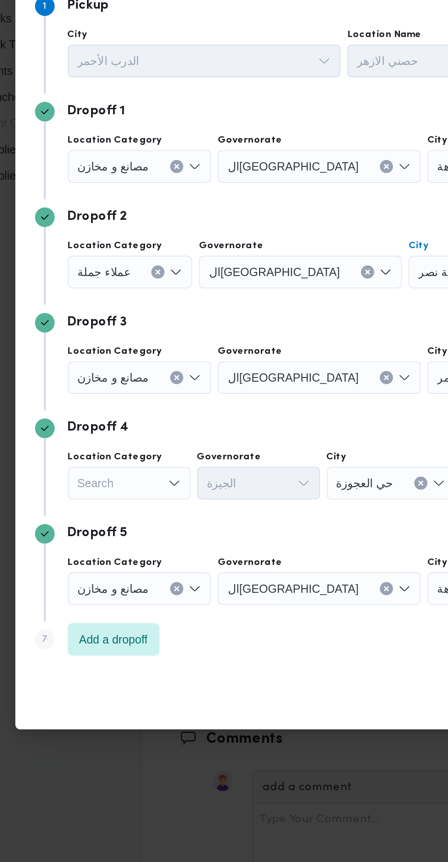
click at [138, 418] on div "مصانع و مخازن" at bounding box center [118, 417] width 80 height 18
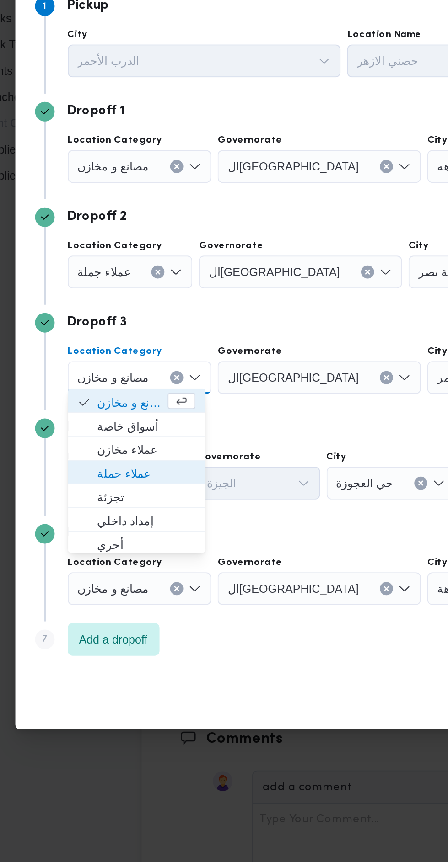
click at [133, 465] on span "عملاء جملة" at bounding box center [121, 470] width 55 height 11
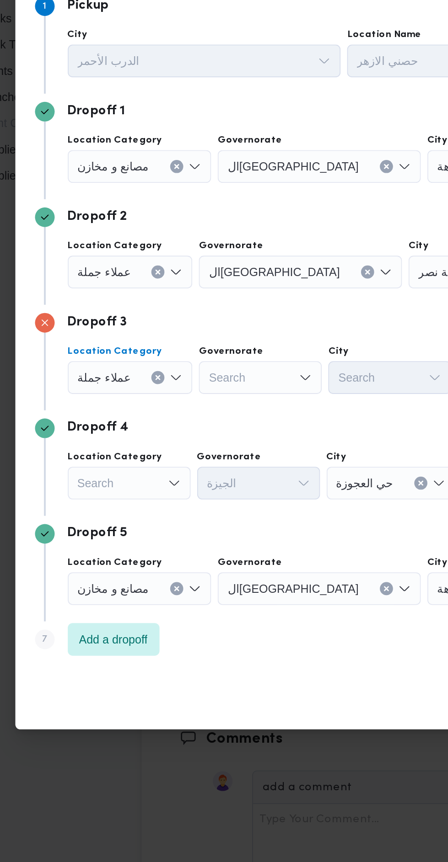
click at [200, 411] on div "Search" at bounding box center [185, 417] width 69 height 18
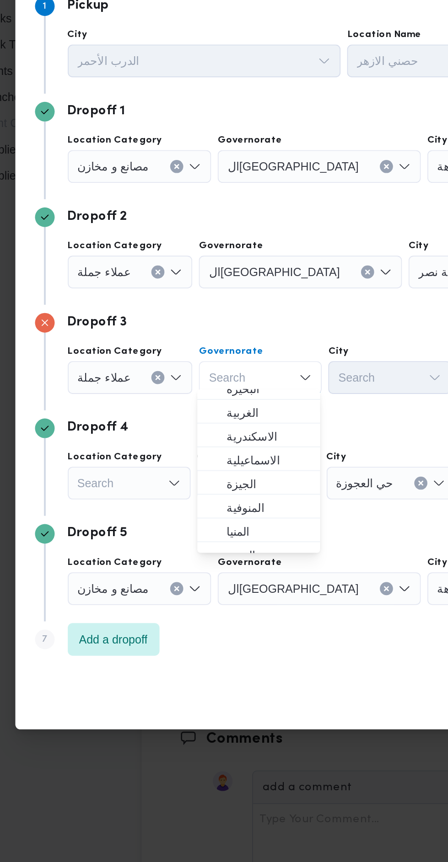
scroll to position [37, 0]
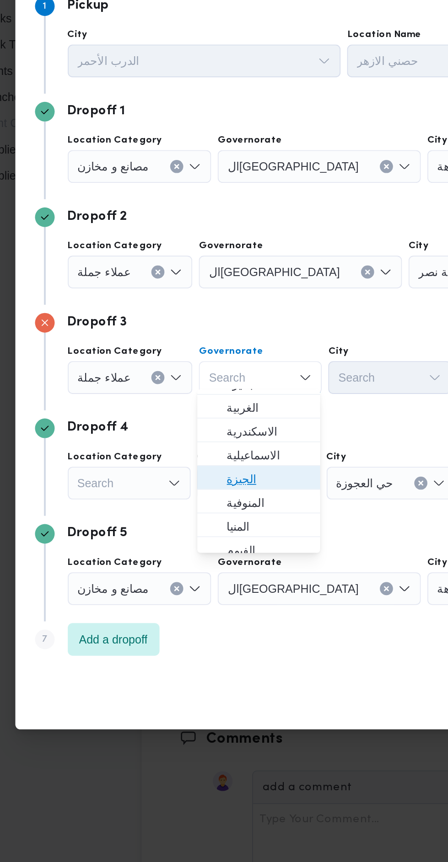
click at [197, 470] on span "الجيزة" at bounding box center [189, 473] width 47 height 11
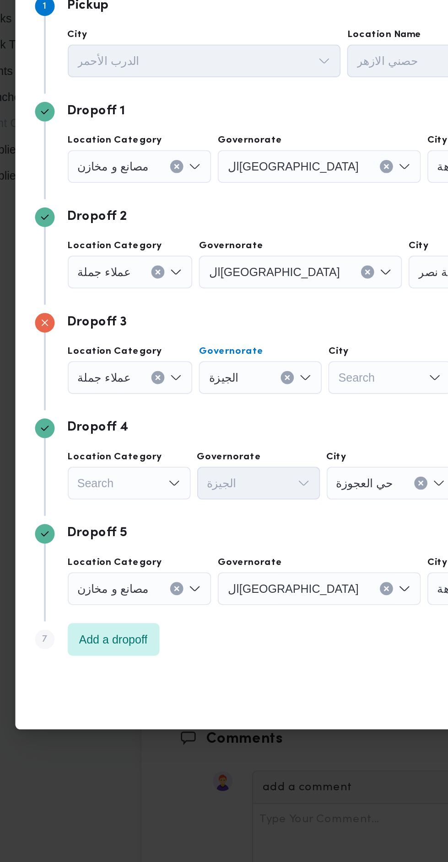
click at [250, 418] on div "Search" at bounding box center [257, 417] width 69 height 18
type input "هرم"
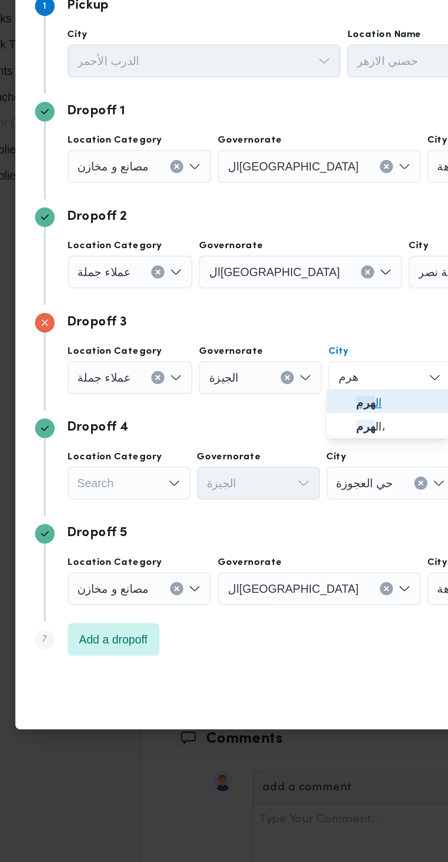
click at [259, 435] on span "ال هرم" at bounding box center [262, 430] width 47 height 11
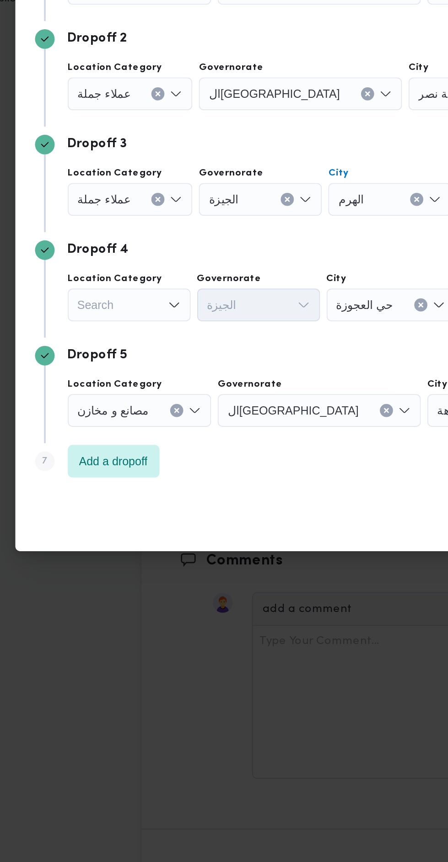
scroll to position [1054, 0]
click at [138, 472] on icon "Open list of options" at bounding box center [136, 475] width 7 height 7
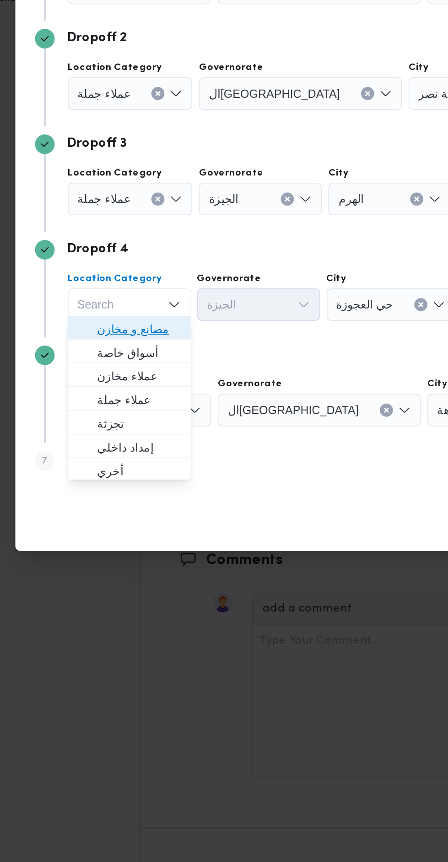
click at [137, 490] on span "مصانع و مخازن" at bounding box center [117, 489] width 47 height 11
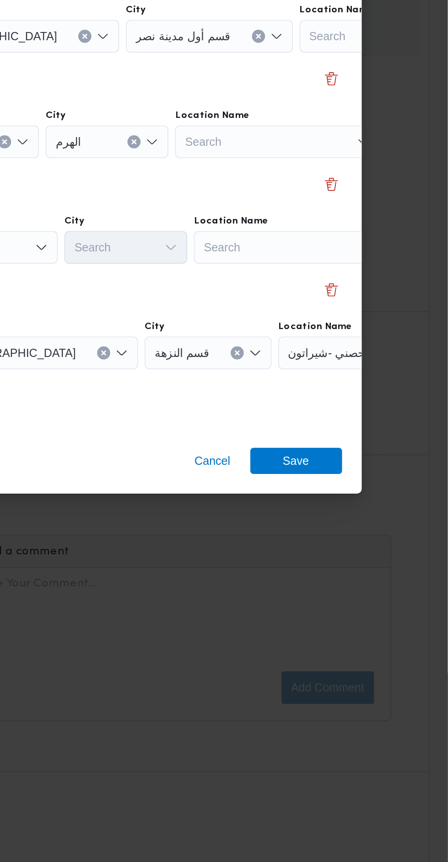
click at [358, 467] on div "Search" at bounding box center [363, 476] width 114 height 18
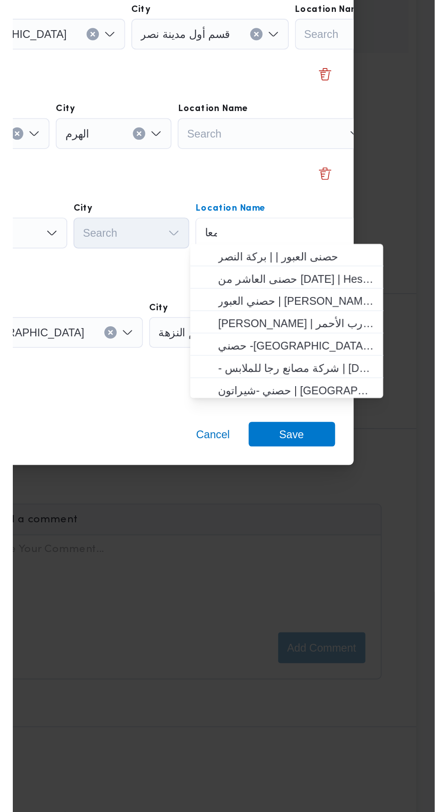
scroll to position [0, 0]
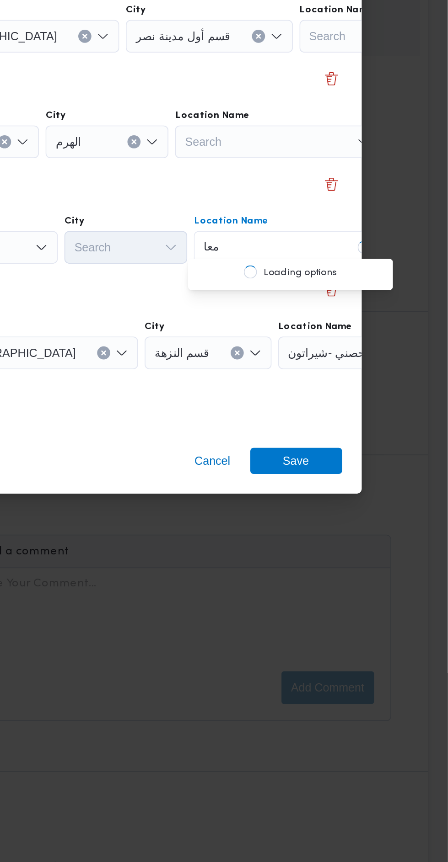
type input "معا"
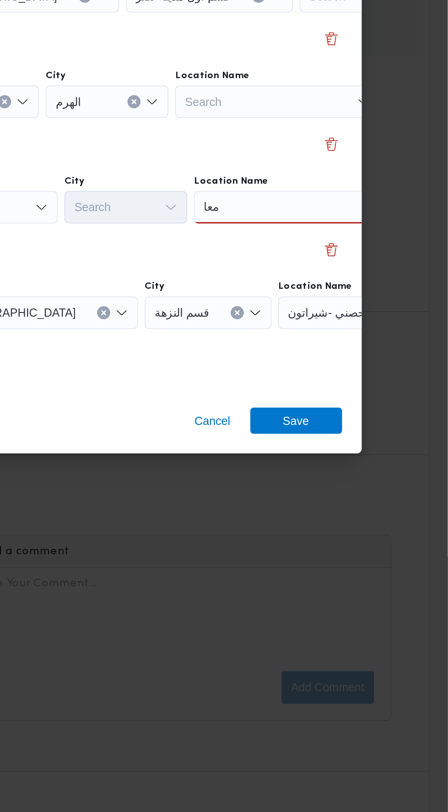
click at [361, 448] on div "معا معا" at bounding box center [363, 453] width 114 height 18
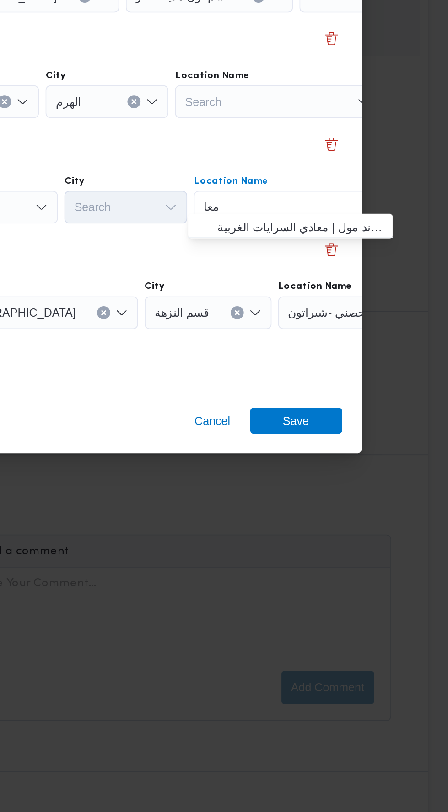
scroll to position [1054, 0]
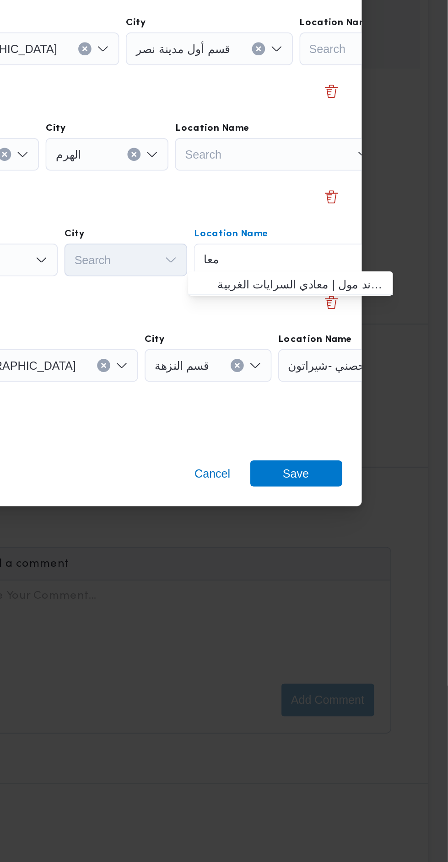
click at [353, 467] on div "معا معا Combo box. Selected. معا. Selected. Combo box input. Search. Type some …" at bounding box center [363, 476] width 114 height 18
click at [357, 490] on span "حصني -ال معا دي | ميدان المعادي جراند مول | معادي السرايات الغربية" at bounding box center [365, 489] width 92 height 11
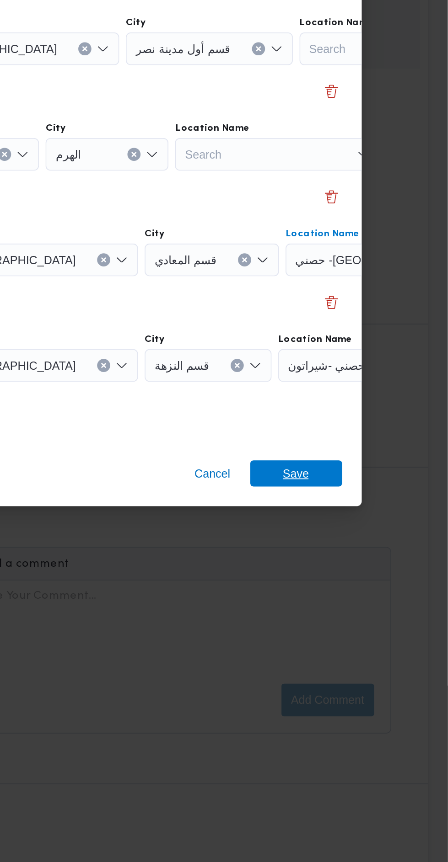
click at [366, 588] on span "Save" at bounding box center [363, 595] width 15 height 15
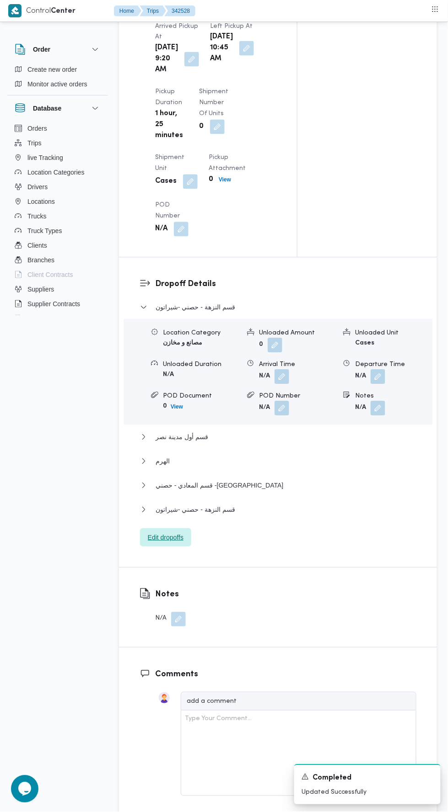
scroll to position [981, 0]
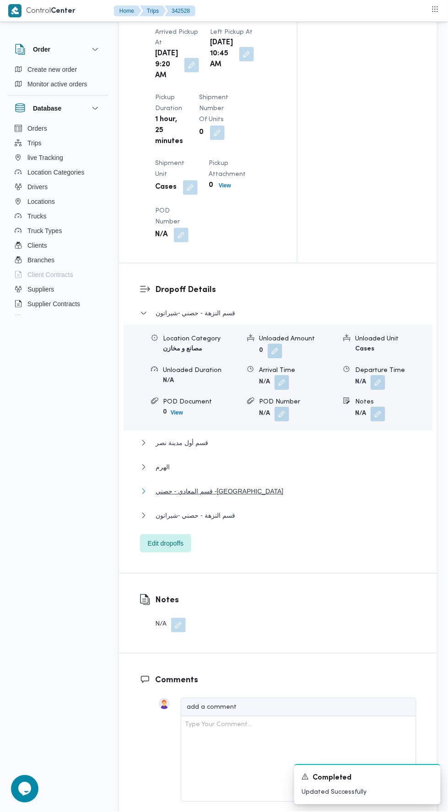
click at [295, 497] on button "قسم المعادي - حصني -المعادي" at bounding box center [278, 491] width 276 height 11
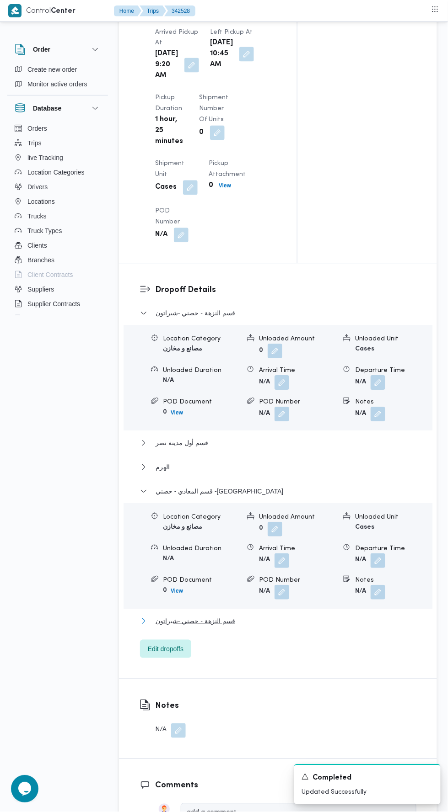
click at [260, 627] on button "قسم النزهة - حصني -شيراتون" at bounding box center [278, 621] width 276 height 11
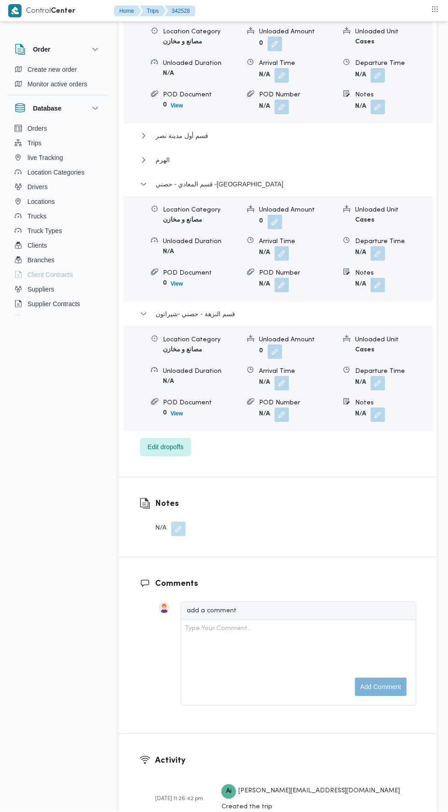
scroll to position [1292, 0]
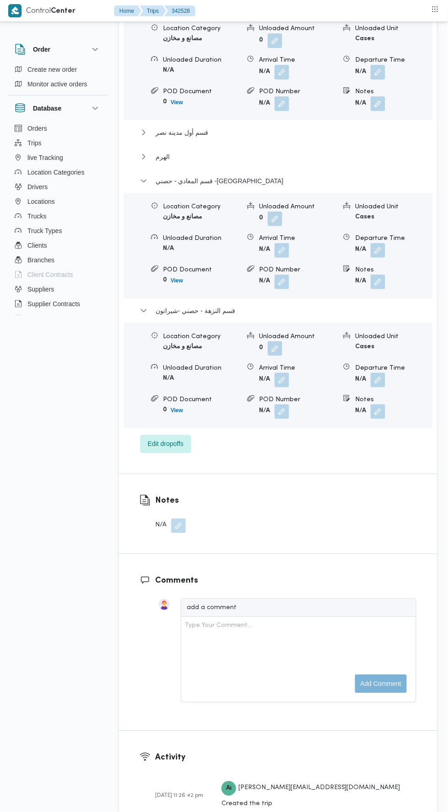
click at [379, 388] on button "button" at bounding box center [377, 380] width 15 height 15
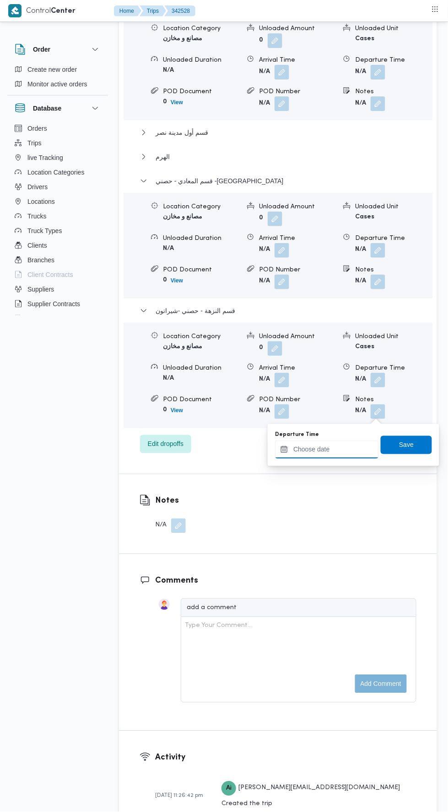
click at [355, 448] on input "Departure Time" at bounding box center [327, 450] width 104 height 18
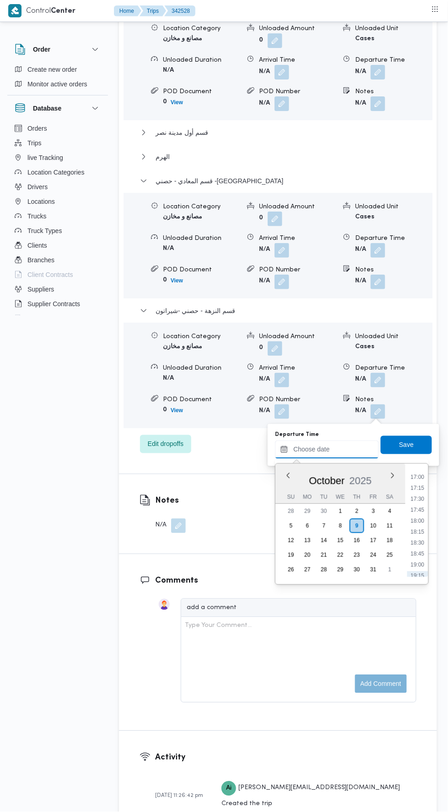
scroll to position [744, 0]
click at [418, 507] on li "17:45" at bounding box center [417, 511] width 21 height 9
type input "09/10/2025 17:45"
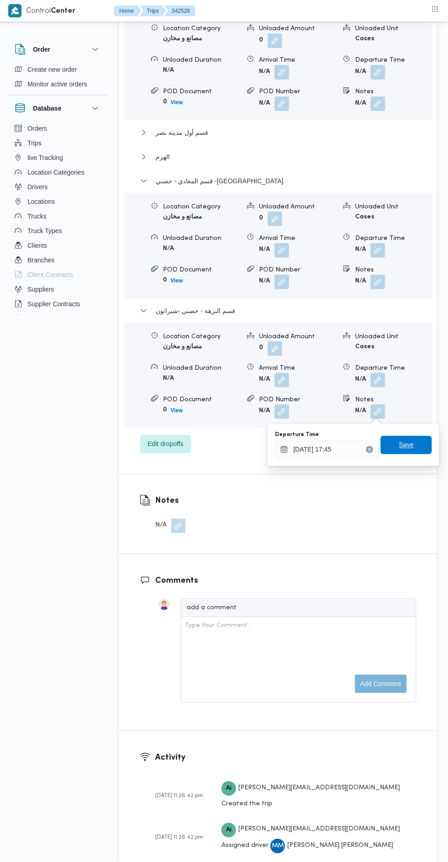
click at [405, 448] on span "Save" at bounding box center [406, 445] width 15 height 11
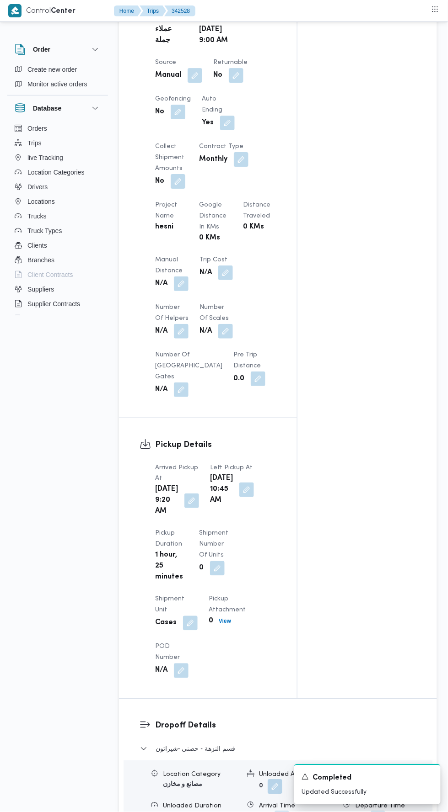
scroll to position [540, 0]
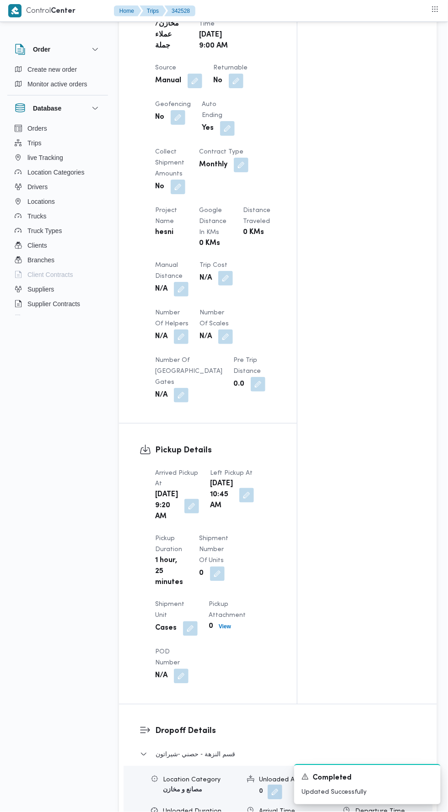
click at [181, 293] on button "button" at bounding box center [181, 289] width 15 height 15
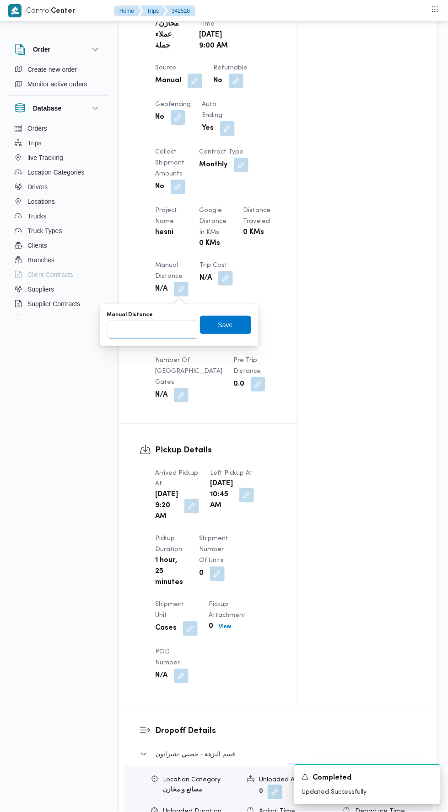
click at [165, 331] on input "Manual Distance" at bounding box center [152, 329] width 91 height 18
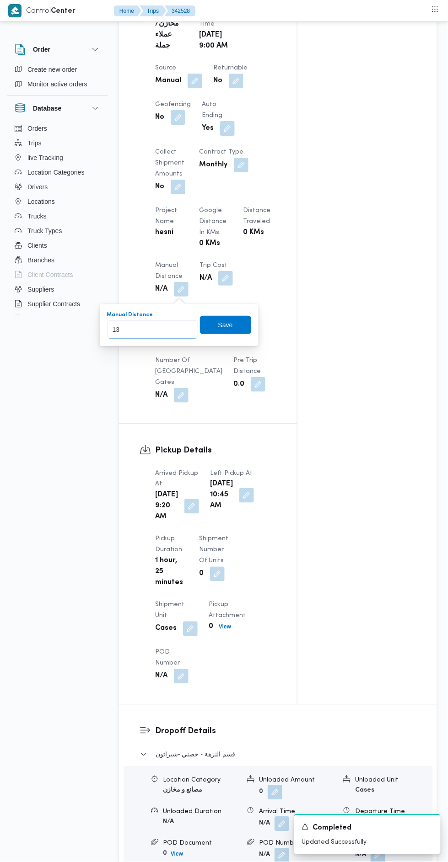
type input "134"
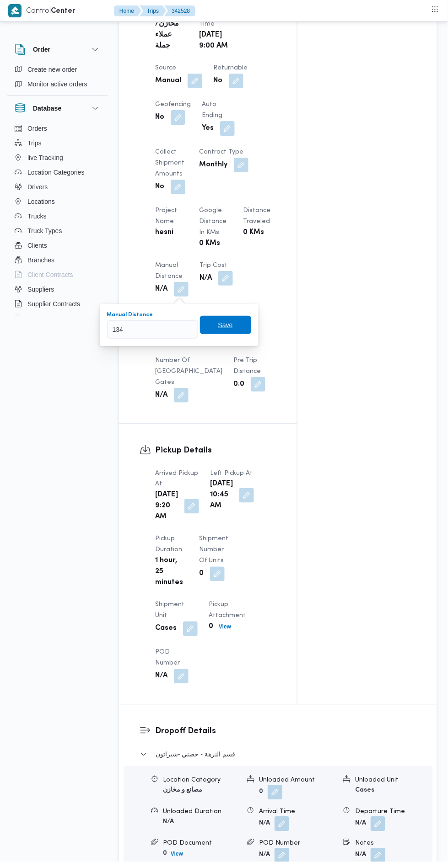
click at [223, 325] on span "Save" at bounding box center [225, 325] width 15 height 11
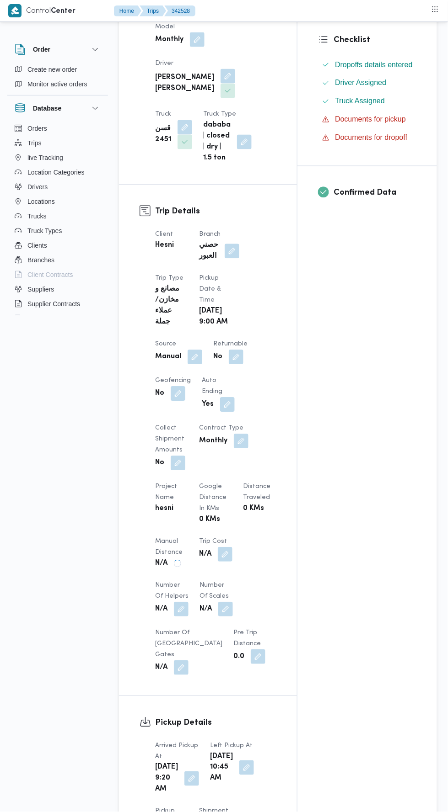
scroll to position [0, 0]
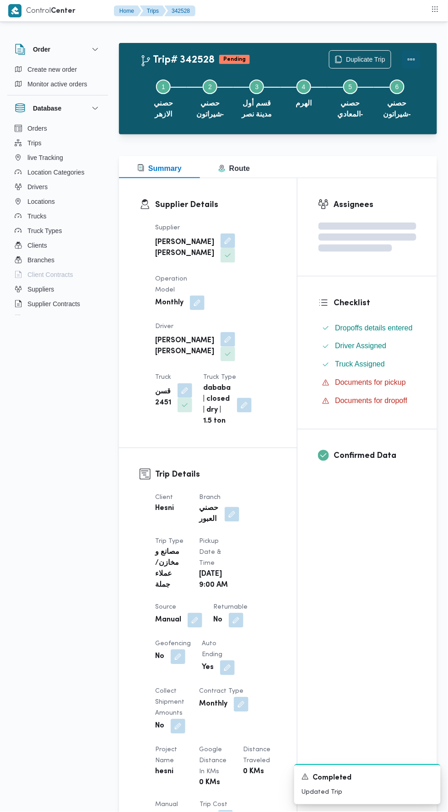
click at [415, 54] on button "Actions" at bounding box center [411, 59] width 18 height 18
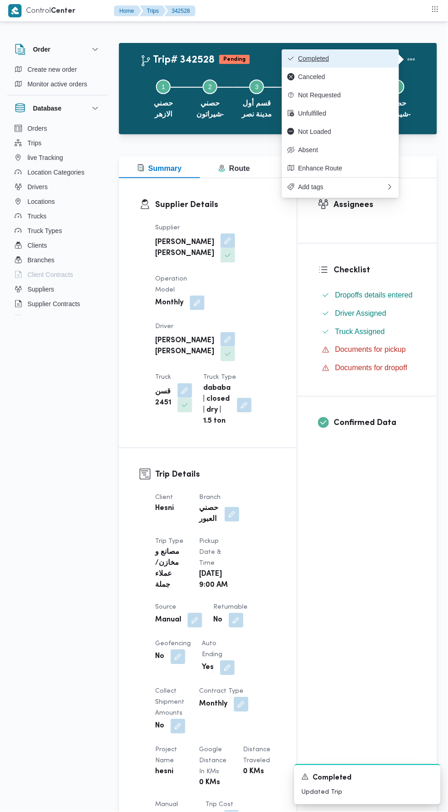
click at [381, 59] on span "Completed" at bounding box center [345, 58] width 95 height 7
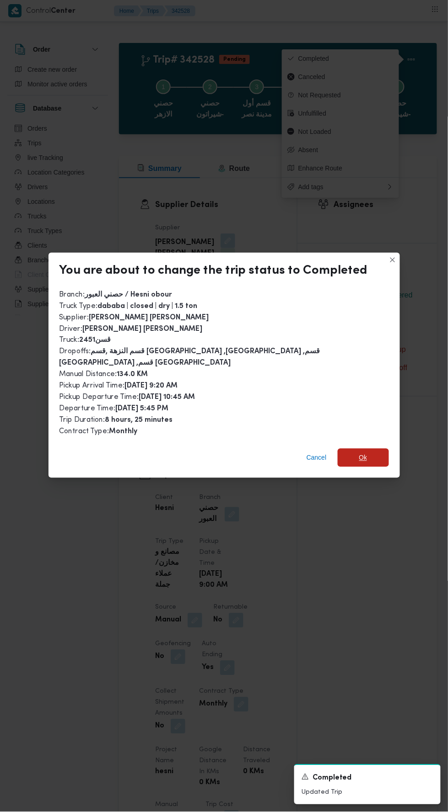
click at [368, 449] on span "Ok" at bounding box center [362, 458] width 51 height 18
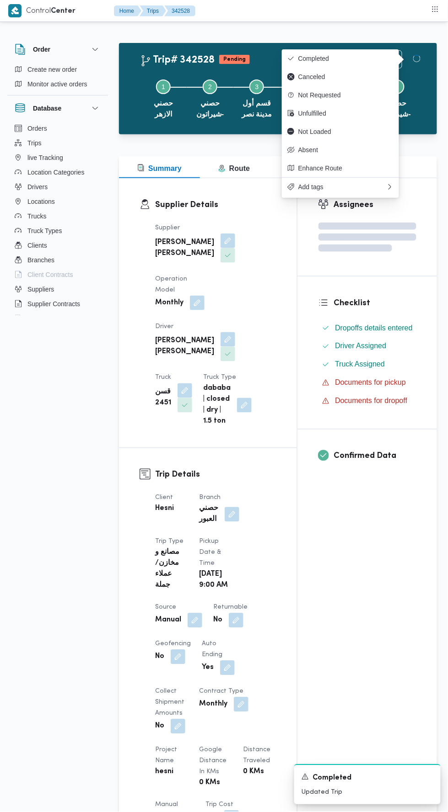
click at [356, 600] on div "Assignees Checklist Dropoffs details entered Driver Assigned Truck Assigned Doc…" at bounding box center [366, 711] width 139 height 1066
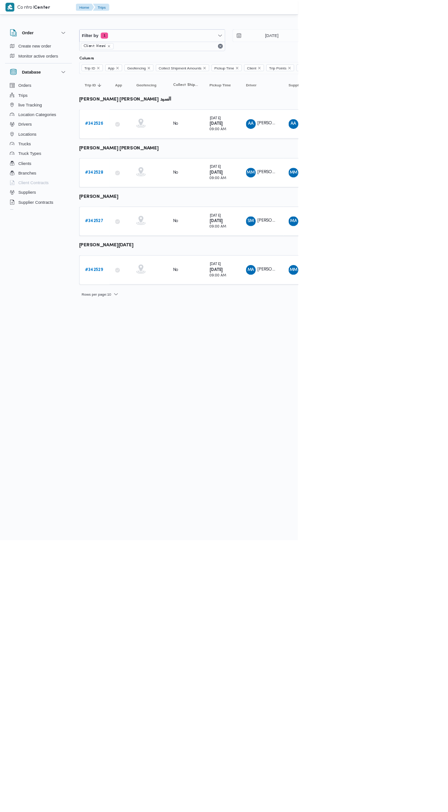
click at [148, 403] on b "# 342529" at bounding box center [141, 406] width 27 height 6
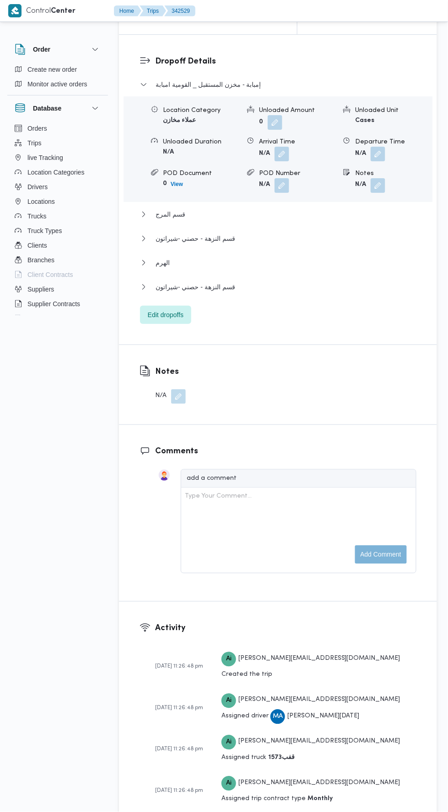
scroll to position [1267, 0]
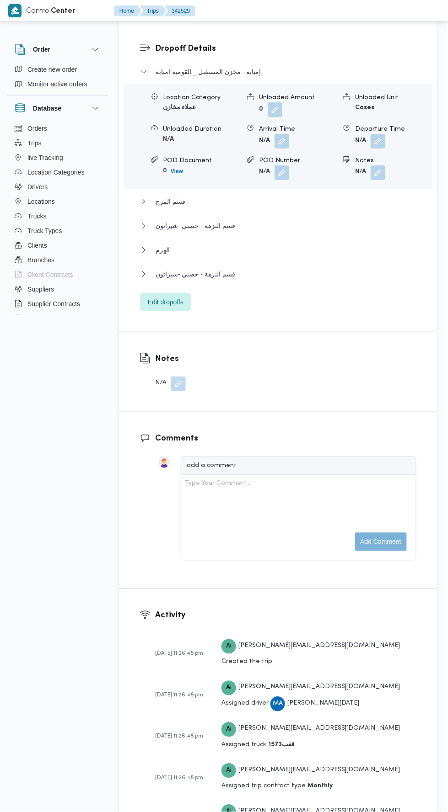
click at [182, 332] on div "Dropoff Details إمبابة - مخزن المستقبل _ القومية امبابة Location Category عملاء…" at bounding box center [278, 177] width 318 height 310
click at [178, 311] on span "Edit dropoffs" at bounding box center [165, 302] width 51 height 18
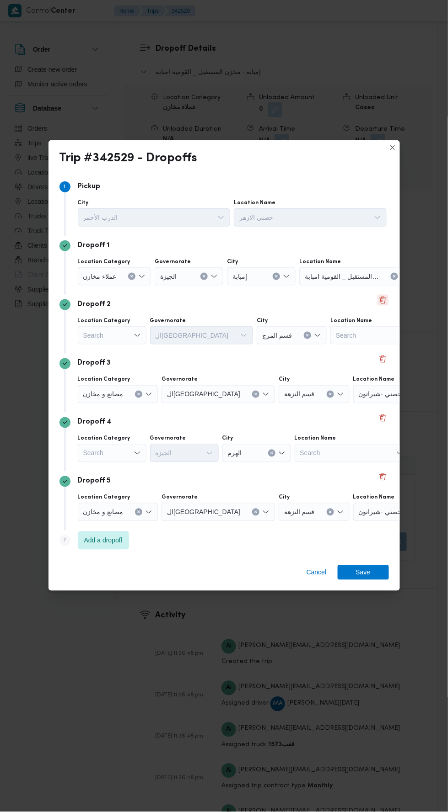
click at [377, 295] on button "Delete" at bounding box center [382, 300] width 11 height 11
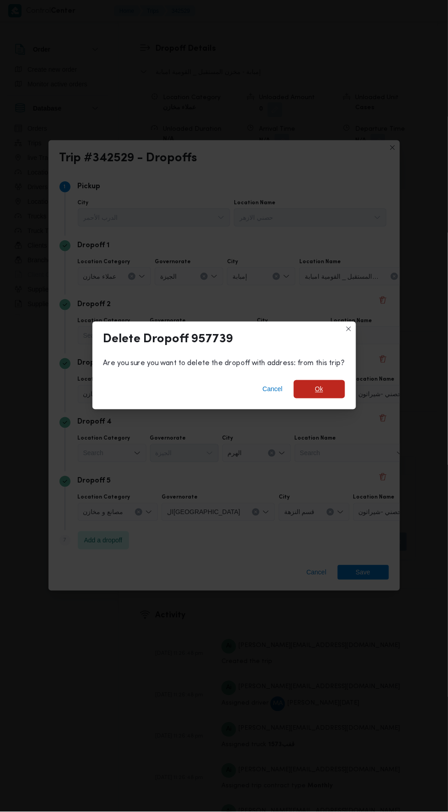
click at [317, 384] on span "Ok" at bounding box center [319, 389] width 8 height 11
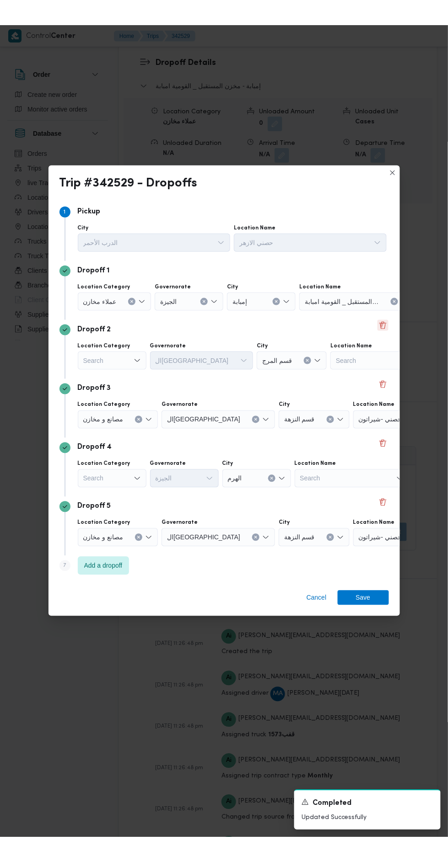
scroll to position [1256, 0]
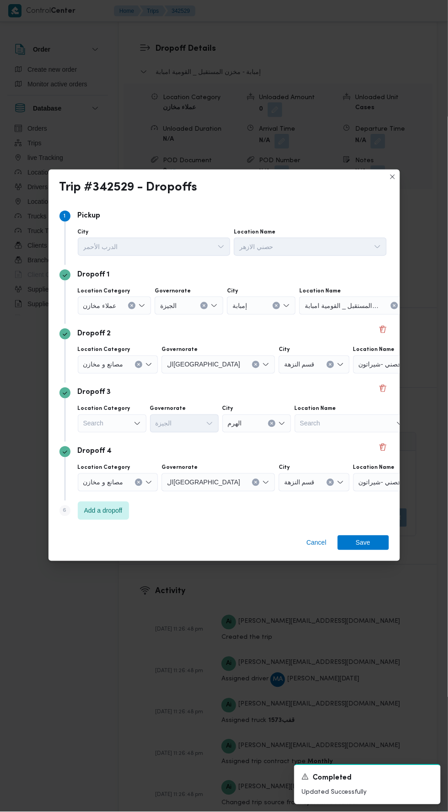
click at [356, 300] on span "مخزن المستقبل _ القومية امبابة" at bounding box center [341, 305] width 74 height 10
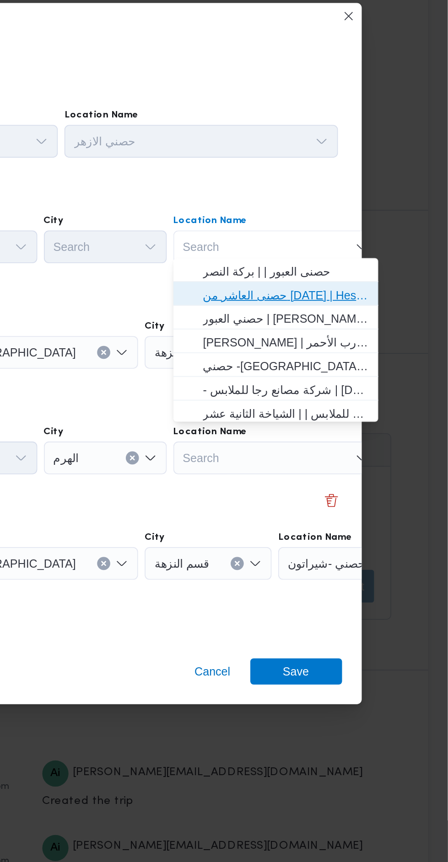
click at [368, 354] on span "حصنى العاشر من رمضان | Hesni Textiles Factory | جزء من مدينة العاشر-مجاورات" at bounding box center [357, 355] width 92 height 11
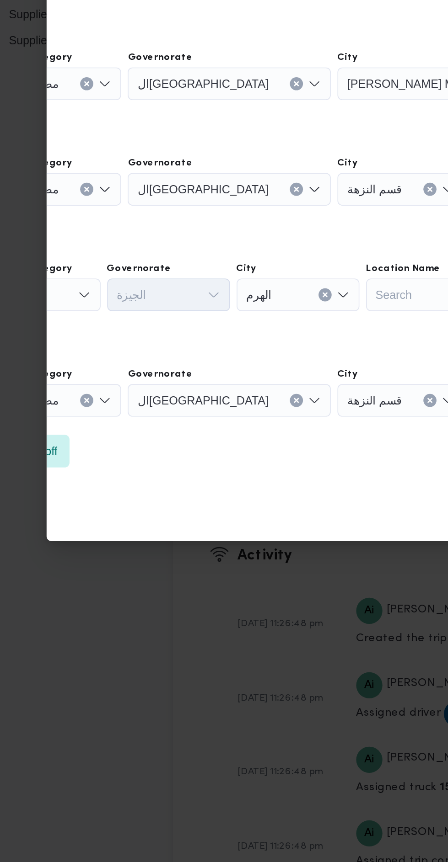
click at [71, 385] on div "مصانع و مخازن" at bounding box center [50, 387] width 80 height 18
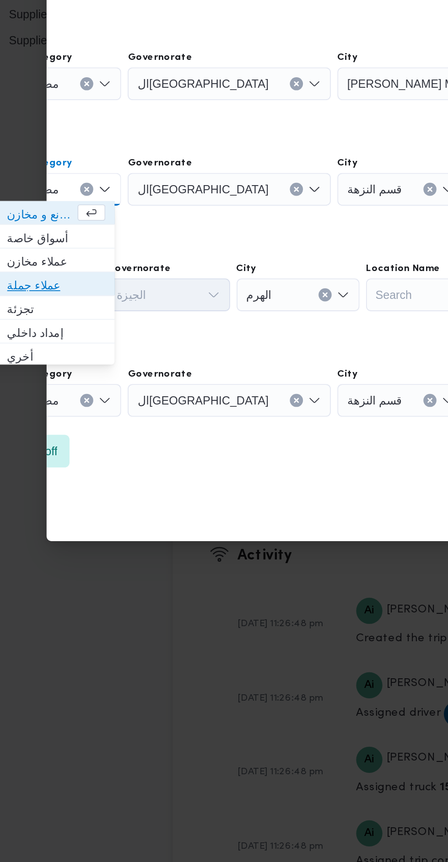
click at [70, 434] on span "عملاء جملة" at bounding box center [48, 440] width 69 height 15
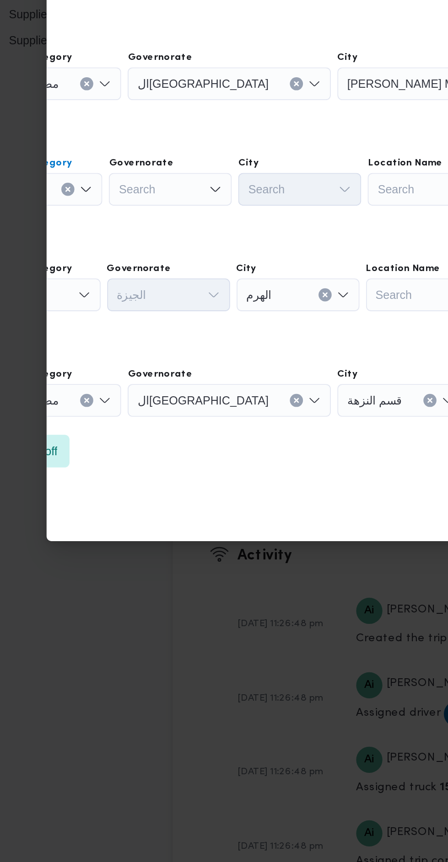
scroll to position [0, 0]
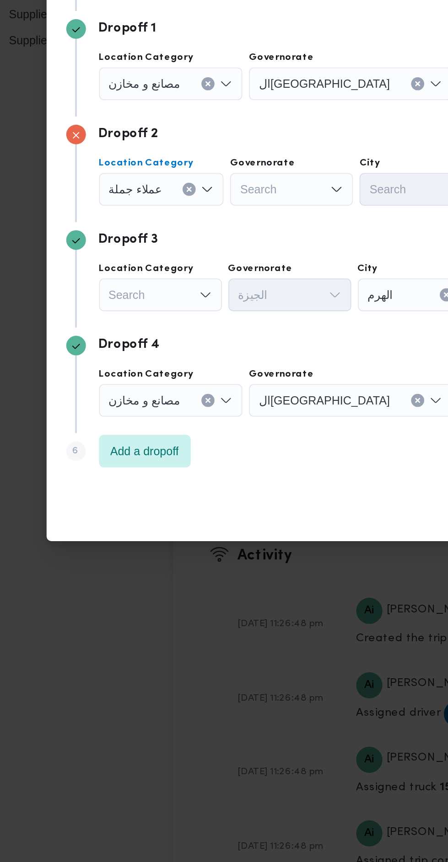
click at [188, 382] on div "Search" at bounding box center [185, 387] width 69 height 18
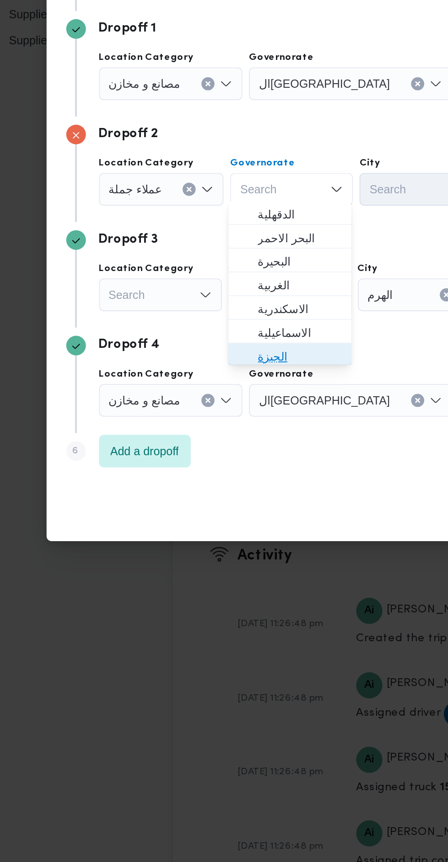
click at [196, 480] on span "الجيزة" at bounding box center [189, 480] width 47 height 11
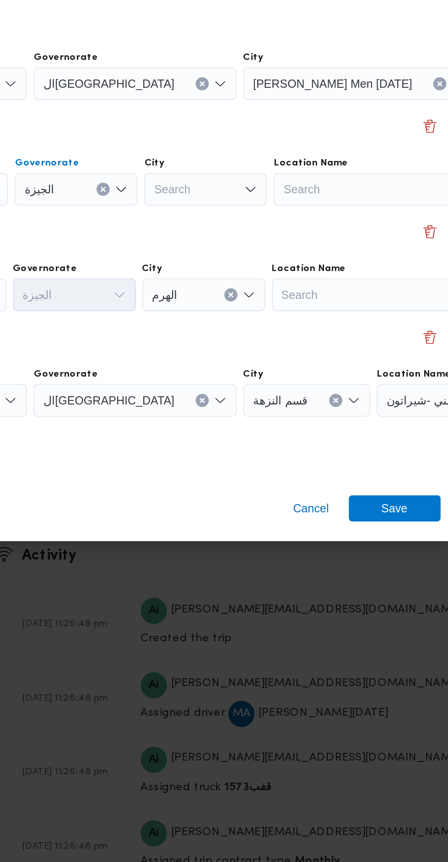
click at [269, 386] on div "Search" at bounding box center [257, 387] width 69 height 18
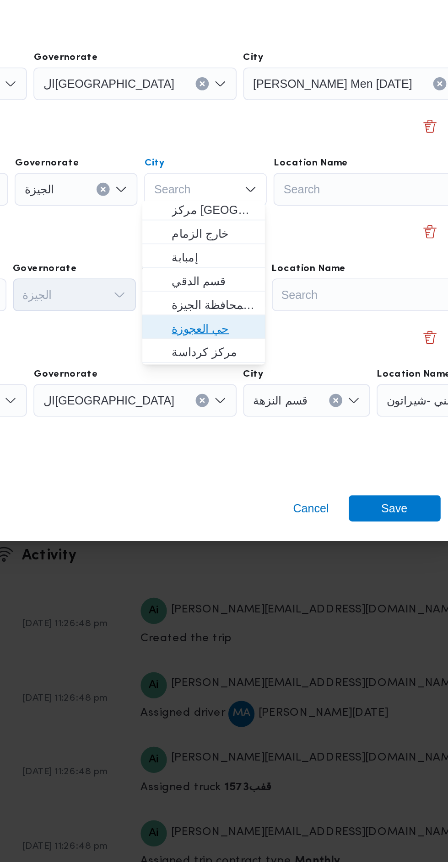
click at [275, 466] on span "حي العجوزة" at bounding box center [262, 464] width 47 height 11
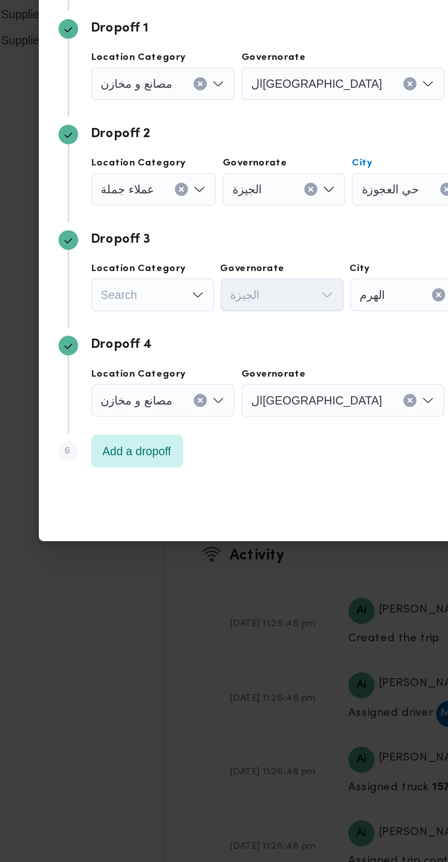
click at [117, 446] on div "Search" at bounding box center [112, 446] width 69 height 18
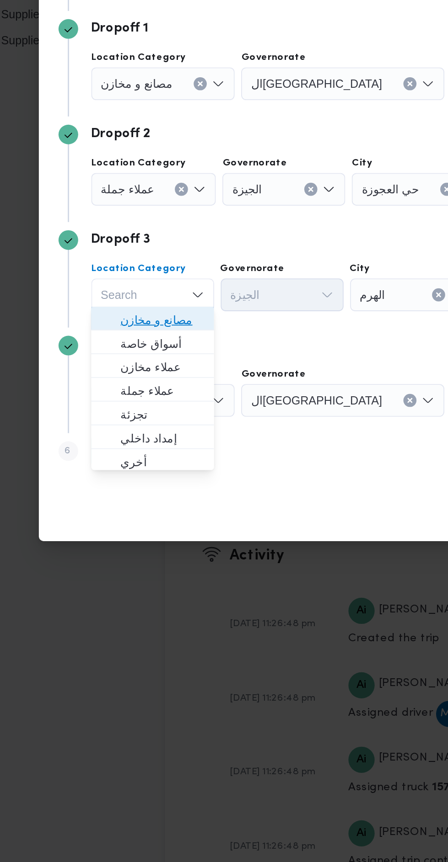
click at [123, 465] on span "مصانع و مخازن" at bounding box center [117, 459] width 47 height 11
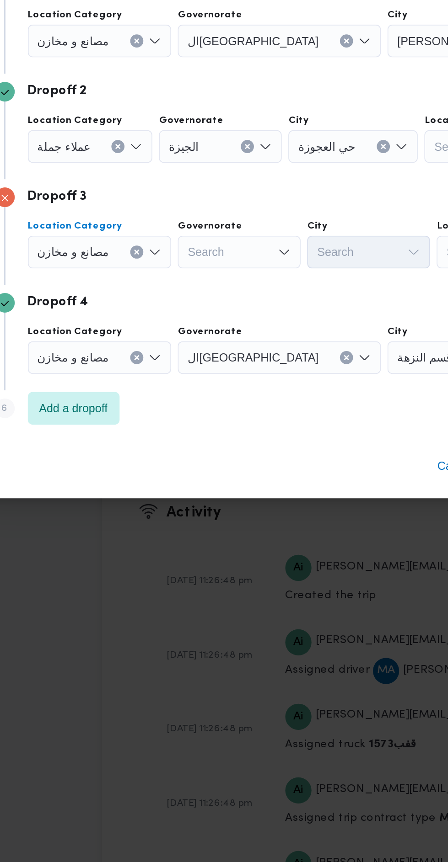
scroll to position [1256, 0]
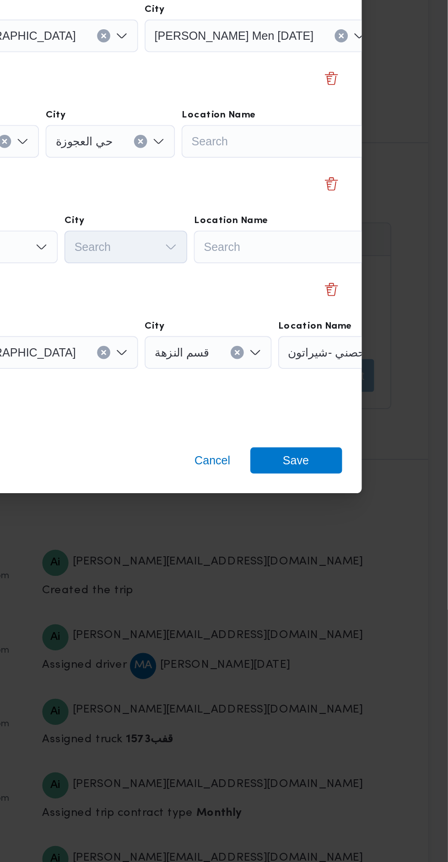
click at [367, 443] on div "Search" at bounding box center [363, 446] width 114 height 18
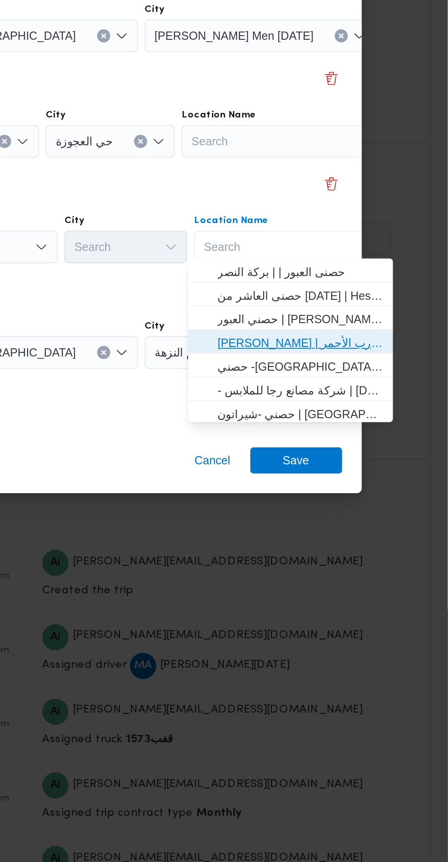
click at [375, 500] on span "حصني الازهر | سوق الازهر كل انواع القماش السواريه | الدرب الأحمر" at bounding box center [365, 499] width 92 height 11
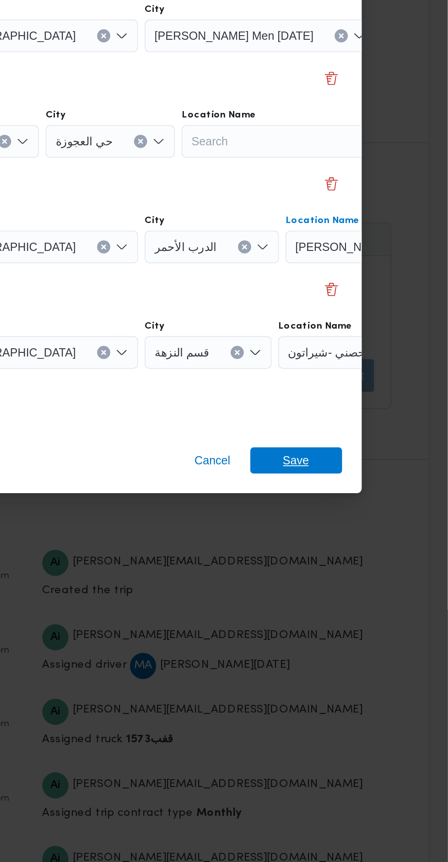
click at [368, 560] on span "Save" at bounding box center [363, 565] width 15 height 15
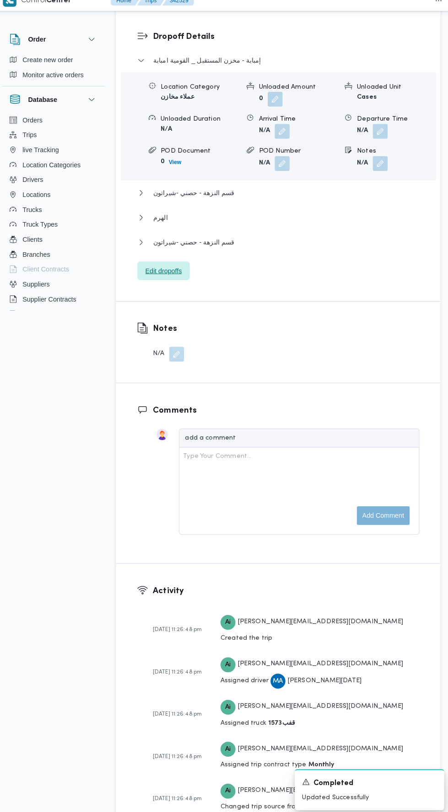
scroll to position [1236, 0]
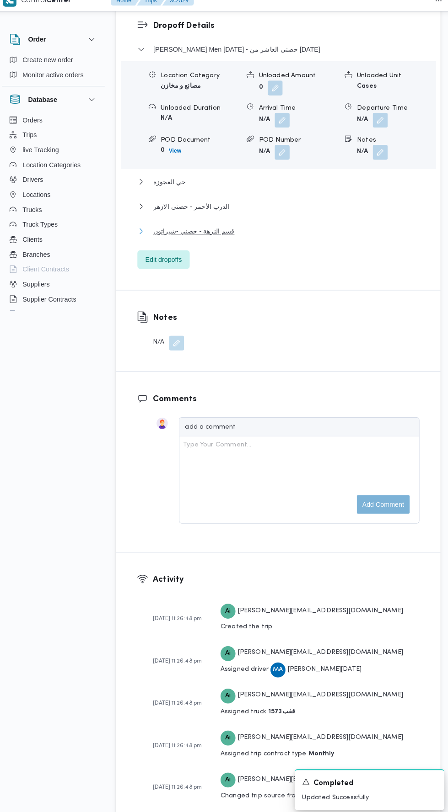
click at [295, 243] on button "قسم النزهة - حصني -شيراتون" at bounding box center [278, 237] width 276 height 11
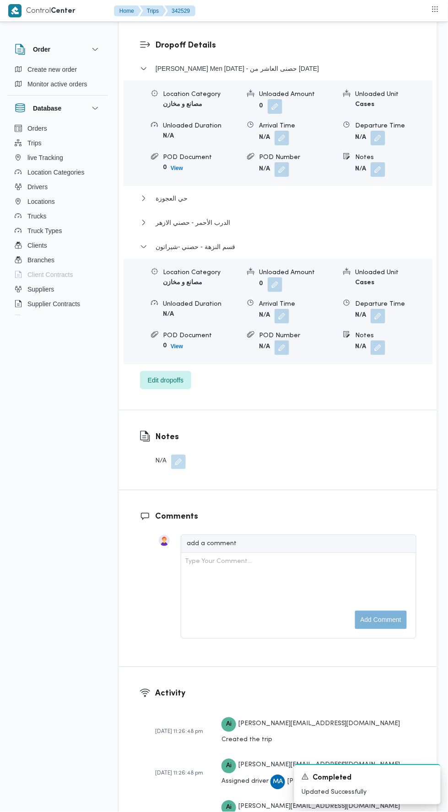
scroll to position [1244, 0]
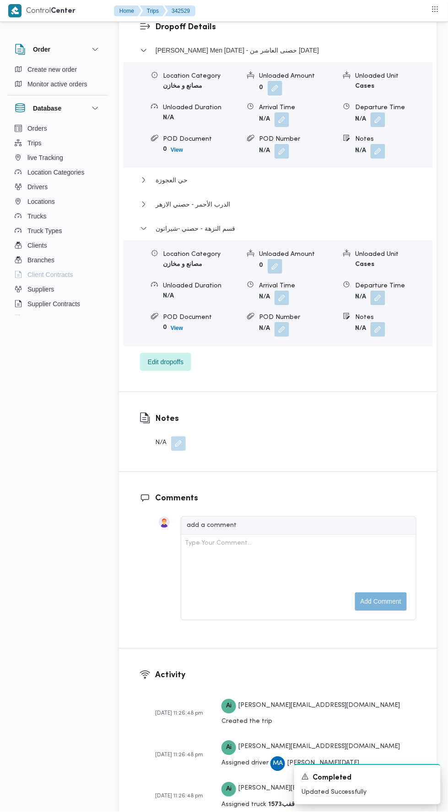
click at [378, 305] on button "button" at bounding box center [377, 298] width 15 height 15
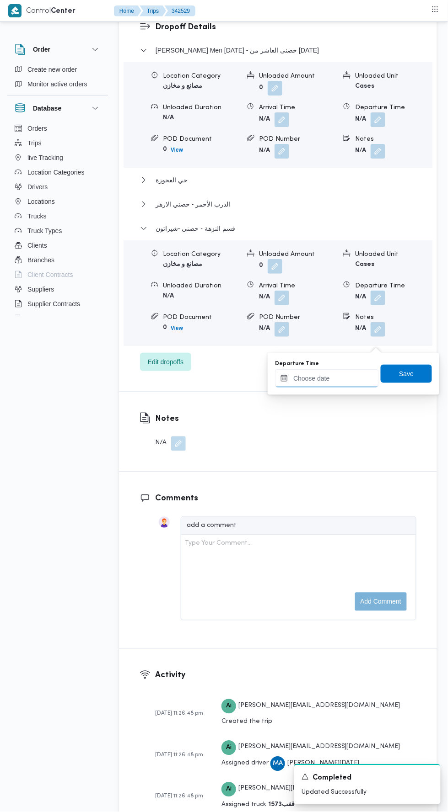
click at [363, 378] on input "Departure Time" at bounding box center [327, 378] width 104 height 18
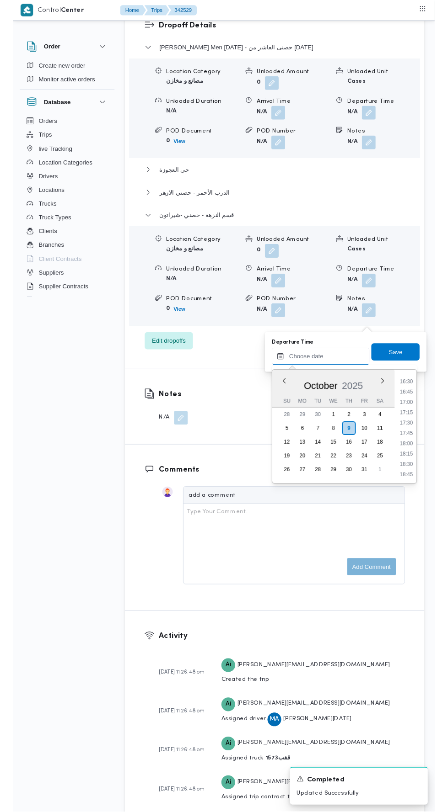
scroll to position [723, 0]
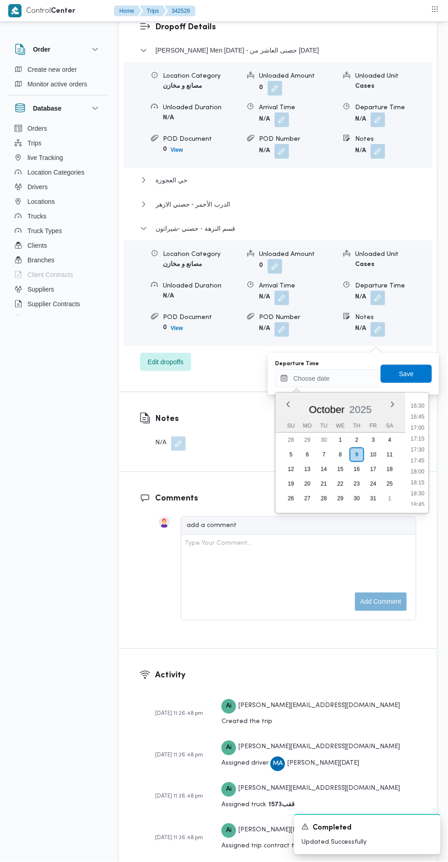
click at [411, 427] on li "17:00" at bounding box center [417, 427] width 21 height 9
type input "[DATE] 17:00"
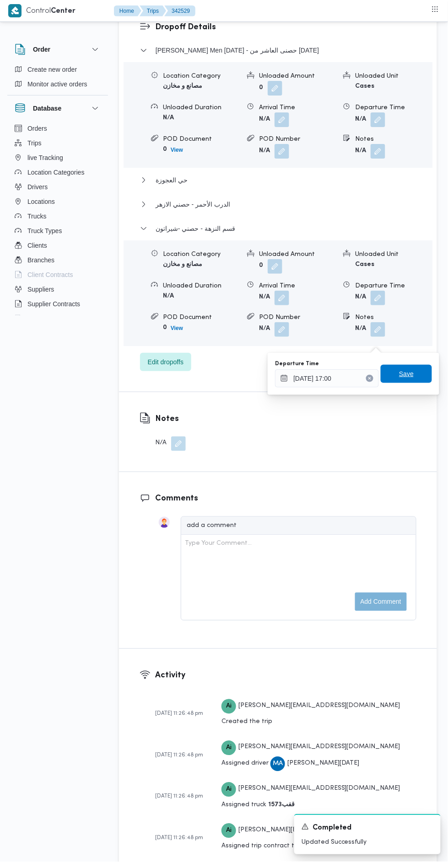
click at [415, 372] on span "Save" at bounding box center [405, 374] width 51 height 18
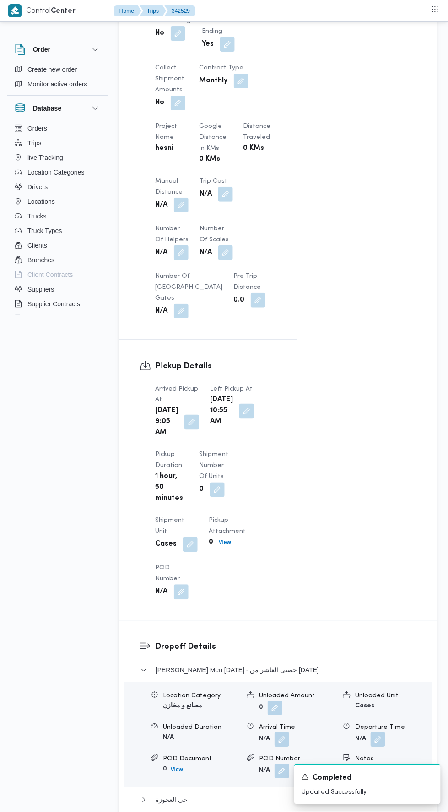
scroll to position [623, 0]
click at [178, 214] on button "button" at bounding box center [181, 206] width 15 height 15
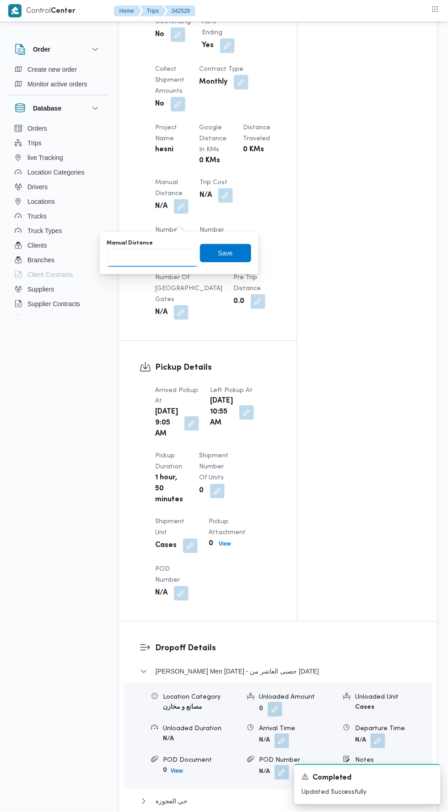
click at [169, 257] on input "Manual Distance" at bounding box center [152, 258] width 91 height 18
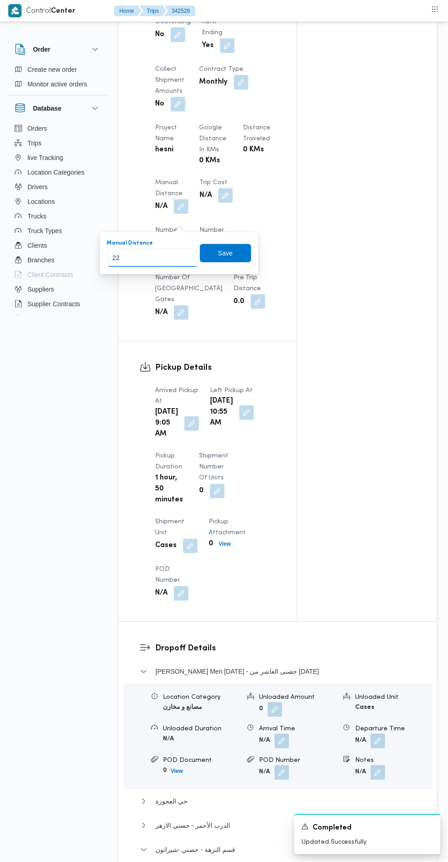
type input "226"
click at [248, 261] on span "Save" at bounding box center [225, 253] width 51 height 18
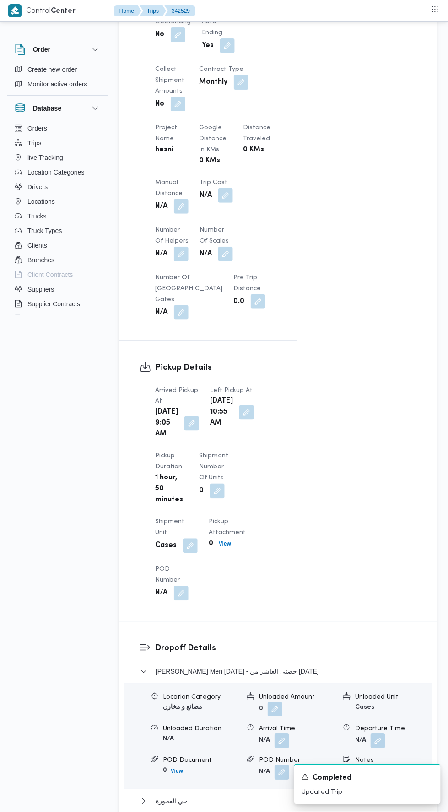
scroll to position [0, 0]
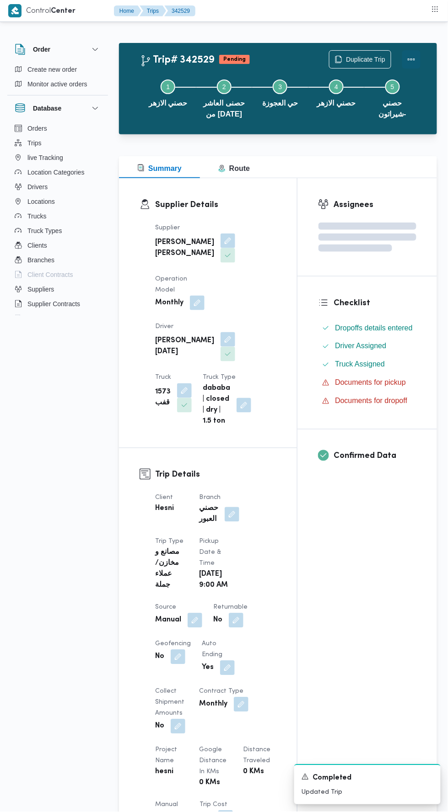
click at [416, 63] on button "Actions" at bounding box center [411, 59] width 18 height 18
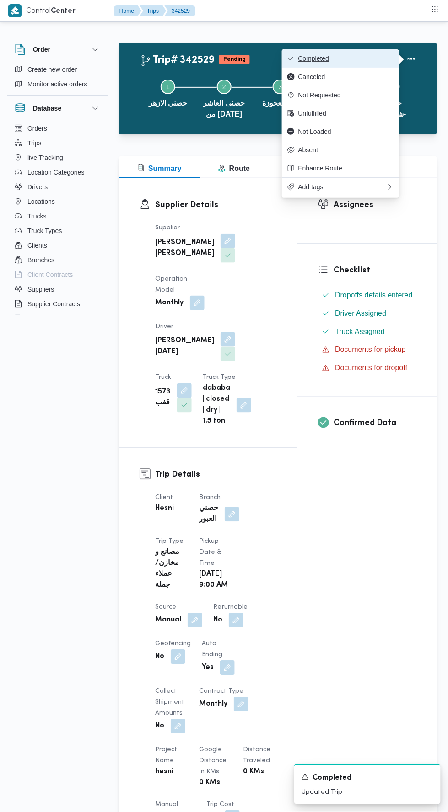
click at [387, 51] on button "Completed" at bounding box center [340, 58] width 117 height 18
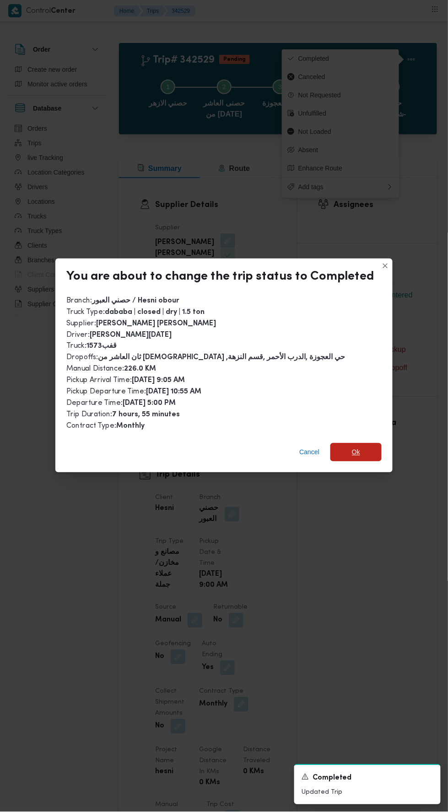
click at [376, 449] on span "Ok" at bounding box center [355, 452] width 51 height 18
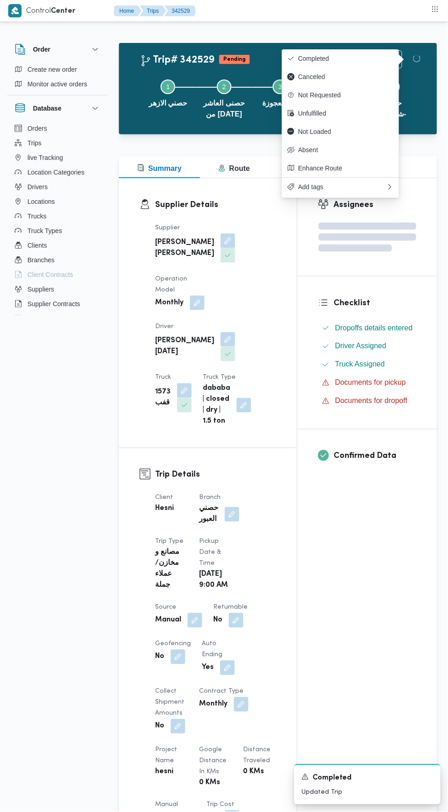
click at [370, 600] on div "Assignees Checklist Dropoffs details entered Driver Assigned Truck Assigned Doc…" at bounding box center [366, 711] width 139 height 1066
